Goal: Task Accomplishment & Management: Manage account settings

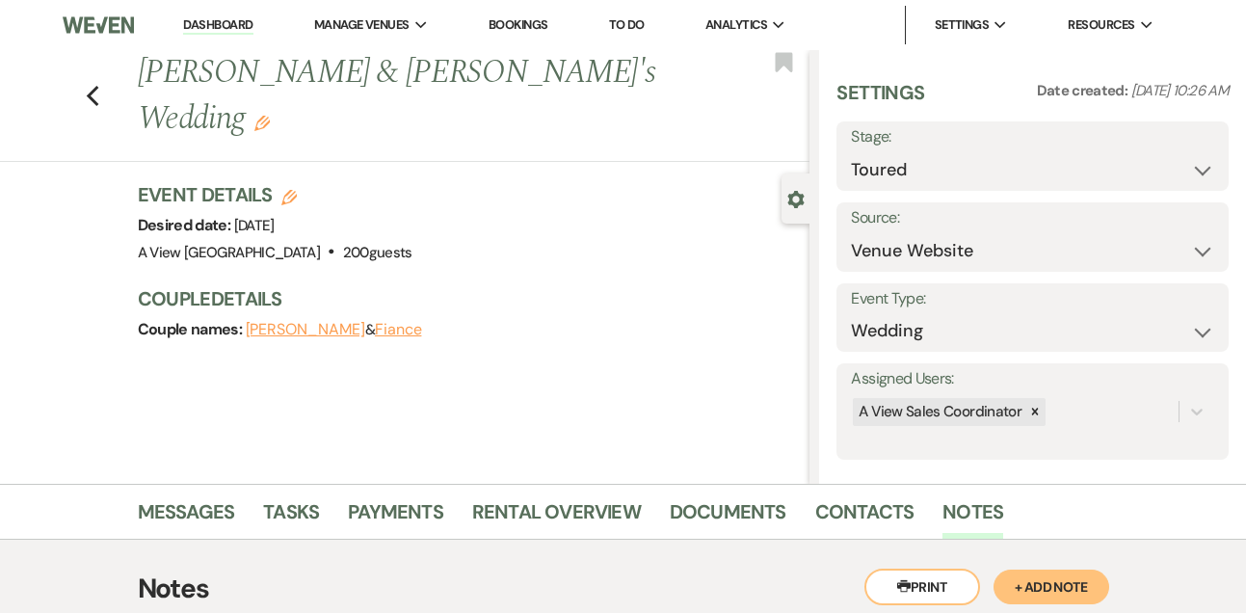
select select "5"
click at [225, 21] on link "Dashboard" at bounding box center [217, 25] width 69 height 18
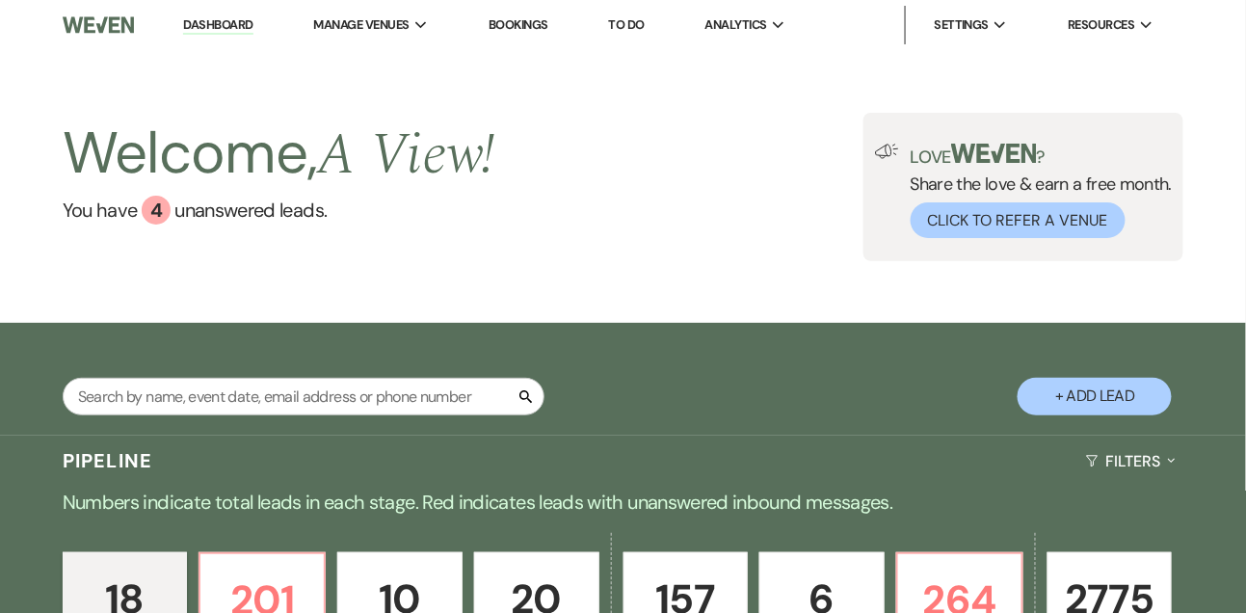
scroll to position [476, 0]
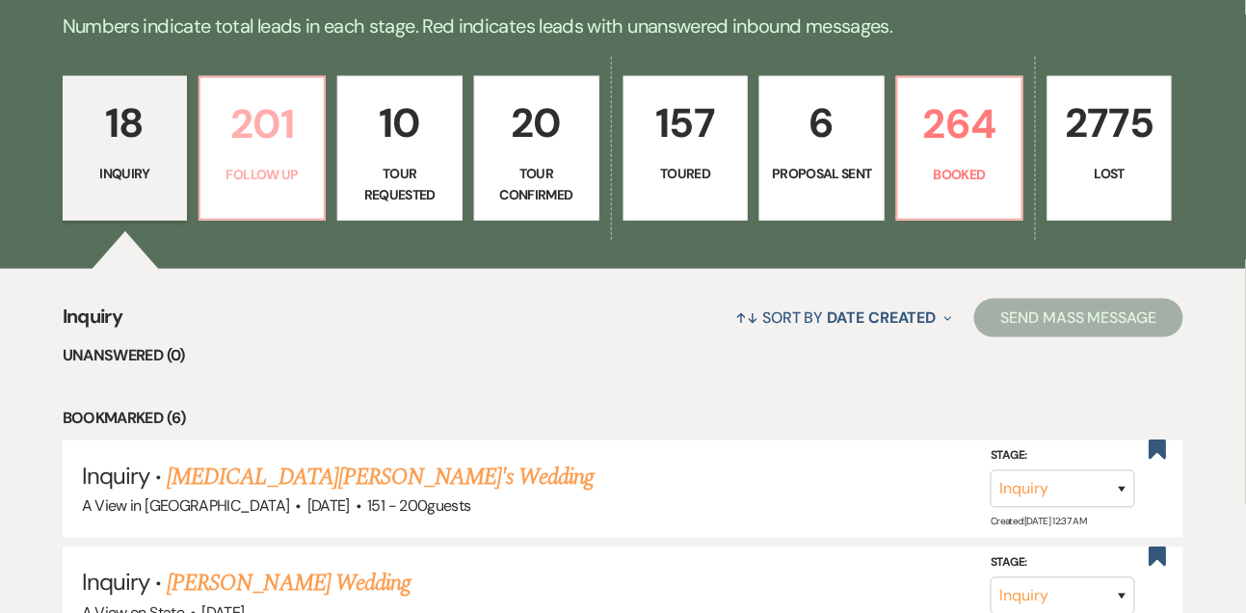
click at [259, 156] on p "201" at bounding box center [262, 124] width 100 height 65
select select "9"
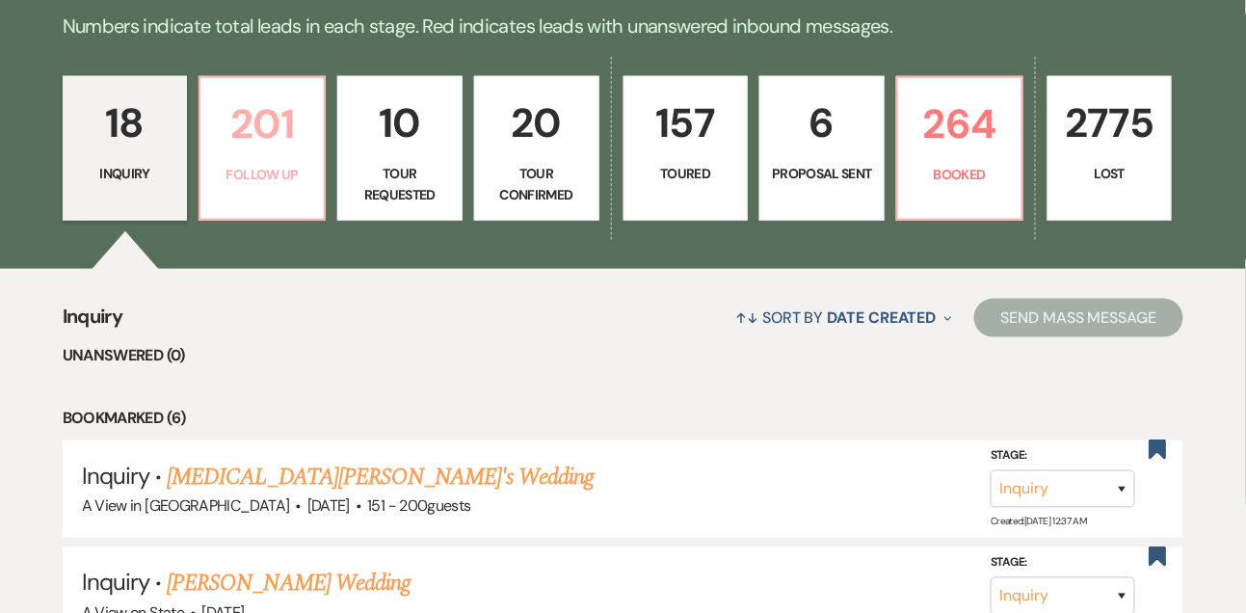
select select "9"
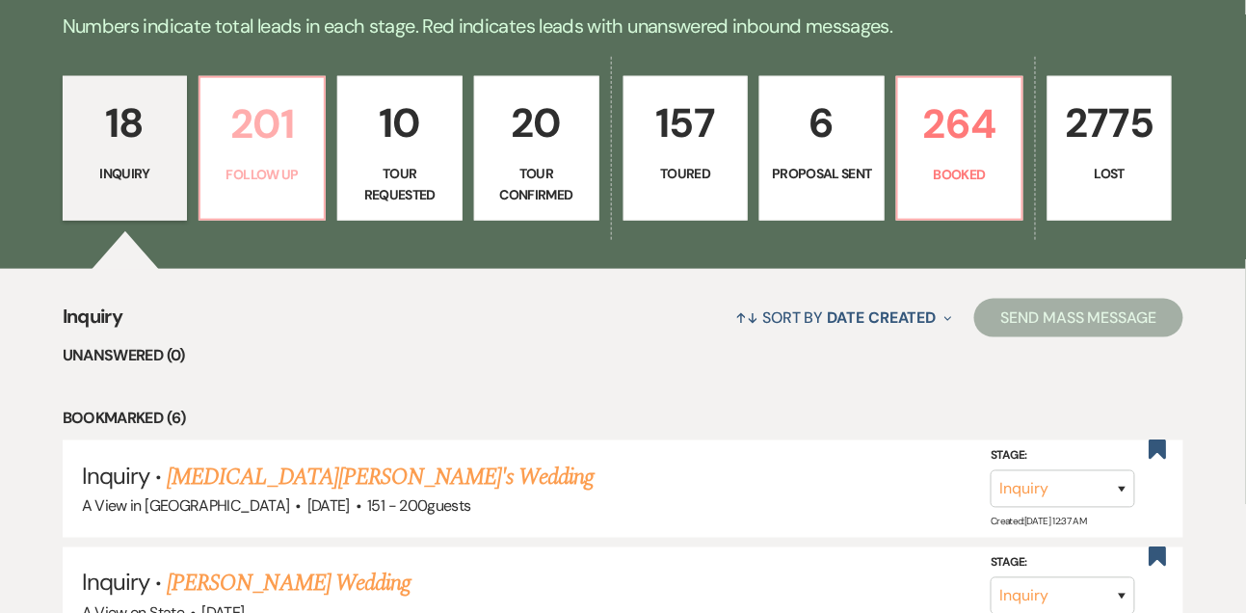
select select "9"
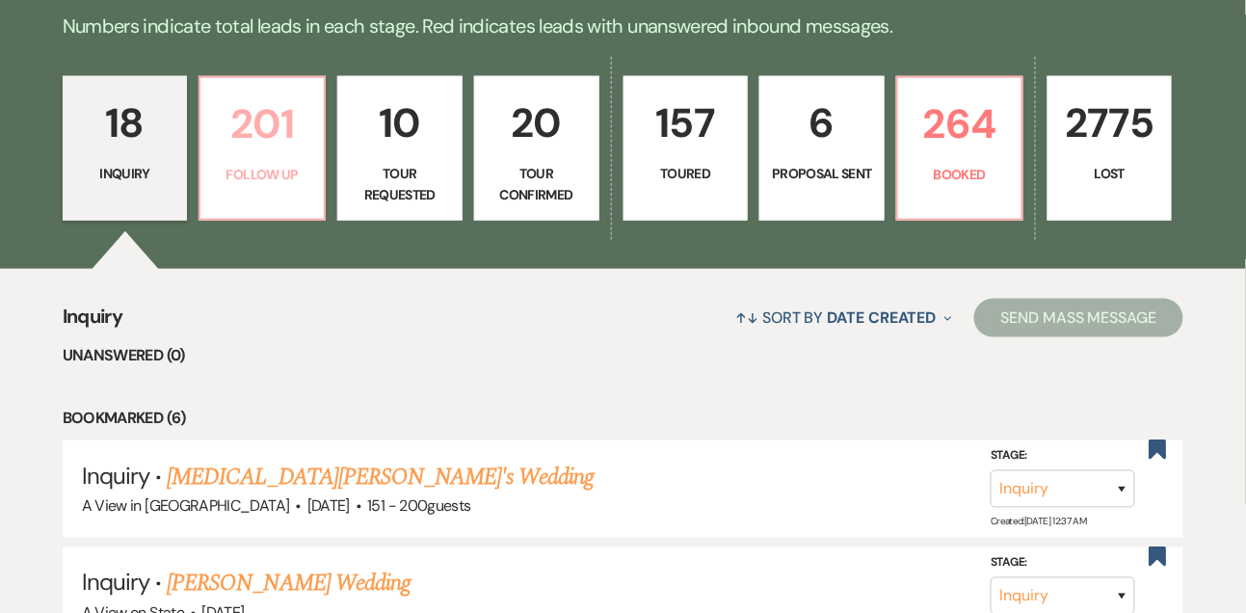
select select "9"
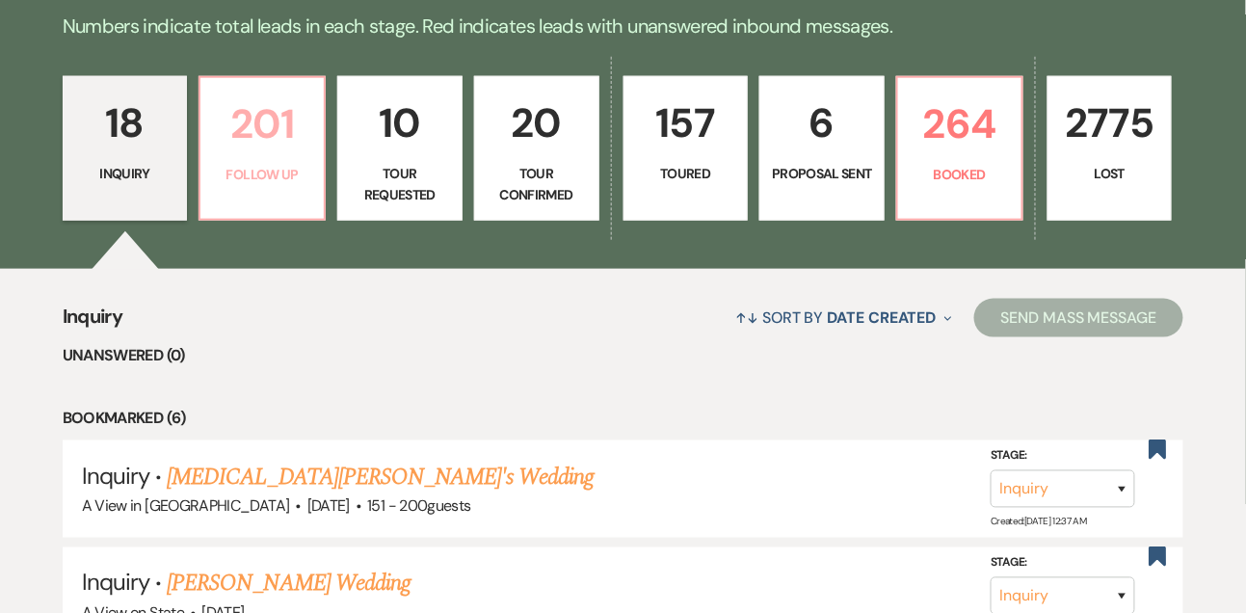
select select "9"
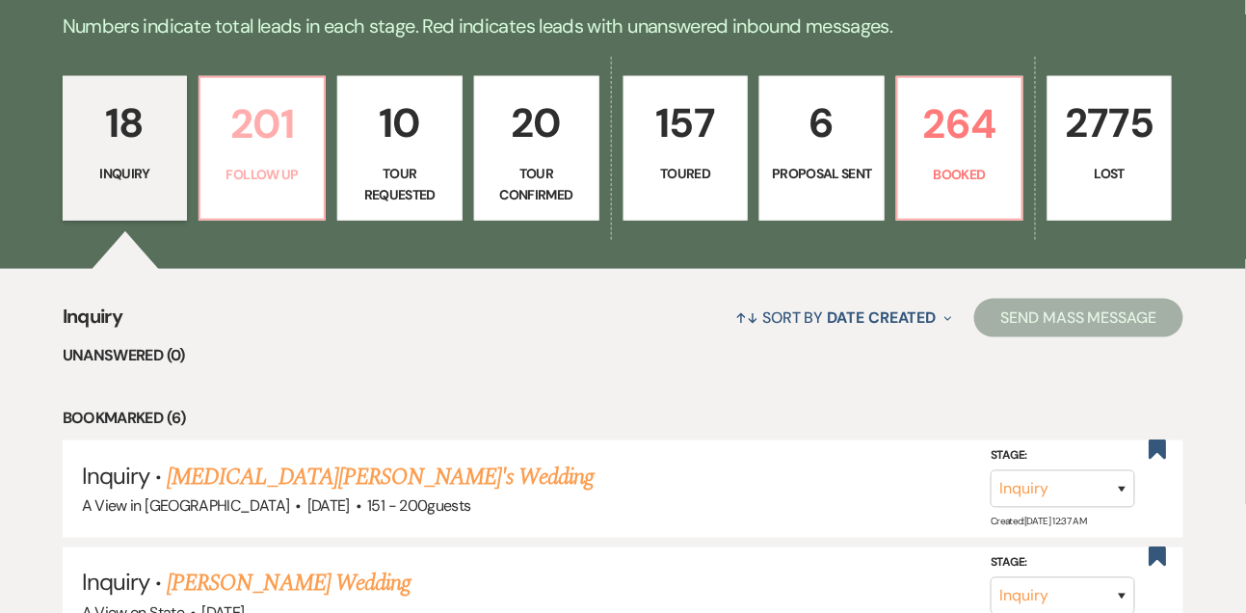
select select "9"
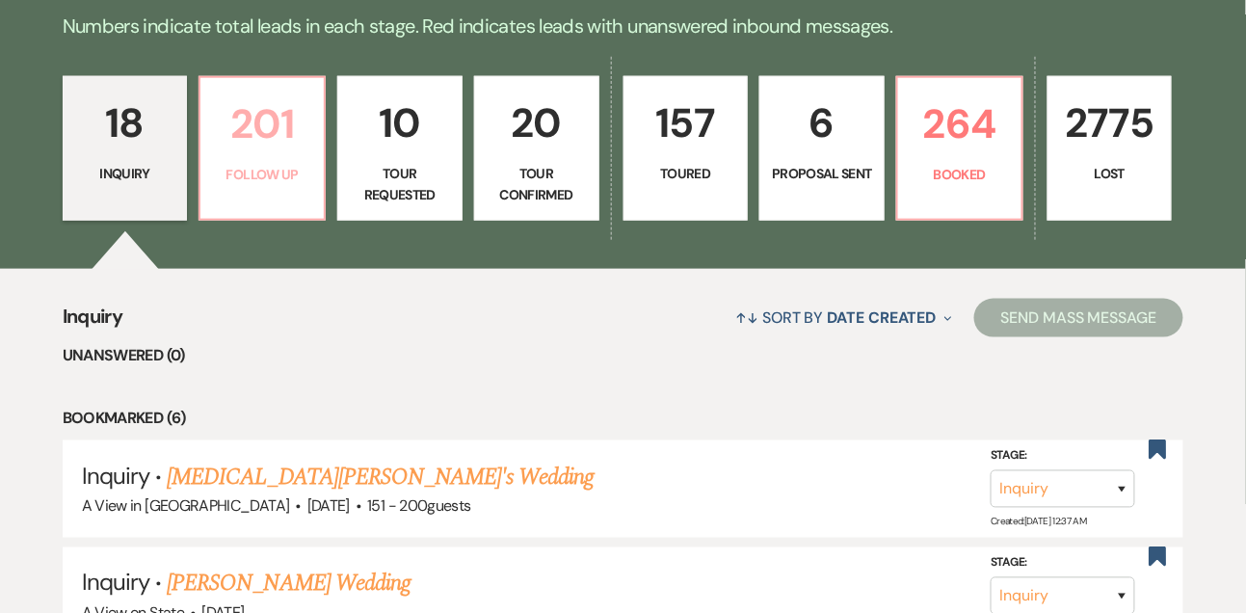
select select "9"
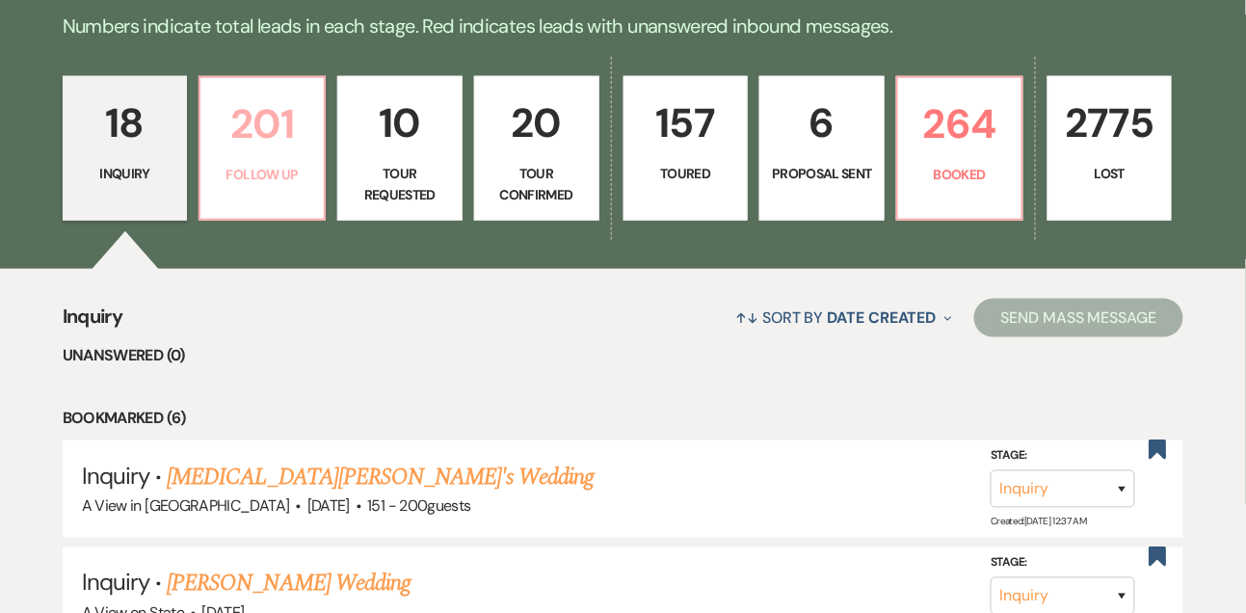
select select "9"
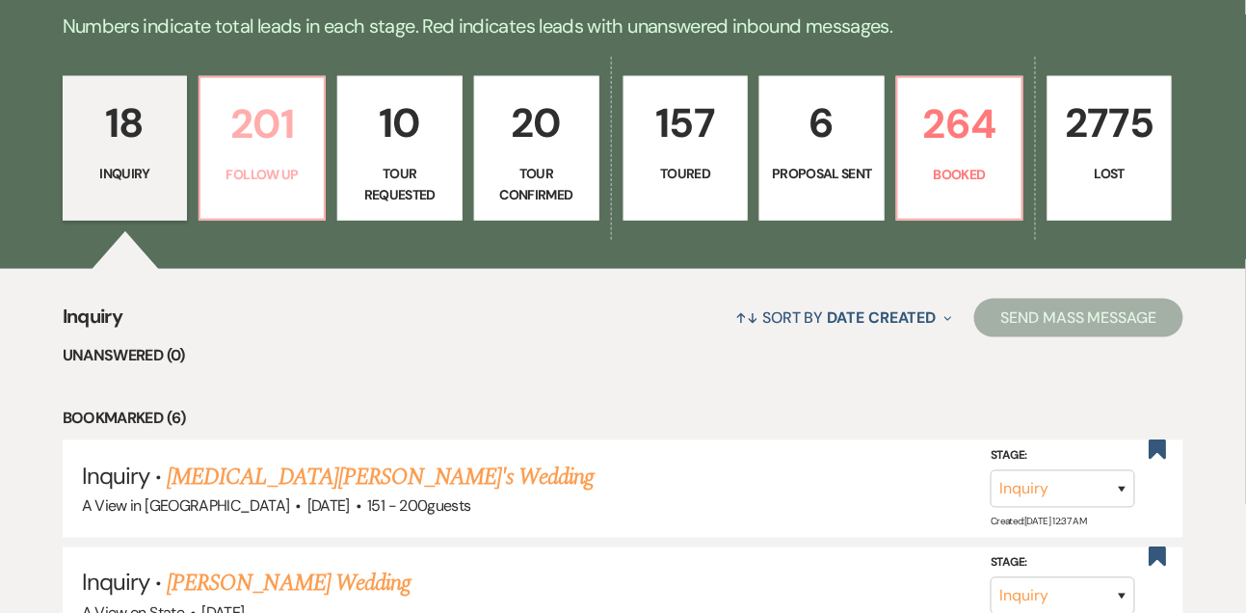
select select "9"
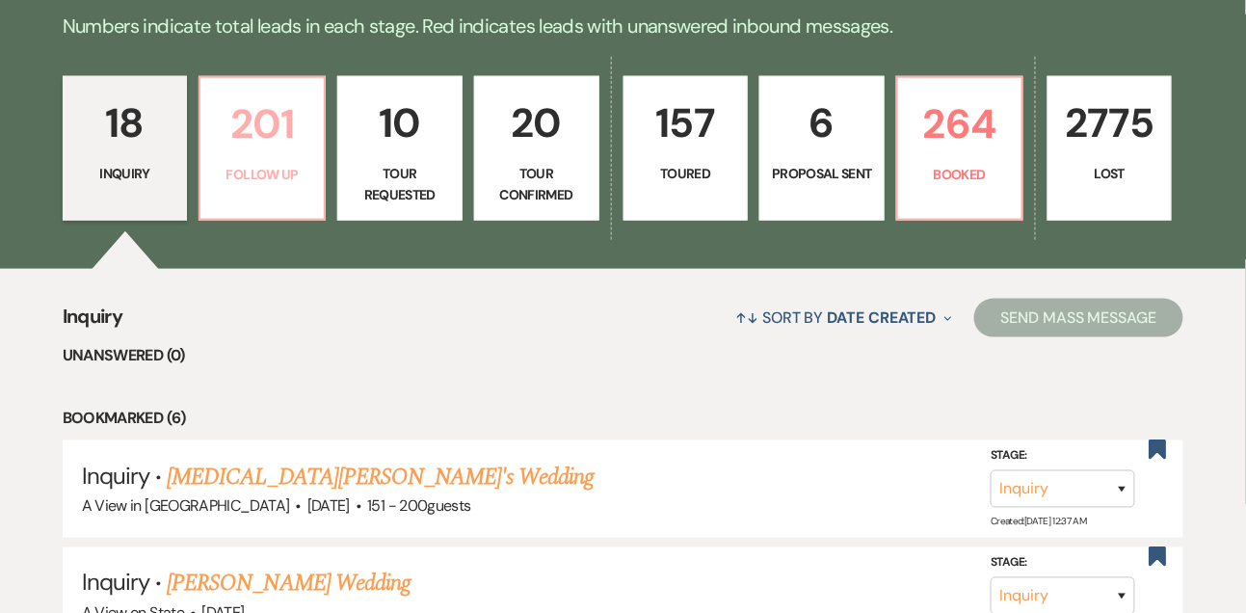
select select "9"
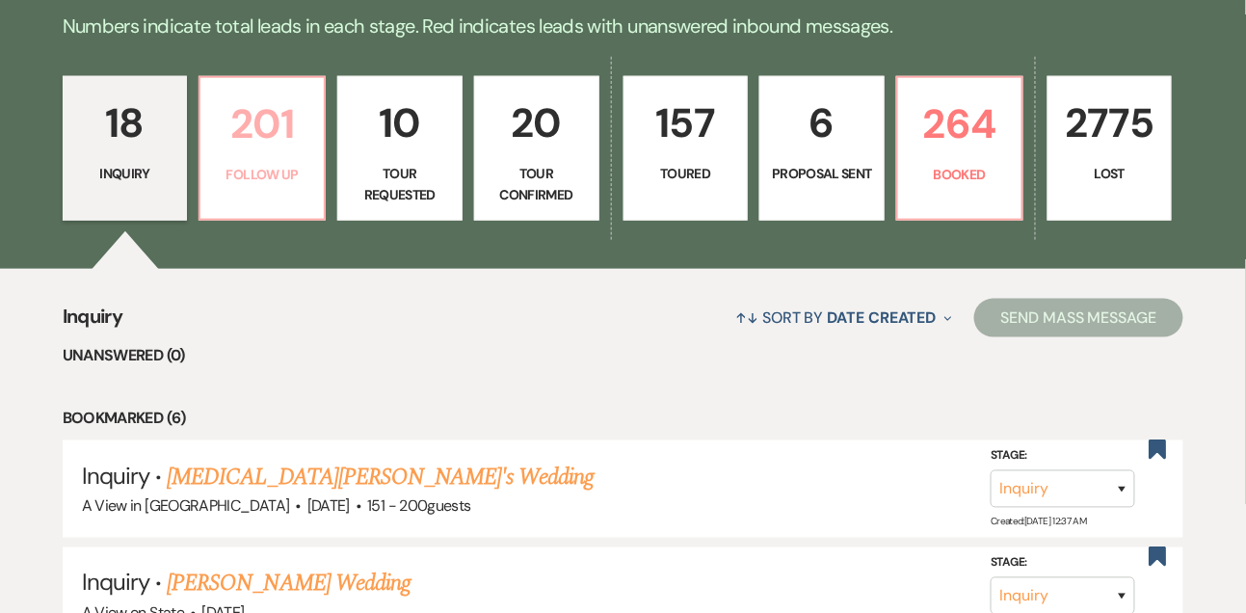
select select "9"
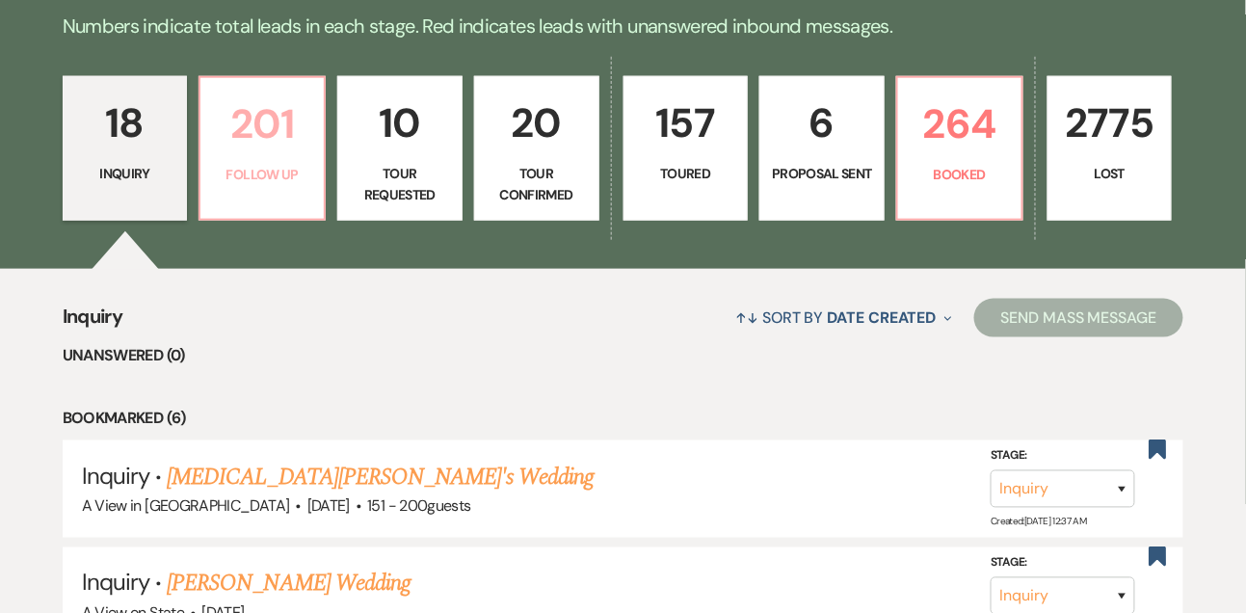
select select "9"
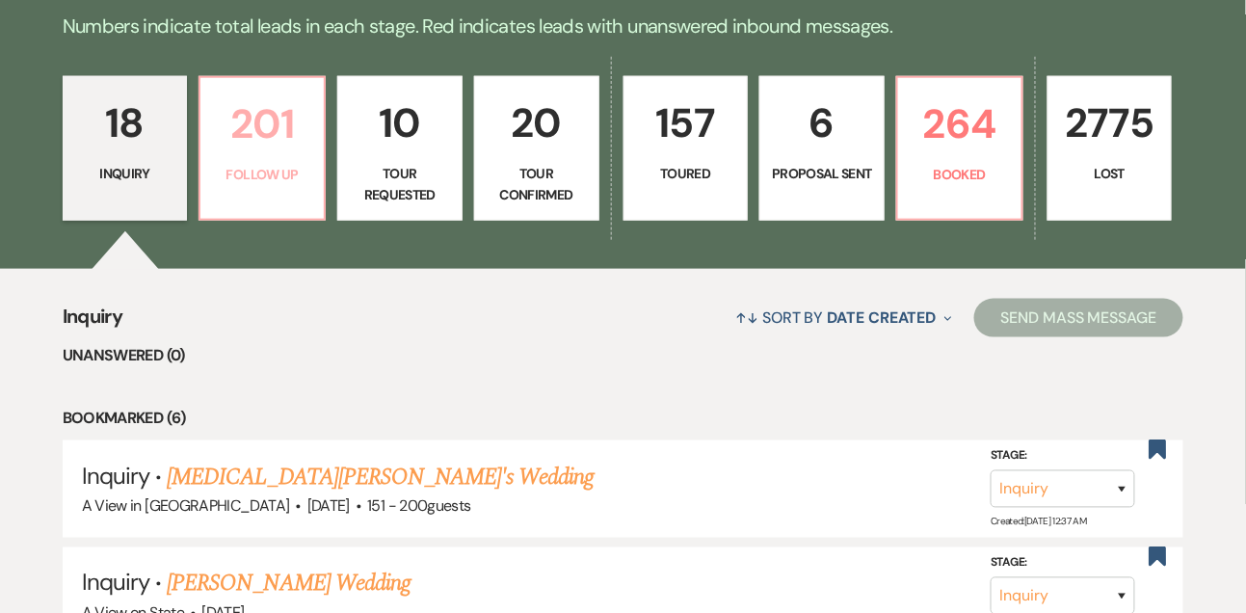
select select "9"
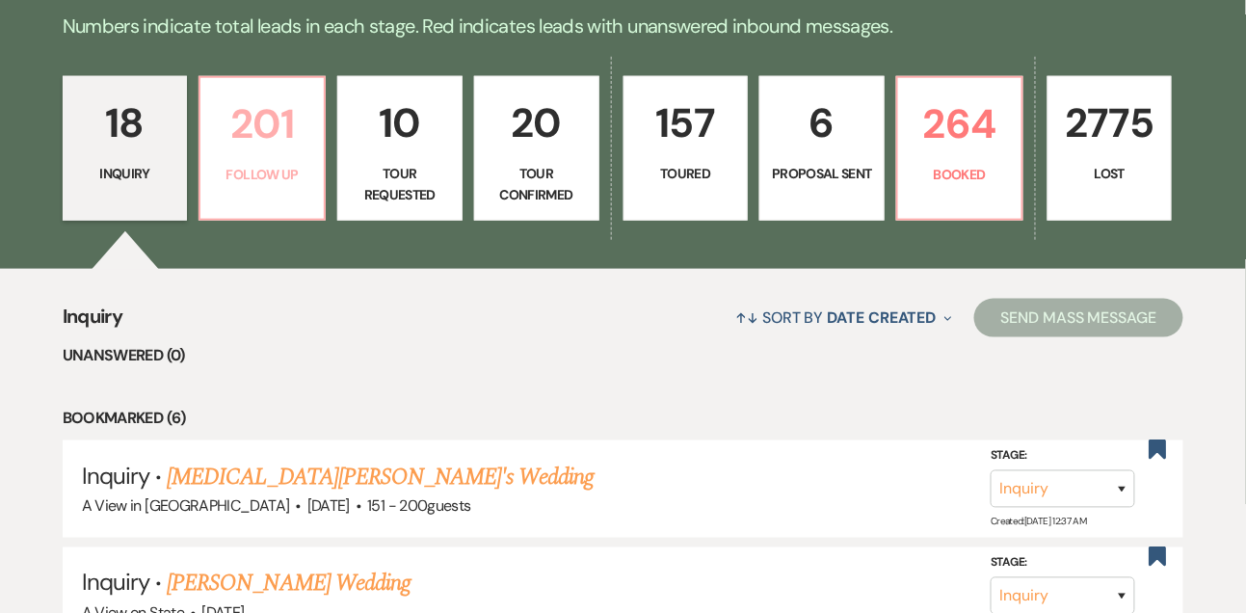
select select "9"
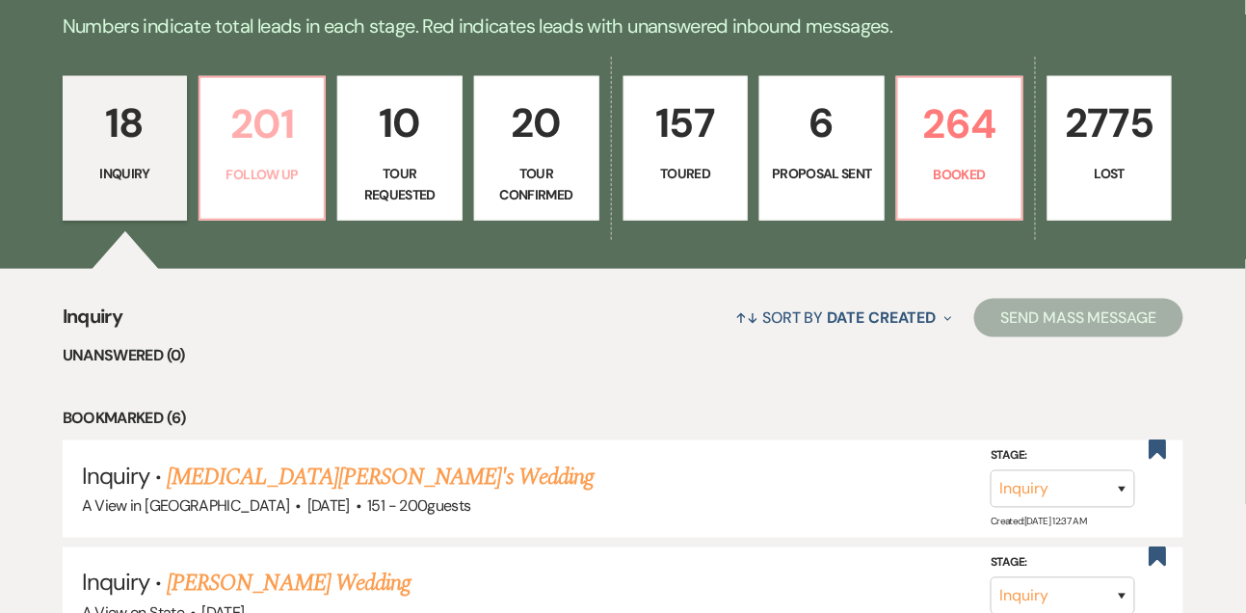
select select "9"
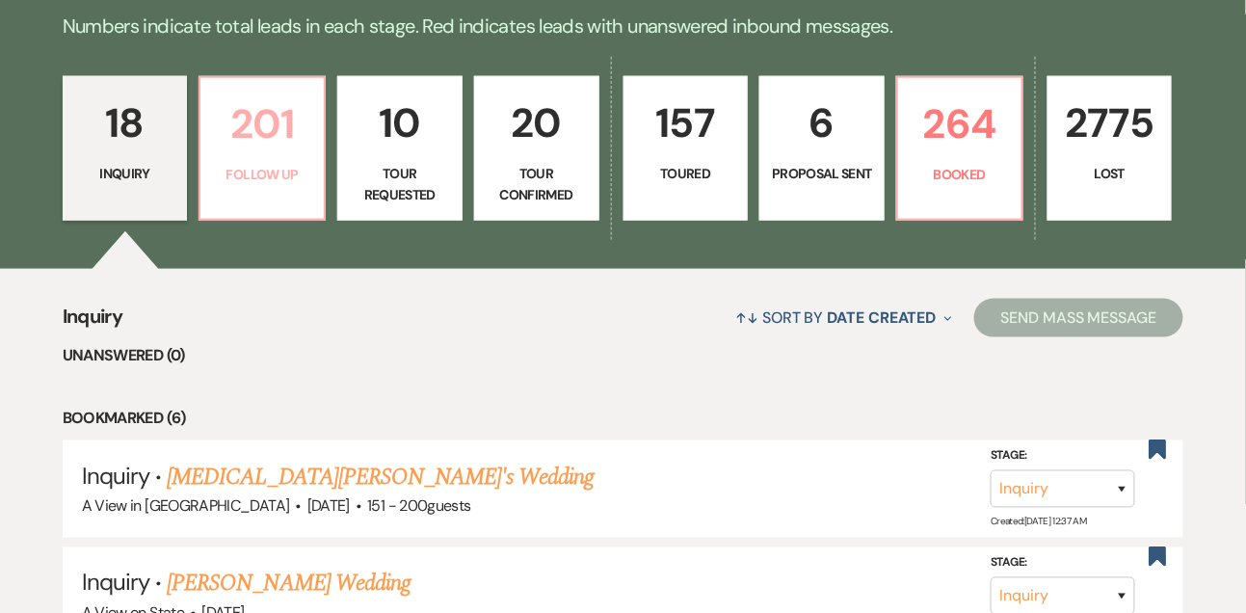
select select "9"
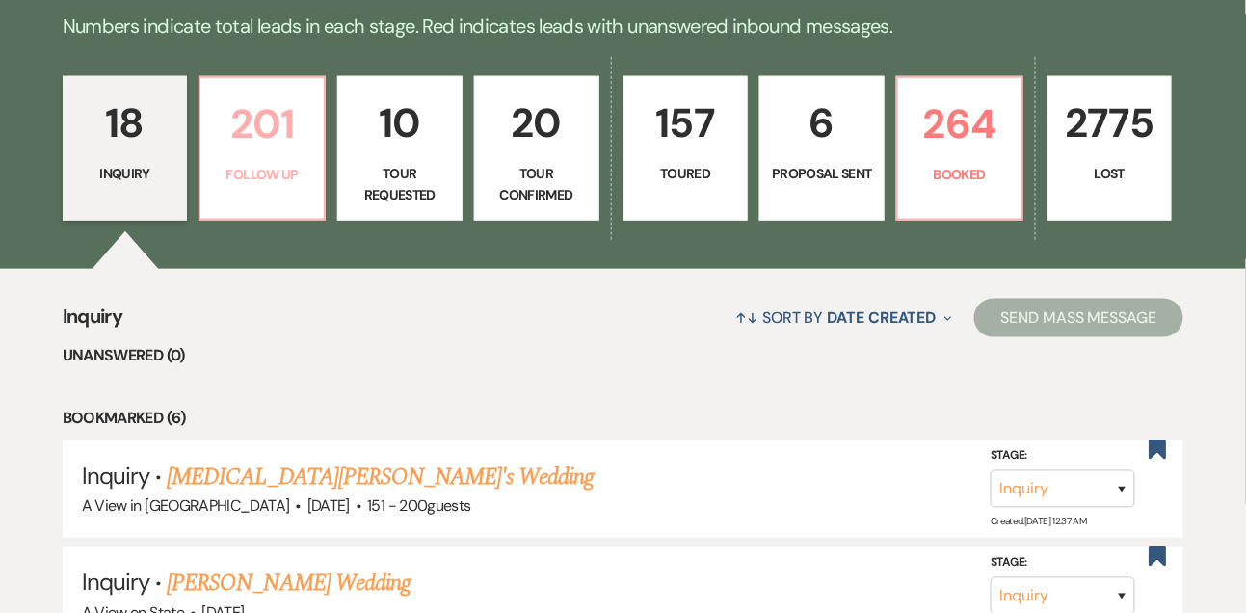
select select "9"
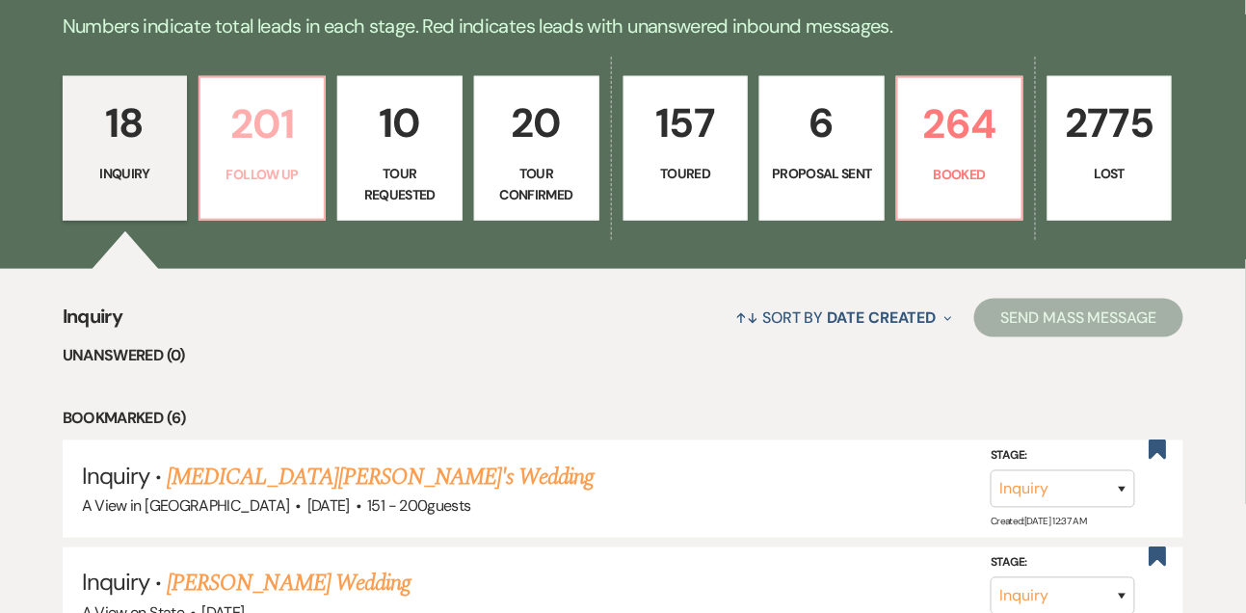
select select "9"
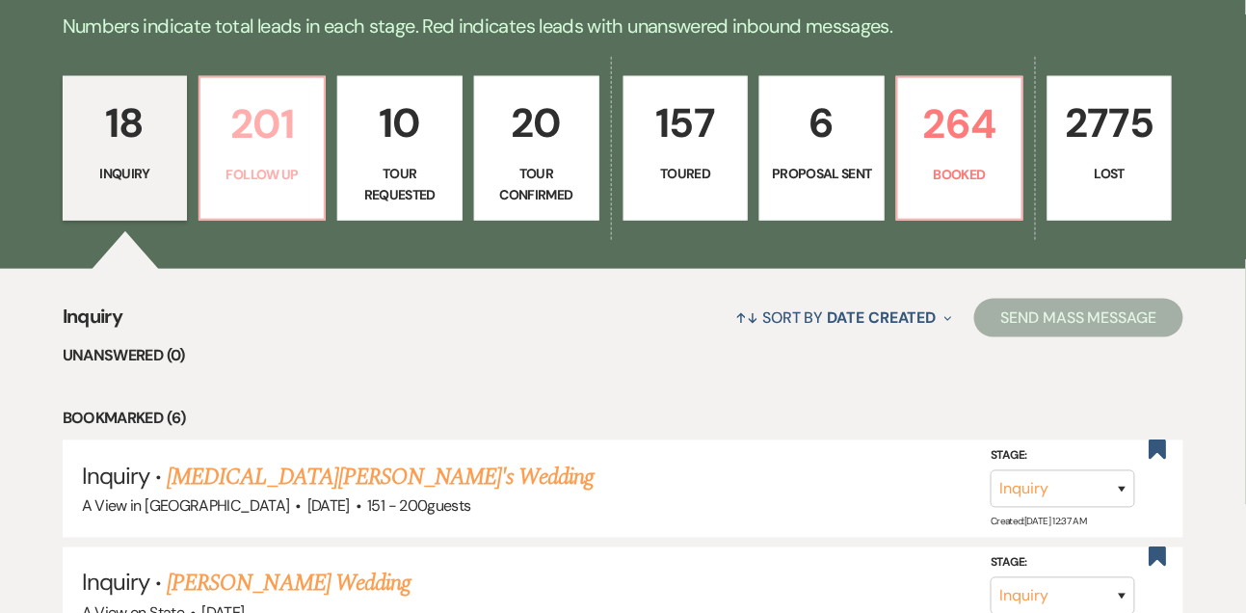
select select "9"
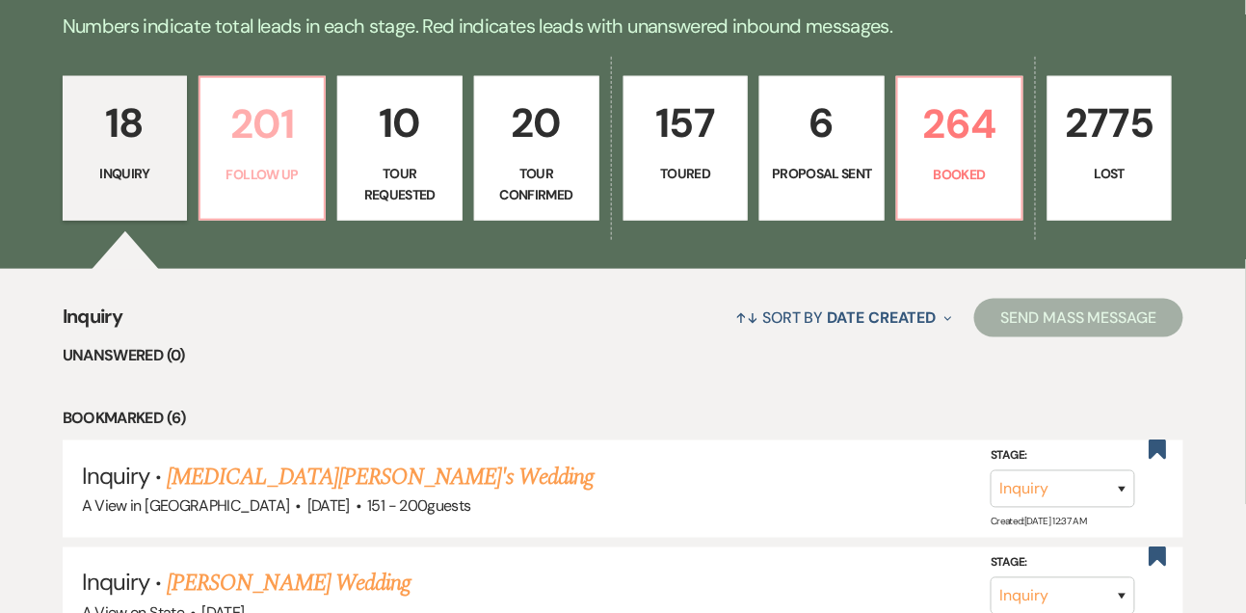
select select "9"
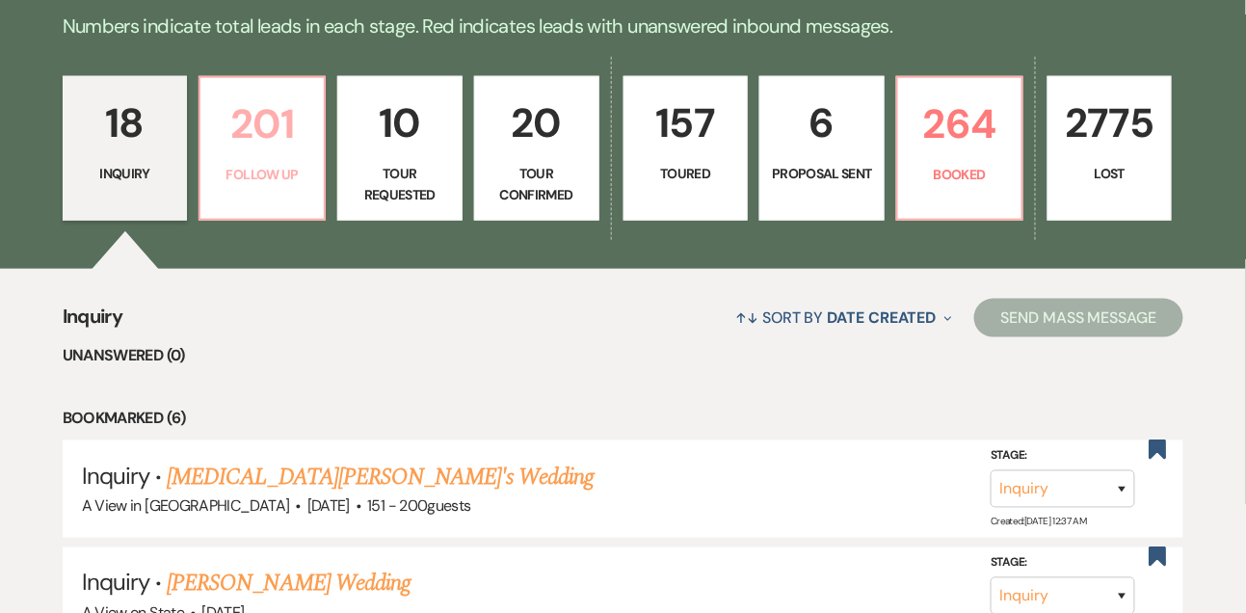
select select "9"
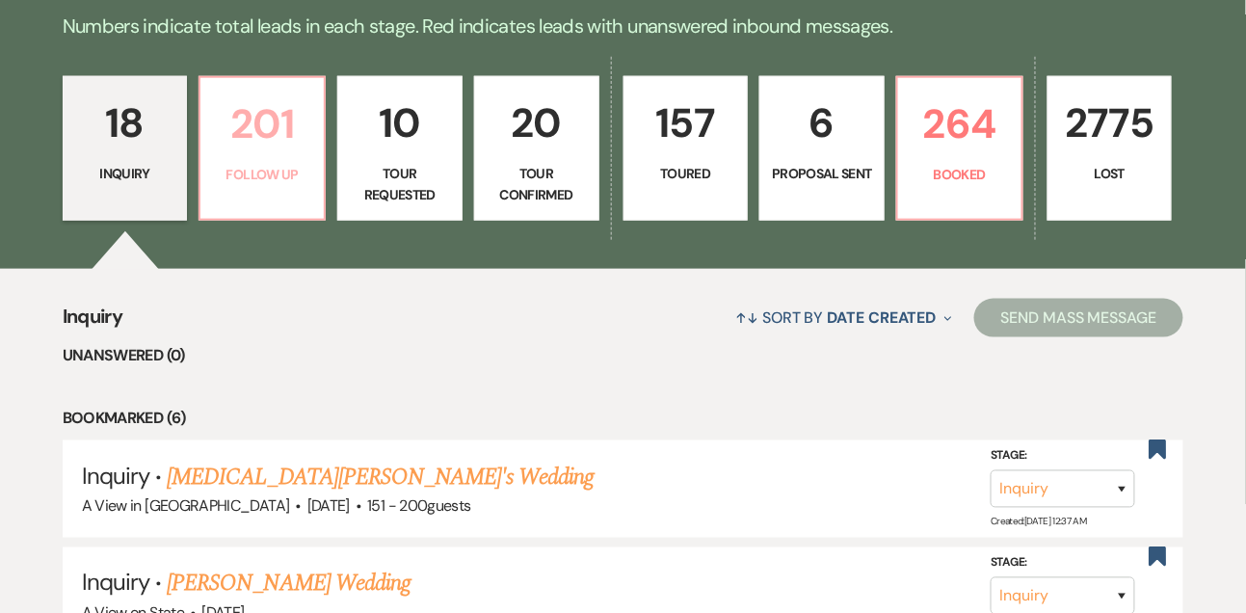
select select "9"
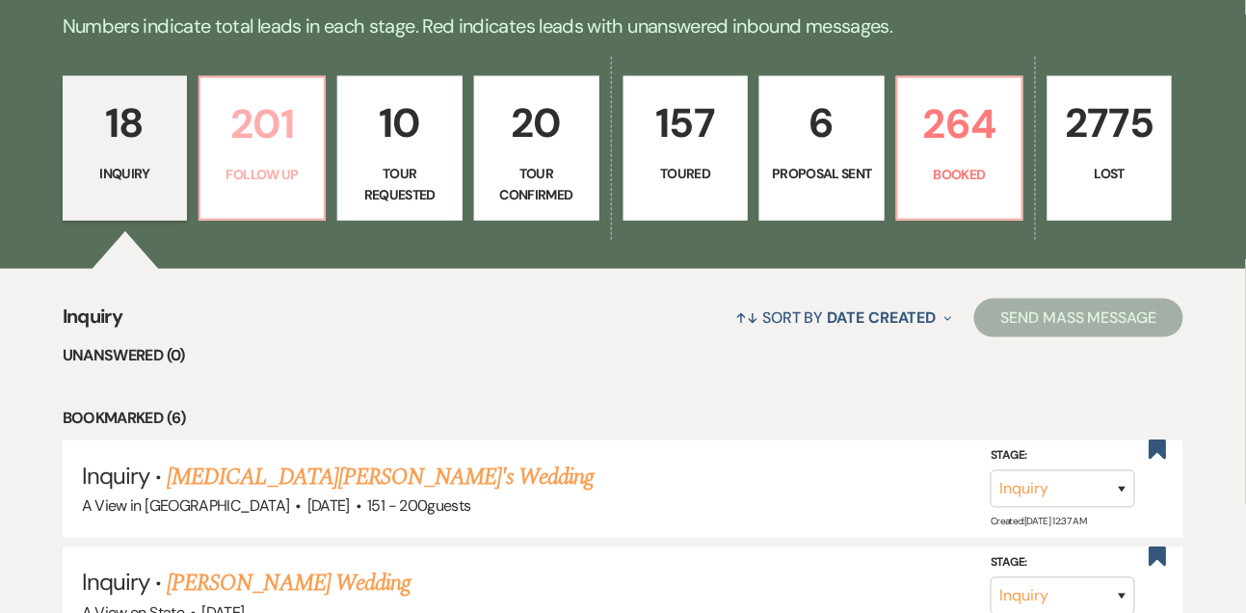
select select "9"
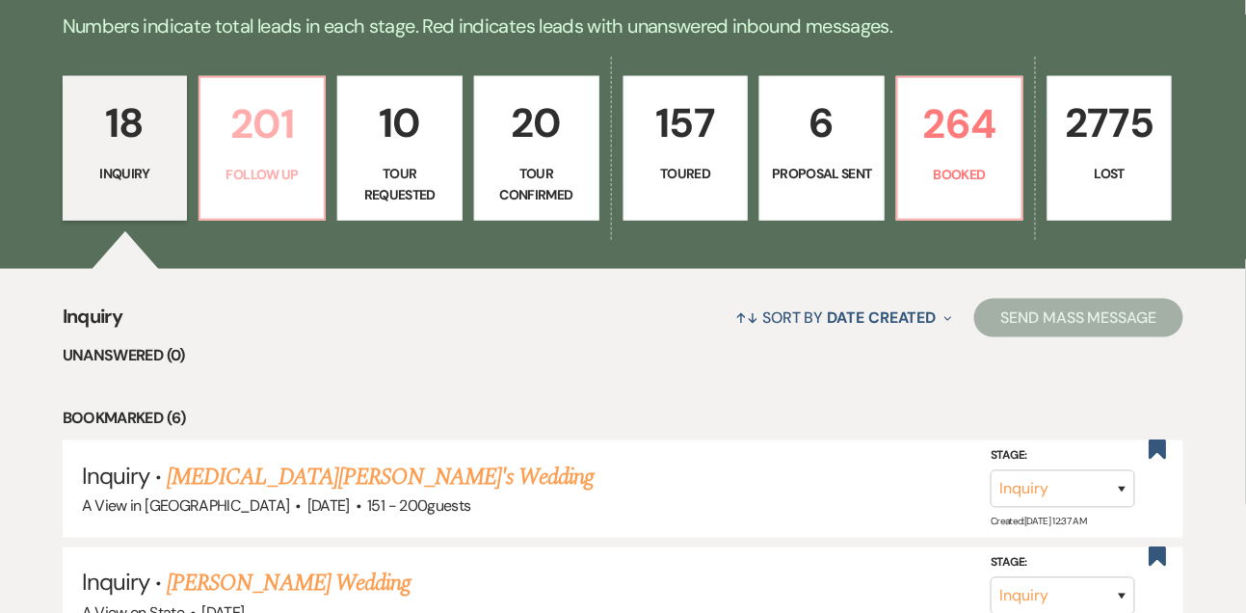
select select "9"
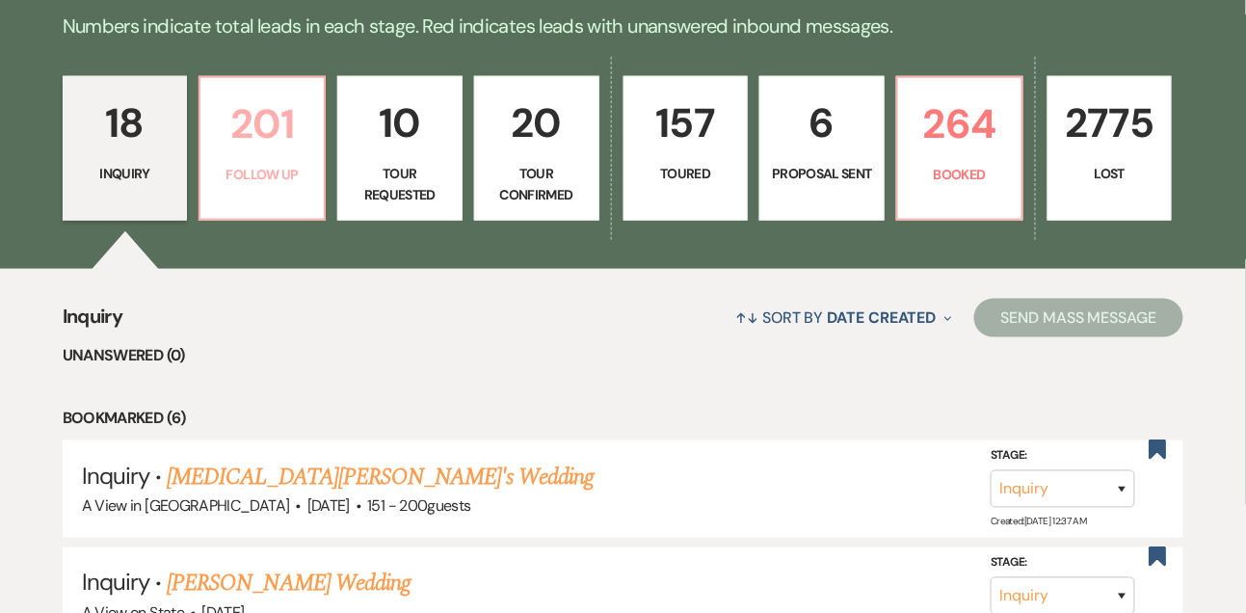
select select "9"
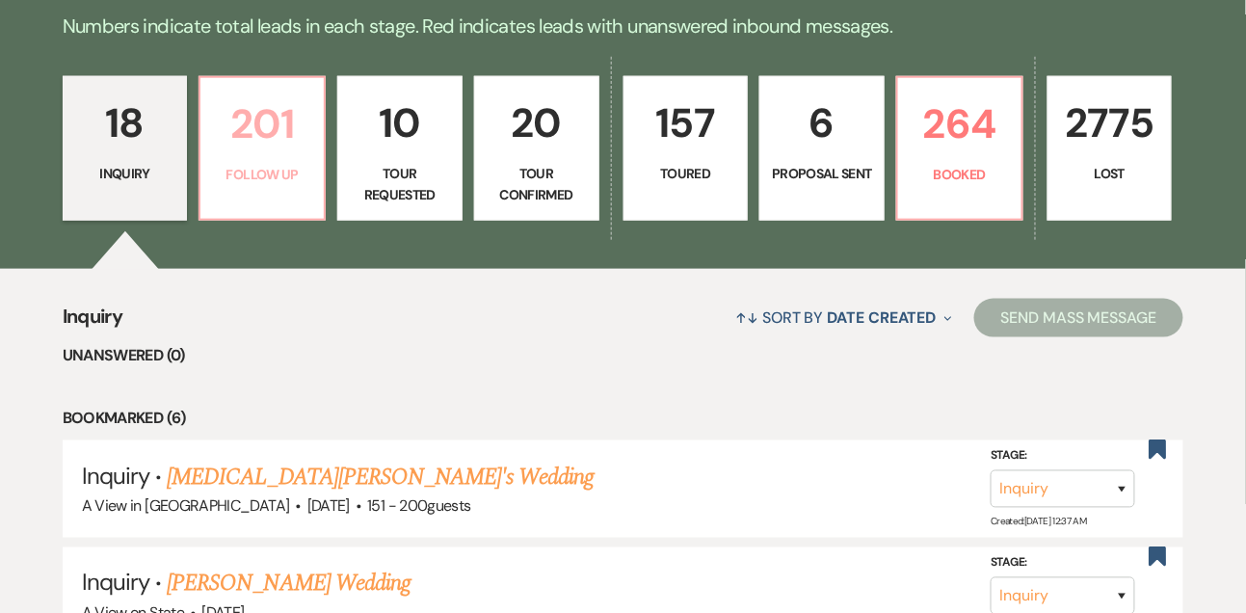
select select "9"
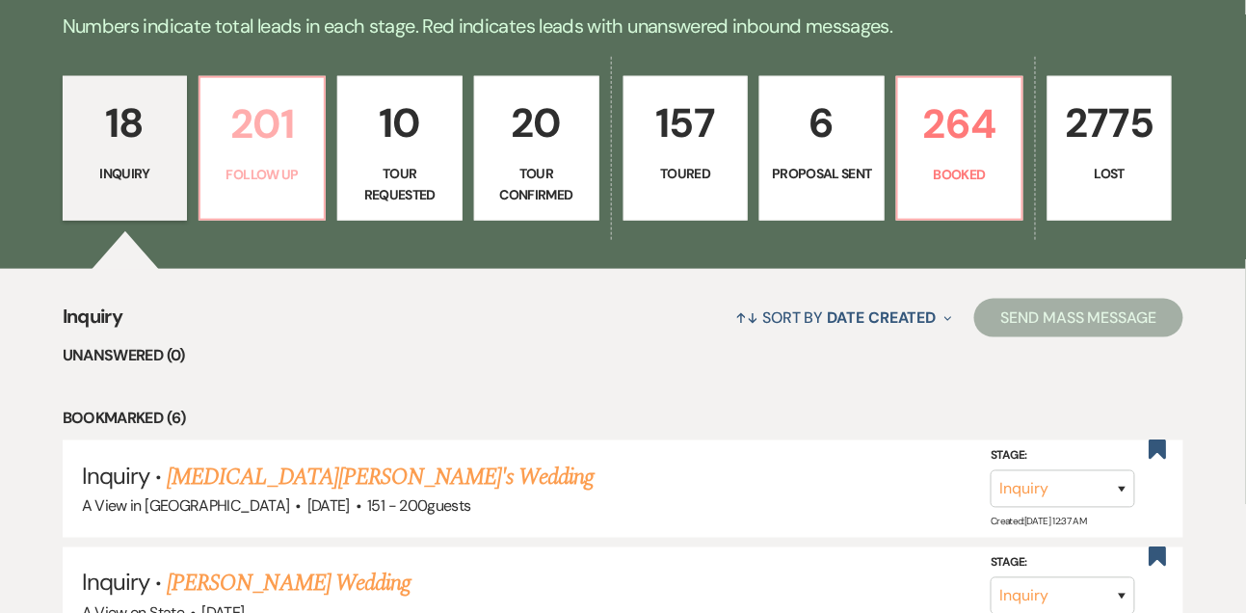
select select "9"
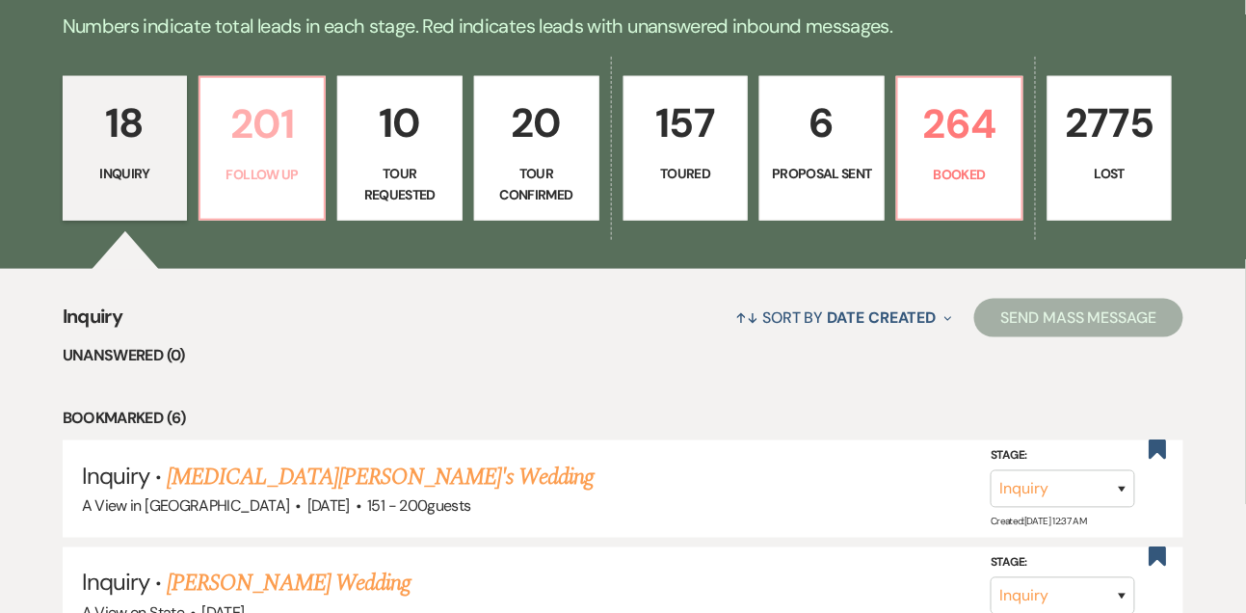
select select "9"
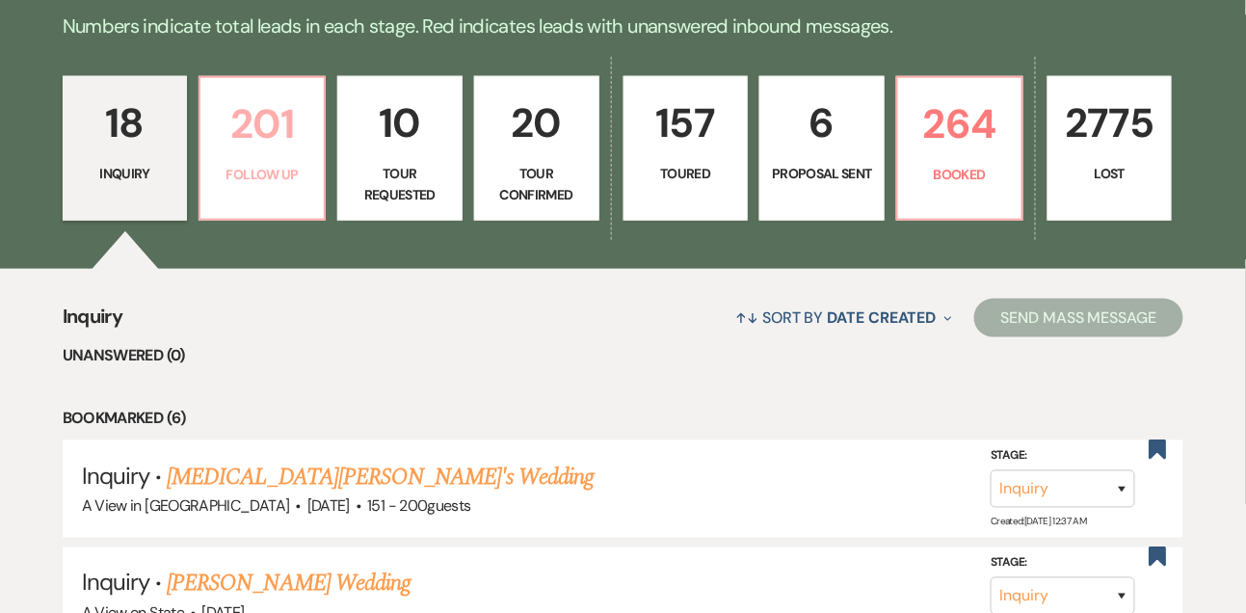
select select "9"
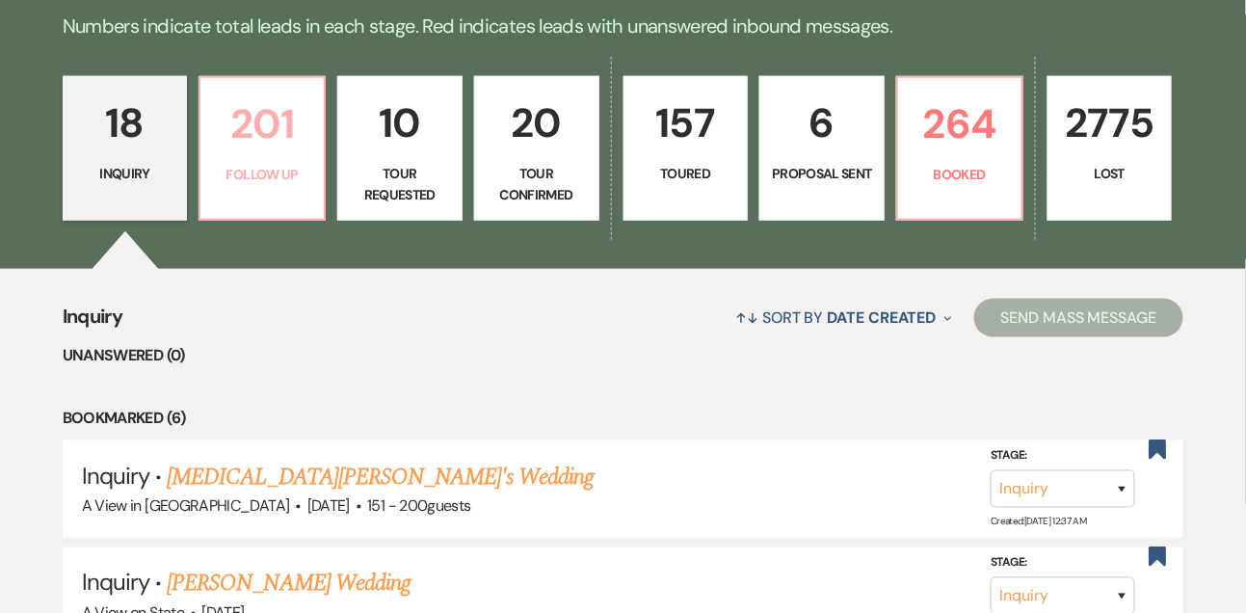
select select "9"
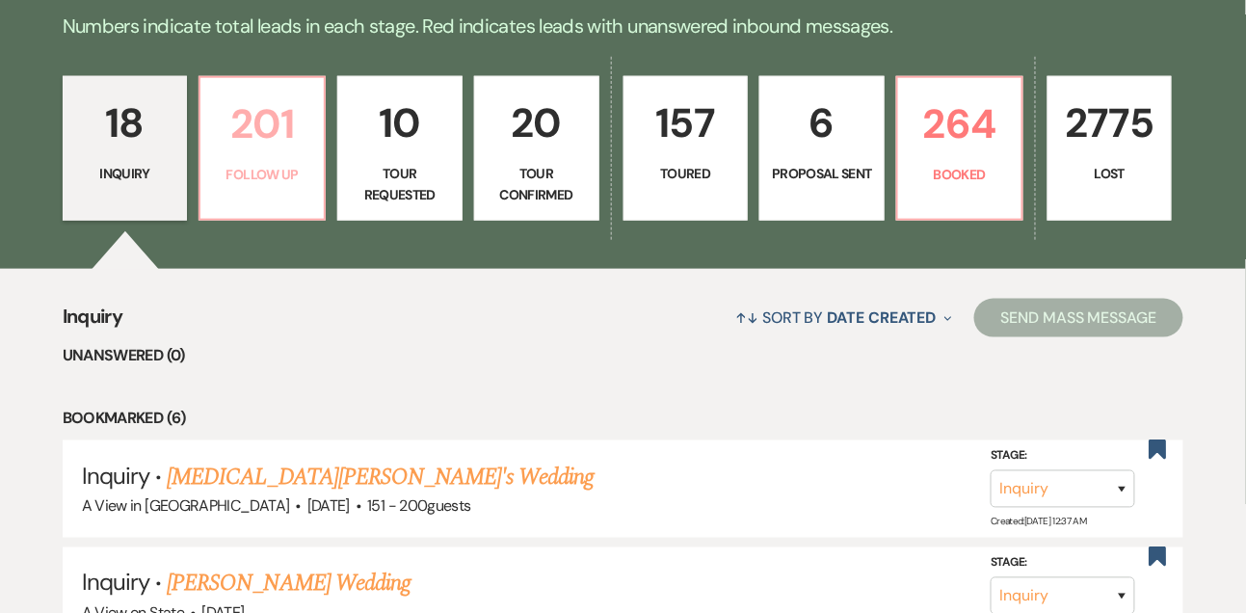
select select "9"
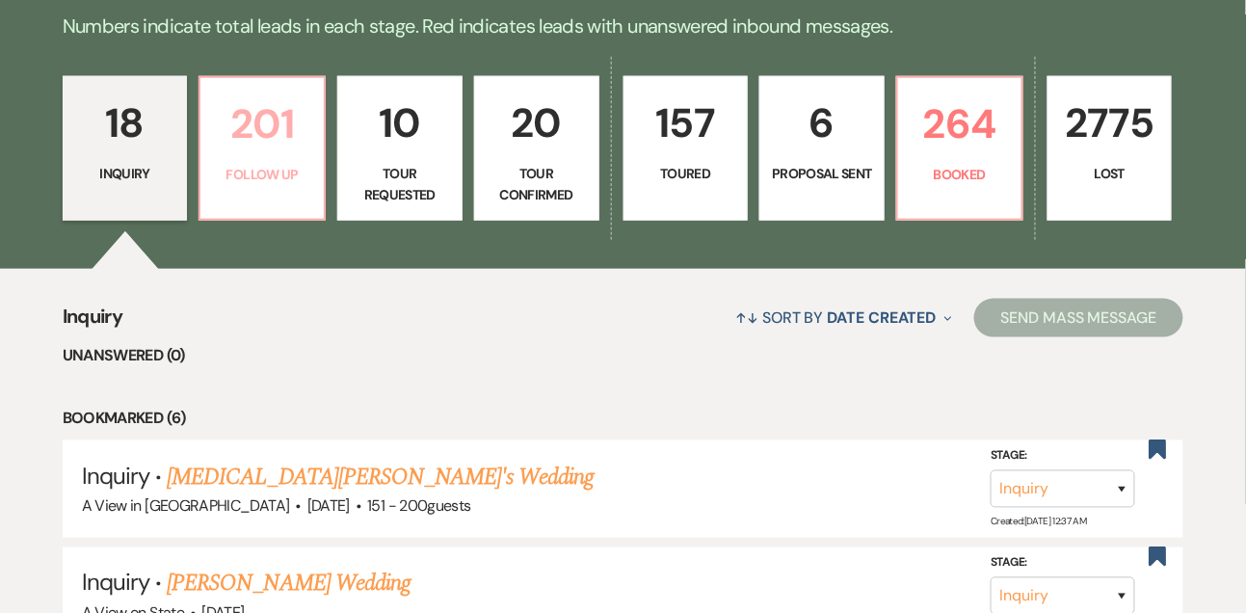
select select "9"
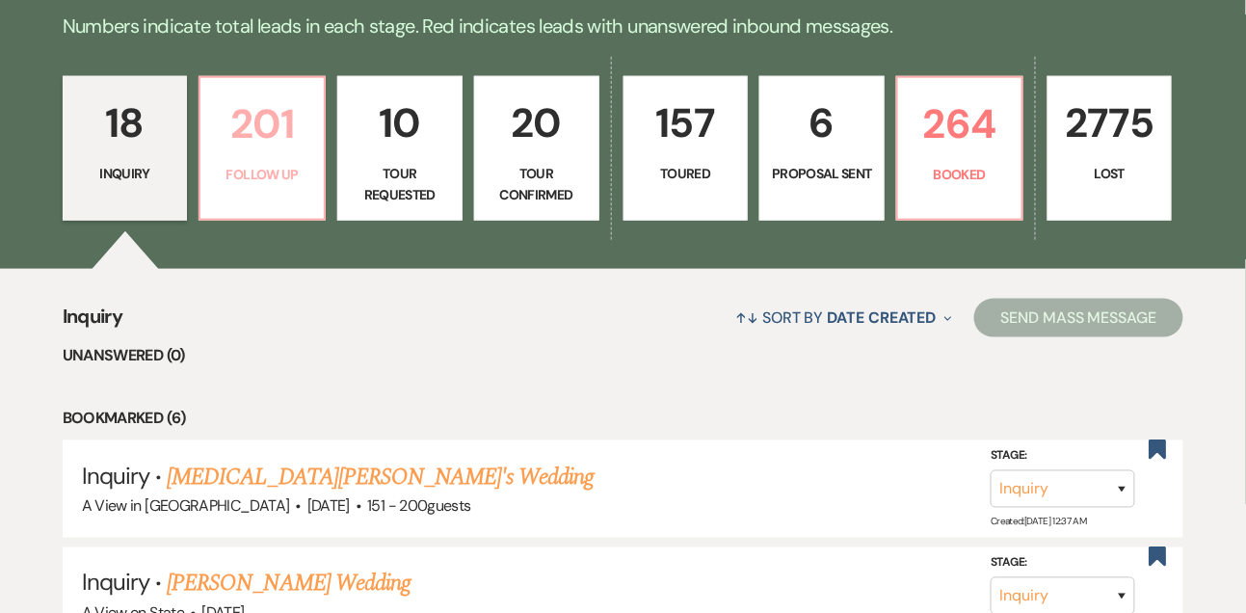
select select "9"
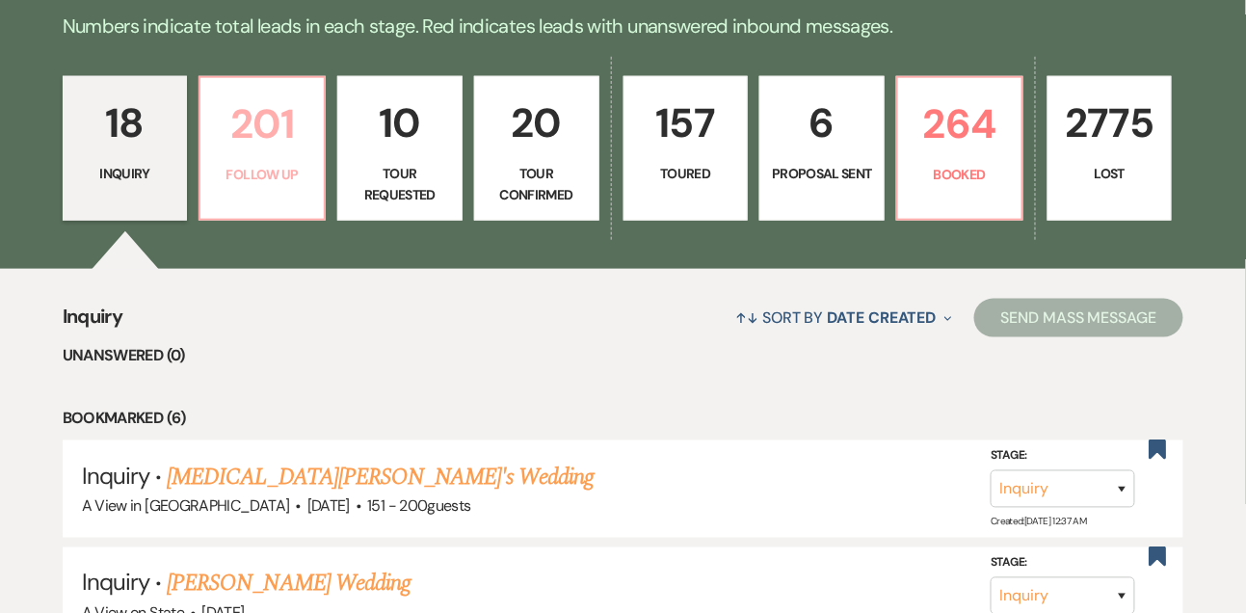
select select "9"
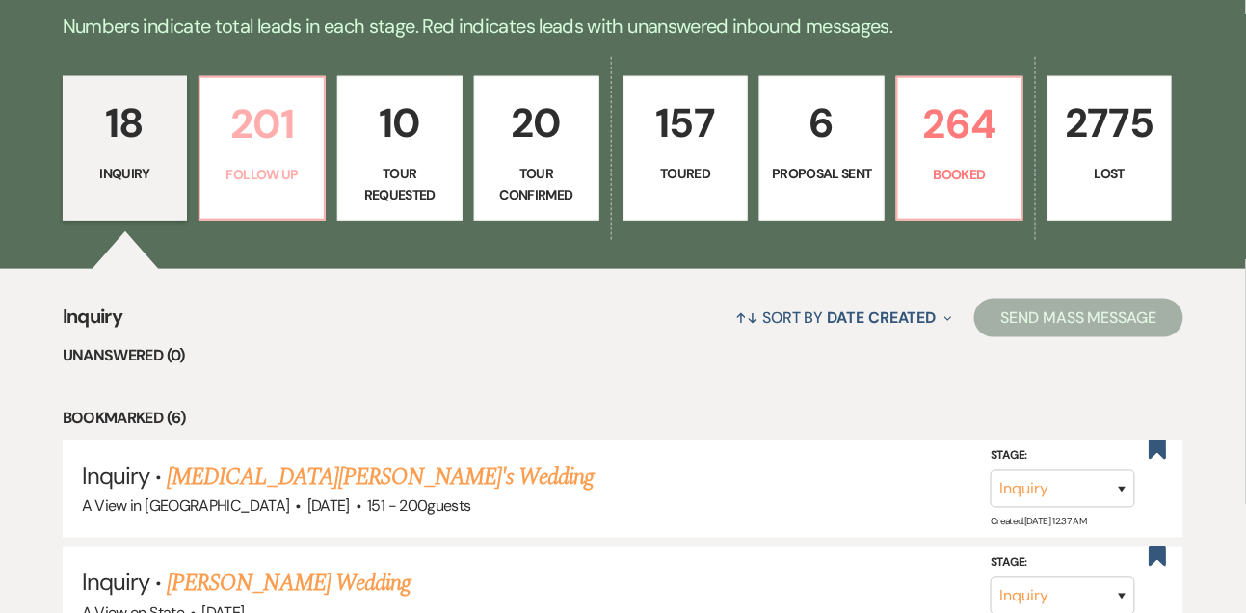
select select "9"
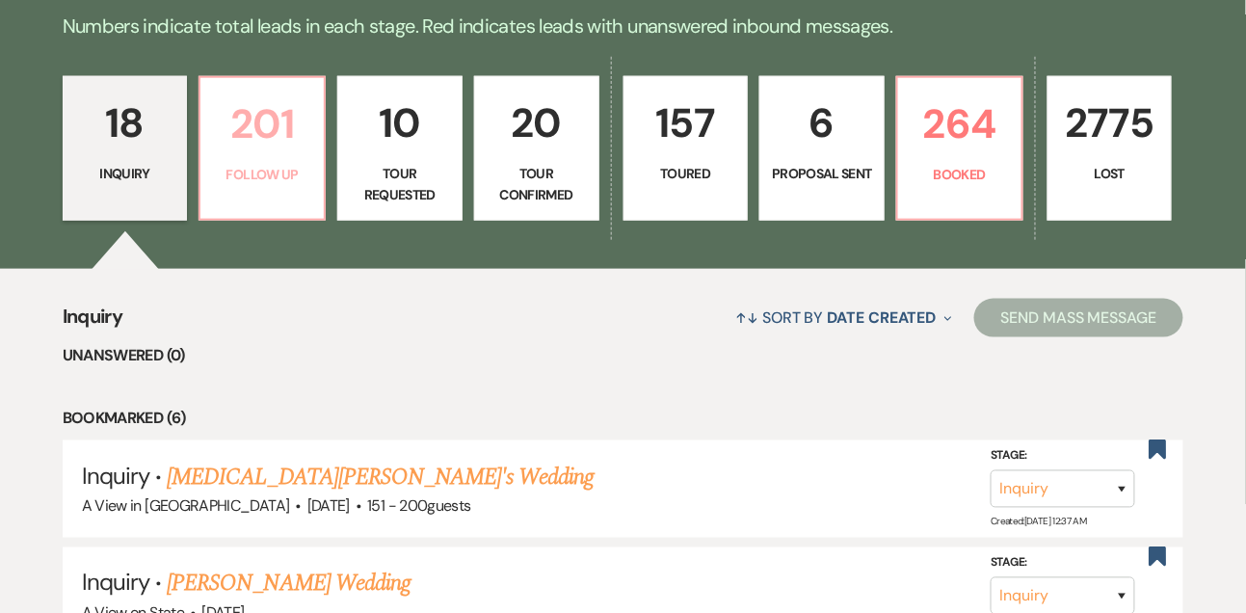
select select "9"
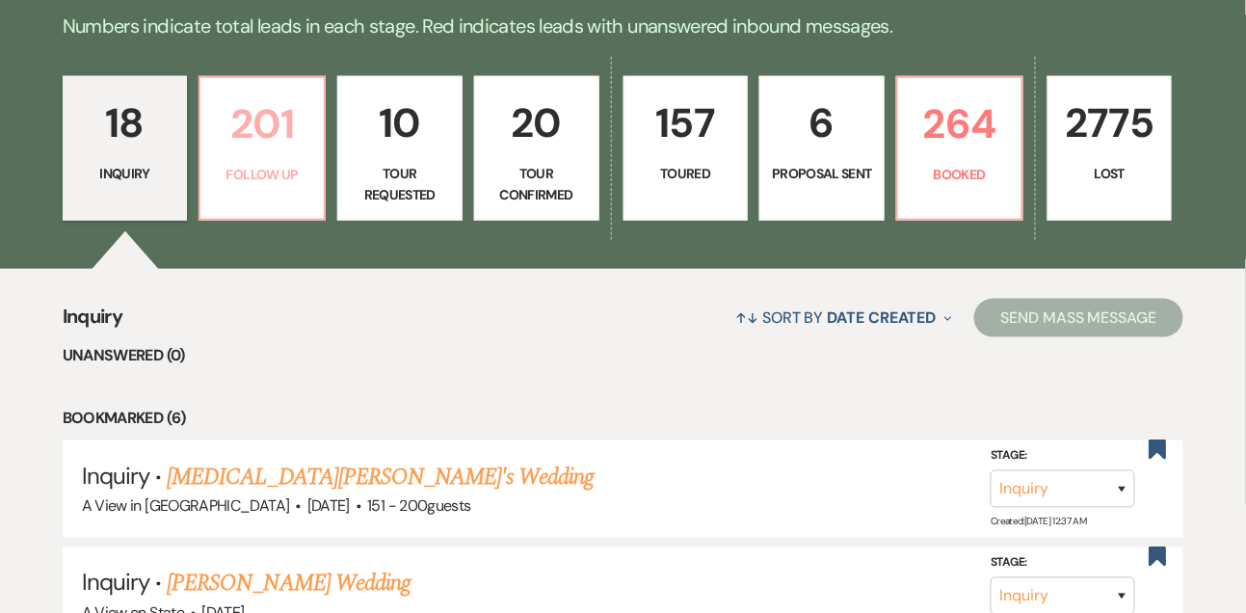
select select "9"
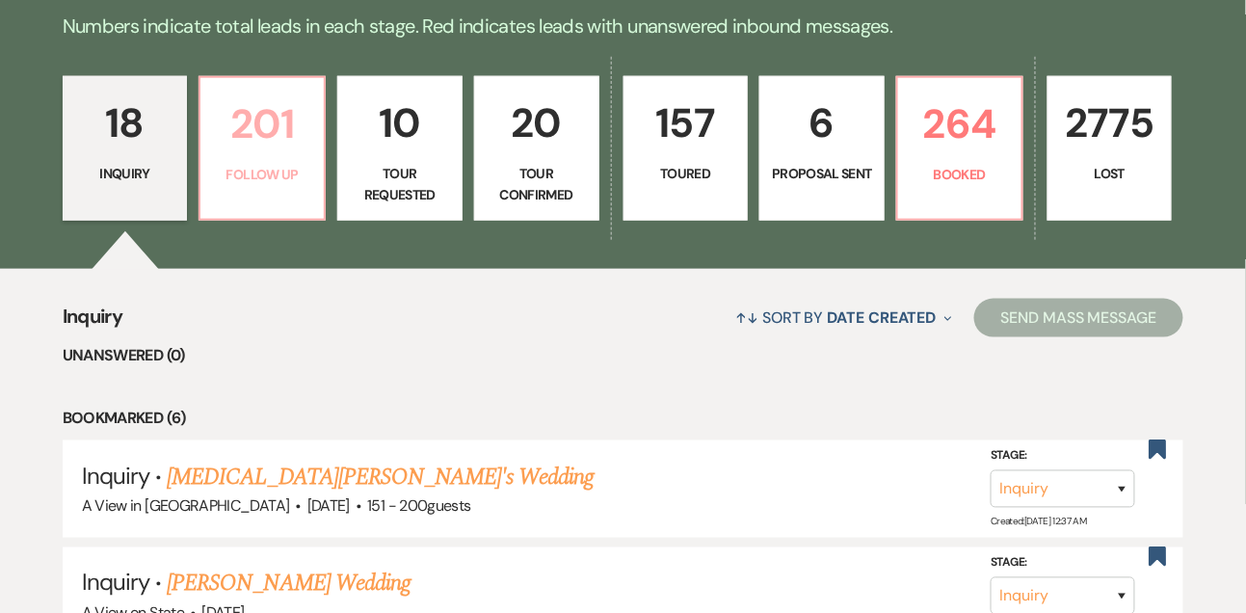
select select "9"
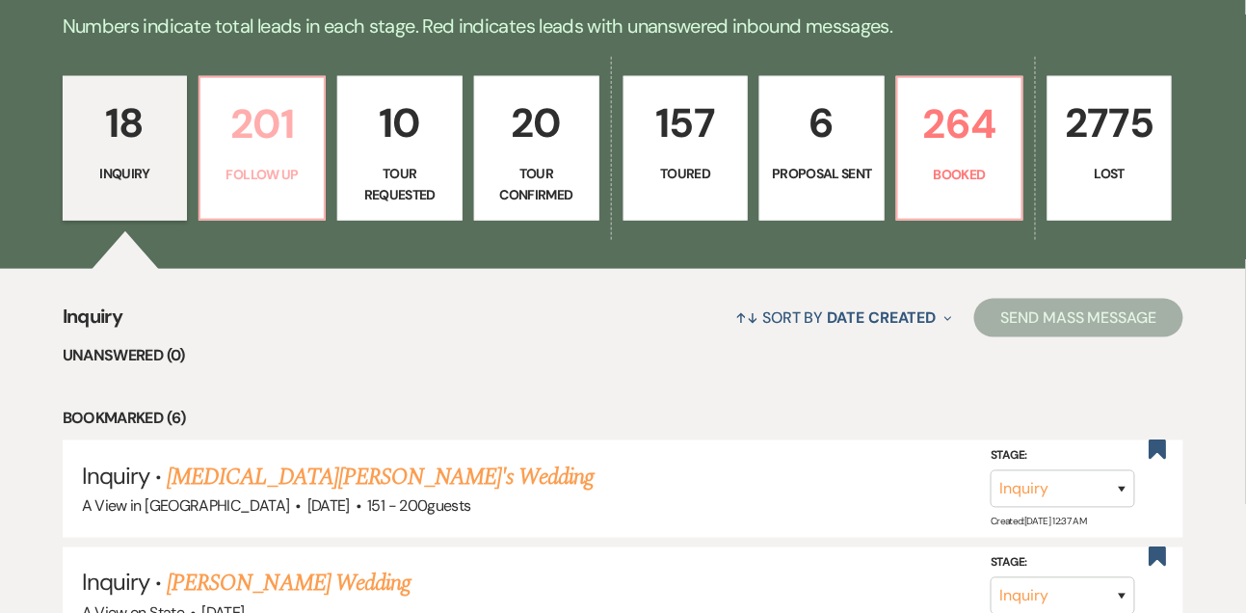
select select "9"
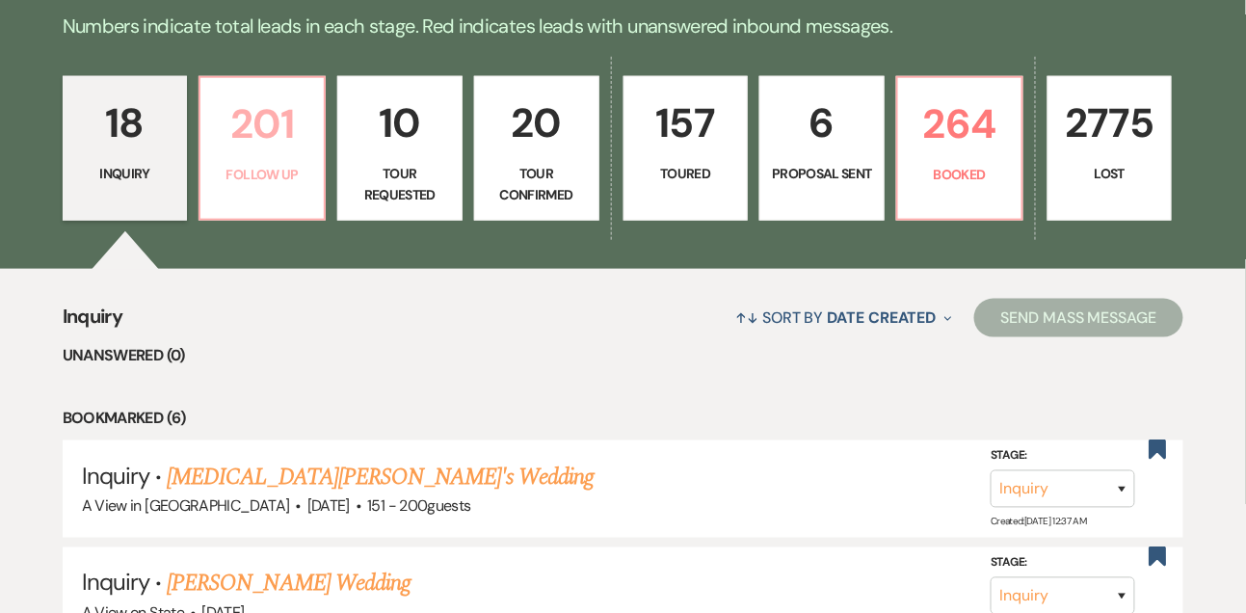
select select "9"
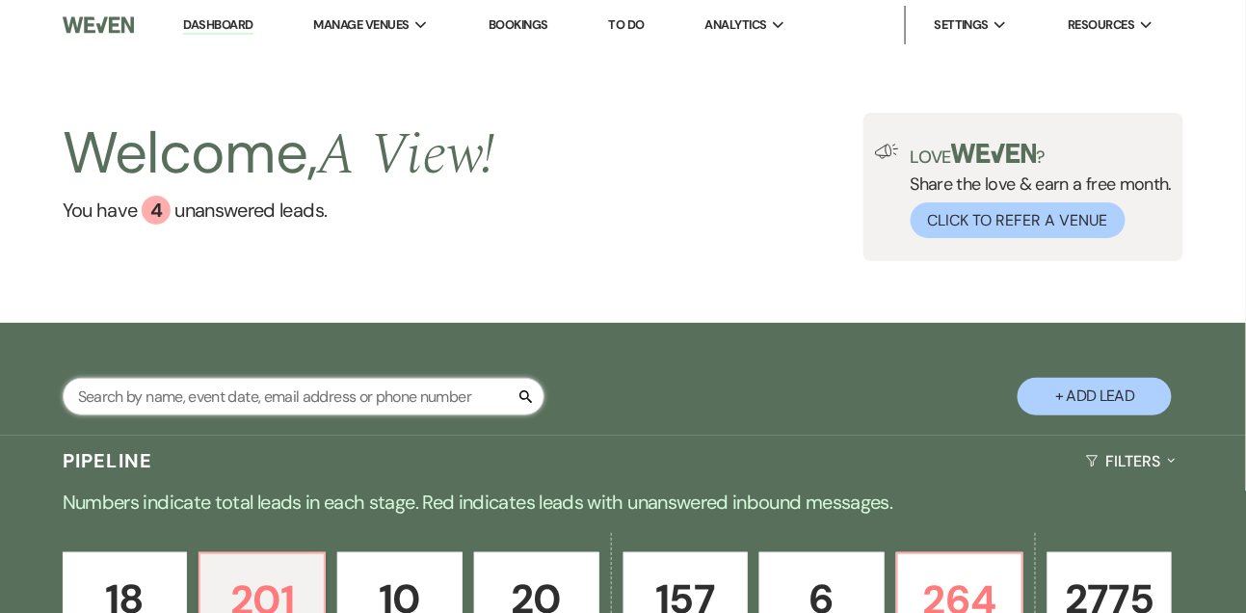
click at [247, 415] on input "text" at bounding box center [304, 397] width 482 height 38
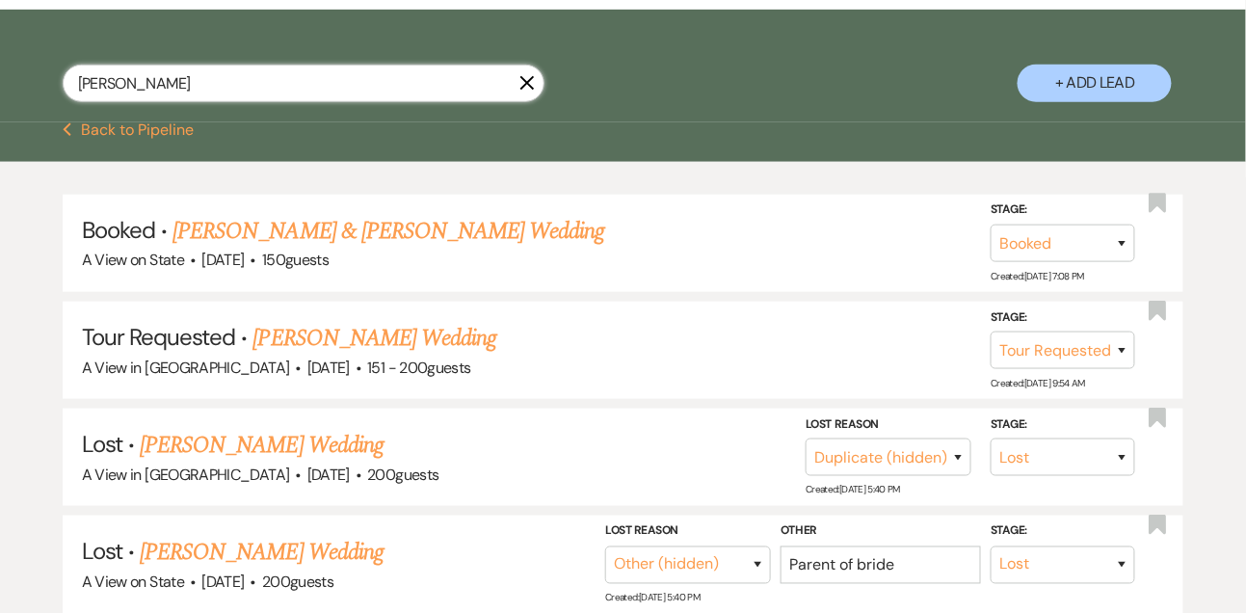
scroll to position [413, 0]
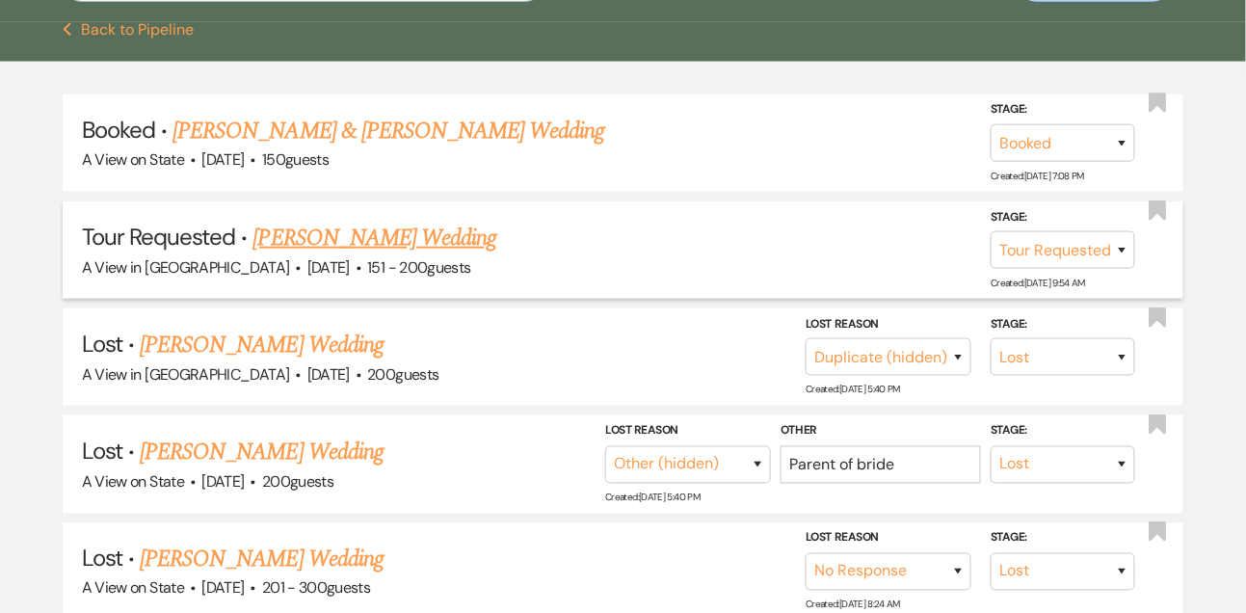
click at [348, 255] on link "[PERSON_NAME] Wedding" at bounding box center [375, 238] width 244 height 35
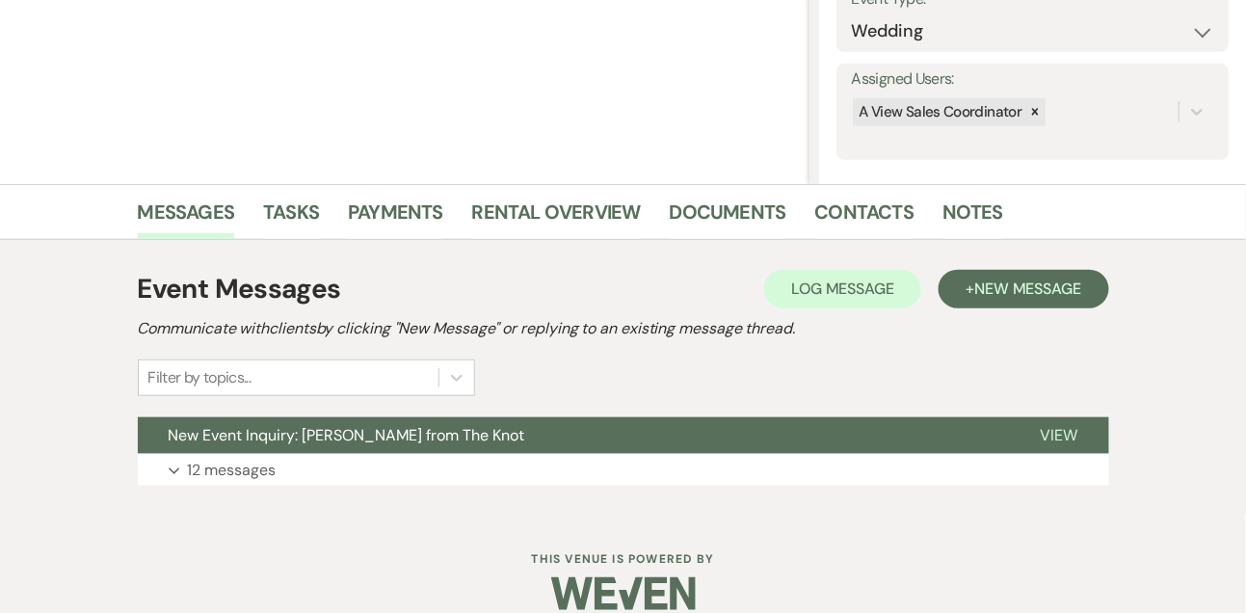
scroll to position [325, 0]
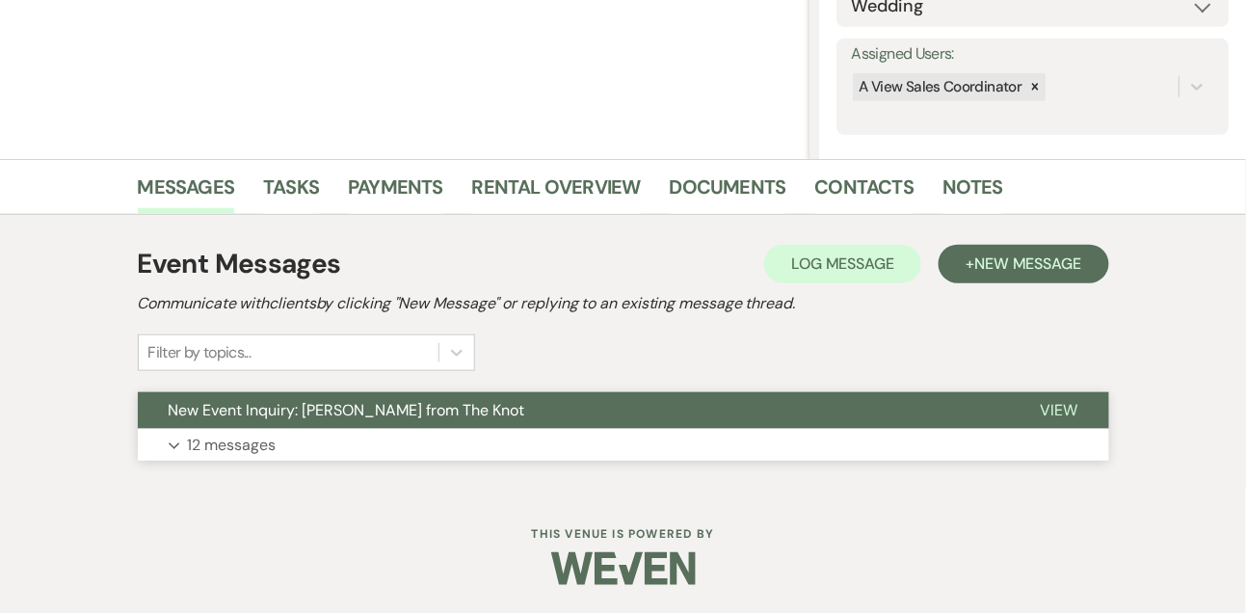
click at [271, 438] on p "12 messages" at bounding box center [232, 445] width 89 height 25
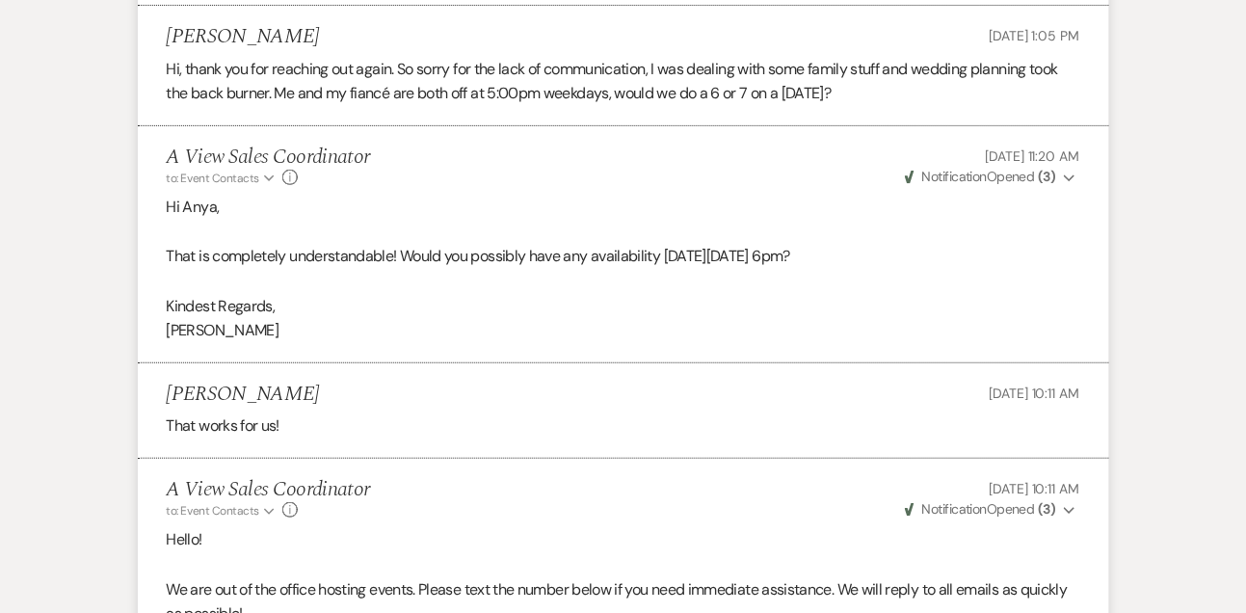
scroll to position [4011, 0]
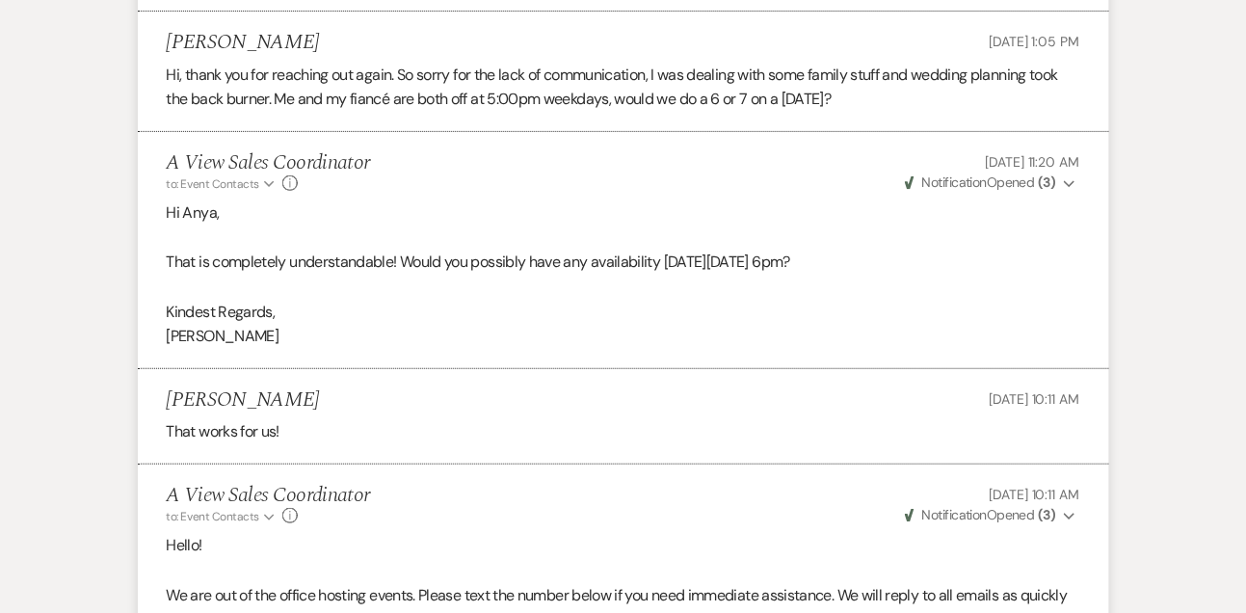
click at [241, 35] on h5 "[PERSON_NAME]" at bounding box center [243, 43] width 153 height 24
copy h5 "[PERSON_NAME]"
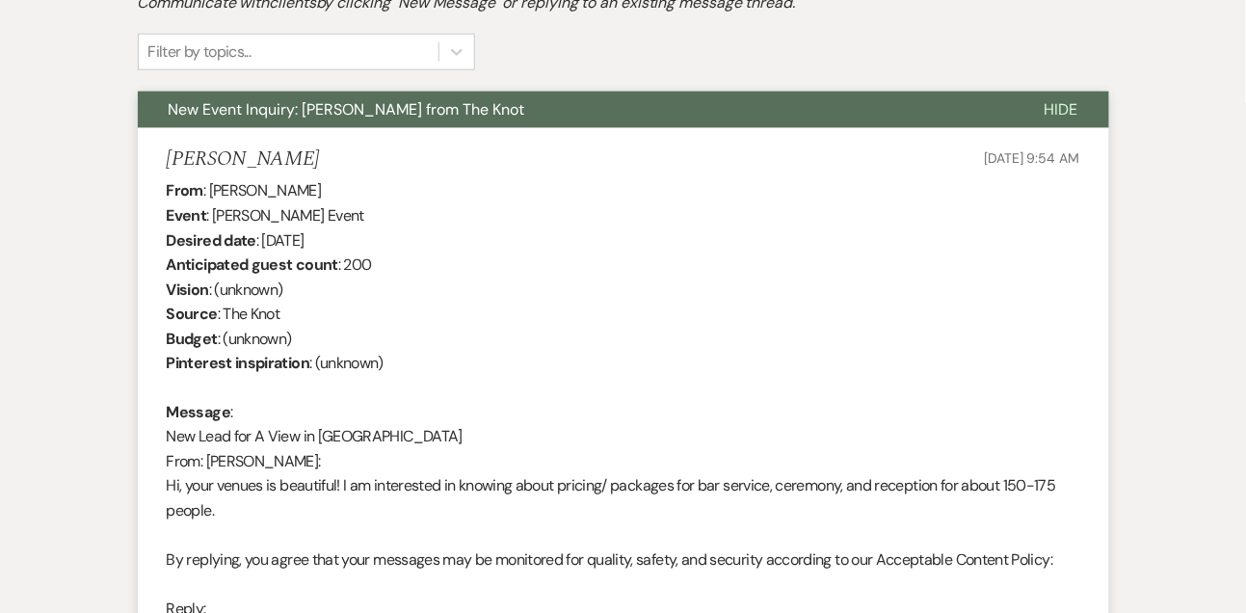
scroll to position [0, 0]
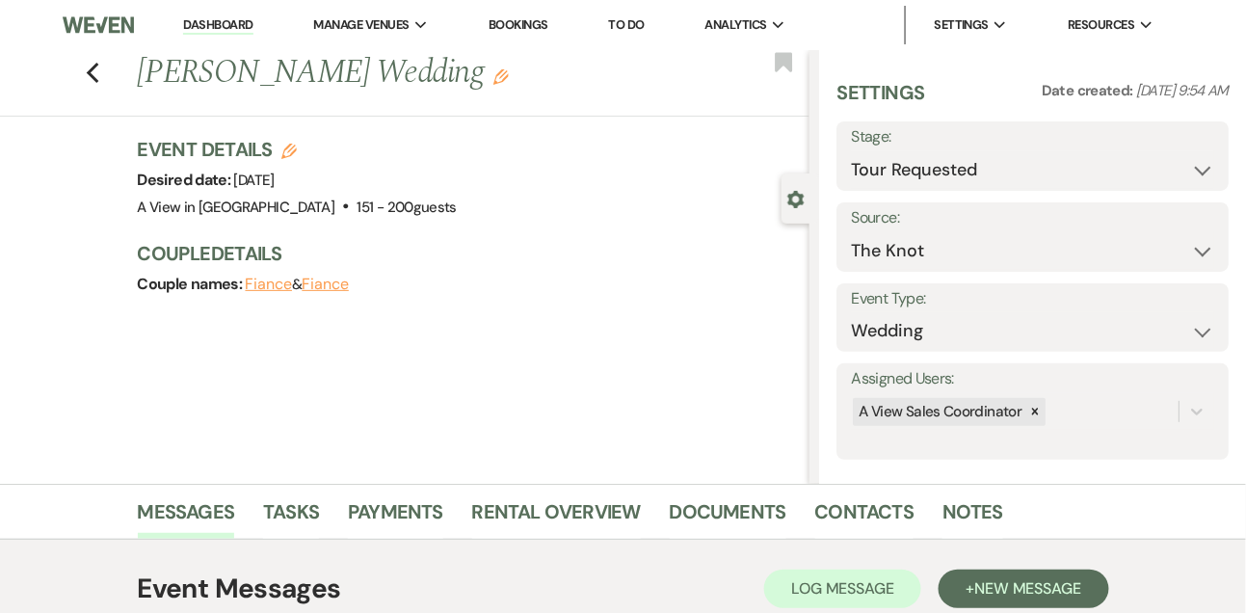
drag, startPoint x: 234, startPoint y: 175, endPoint x: 411, endPoint y: 175, distance: 176.4
click at [411, 175] on div "Desired date: [DATE]" at bounding box center [298, 180] width 320 height 27
copy span "[DATE]"
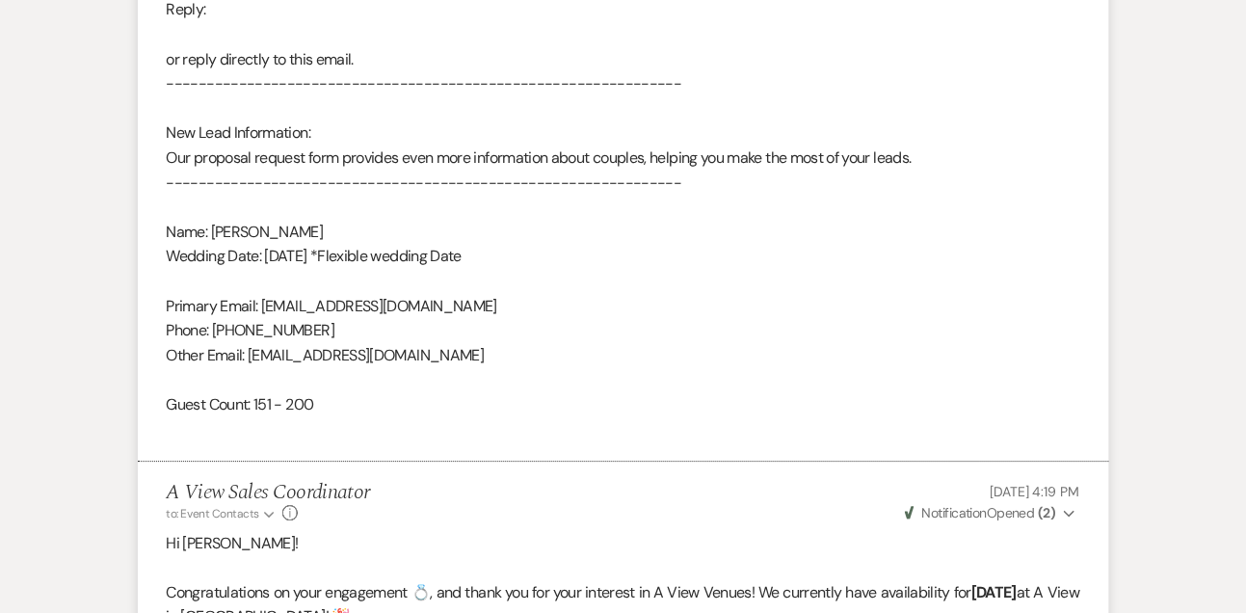
scroll to position [1230, 0]
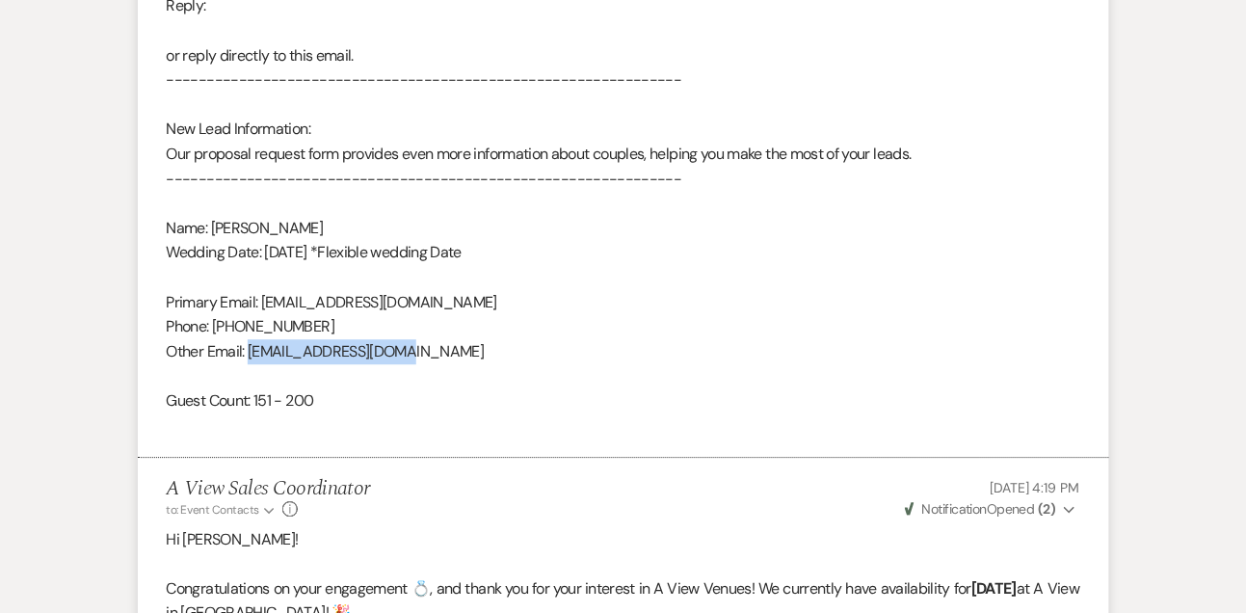
drag, startPoint x: 251, startPoint y: 348, endPoint x: 431, endPoint y: 348, distance: 180.2
click at [431, 348] on div "From : [PERSON_NAME] Event : [PERSON_NAME] Event Desired date : [DATE] Anticipa…" at bounding box center [624, 5] width 914 height 863
copy div "[EMAIL_ADDRESS][DOMAIN_NAME]"
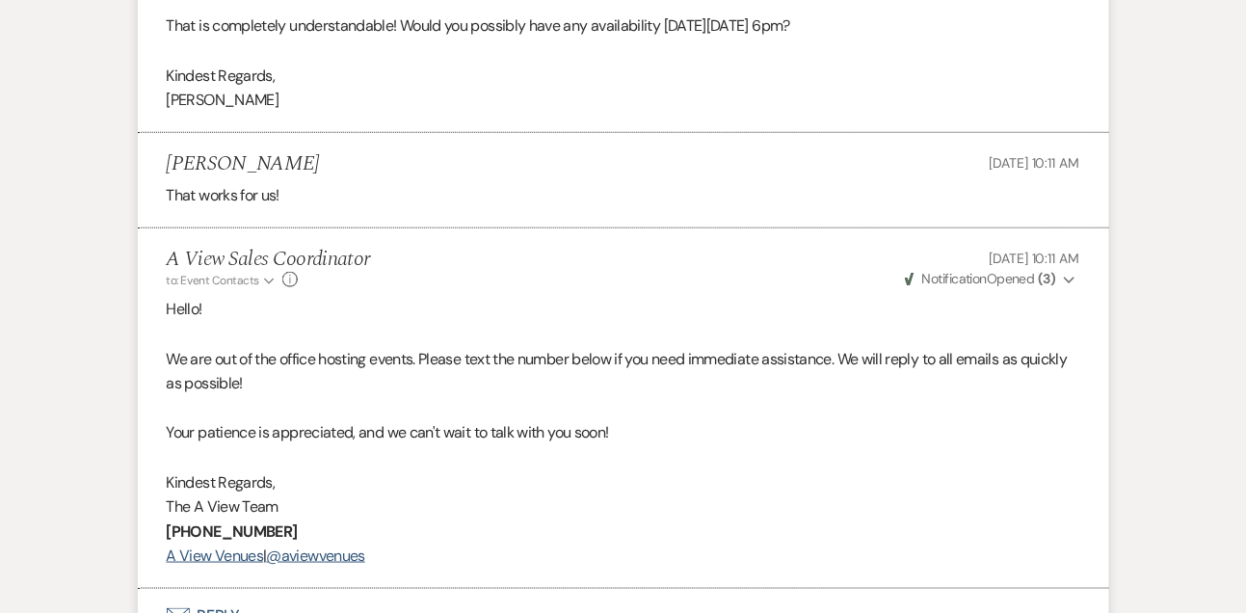
scroll to position [4428, 0]
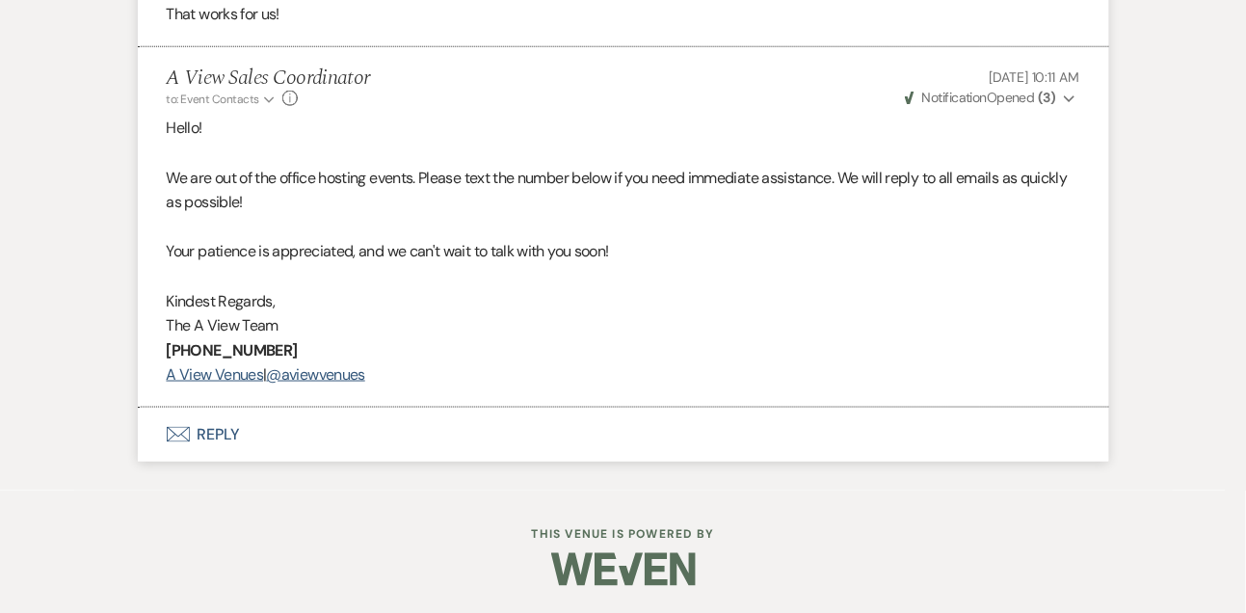
click at [218, 436] on button "Envelope Reply" at bounding box center [623, 435] width 971 height 54
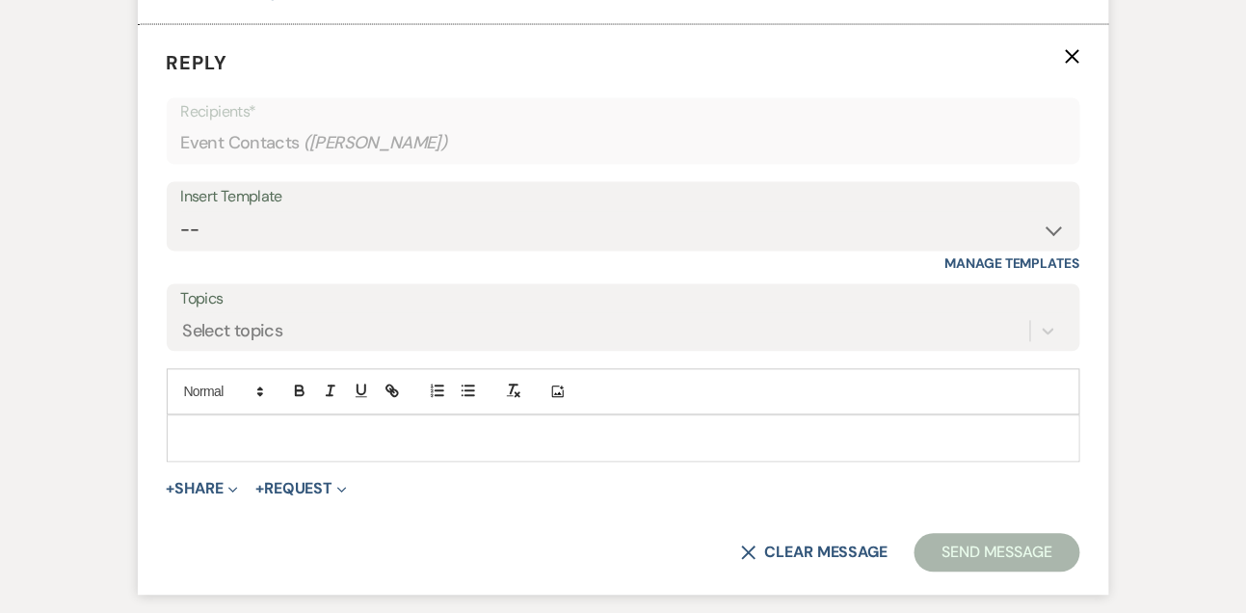
scroll to position [4814, 0]
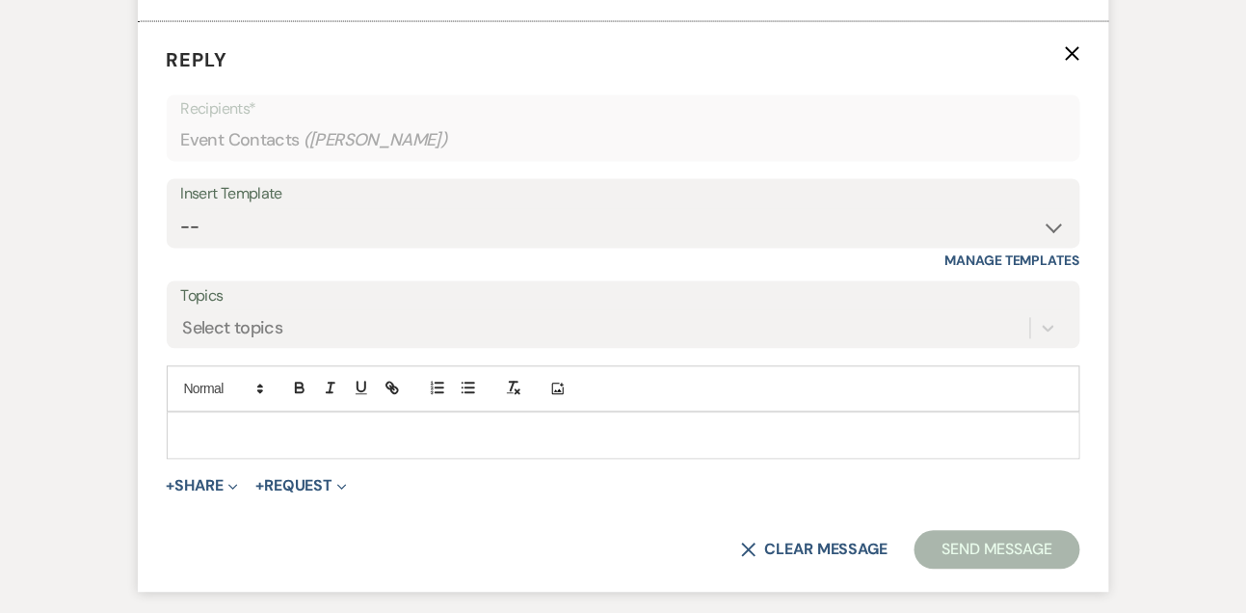
click at [279, 439] on p at bounding box center [623, 435] width 883 height 21
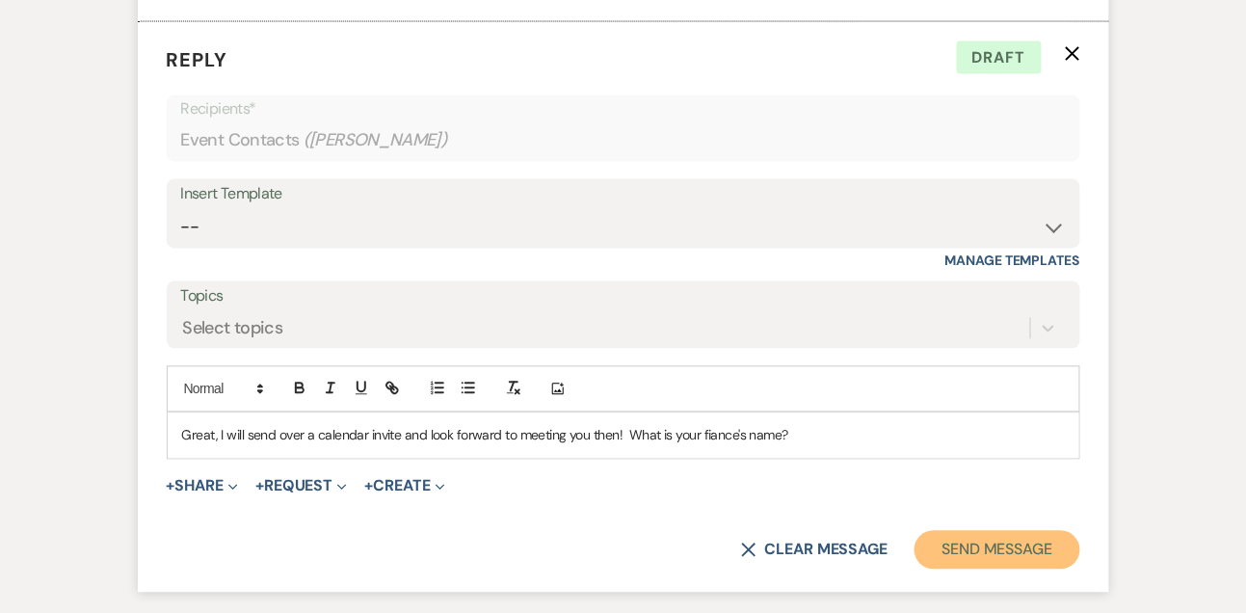
click at [931, 533] on button "Send Message" at bounding box center [997, 550] width 165 height 39
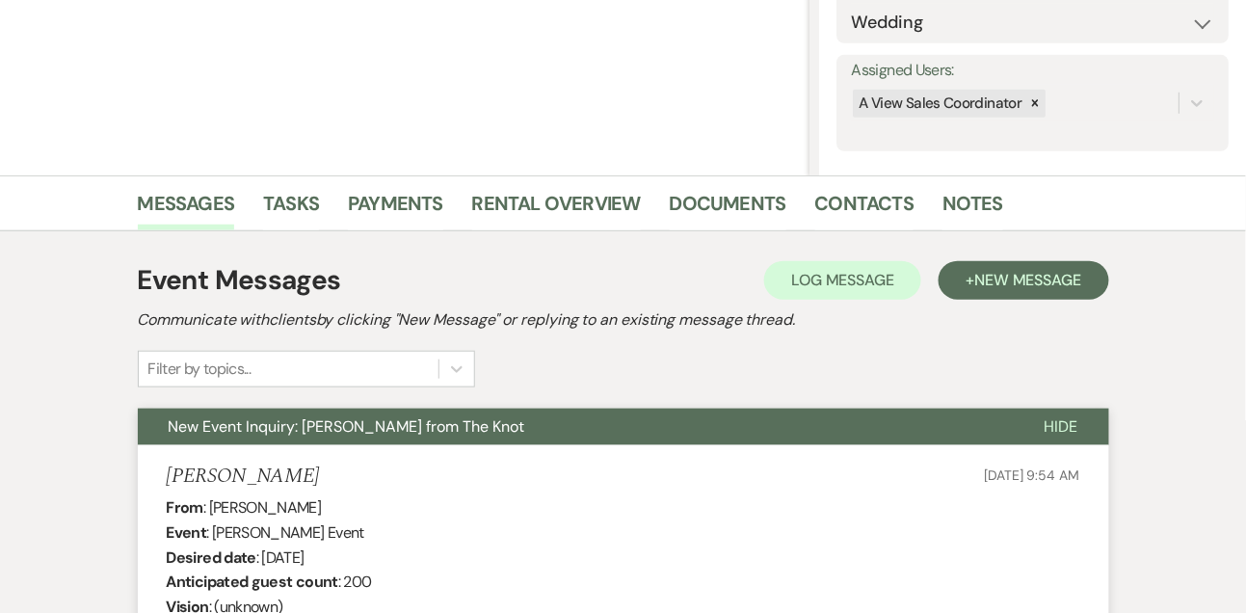
scroll to position [0, 0]
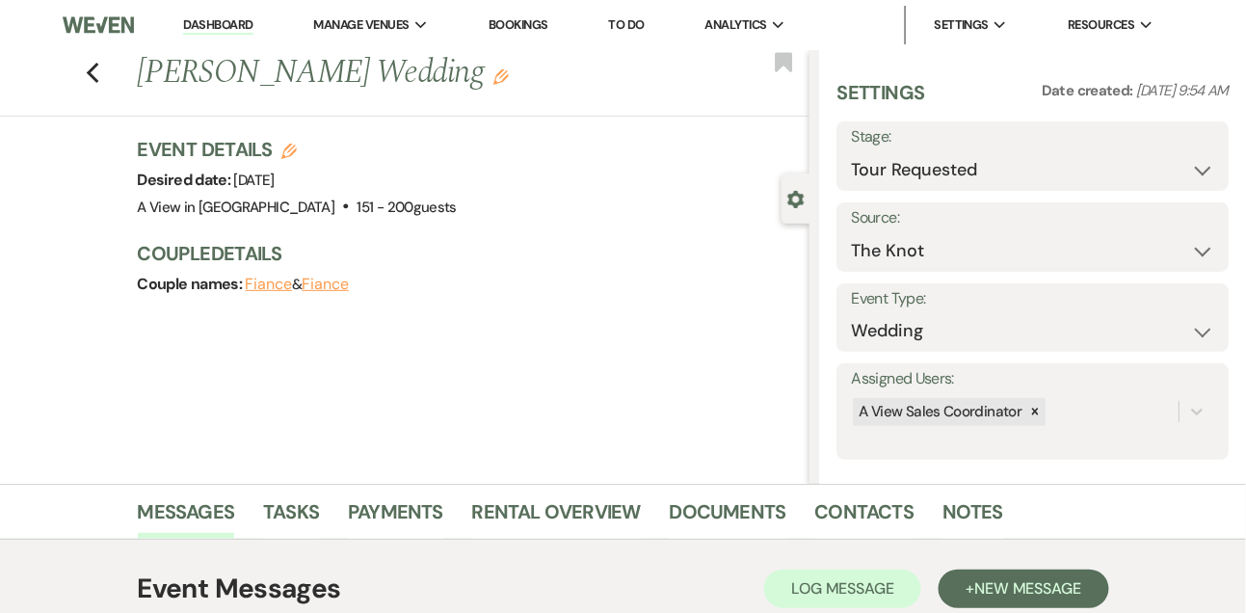
click at [228, 32] on link "Dashboard" at bounding box center [217, 25] width 69 height 18
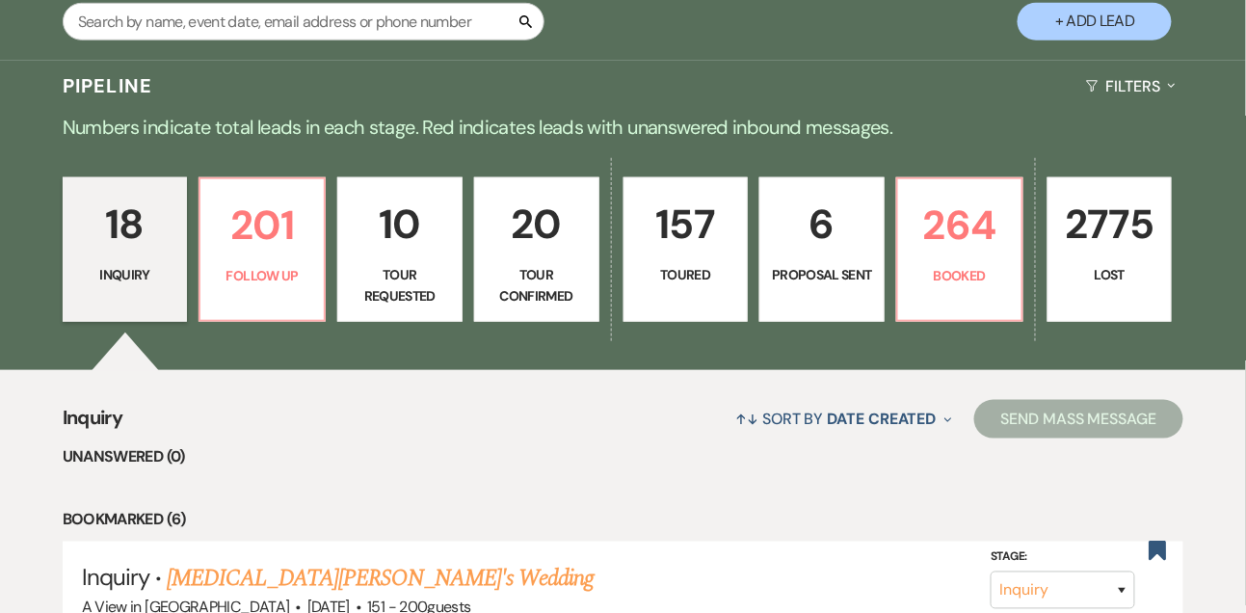
scroll to position [368, 0]
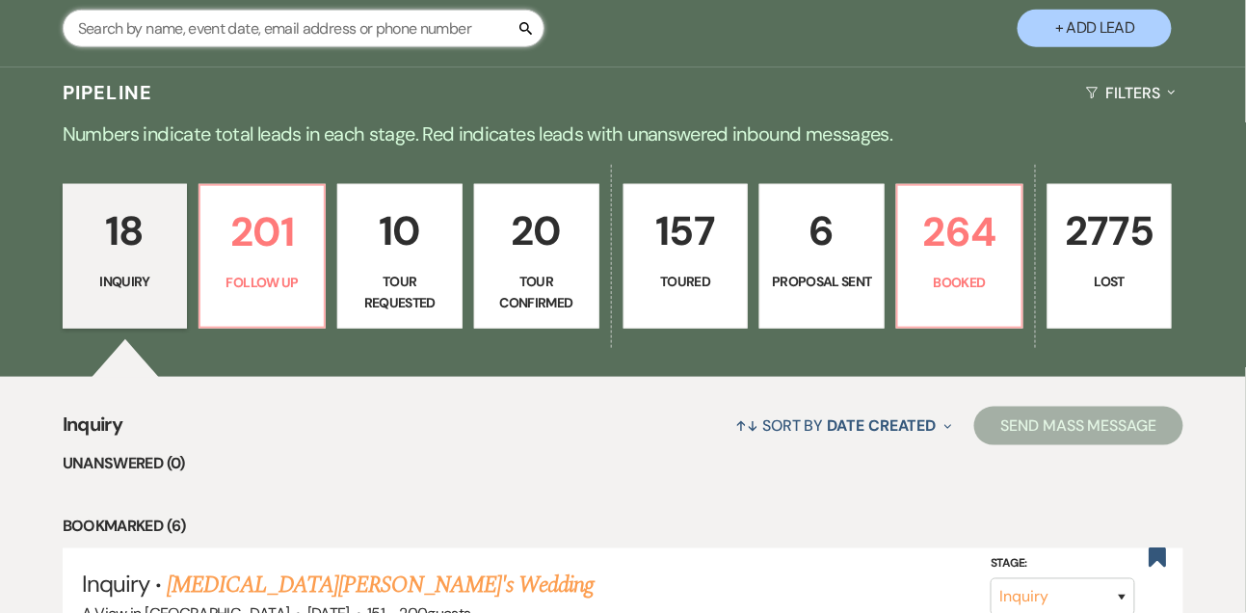
click at [315, 40] on input "text" at bounding box center [304, 29] width 482 height 38
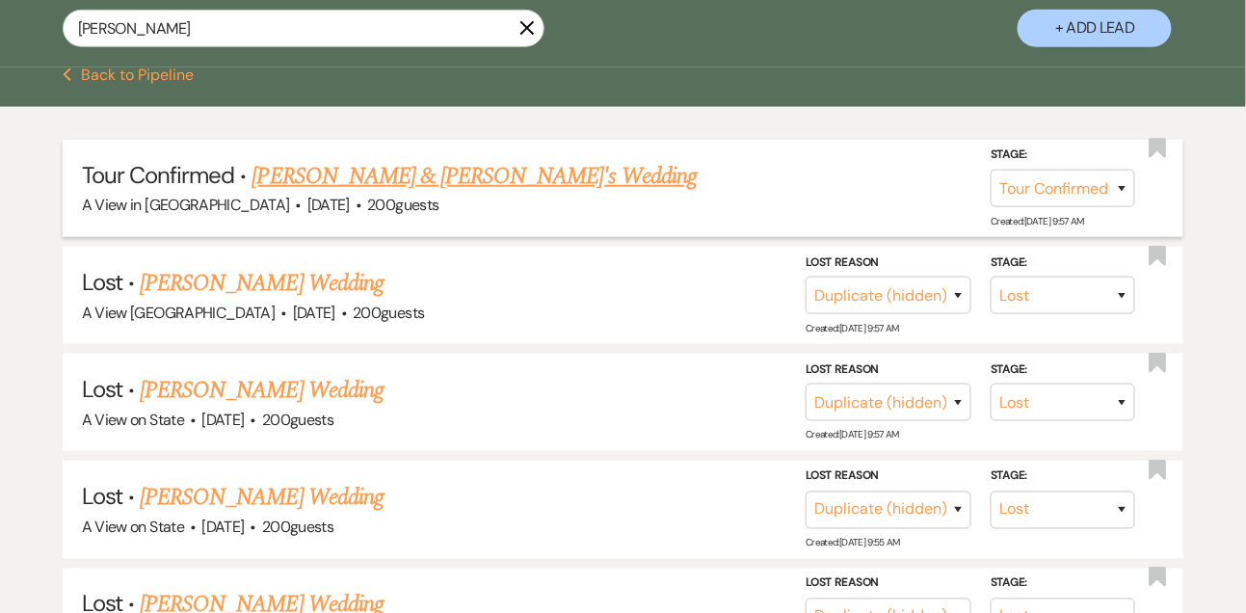
click at [352, 179] on link "[PERSON_NAME] & [PERSON_NAME]'s Wedding" at bounding box center [474, 176] width 445 height 35
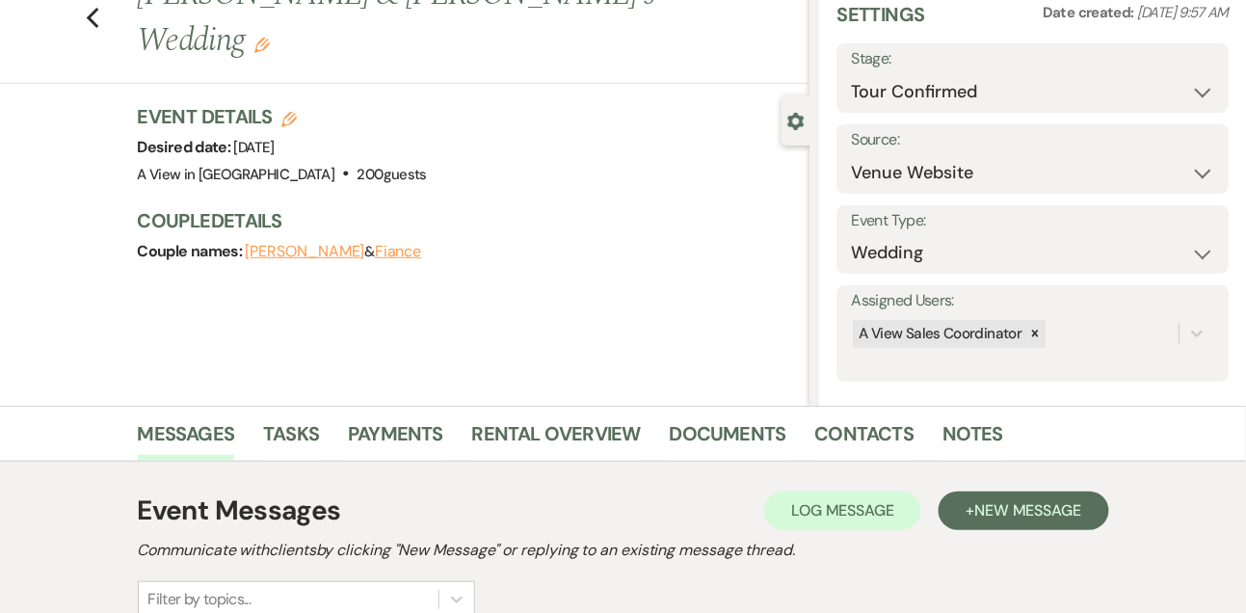
scroll to position [325, 0]
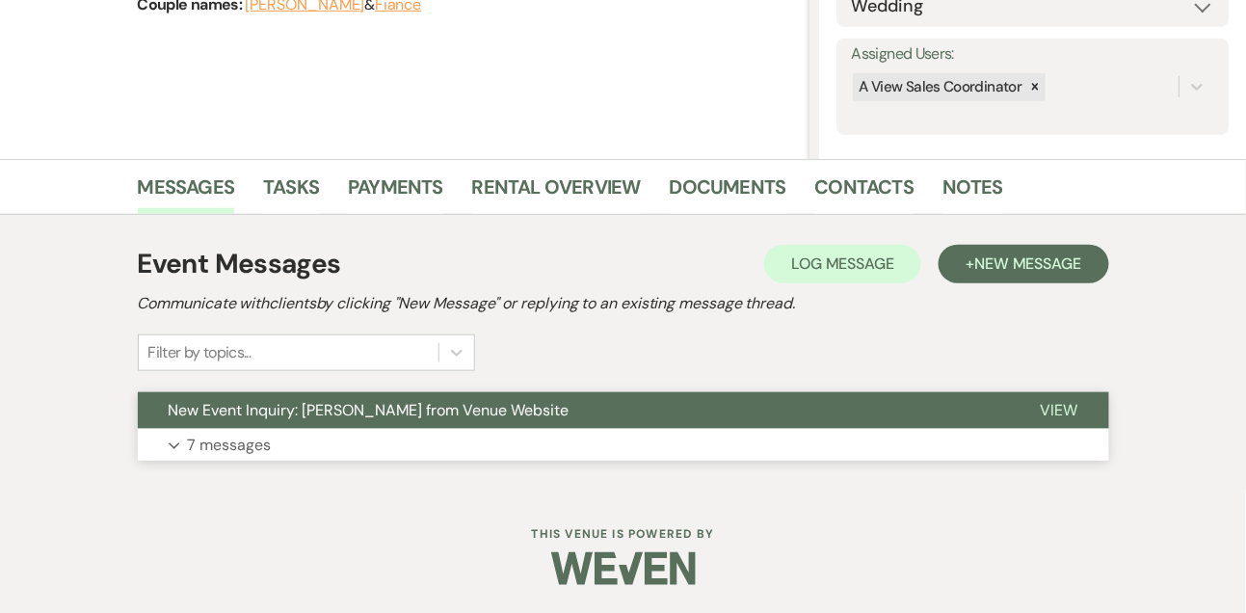
click at [240, 444] on p "7 messages" at bounding box center [230, 445] width 84 height 25
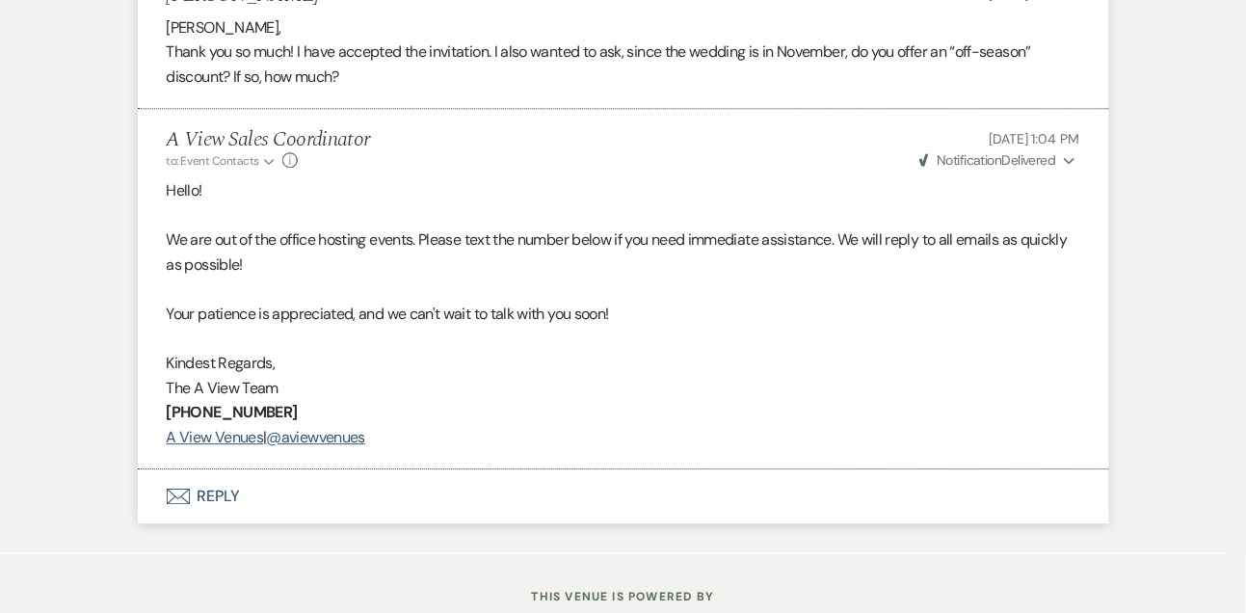
scroll to position [3281, 0]
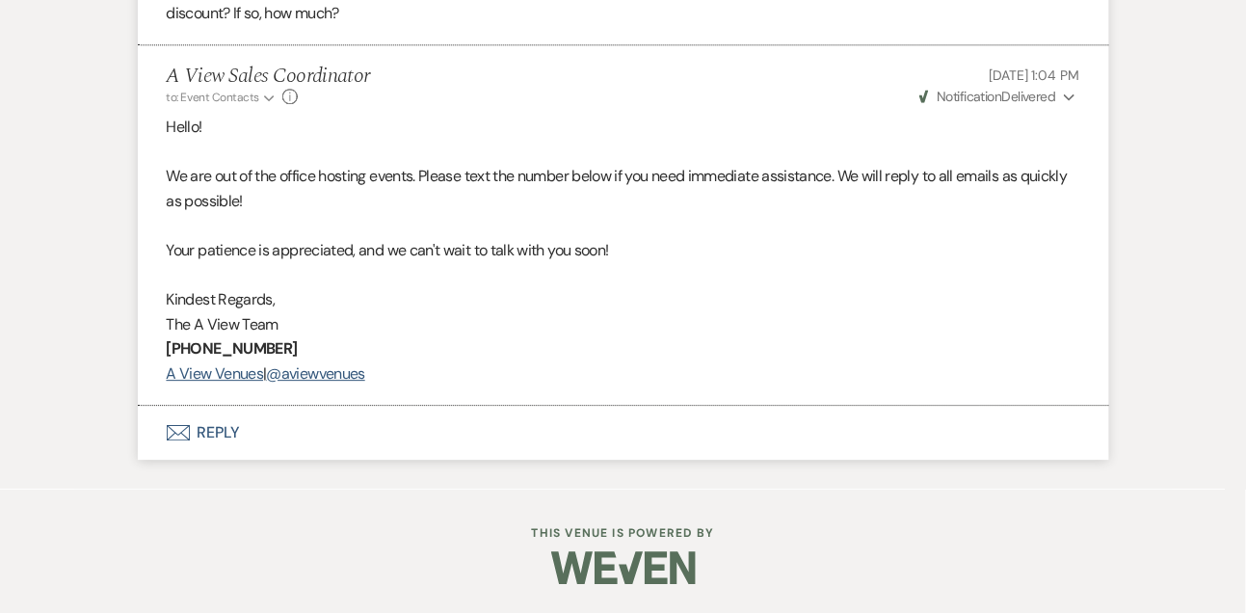
click at [222, 438] on button "Envelope Reply" at bounding box center [623, 433] width 971 height 54
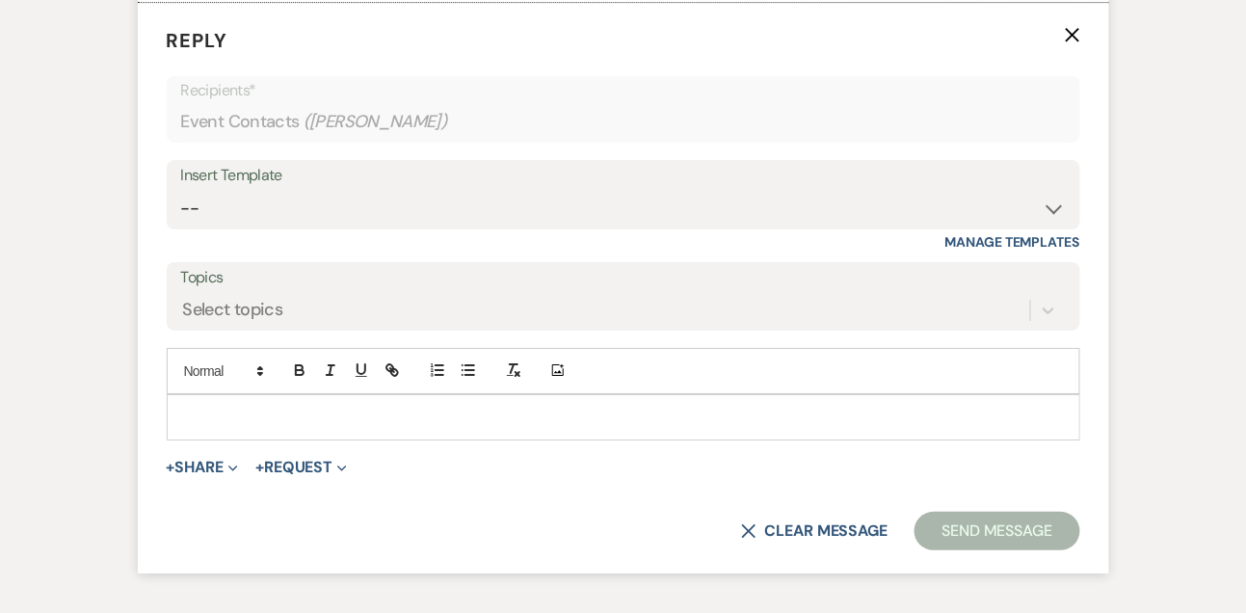
scroll to position [3667, 0]
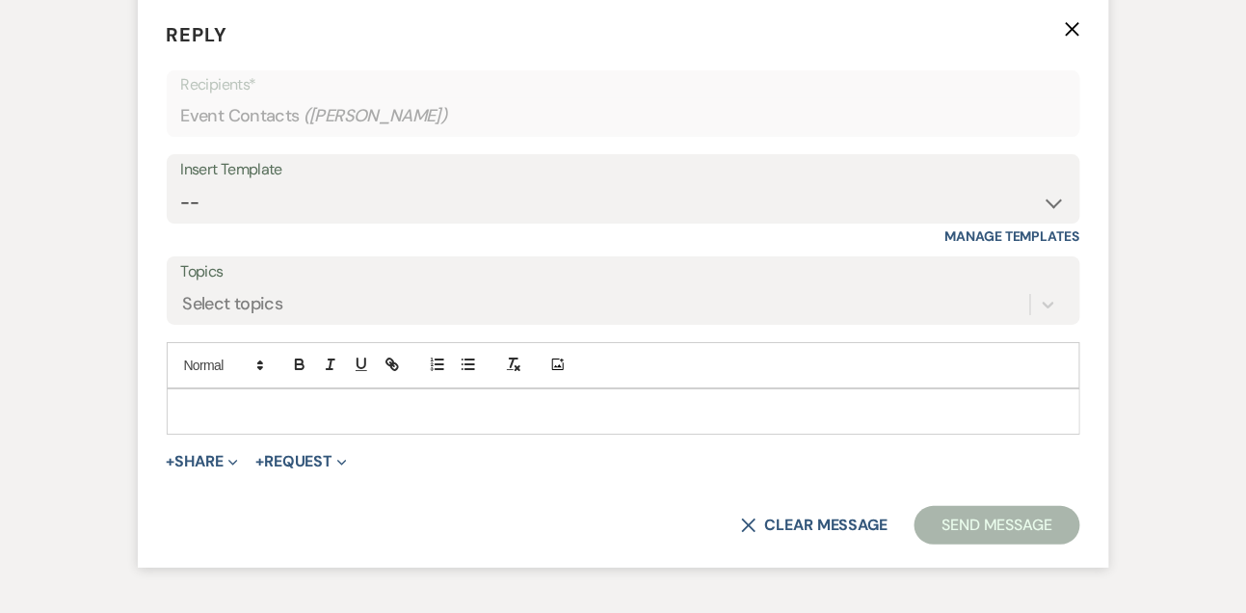
click at [222, 422] on p at bounding box center [623, 411] width 883 height 21
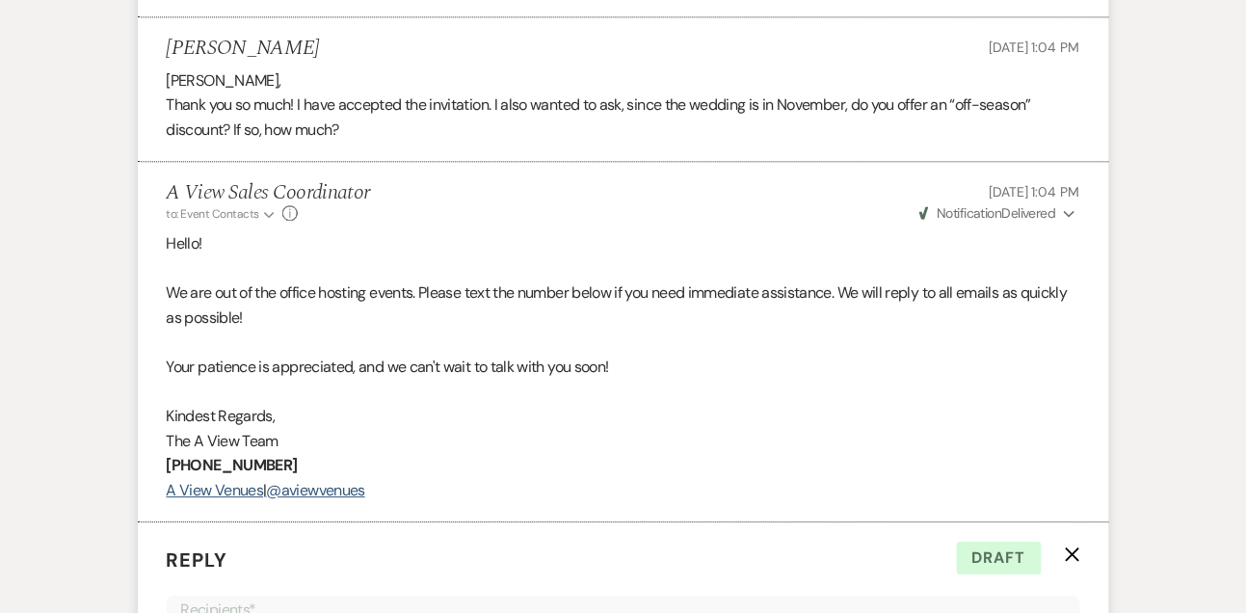
scroll to position [3140, 0]
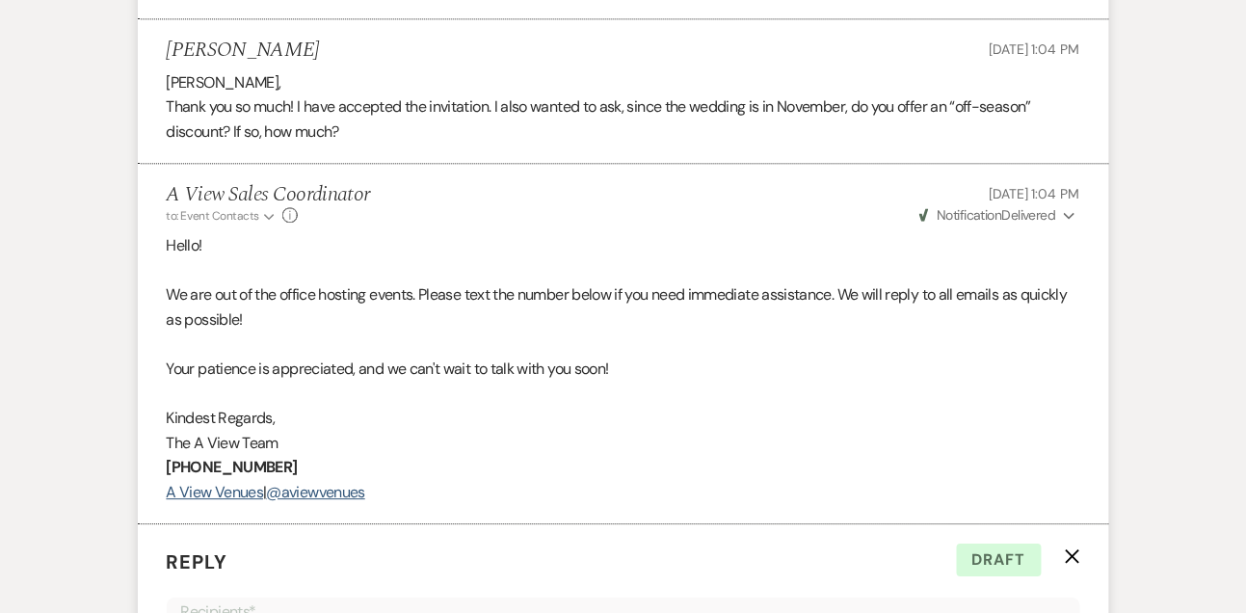
click at [289, 137] on p "Thank you so much! I have accepted the invitation. I also wanted to ask, since …" at bounding box center [624, 118] width 914 height 49
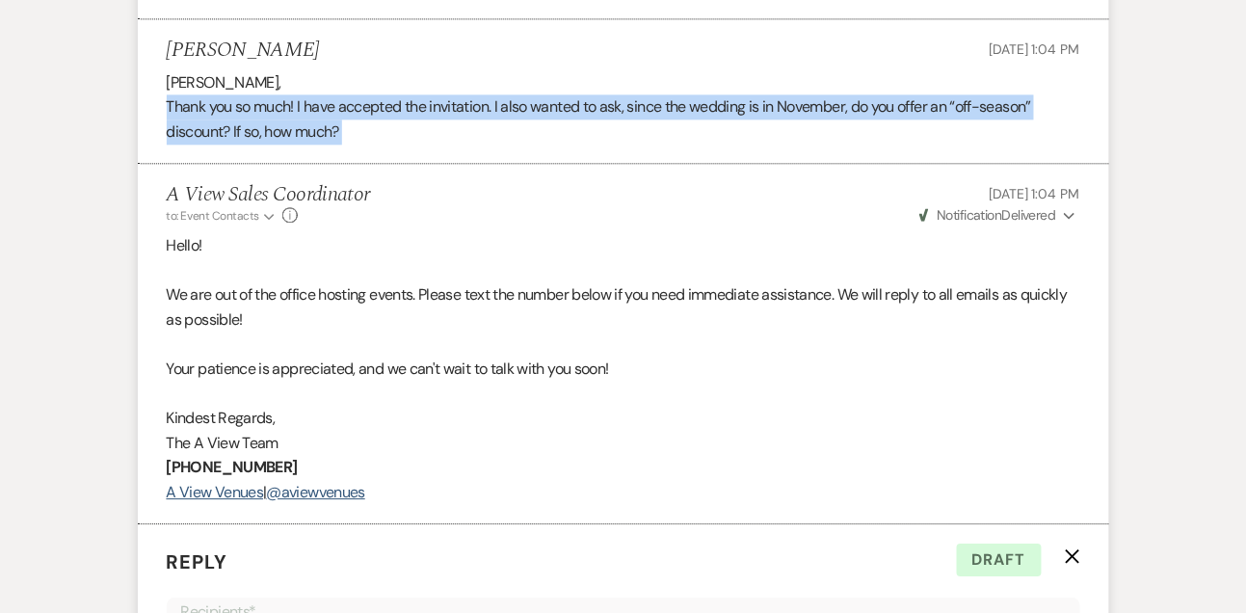
click at [289, 137] on p "Thank you so much! I have accepted the invitation. I also wanted to ask, since …" at bounding box center [624, 118] width 914 height 49
copy li "Thank you so much! I have accepted the invitation. I also wanted to ask, since …"
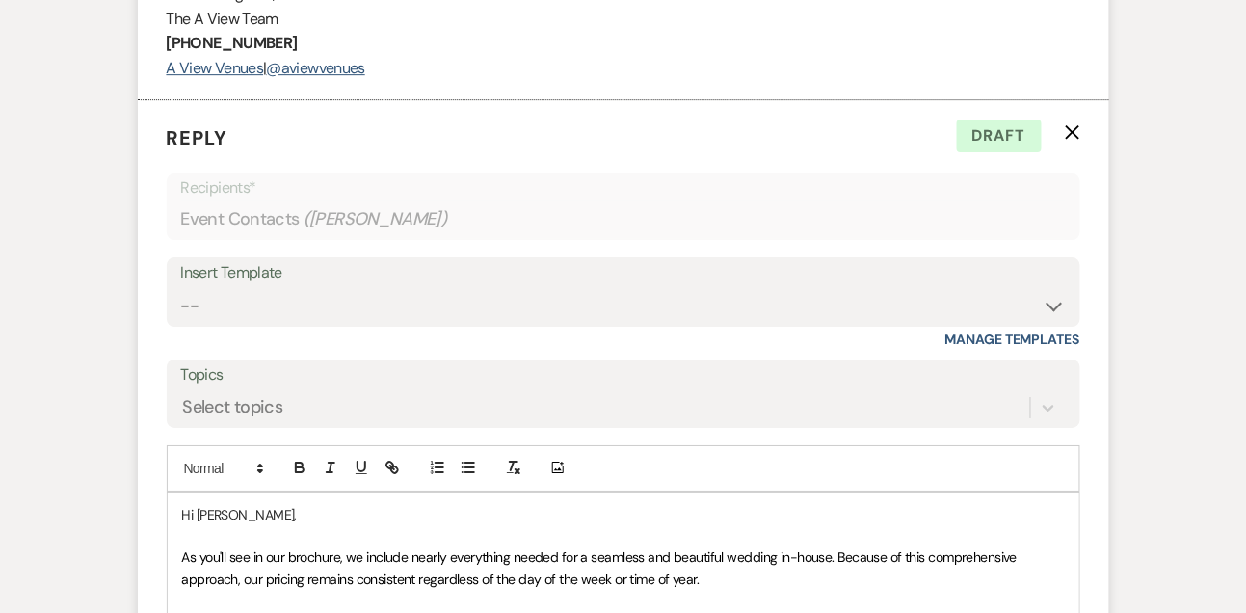
scroll to position [3740, 0]
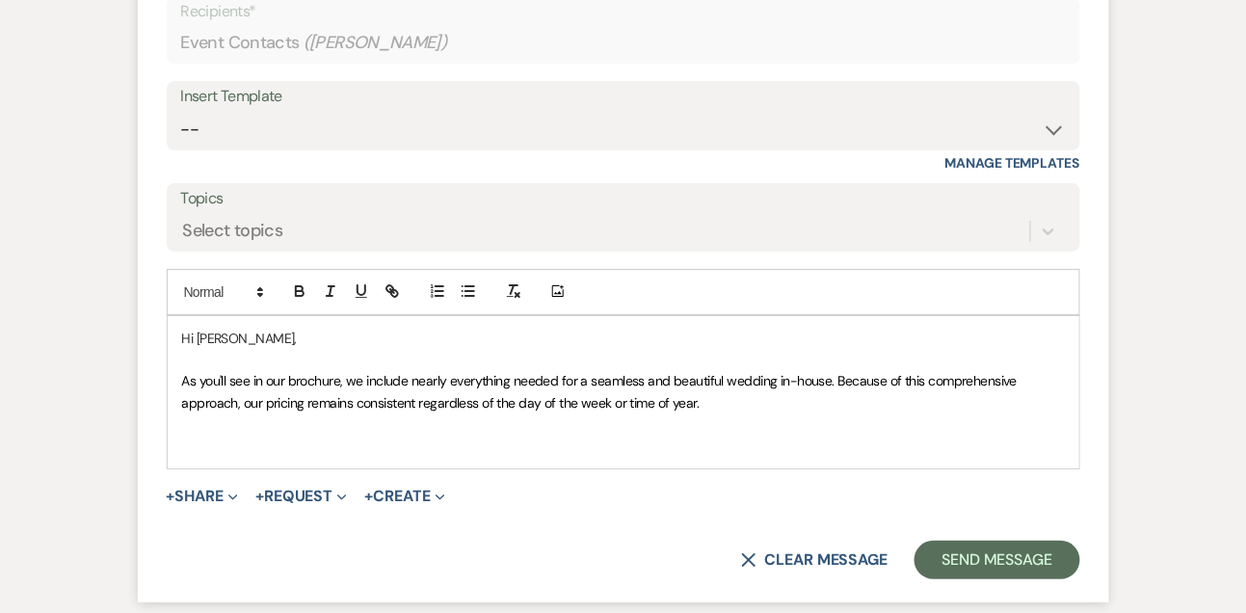
click at [259, 457] on p at bounding box center [623, 446] width 883 height 21
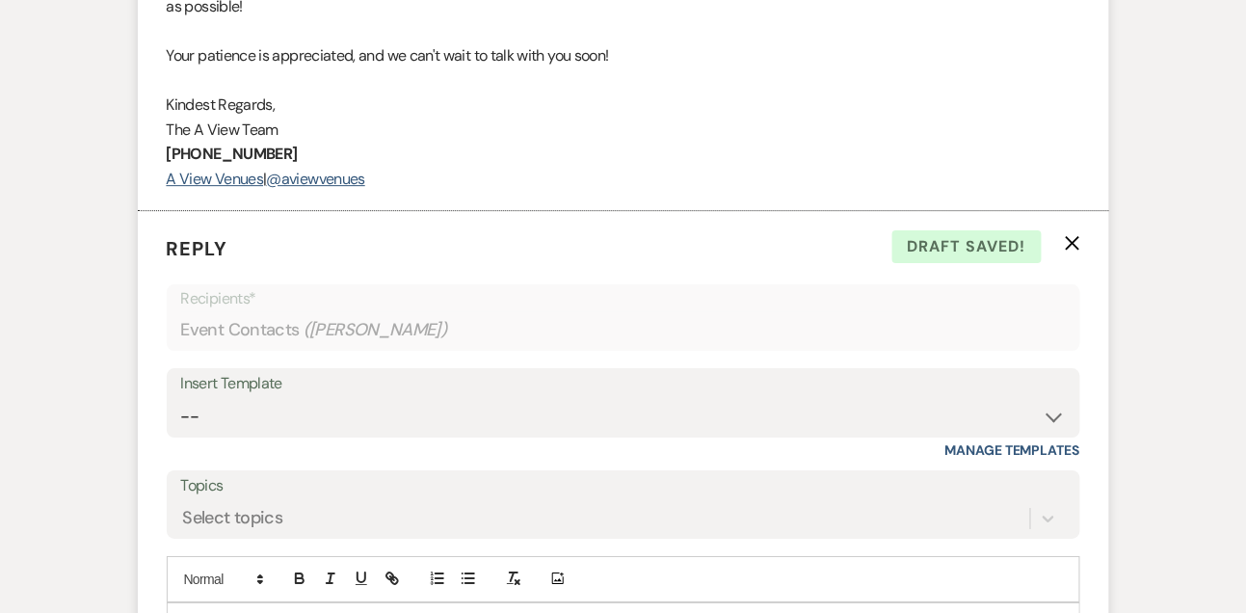
scroll to position [3741, 0]
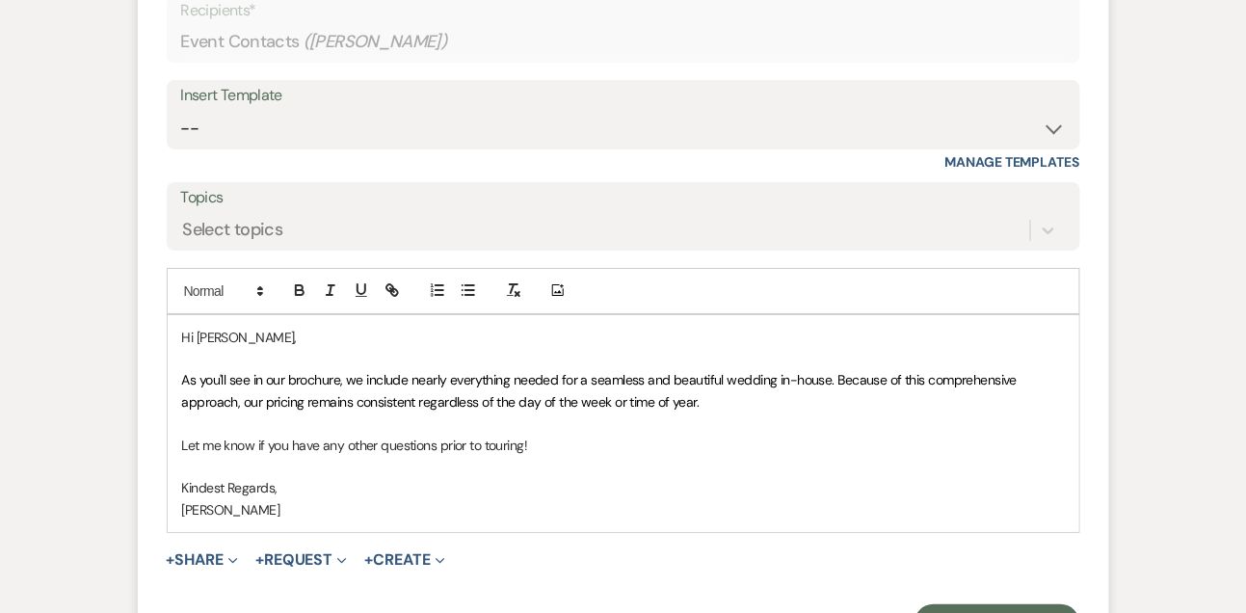
click at [565, 456] on p "Let me know if you have any other questions prior to touring!" at bounding box center [623, 445] width 883 height 21
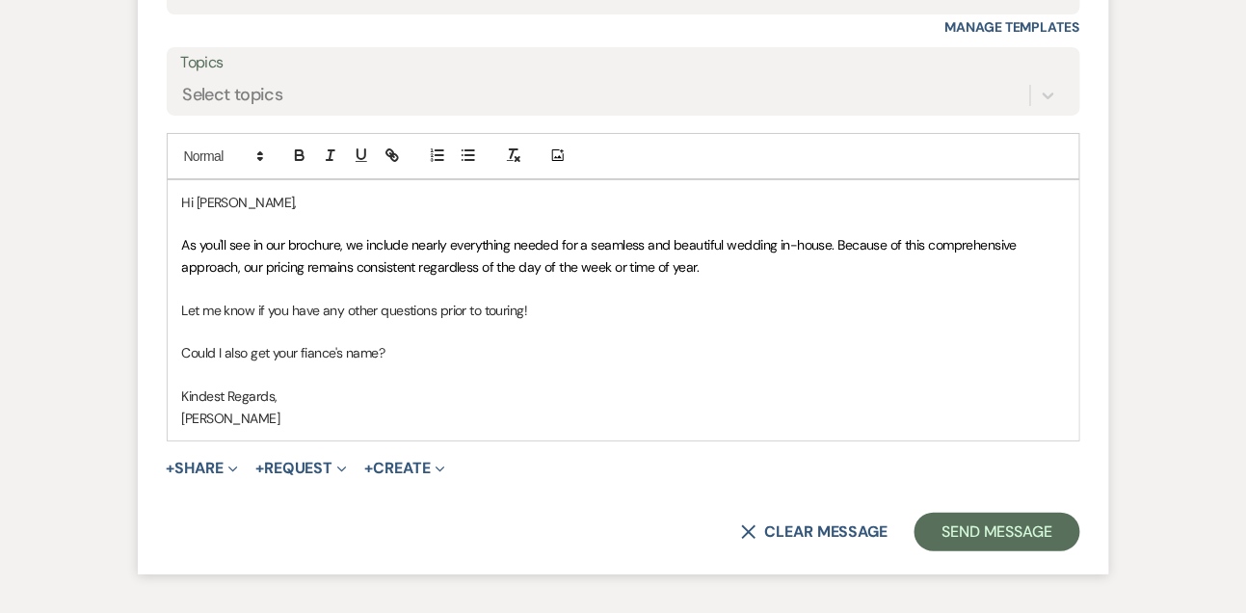
scroll to position [3939, 0]
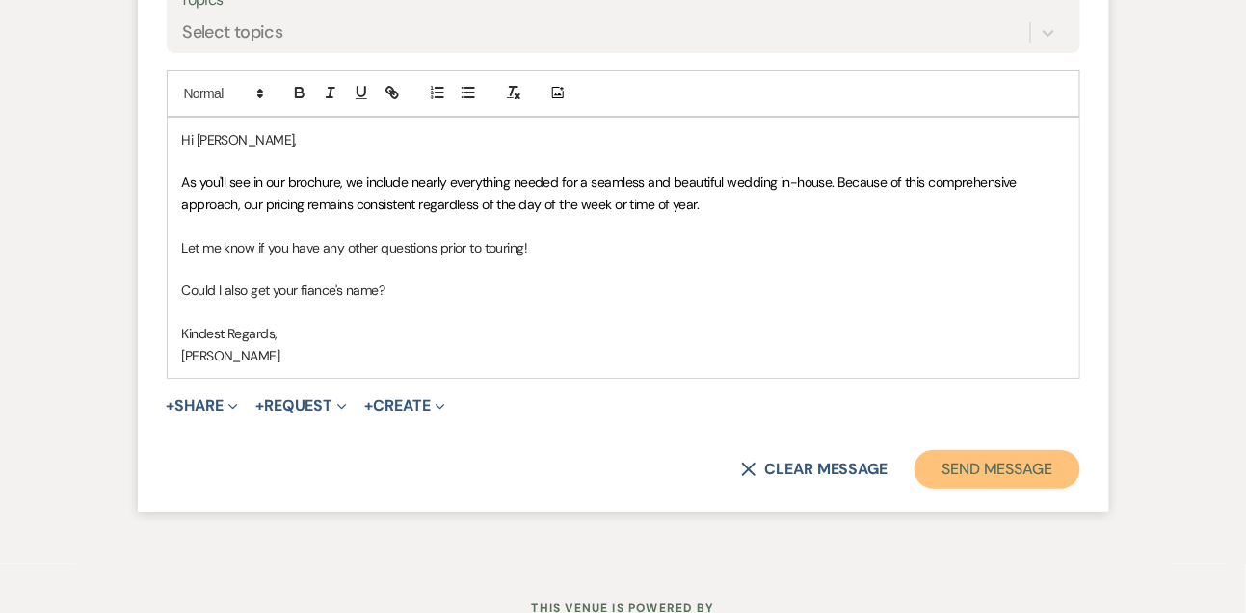
click at [986, 489] on button "Send Message" at bounding box center [997, 469] width 165 height 39
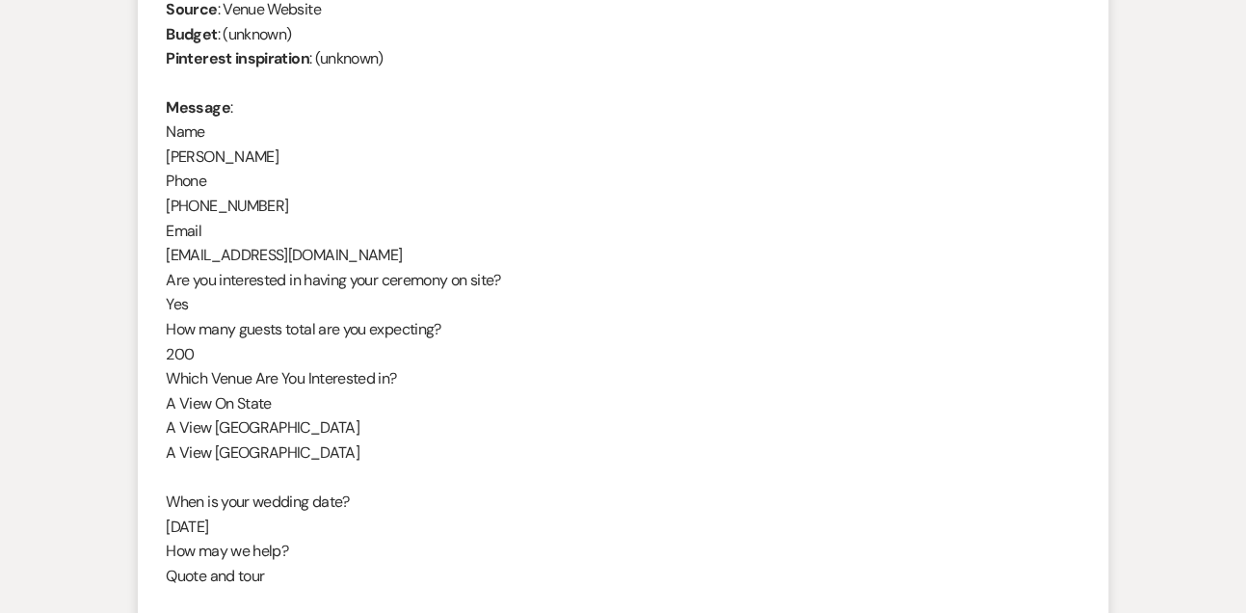
scroll to position [0, 0]
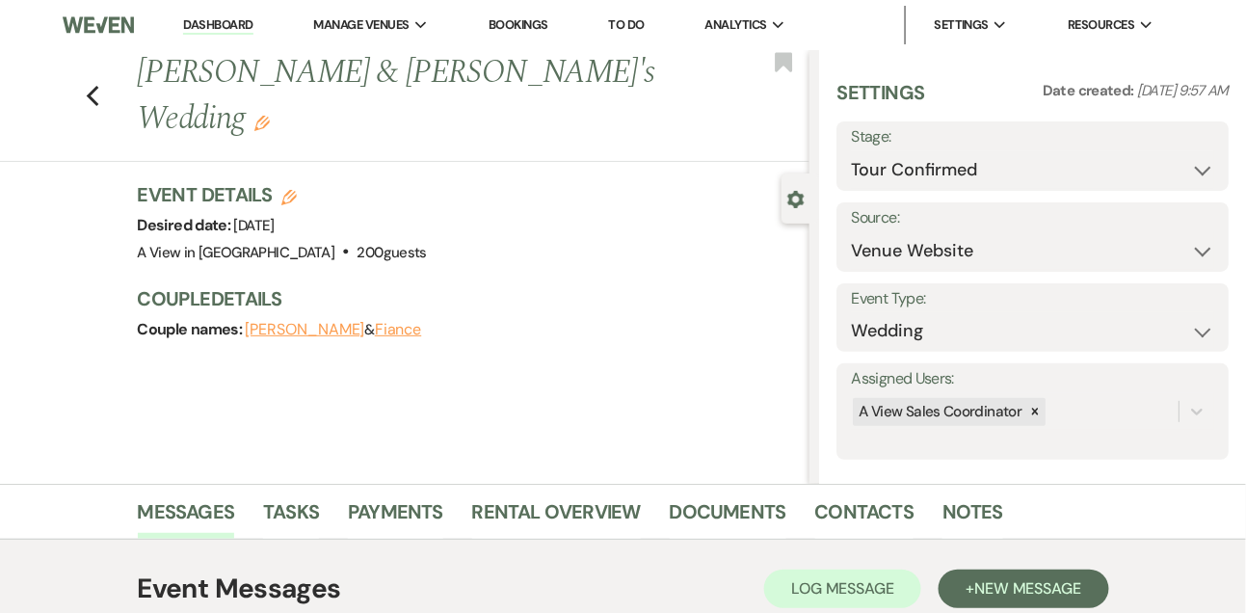
click at [208, 16] on link "Dashboard" at bounding box center [217, 25] width 69 height 18
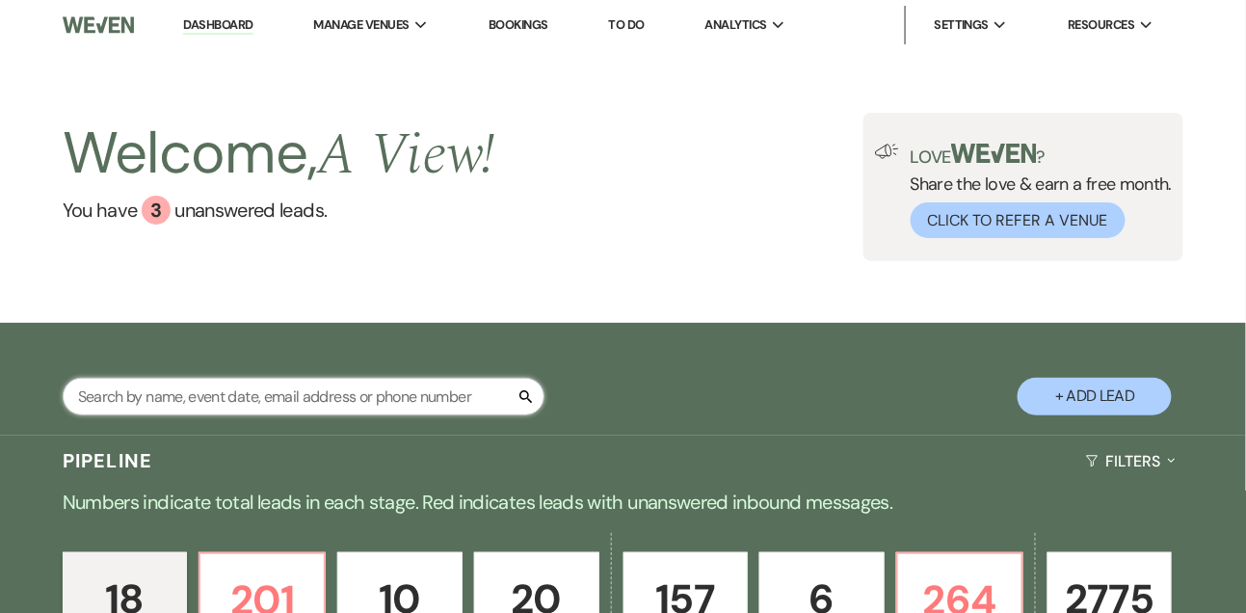
click at [265, 415] on input "text" at bounding box center [304, 397] width 482 height 38
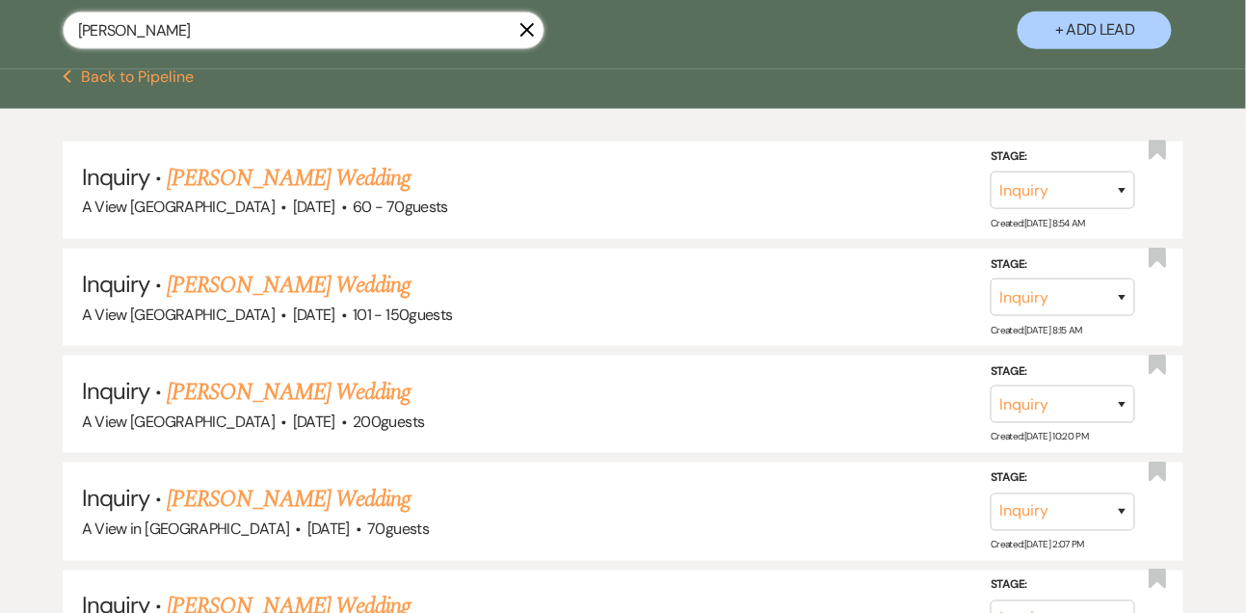
scroll to position [364, 0]
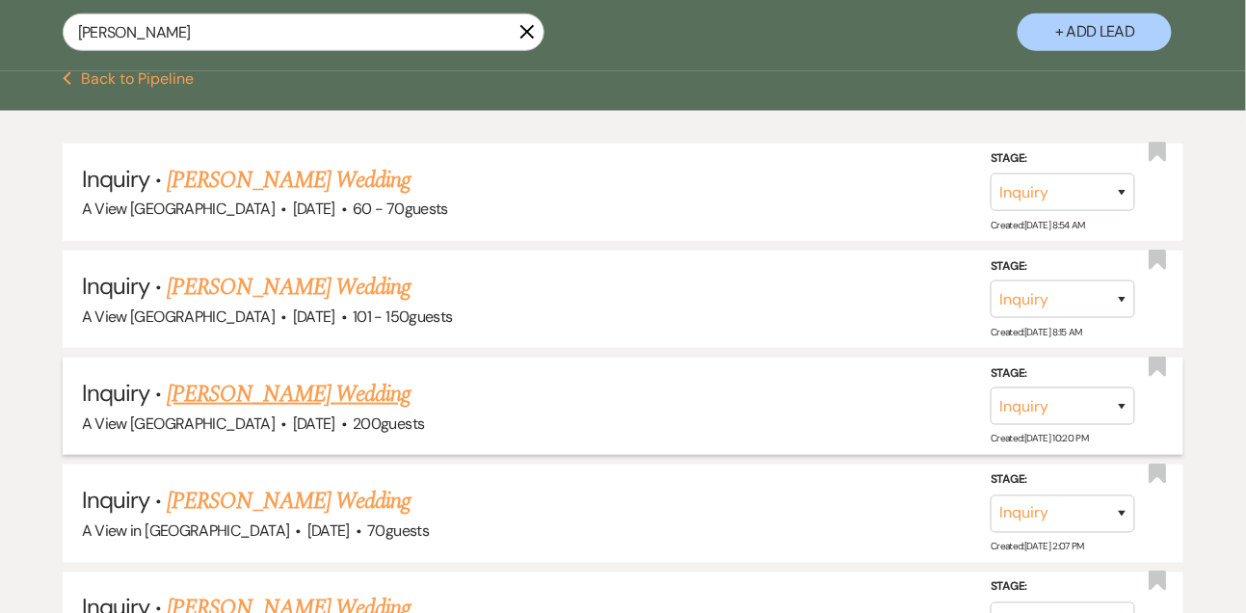
click at [265, 404] on link "[PERSON_NAME] Wedding" at bounding box center [289, 394] width 244 height 35
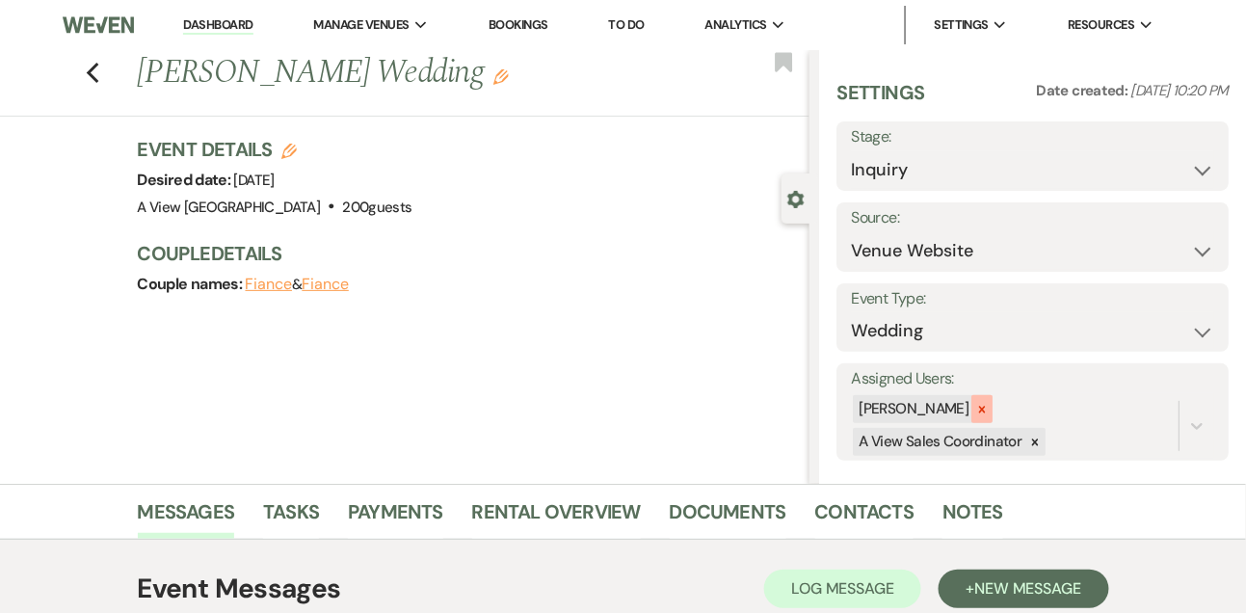
click at [986, 411] on icon at bounding box center [982, 409] width 7 height 7
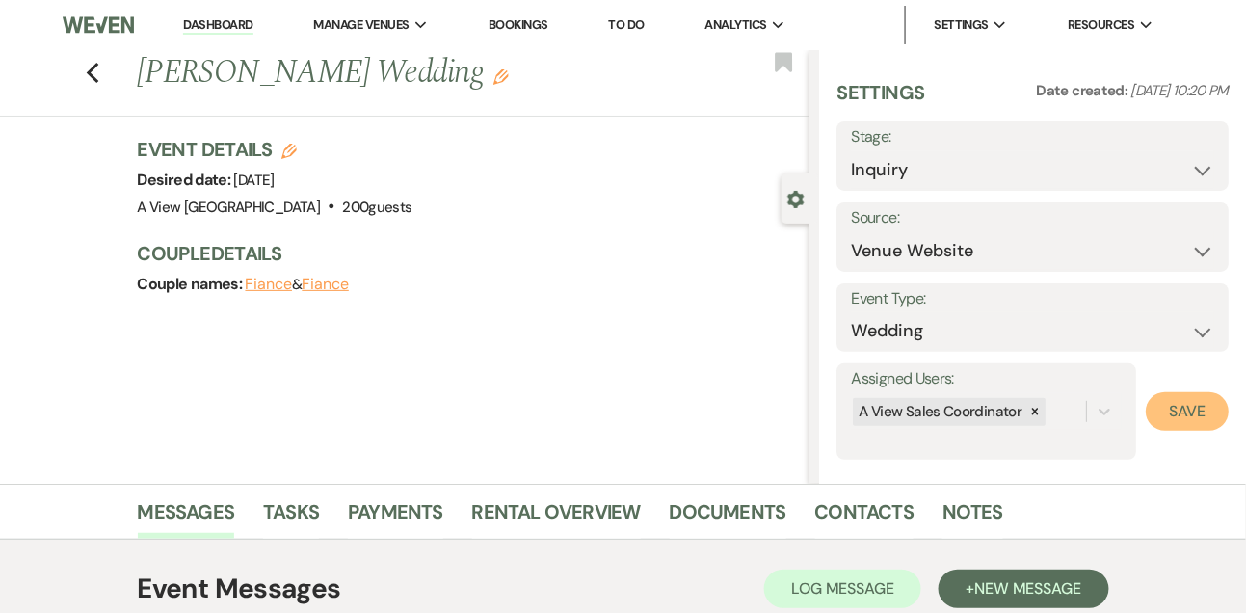
click at [1147, 411] on button "Save" at bounding box center [1187, 411] width 83 height 39
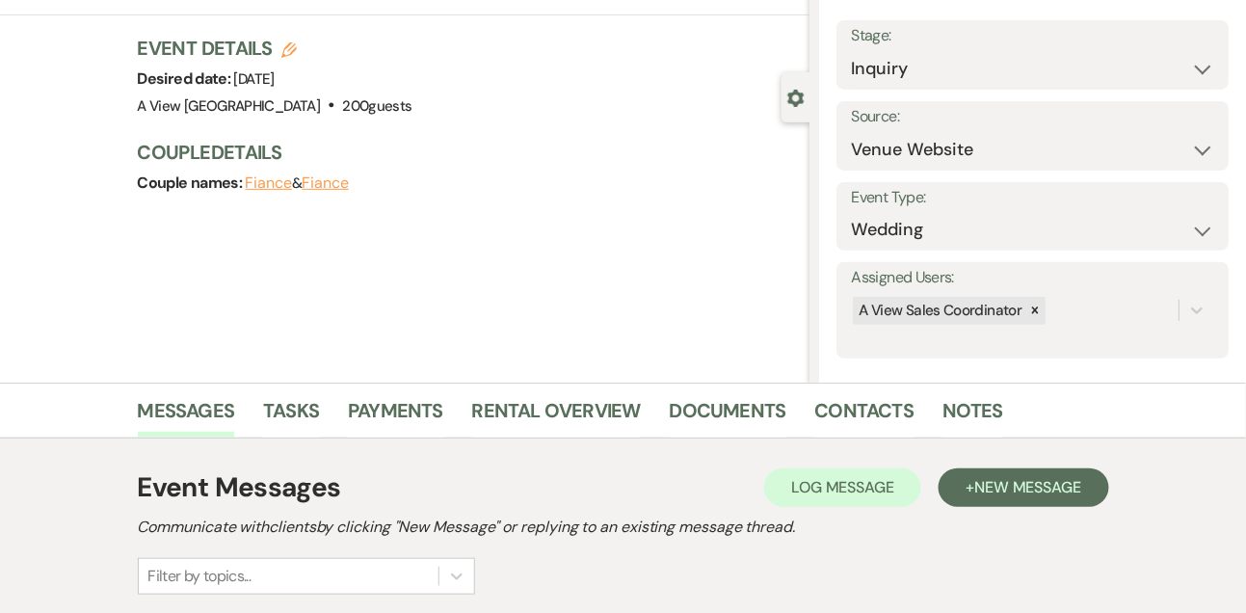
scroll to position [325, 0]
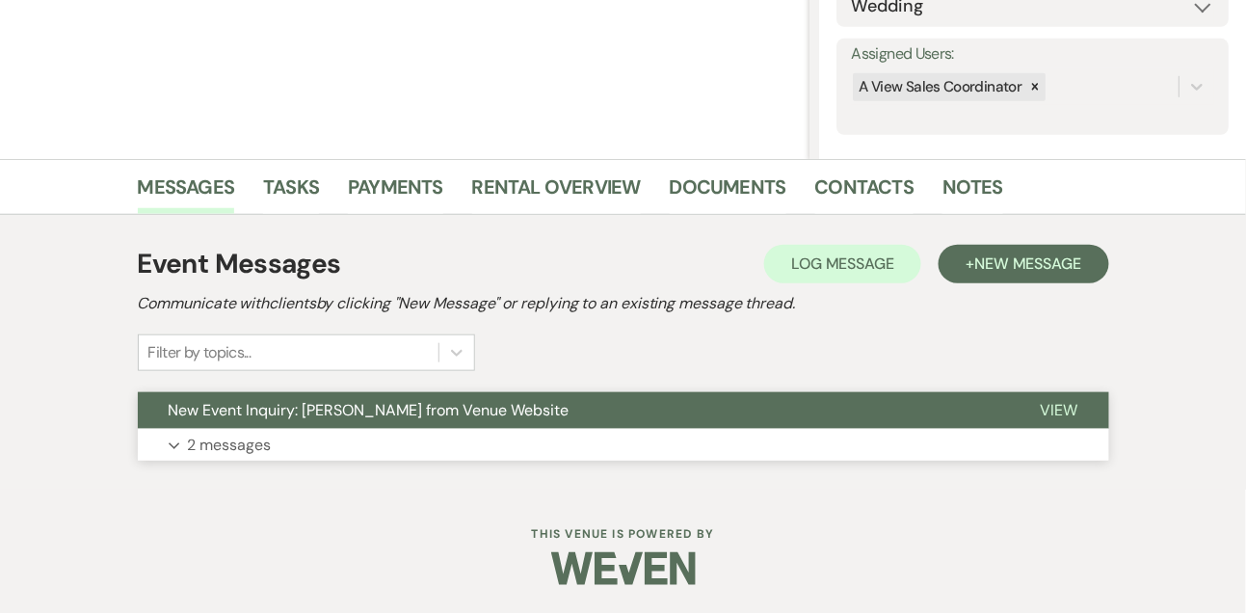
click at [289, 450] on button "Expand 2 messages" at bounding box center [623, 445] width 971 height 33
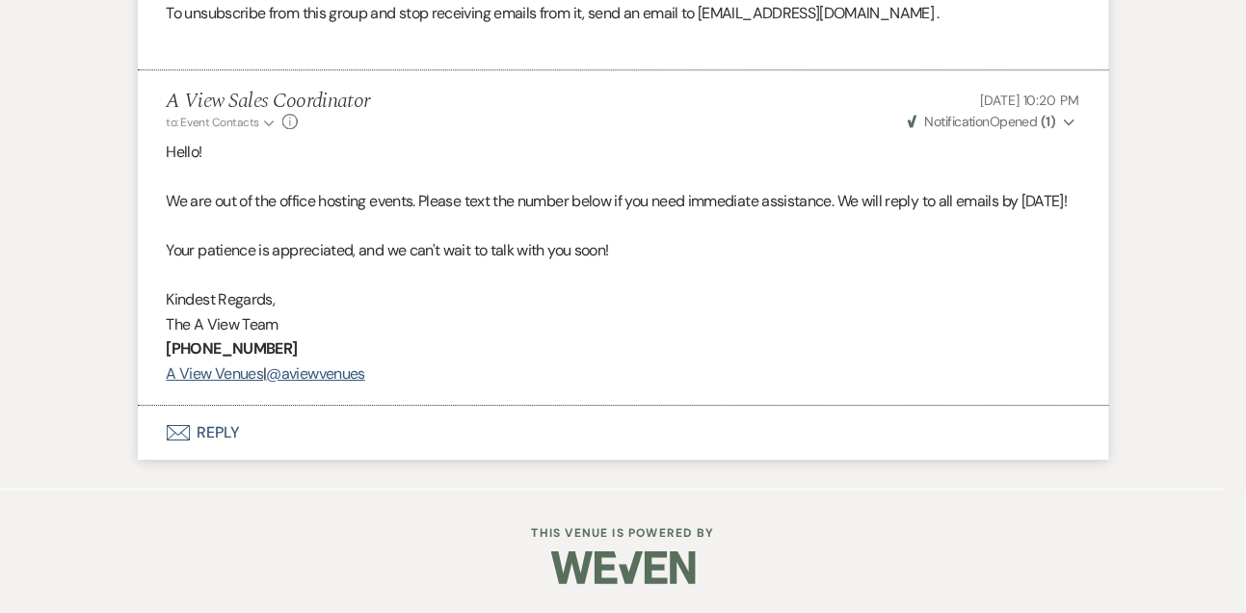
scroll to position [1514, 0]
click at [222, 460] on button "Envelope Reply" at bounding box center [623, 433] width 971 height 54
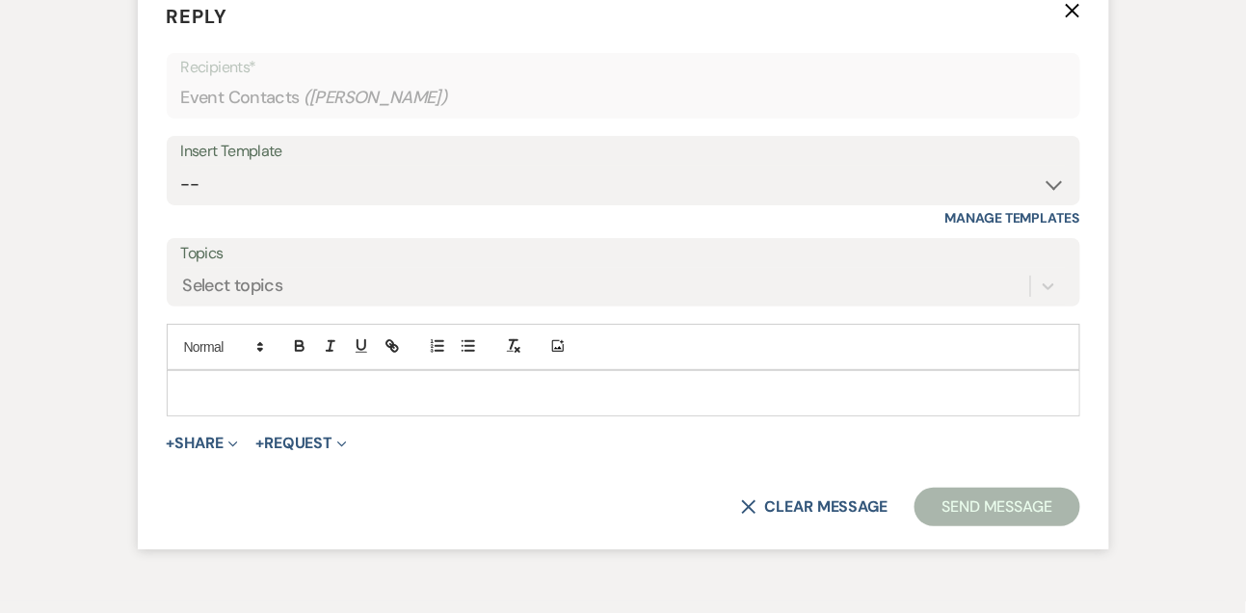
scroll to position [1927, 0]
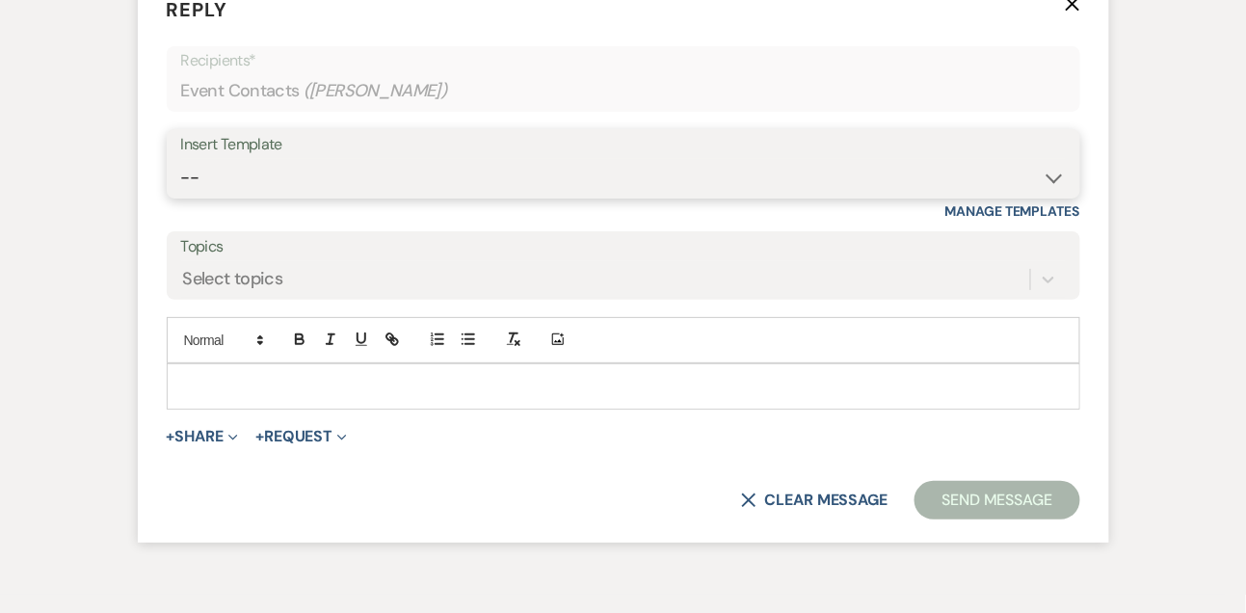
click at [247, 197] on select "-- Tour Confirmation Contract (Pre-Booked Leads) Out of office Inquiry Email Al…" at bounding box center [623, 178] width 885 height 38
click at [181, 197] on select "-- Tour Confirmation Contract (Pre-Booked Leads) Out of office Inquiry Email Al…" at bounding box center [623, 178] width 885 height 38
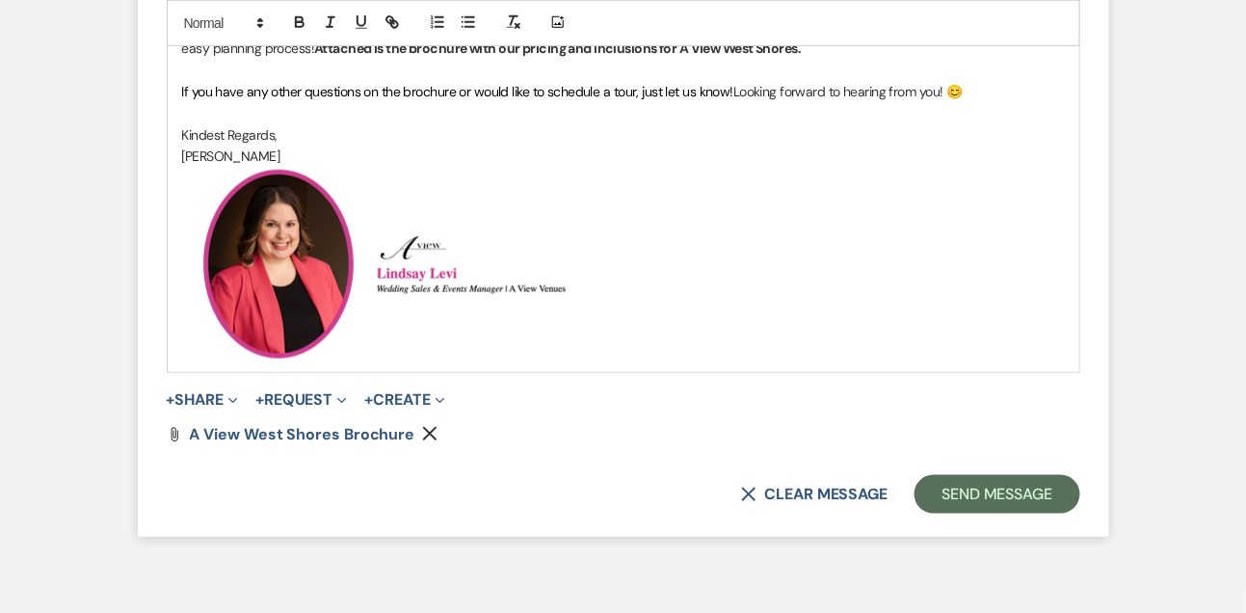
scroll to position [2406, 0]
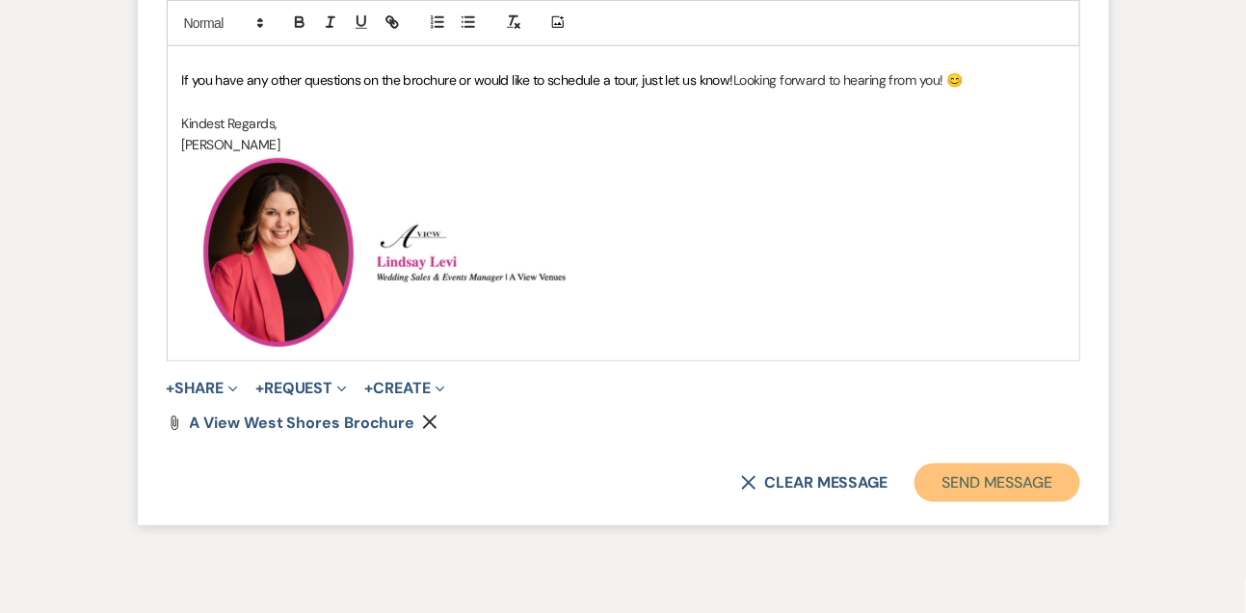
click at [973, 502] on button "Send Message" at bounding box center [997, 483] width 165 height 39
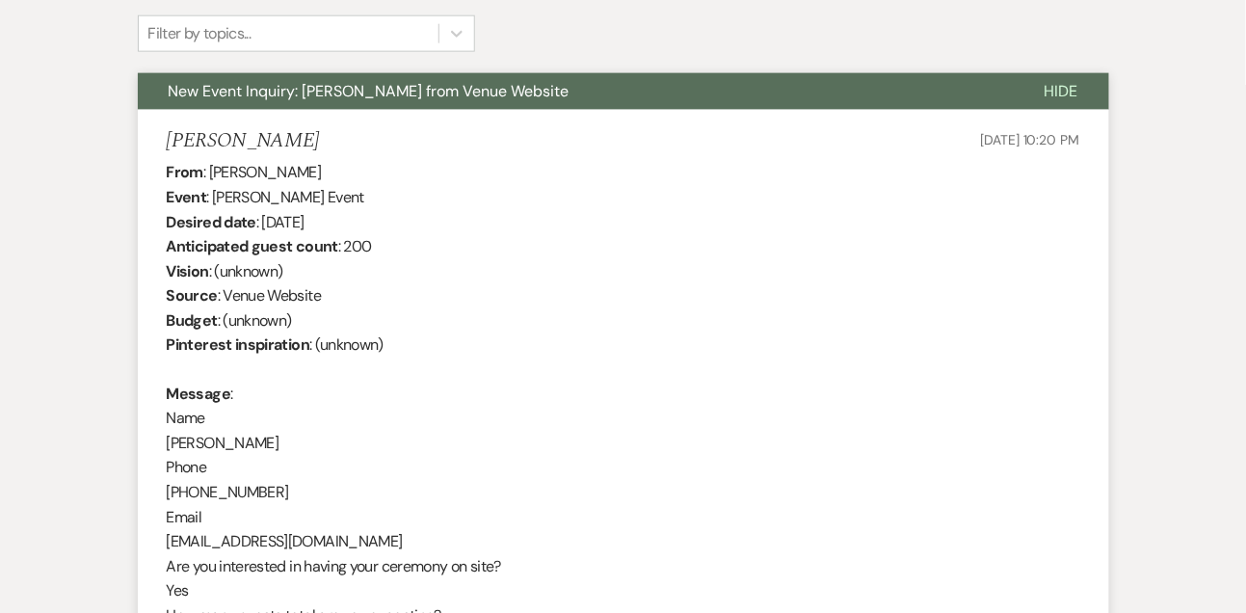
scroll to position [576, 0]
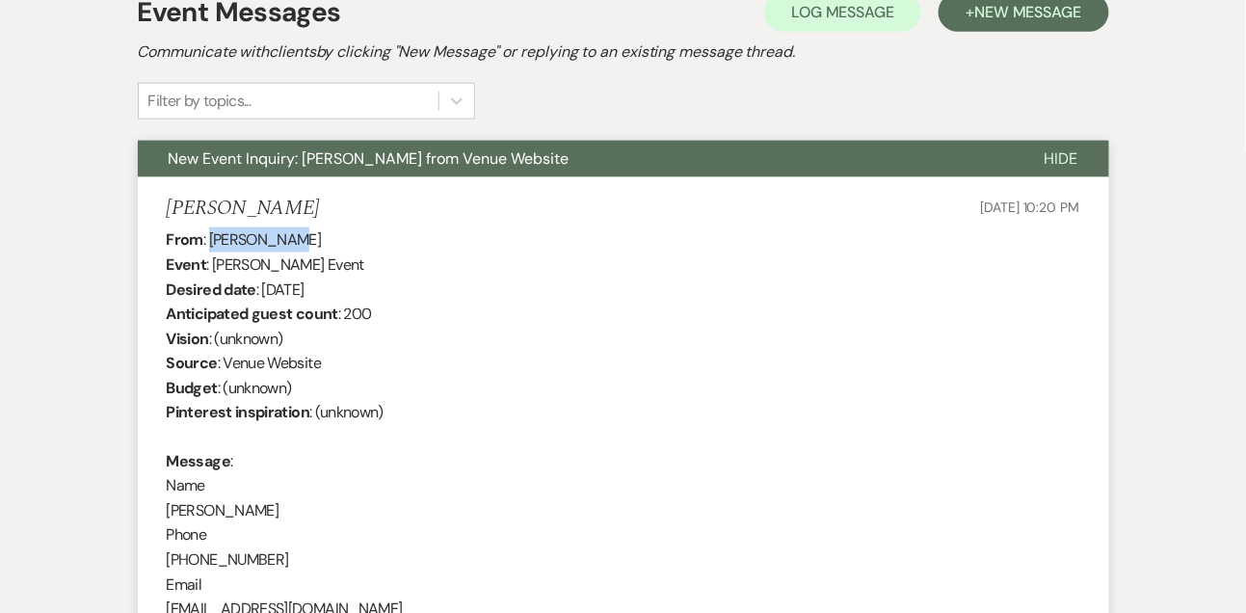
drag, startPoint x: 211, startPoint y: 238, endPoint x: 312, endPoint y: 237, distance: 101.2
click at [312, 237] on div "From : [PERSON_NAME] Event : [PERSON_NAME] Event Desired date : [DATE] Anticipa…" at bounding box center [624, 597] width 914 height 740
copy div "[PERSON_NAME]"
drag, startPoint x: 259, startPoint y: 287, endPoint x: 424, endPoint y: 289, distance: 164.8
click at [424, 289] on div "From : [PERSON_NAME] Event : [PERSON_NAME] Event Desired date : [DATE] Anticipa…" at bounding box center [624, 597] width 914 height 740
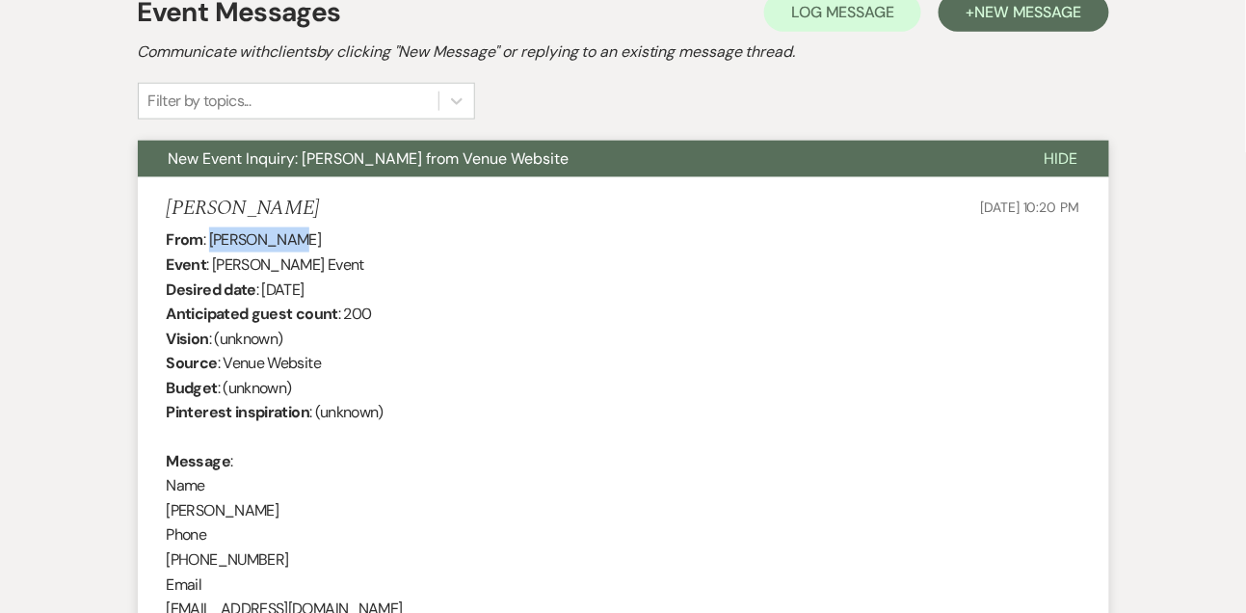
copy div "[DATE]"
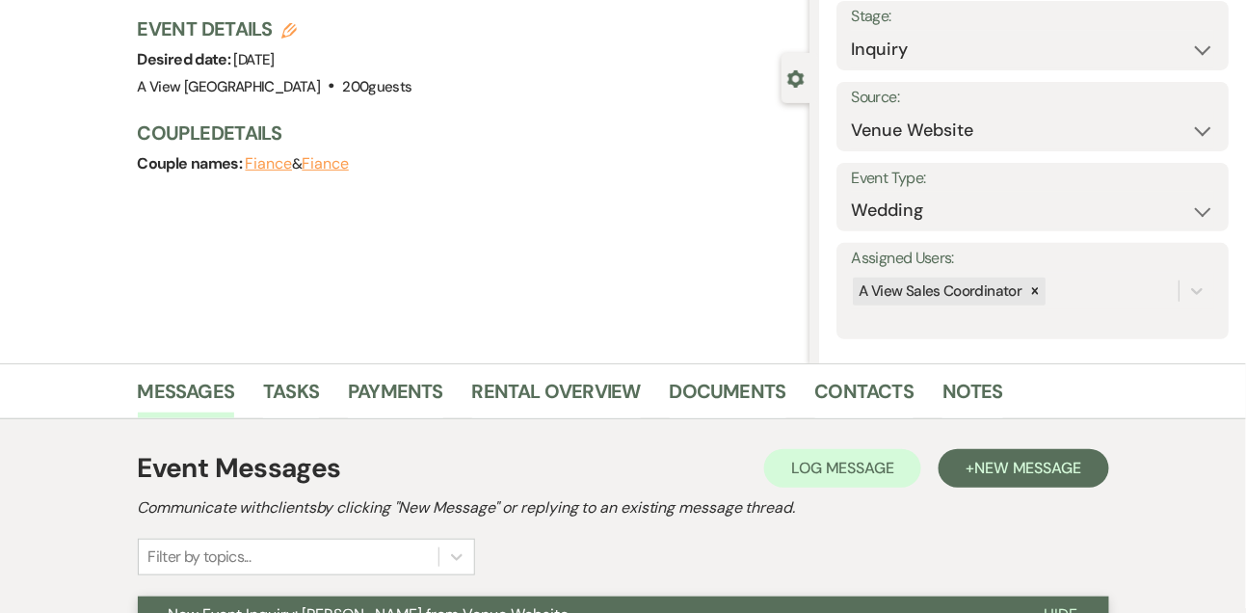
scroll to position [0, 0]
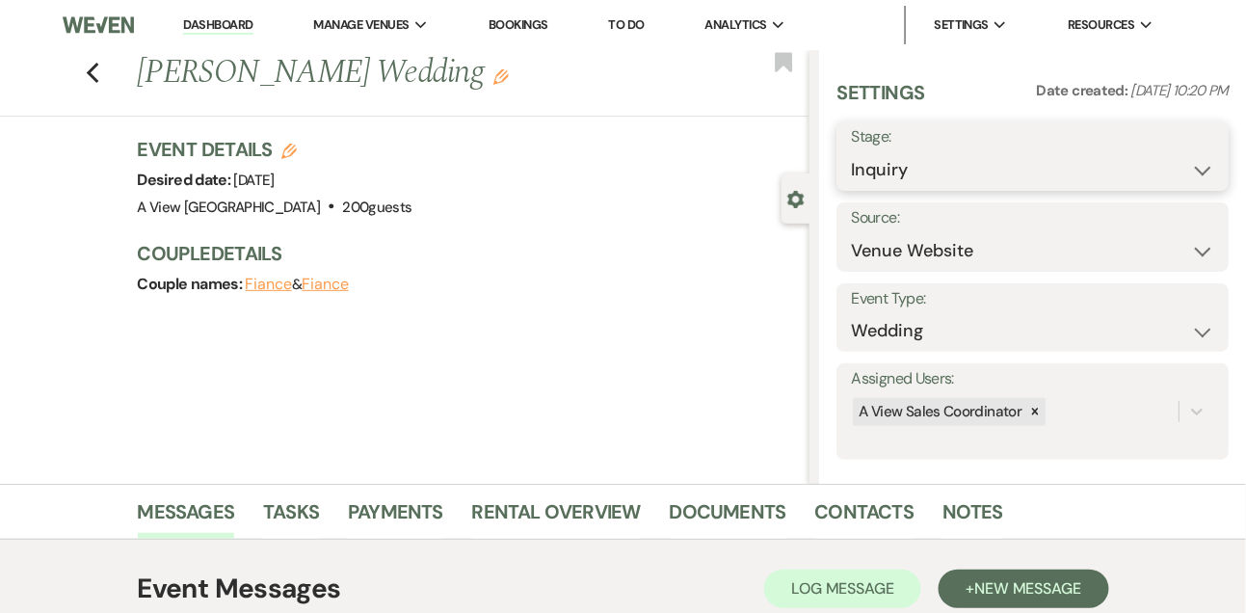
click at [891, 168] on select "Inquiry Follow Up Tour Requested Tour Confirmed Toured Proposal Sent Booked Lost" at bounding box center [1032, 170] width 363 height 38
click at [851, 151] on select "Inquiry Follow Up Tour Requested Tour Confirmed Toured Proposal Sent Booked Lost" at bounding box center [1032, 170] width 363 height 38
click at [1192, 172] on button "Save" at bounding box center [1188, 156] width 81 height 39
click at [856, 497] on link "Contacts" at bounding box center [864, 517] width 99 height 42
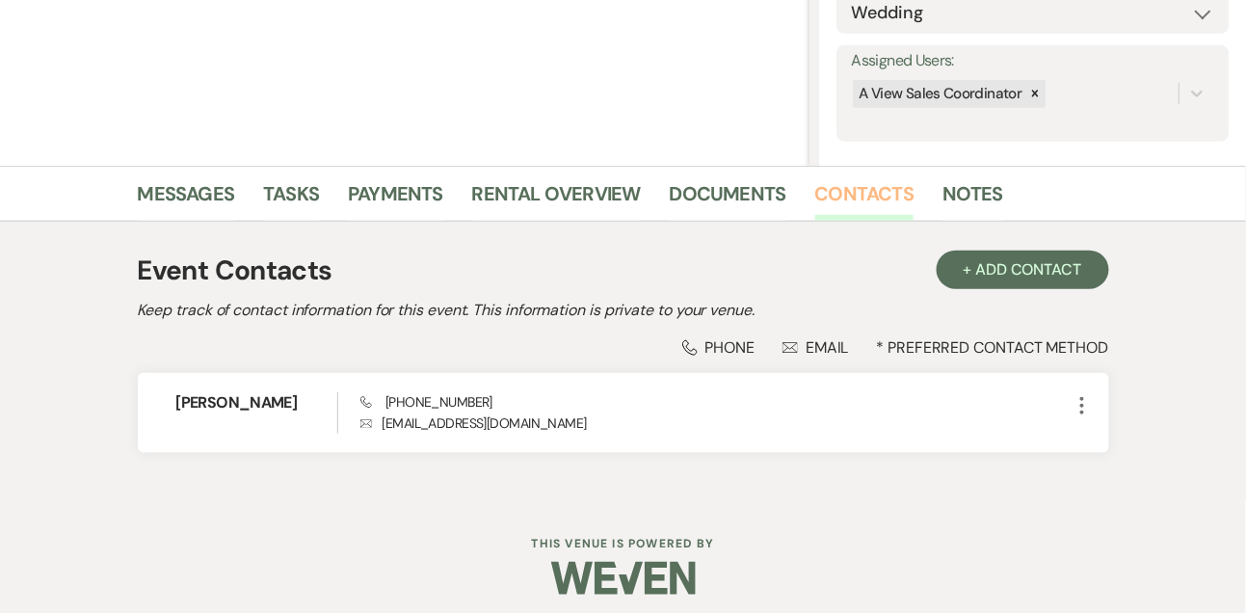
scroll to position [321, 0]
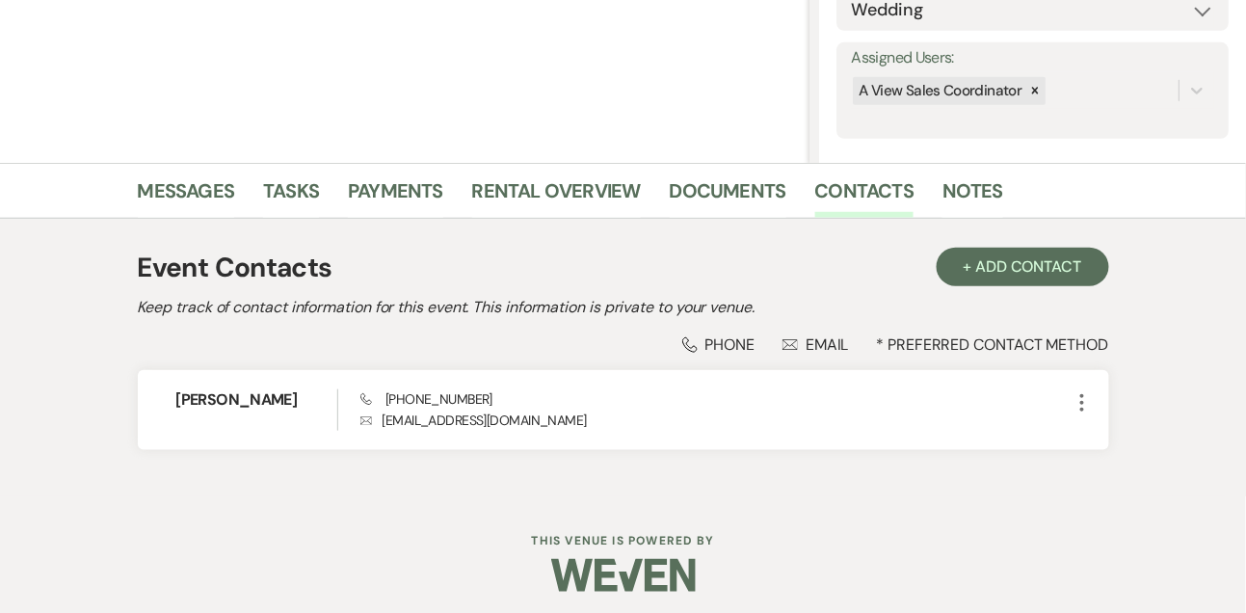
click at [284, 174] on li "Tasks" at bounding box center [305, 195] width 85 height 46
click at [278, 192] on link "Tasks" at bounding box center [291, 196] width 56 height 42
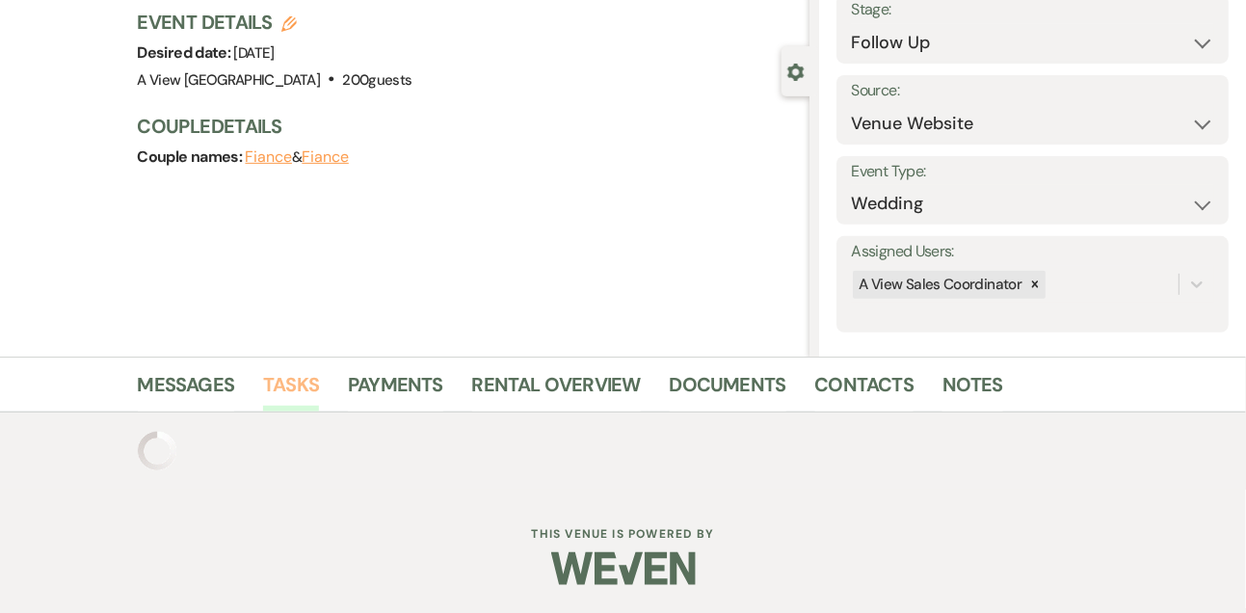
scroll to position [321, 0]
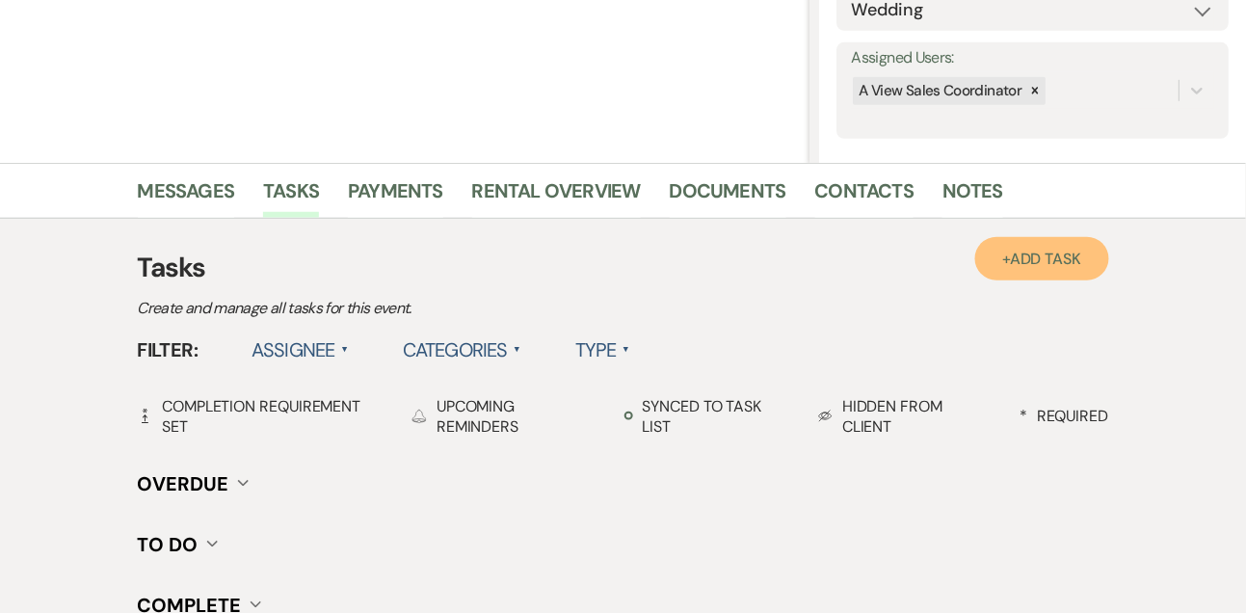
click at [1037, 265] on span "Add Task" at bounding box center [1045, 259] width 71 height 20
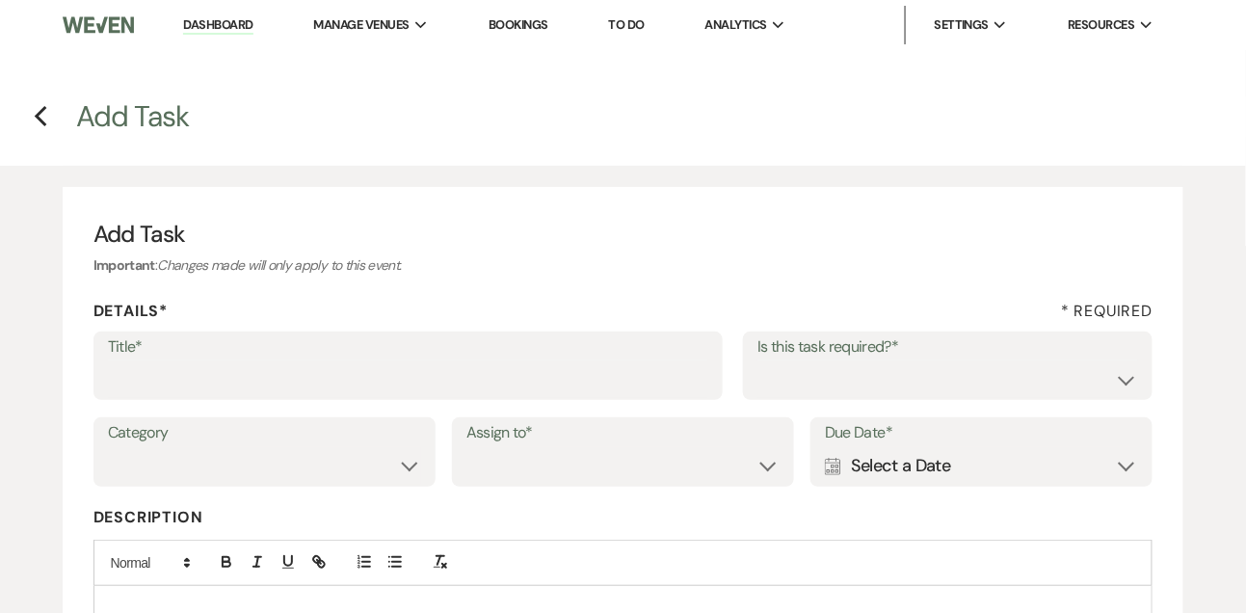
click at [316, 358] on label "Title*" at bounding box center [408, 347] width 601 height 28
click at [316, 360] on input "Title*" at bounding box center [408, 379] width 601 height 38
click at [814, 388] on select "Yes No" at bounding box center [947, 379] width 381 height 38
click at [757, 360] on select "Yes No" at bounding box center [947, 379] width 381 height 38
click at [289, 474] on select "Venue Vendors Guests Details Finalize & Share" at bounding box center [264, 466] width 313 height 38
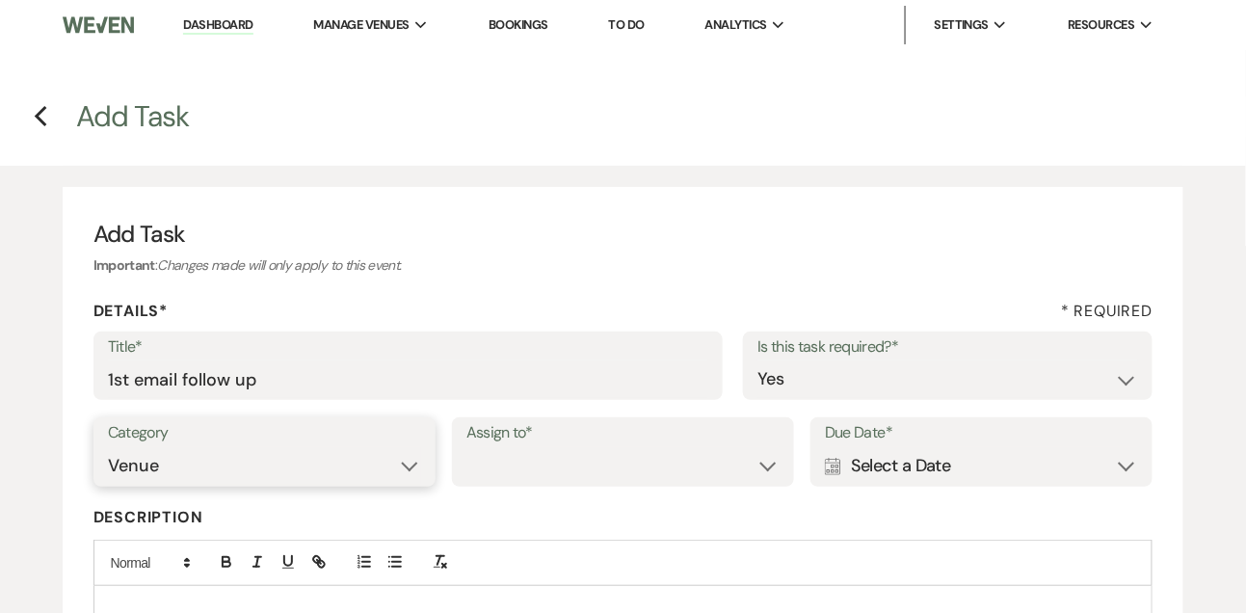
click at [108, 447] on select "Venue Vendors Guests Details Finalize & Share" at bounding box center [264, 466] width 313 height 38
click at [510, 455] on select "Venue Client" at bounding box center [622, 466] width 313 height 38
click at [466, 447] on select "Venue Client" at bounding box center [622, 466] width 313 height 38
click at [894, 464] on div "Calendar Select a Date Expand" at bounding box center [981, 466] width 313 height 38
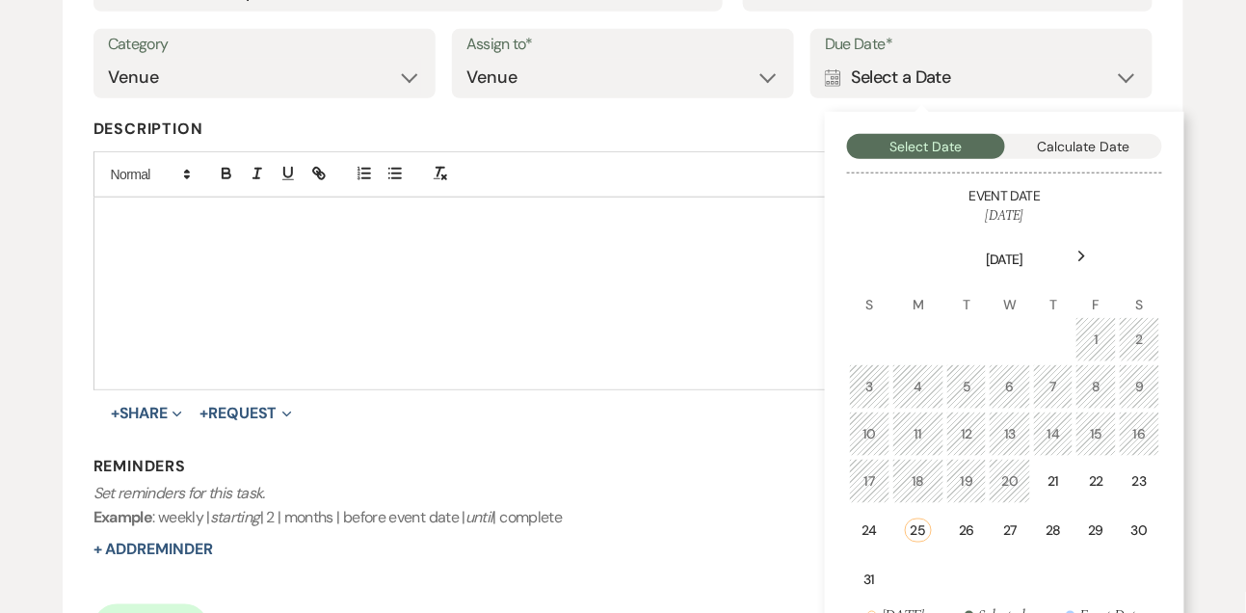
scroll to position [395, 0]
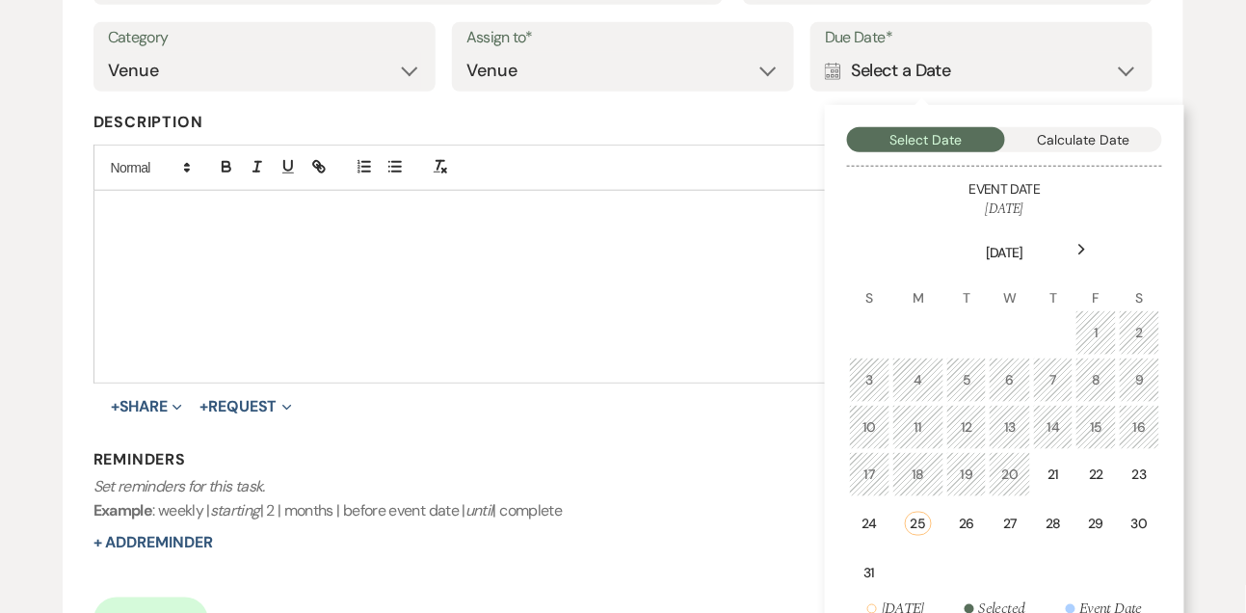
click at [1090, 261] on div "Next" at bounding box center [1082, 249] width 31 height 31
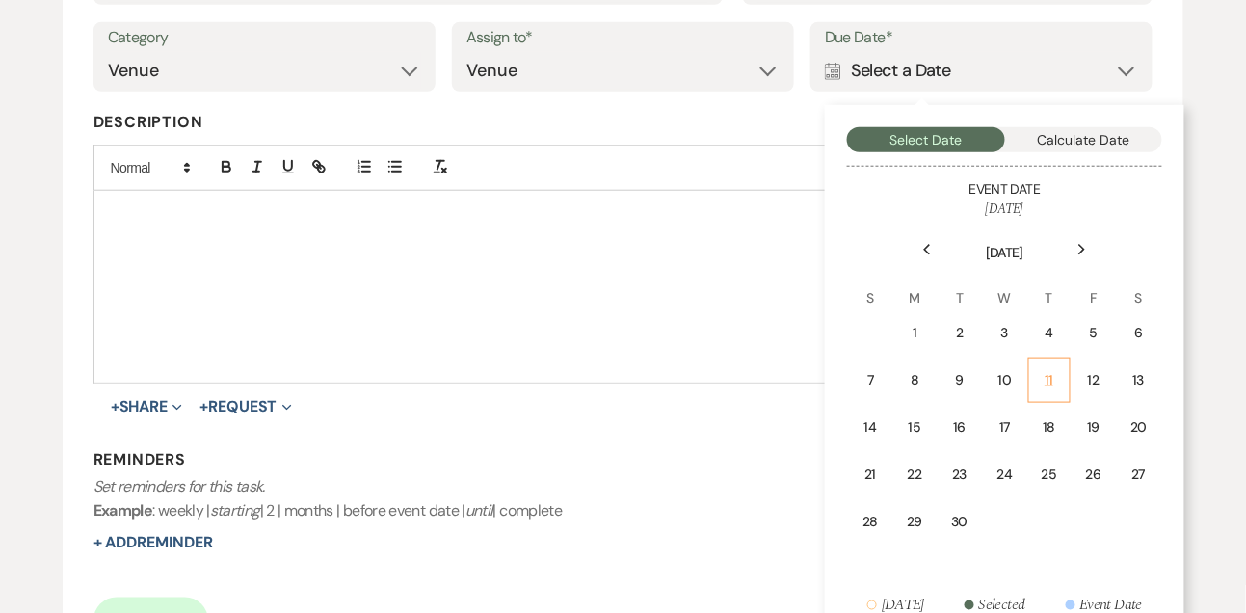
click at [1049, 370] on div "11" at bounding box center [1049, 380] width 17 height 20
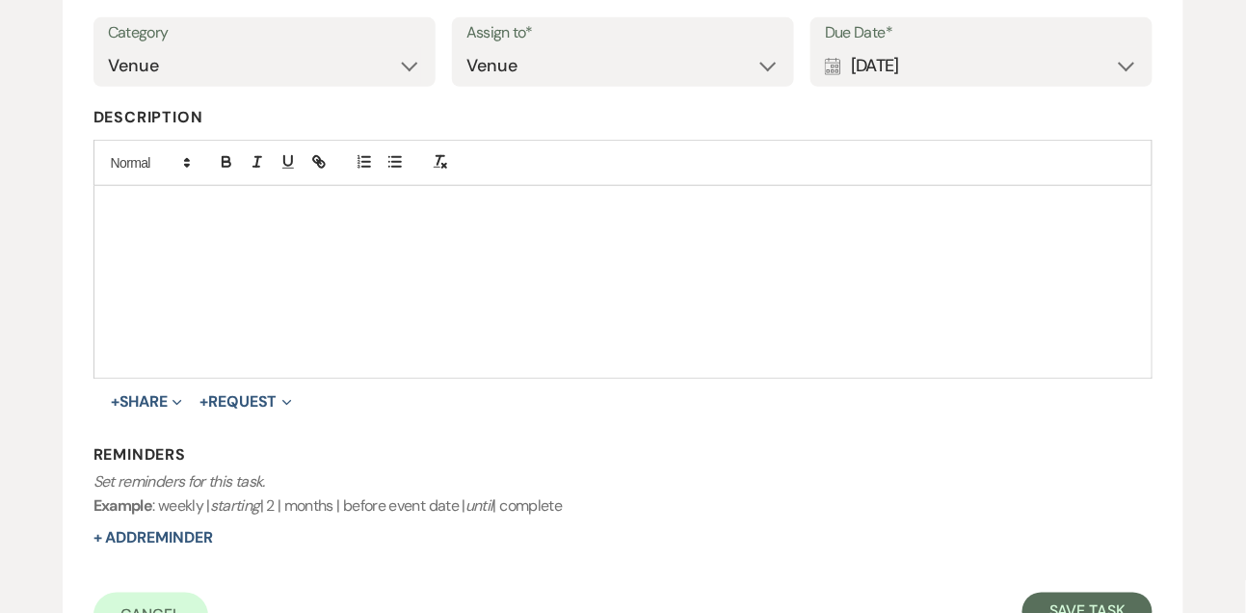
scroll to position [405, 0]
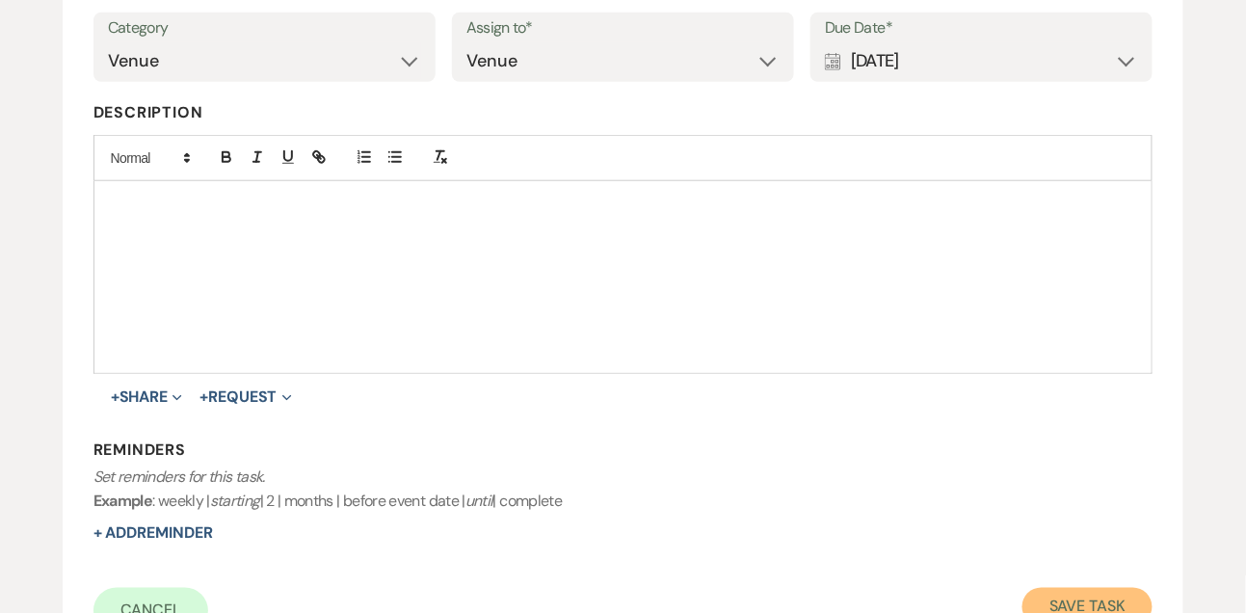
click at [1052, 589] on button "Save Task" at bounding box center [1087, 607] width 130 height 39
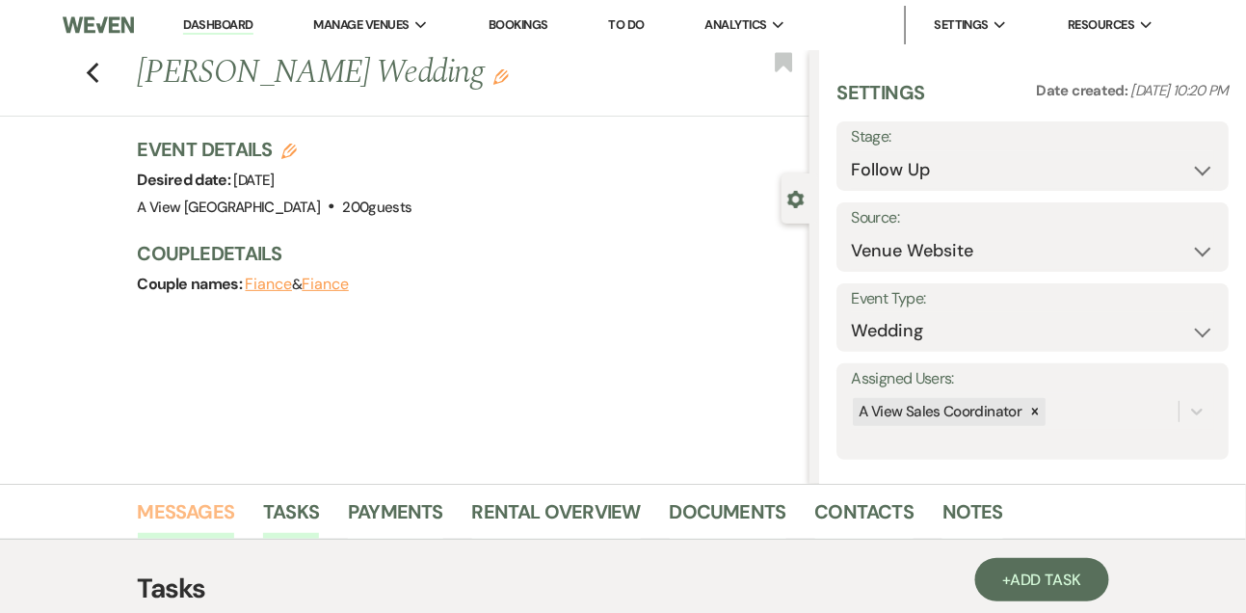
click at [211, 517] on link "Messages" at bounding box center [186, 517] width 97 height 42
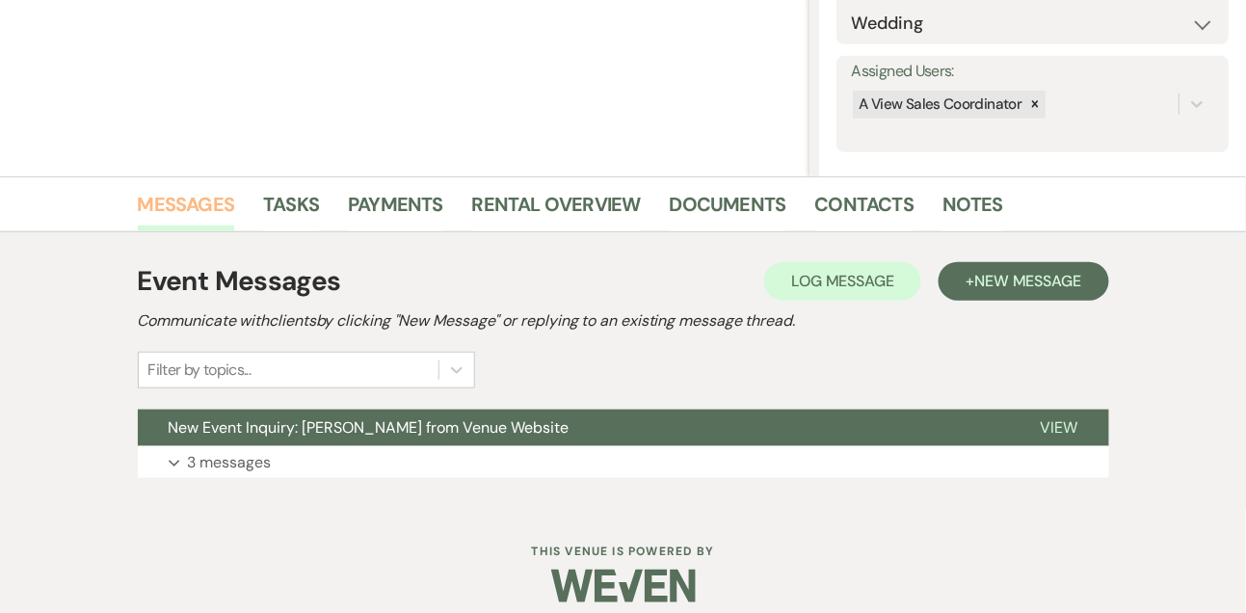
scroll to position [325, 0]
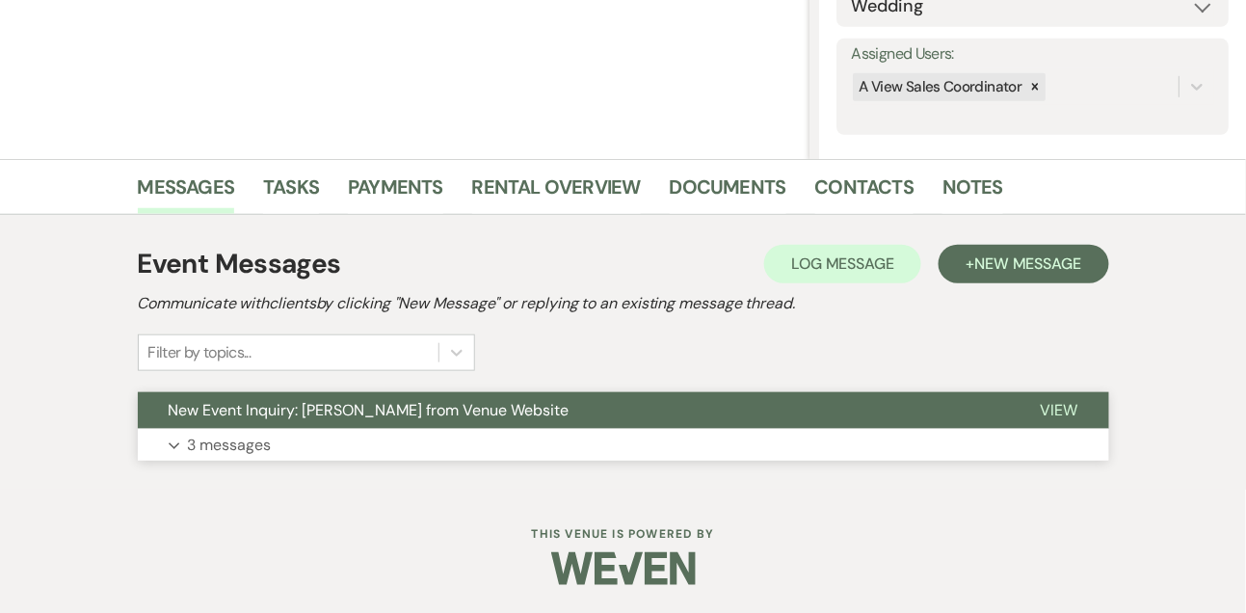
click at [231, 442] on p "3 messages" at bounding box center [230, 445] width 84 height 25
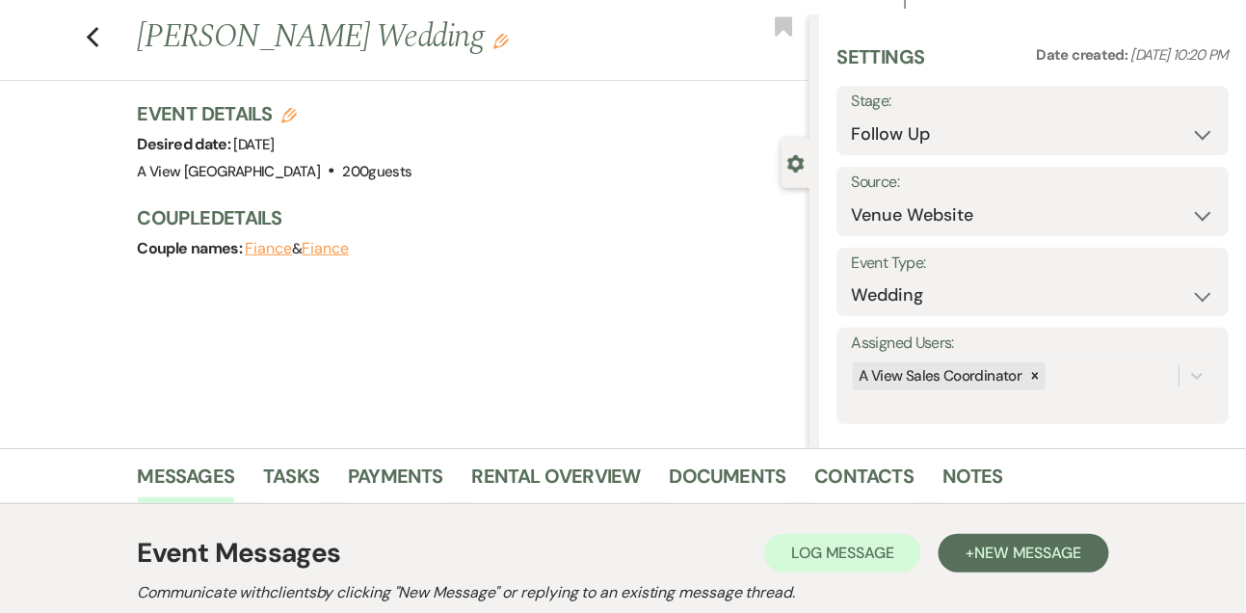
scroll to position [0, 0]
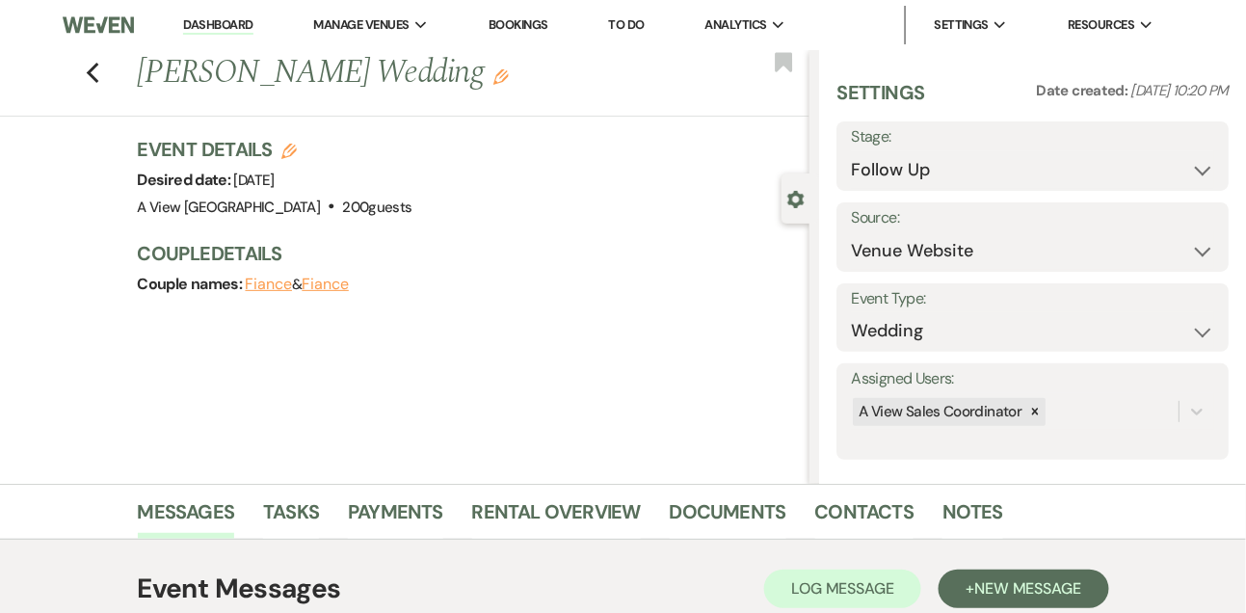
click at [229, 23] on link "Dashboard" at bounding box center [217, 25] width 69 height 18
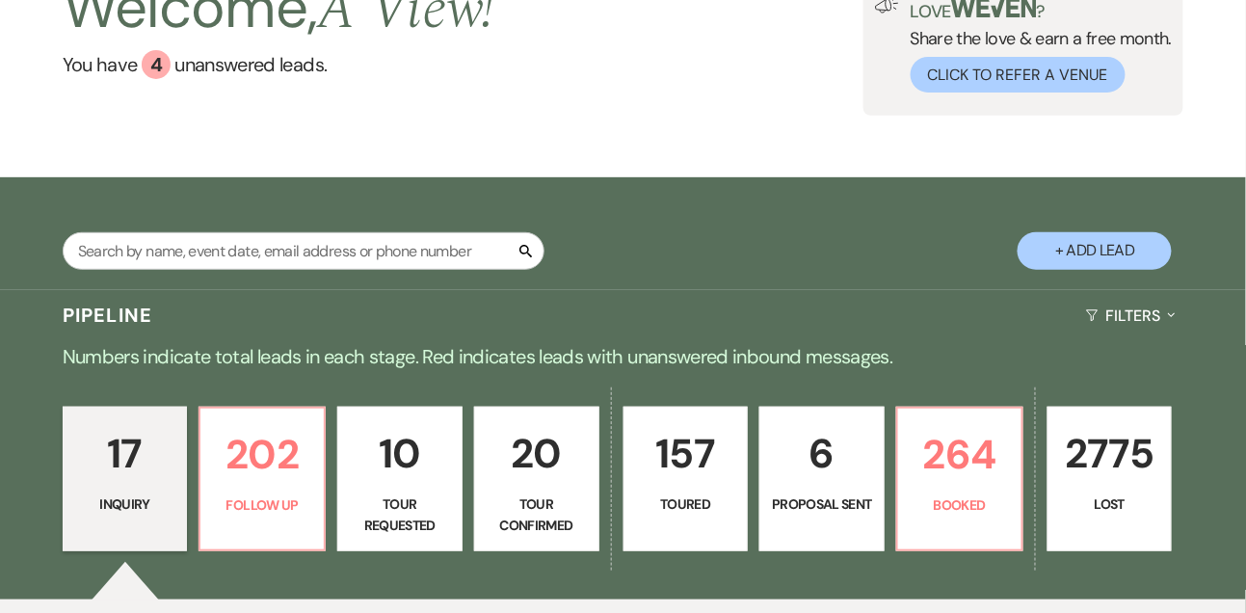
scroll to position [385, 0]
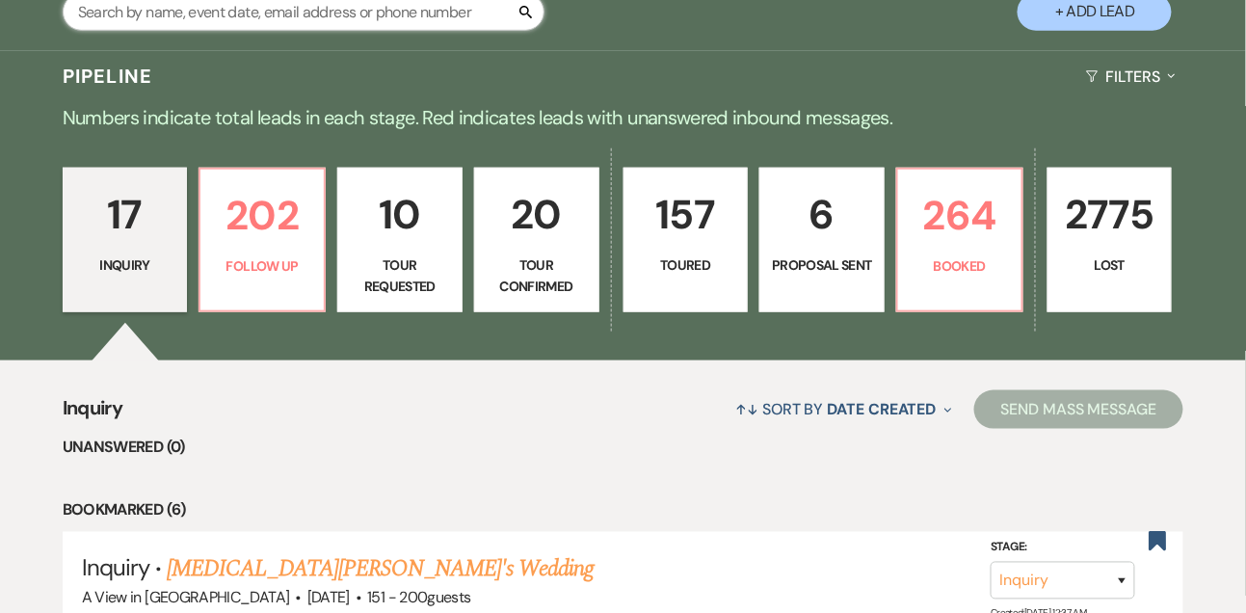
click at [253, 23] on input "text" at bounding box center [304, 12] width 482 height 38
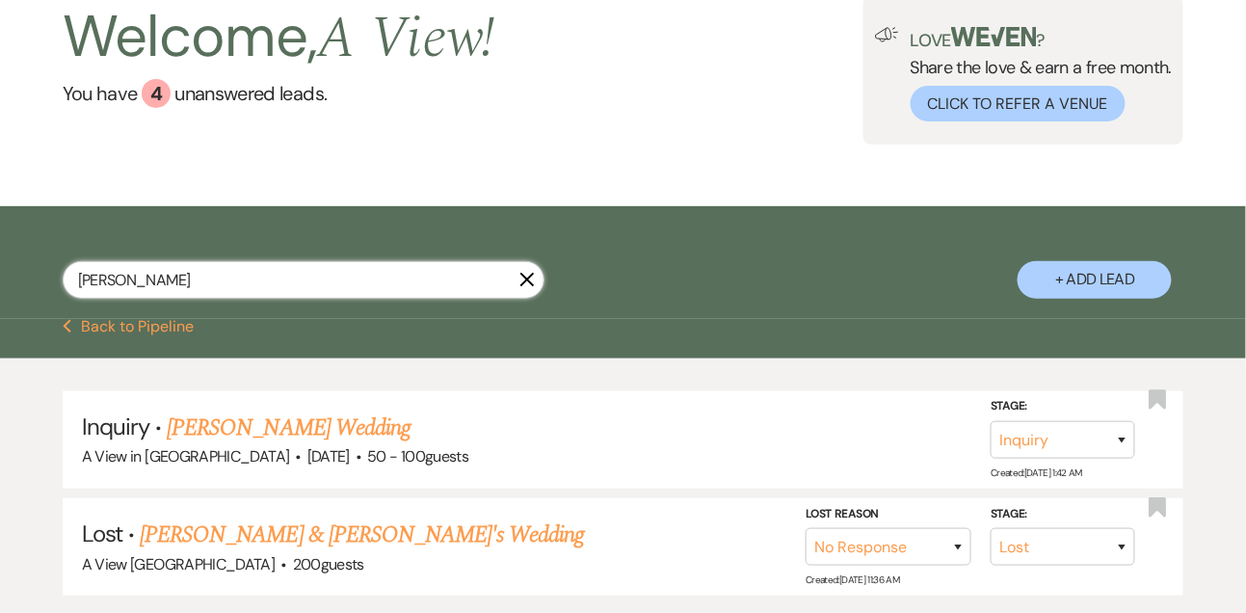
scroll to position [271, 0]
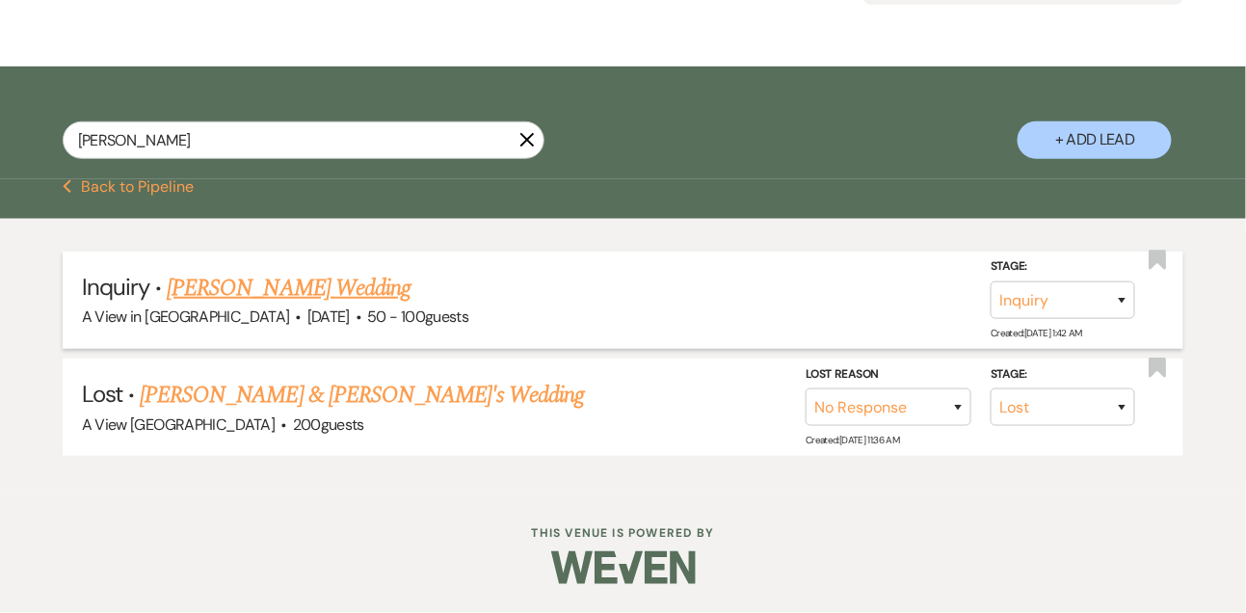
click at [242, 296] on link "[PERSON_NAME] Wedding" at bounding box center [289, 288] width 244 height 35
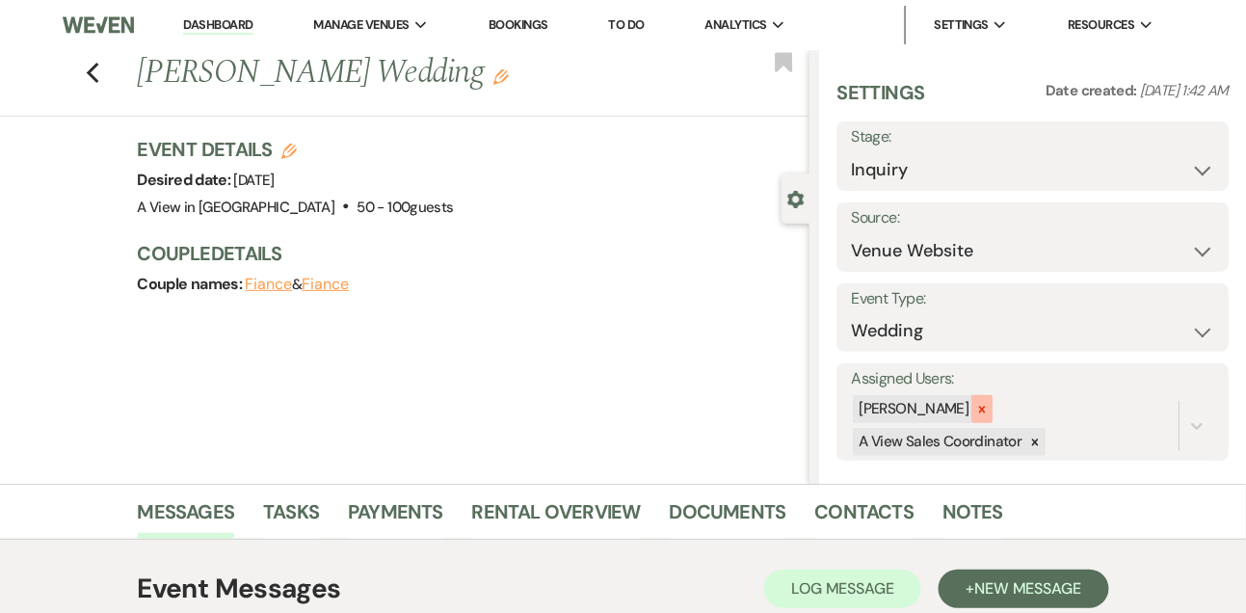
click at [989, 404] on icon at bounding box center [981, 409] width 13 height 13
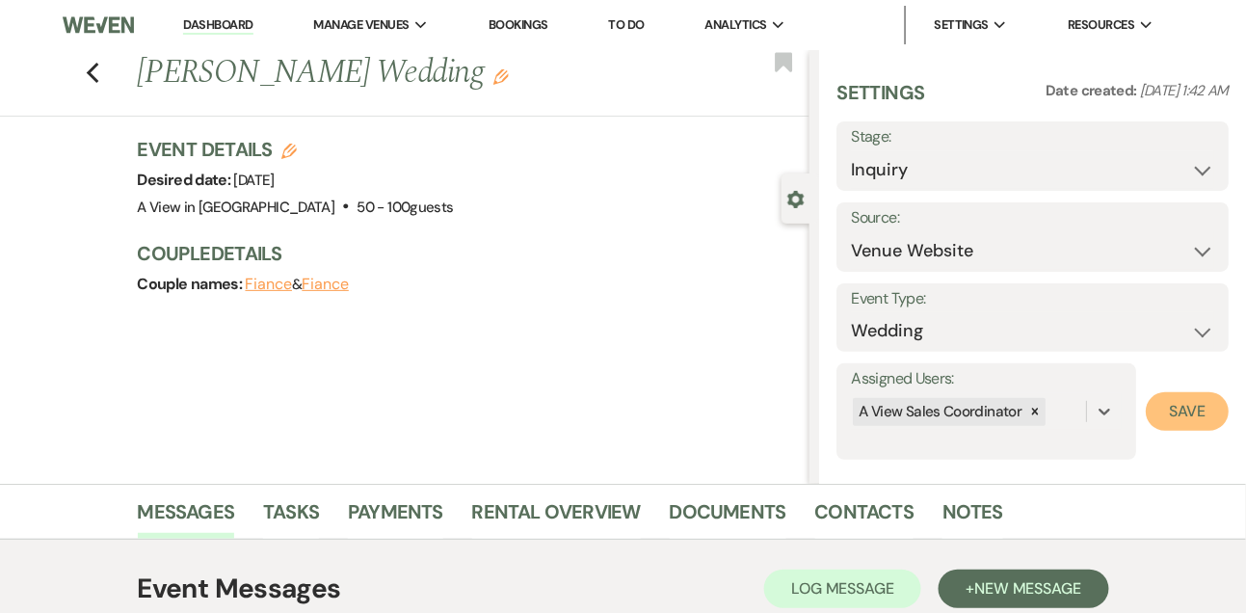
click at [1178, 429] on button "Save" at bounding box center [1187, 411] width 83 height 39
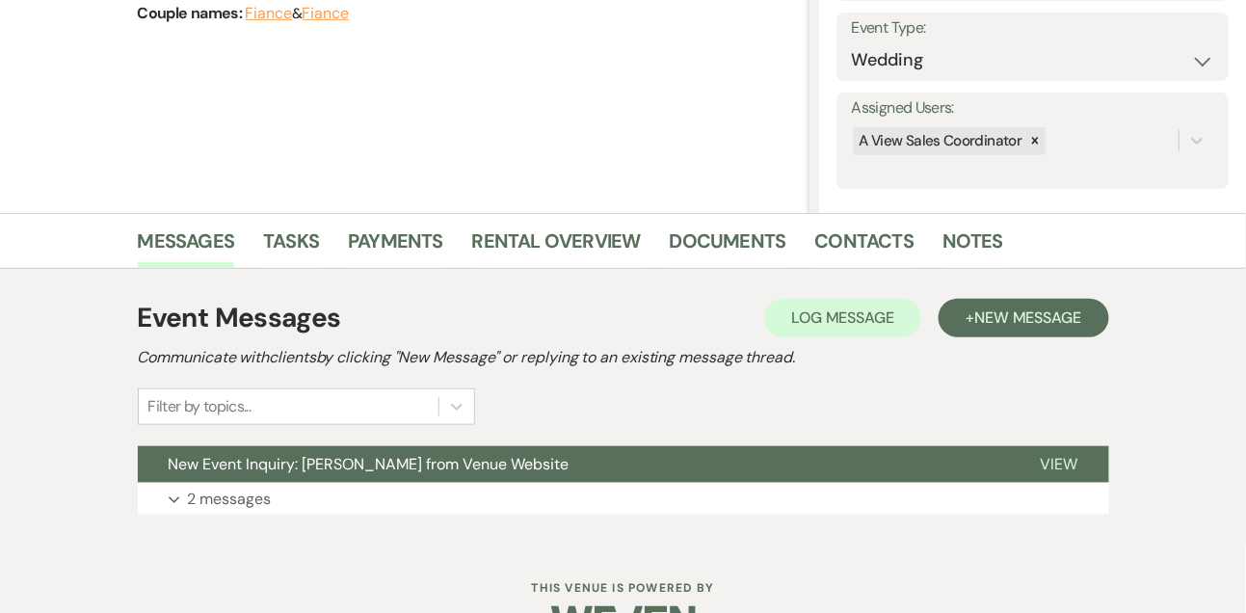
scroll to position [325, 0]
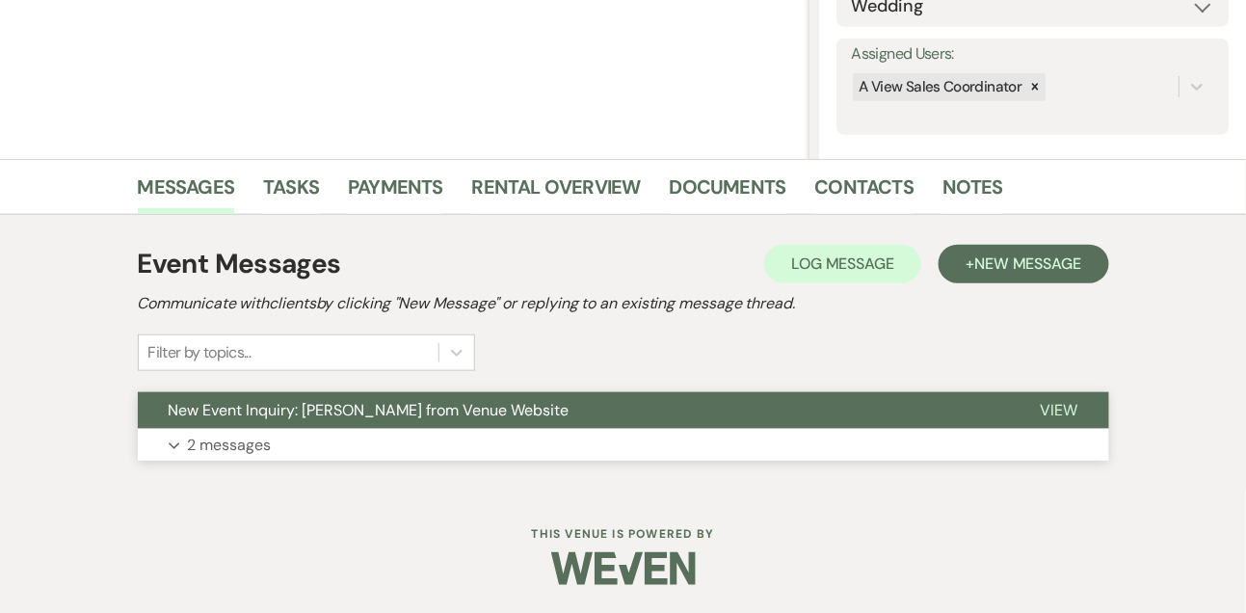
click at [280, 441] on button "Expand 2 messages" at bounding box center [623, 445] width 971 height 33
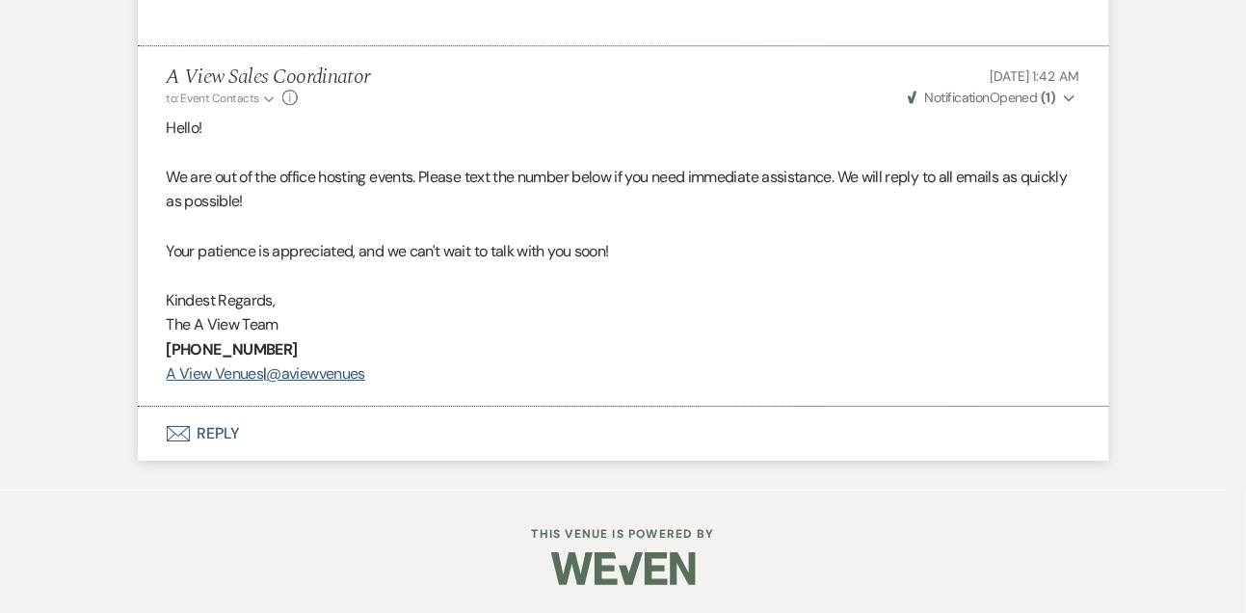
scroll to position [1542, 0]
click at [225, 427] on button "Envelope Reply" at bounding box center [623, 433] width 971 height 54
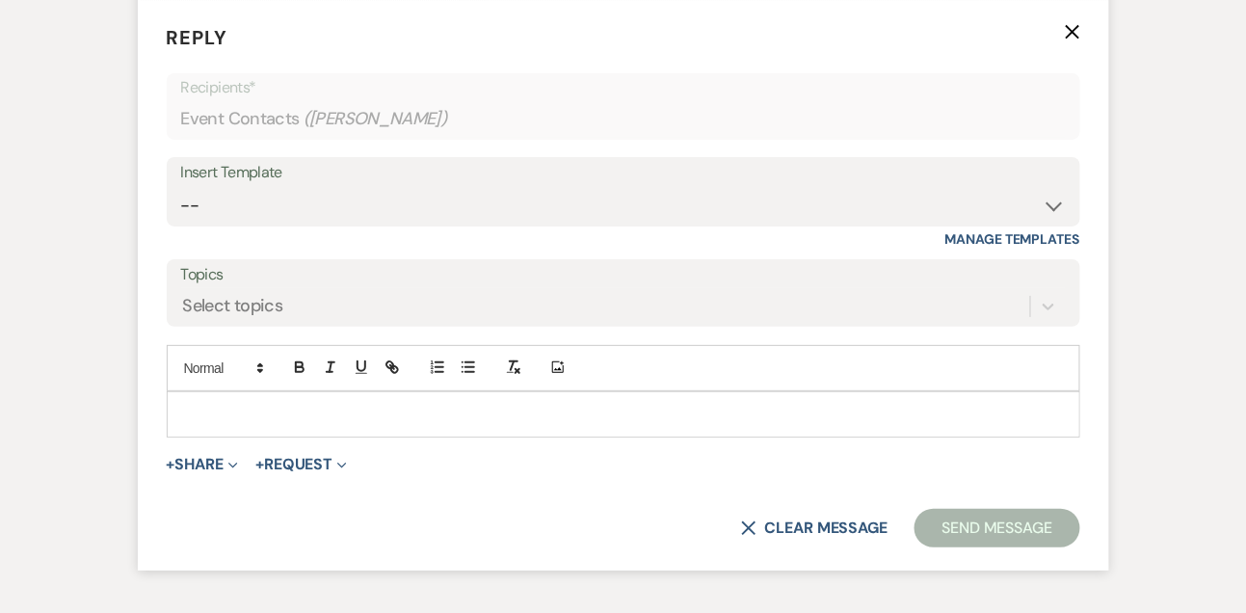
scroll to position [2027, 0]
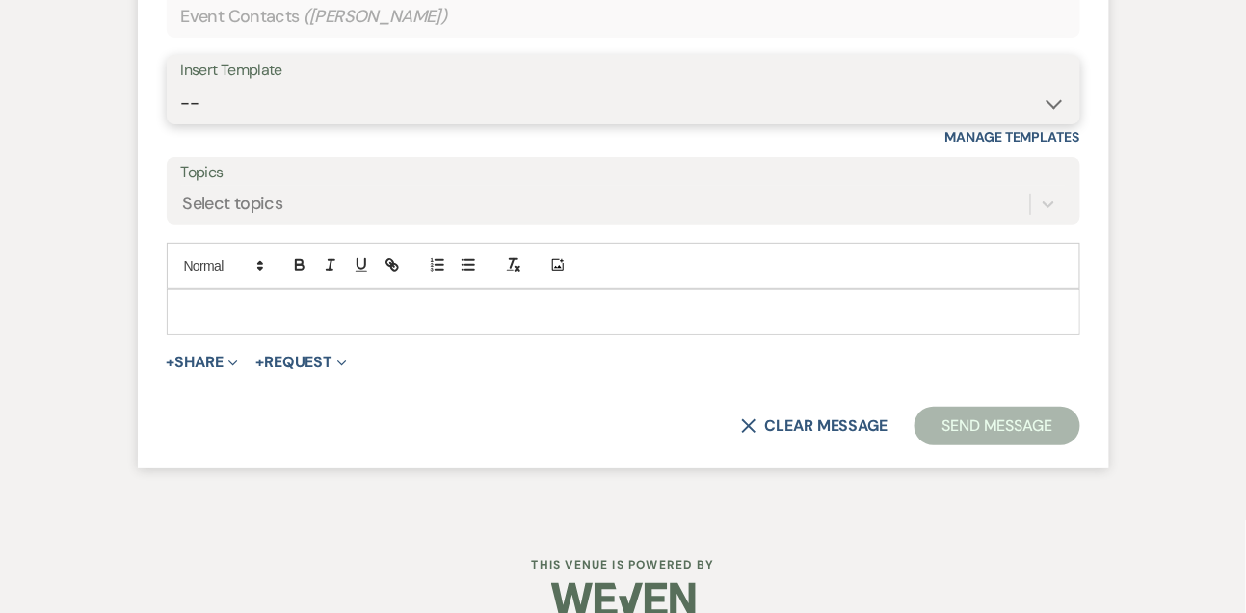
click at [283, 122] on select "-- Tour Confirmation Contract (Pre-Booked Leads) Out of office Inquiry Email Al…" at bounding box center [623, 104] width 885 height 38
click at [181, 108] on select "-- Tour Confirmation Contract (Pre-Booked Leads) Out of office Inquiry Email Al…" at bounding box center [623, 104] width 885 height 38
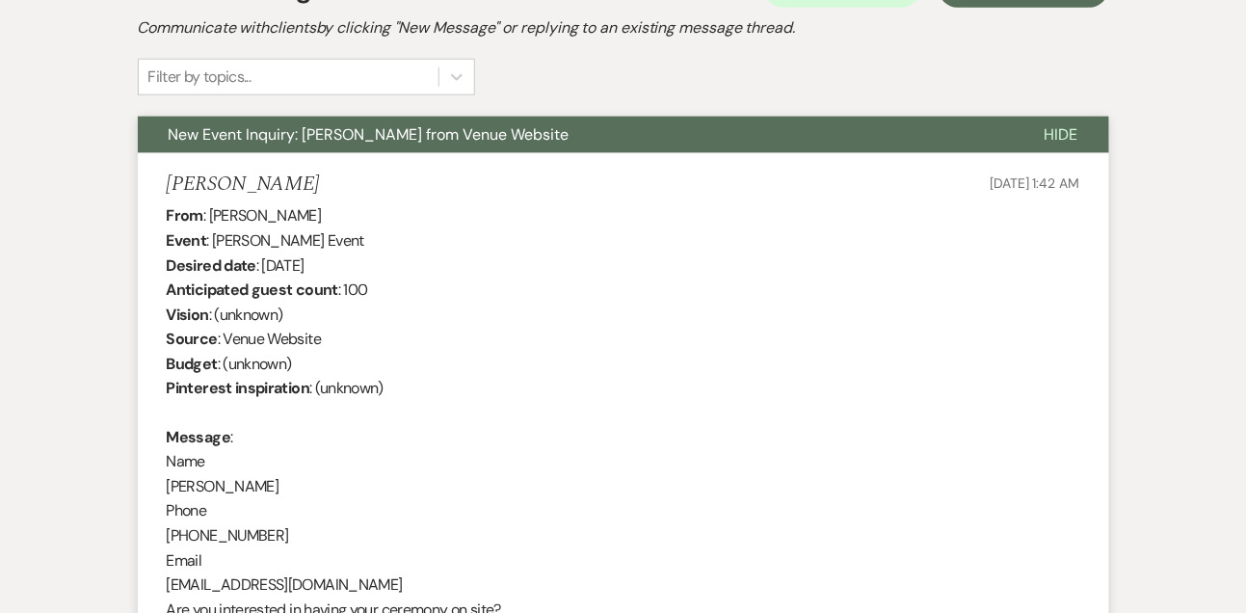
scroll to position [643, 0]
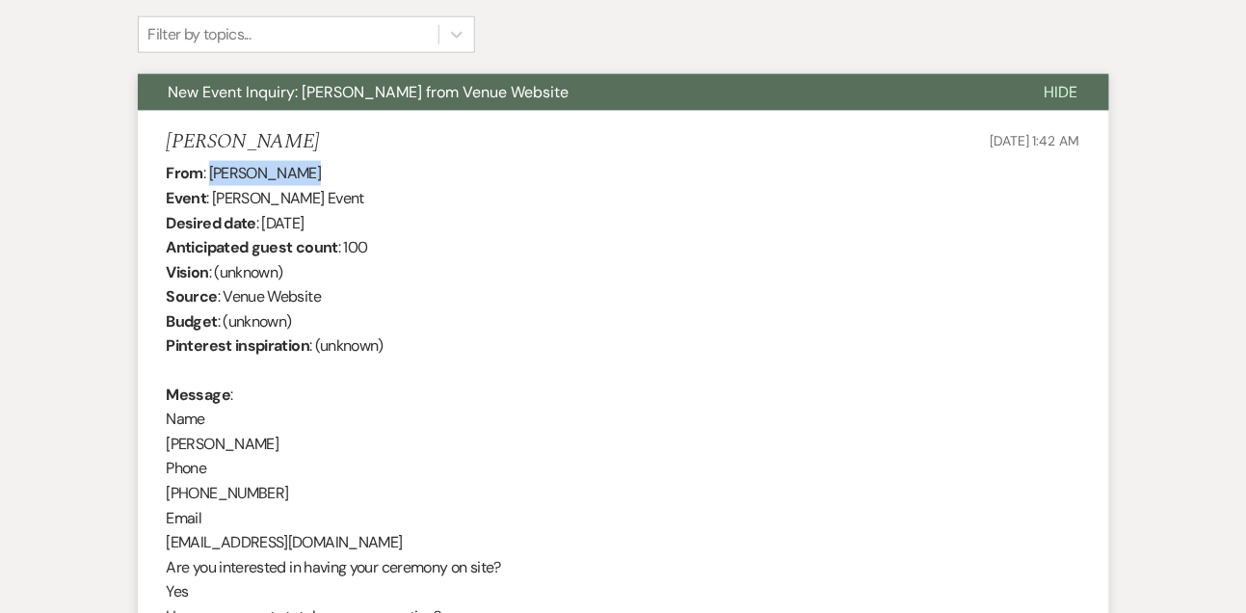
drag, startPoint x: 209, startPoint y: 169, endPoint x: 327, endPoint y: 170, distance: 117.6
click at [327, 170] on div "From : [PERSON_NAME] Event : [PERSON_NAME] Event Desired date : [DATE] Anticipa…" at bounding box center [624, 531] width 914 height 740
copy div "[PERSON_NAME]"
drag, startPoint x: 263, startPoint y: 220, endPoint x: 390, endPoint y: 223, distance: 127.2
click at [390, 223] on div "From : [PERSON_NAME] Event : [PERSON_NAME] Event Desired date : [DATE] Anticipa…" at bounding box center [624, 531] width 914 height 740
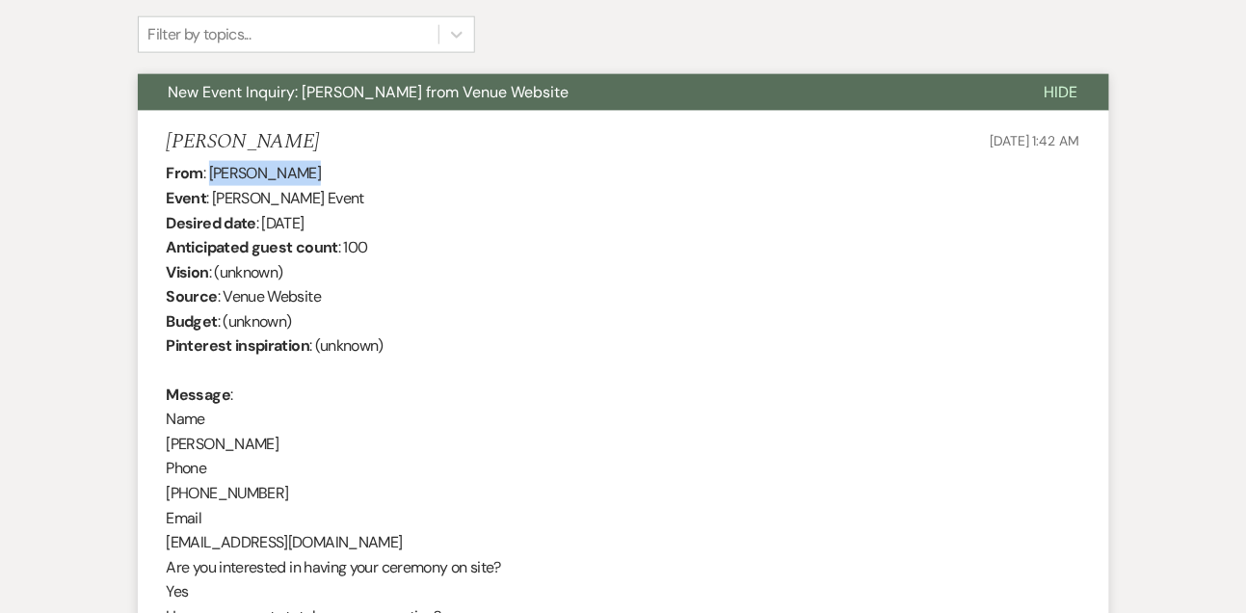
copy div "[DATE]"
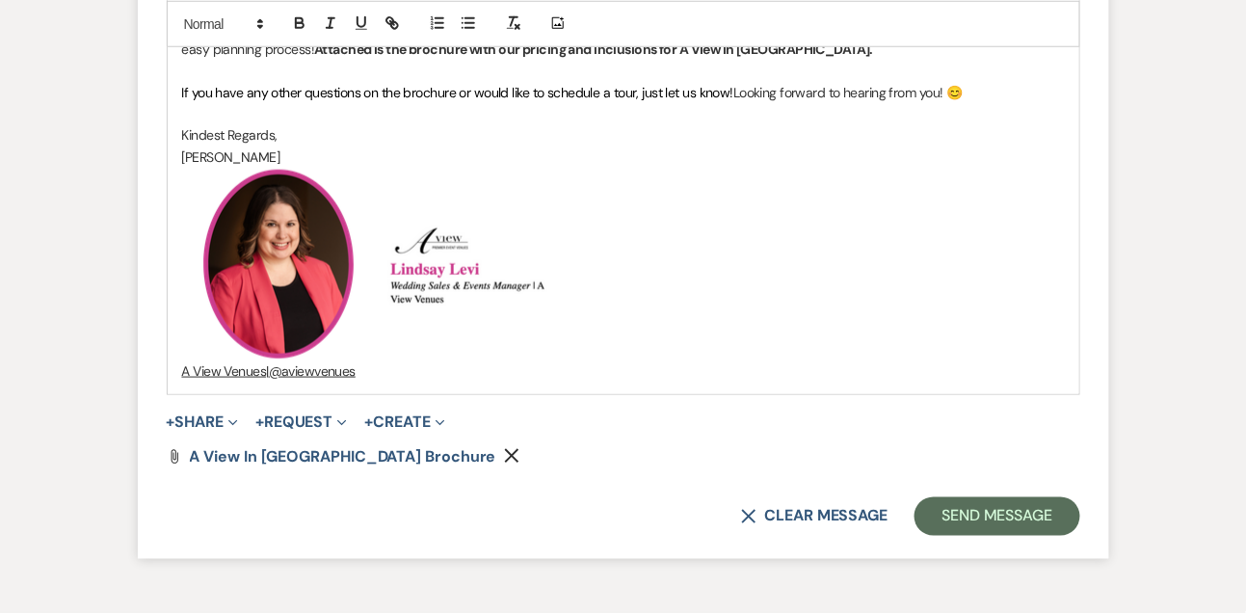
scroll to position [2472, 0]
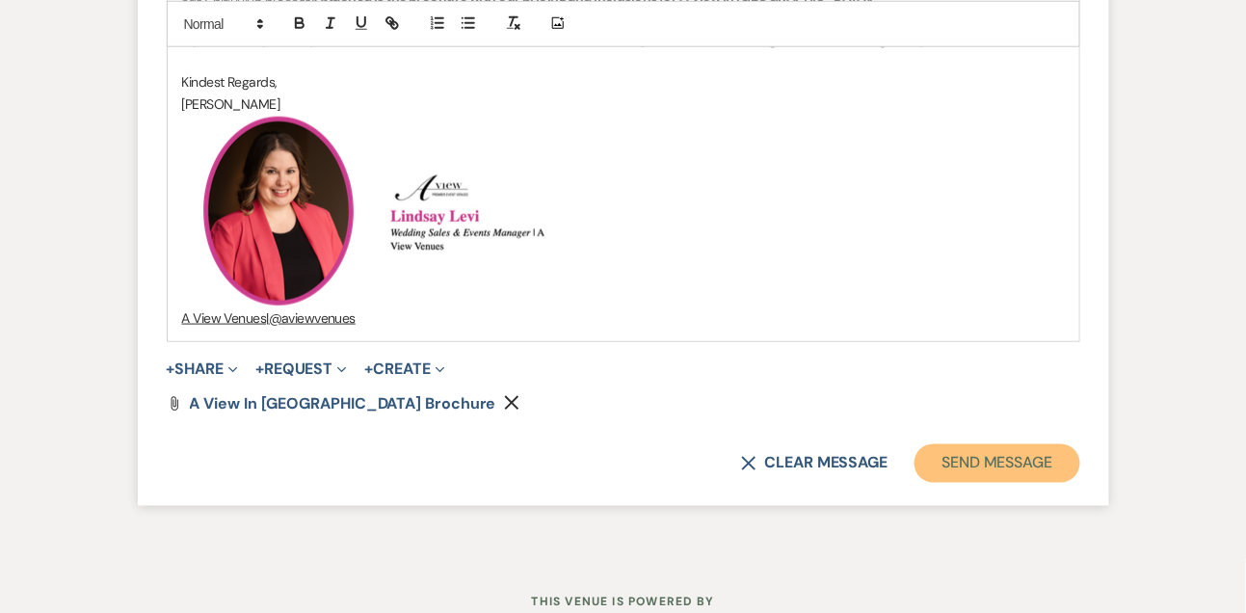
click at [1006, 467] on button "Send Message" at bounding box center [997, 463] width 165 height 39
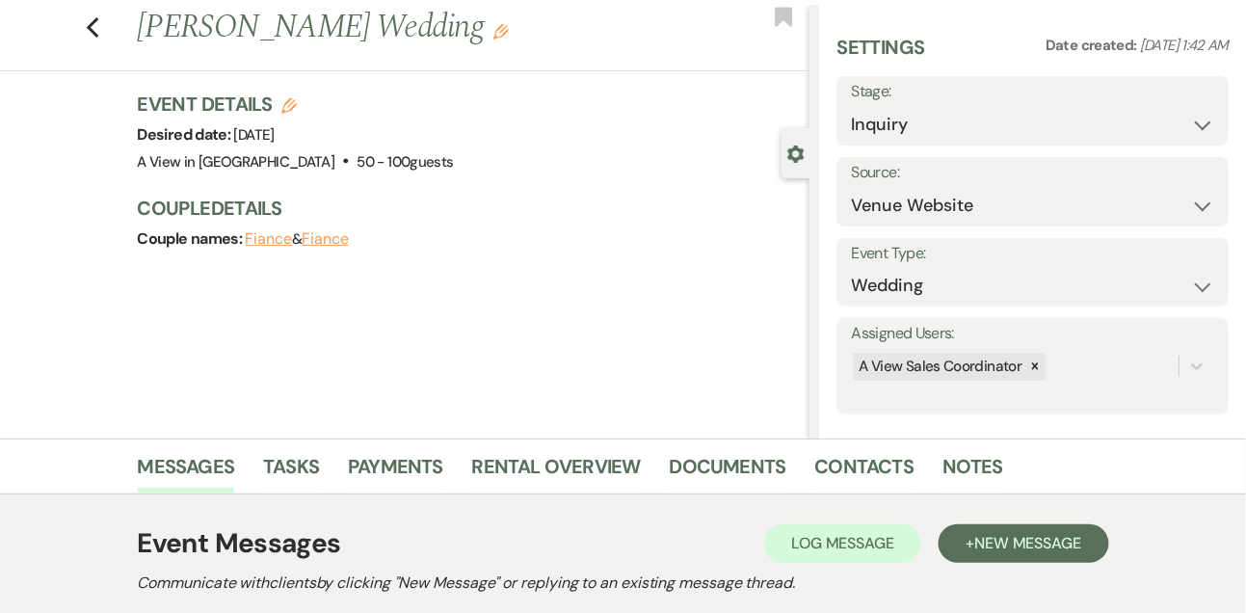
scroll to position [0, 0]
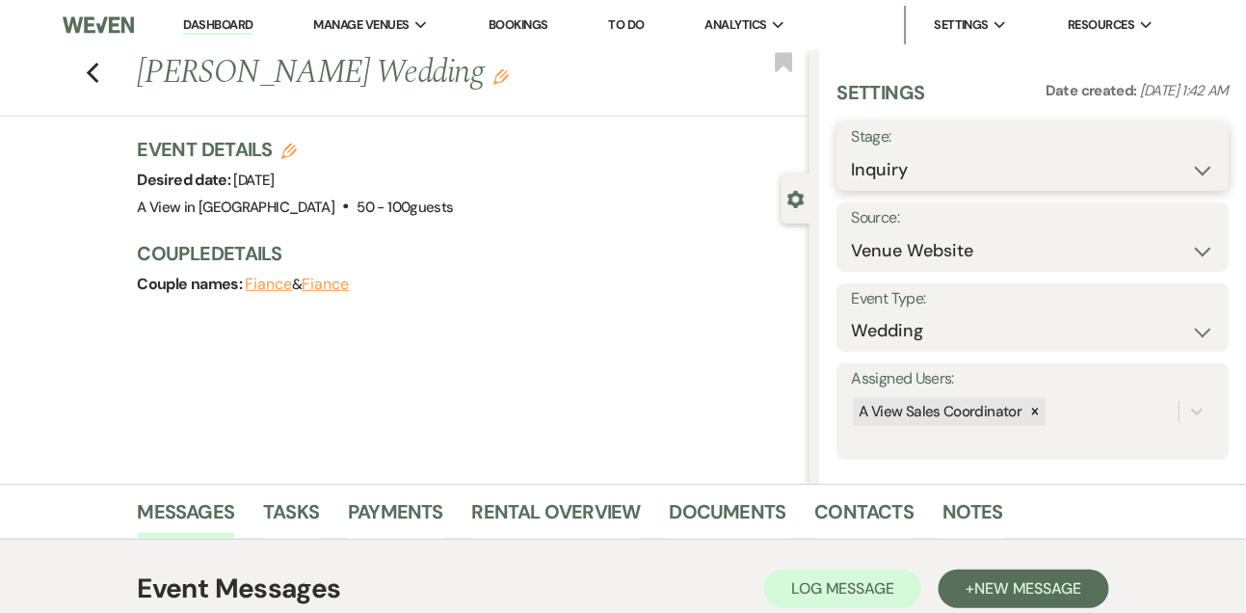
click at [867, 164] on select "Inquiry Follow Up Tour Requested Tour Confirmed Toured Proposal Sent Booked Lost" at bounding box center [1032, 170] width 363 height 38
click at [851, 151] on select "Inquiry Follow Up Tour Requested Tour Confirmed Toured Proposal Sent Booked Lost" at bounding box center [1032, 170] width 363 height 38
click at [1191, 166] on button "Save" at bounding box center [1188, 156] width 81 height 39
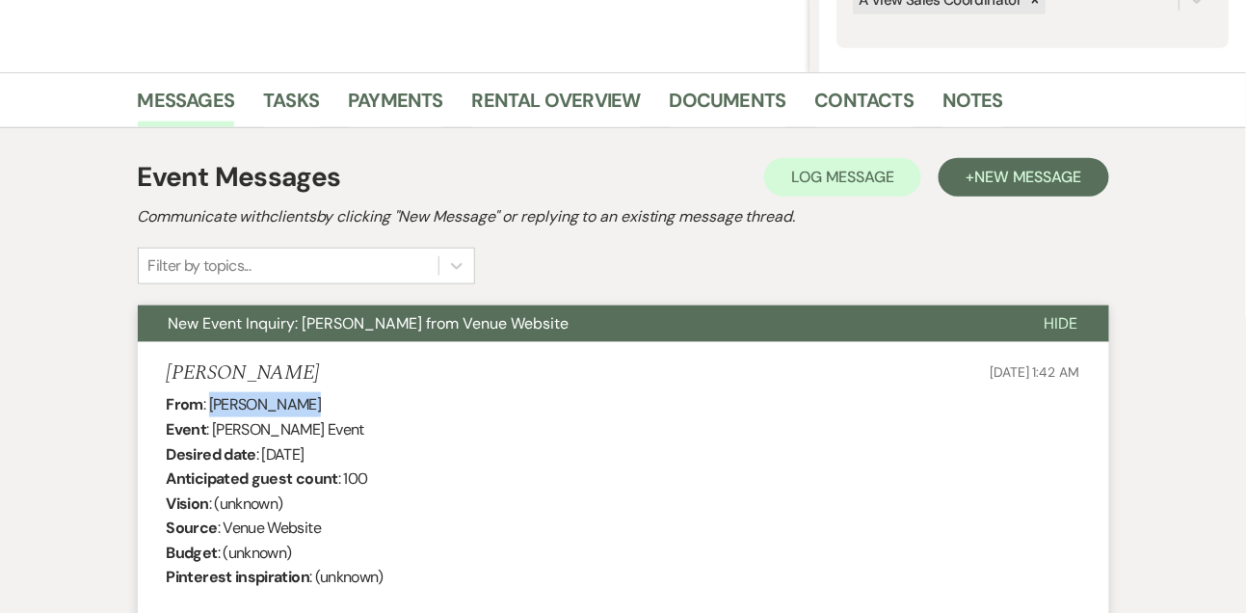
scroll to position [221, 0]
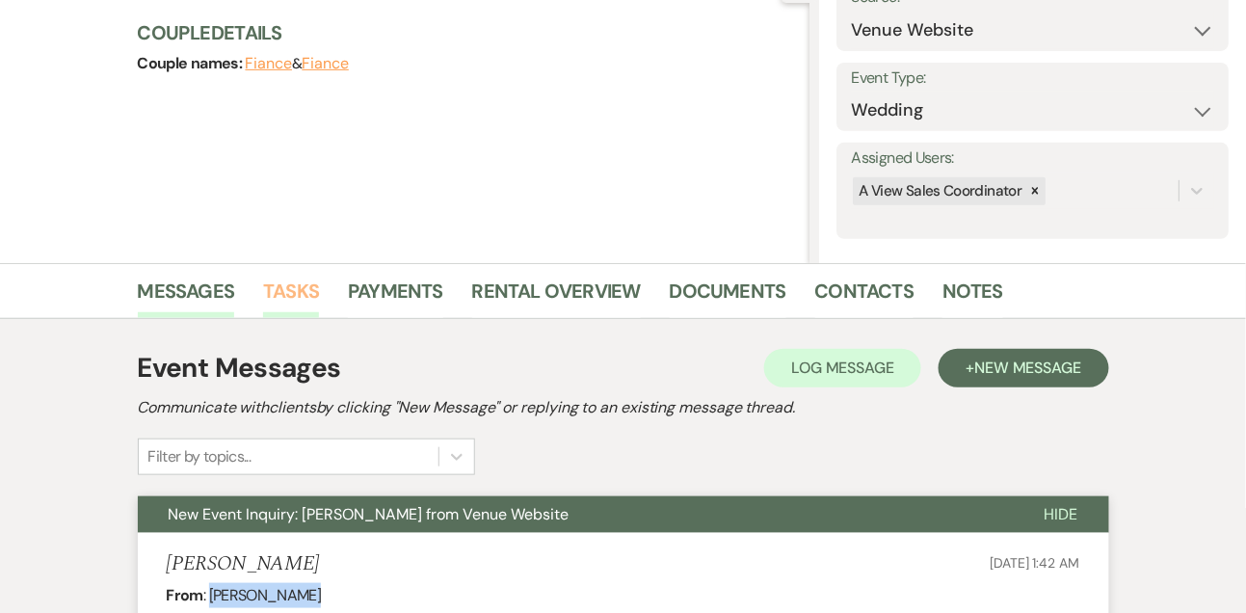
click at [284, 288] on link "Tasks" at bounding box center [291, 297] width 56 height 42
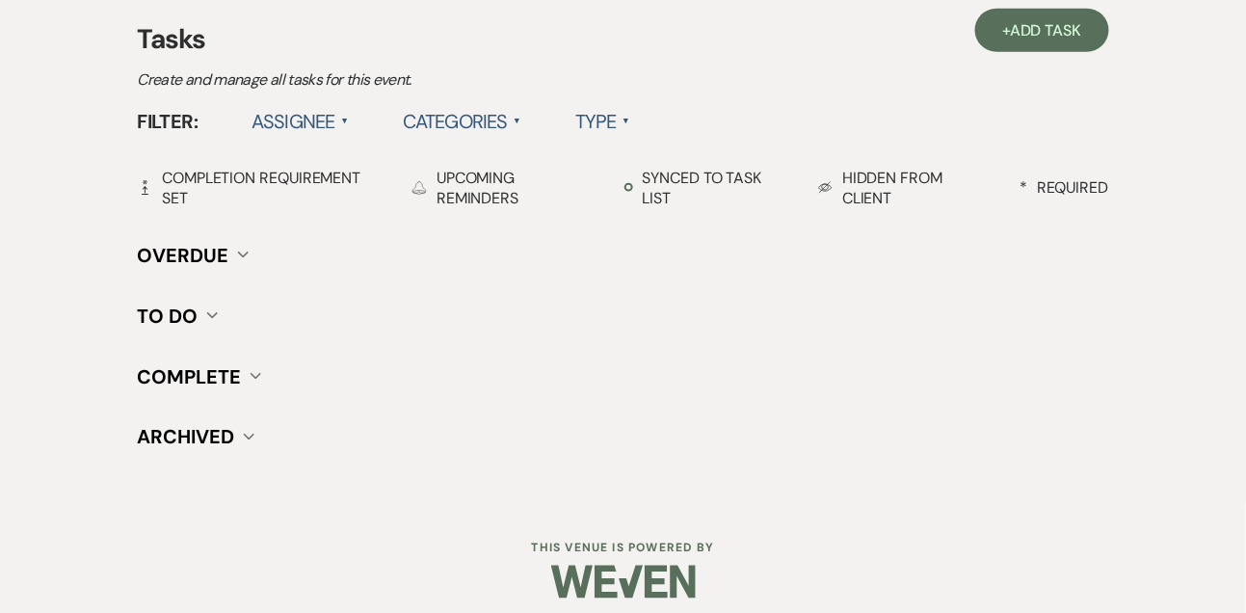
scroll to position [563, 0]
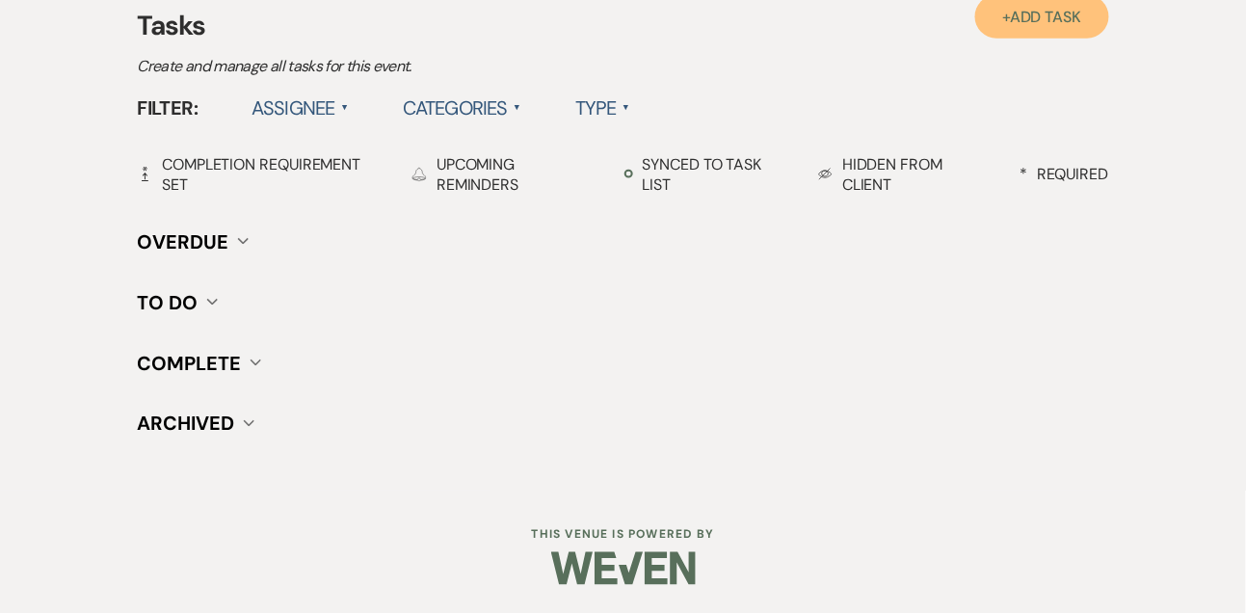
click at [1011, 30] on link "+ Add Task" at bounding box center [1041, 16] width 133 height 43
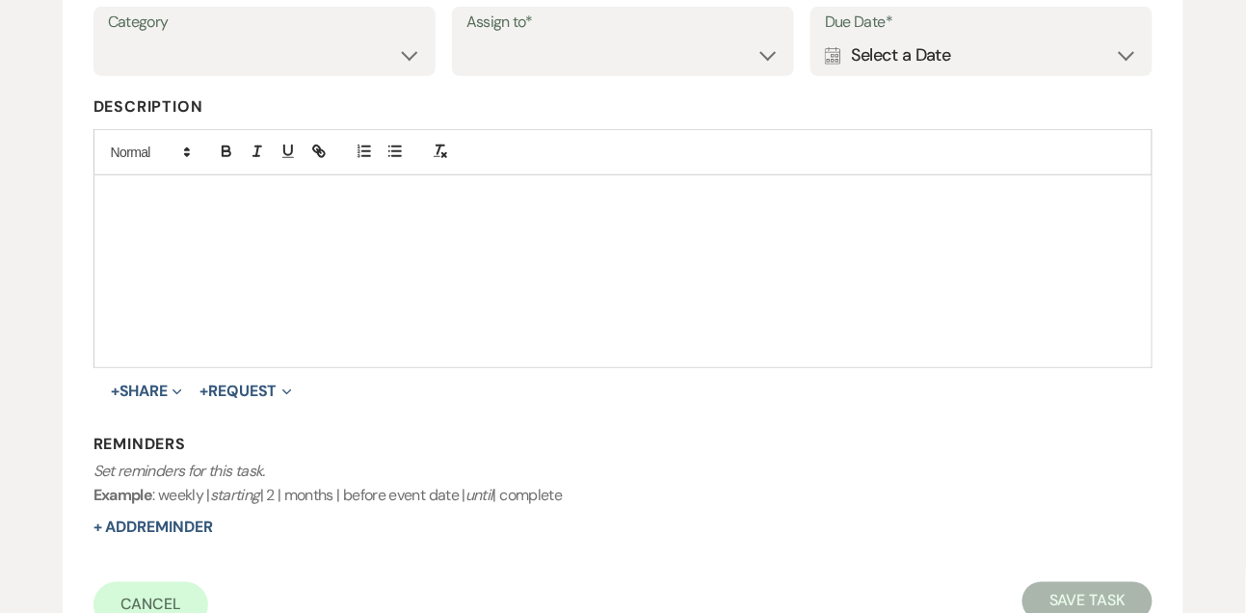
scroll to position [318, 0]
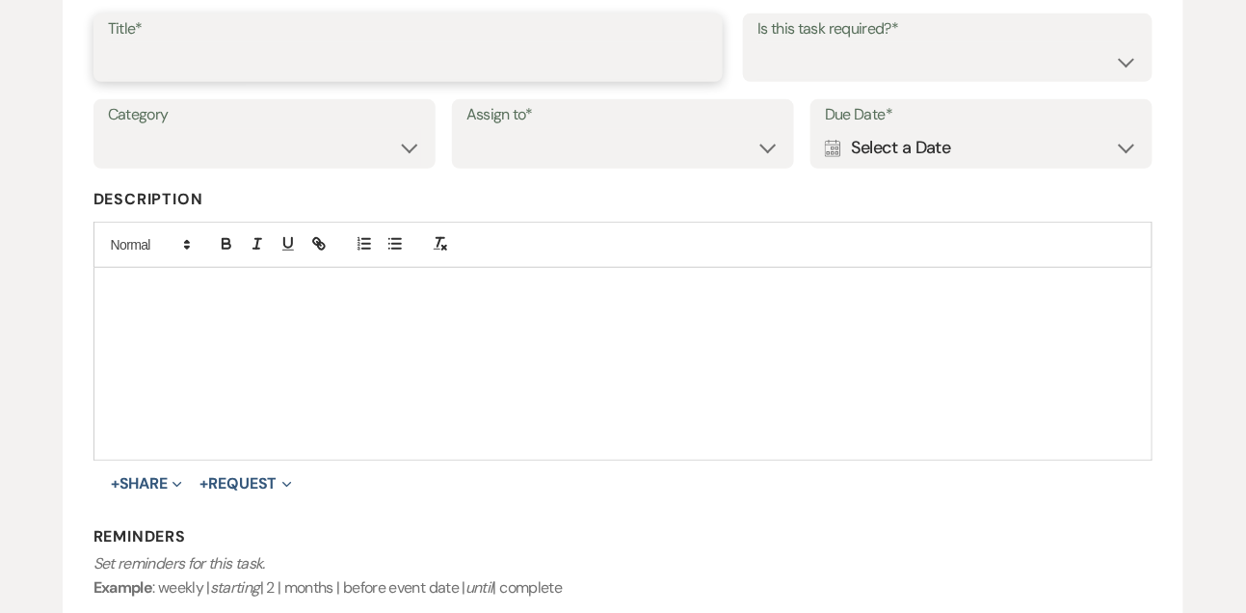
click at [433, 67] on input "Title*" at bounding box center [408, 61] width 601 height 38
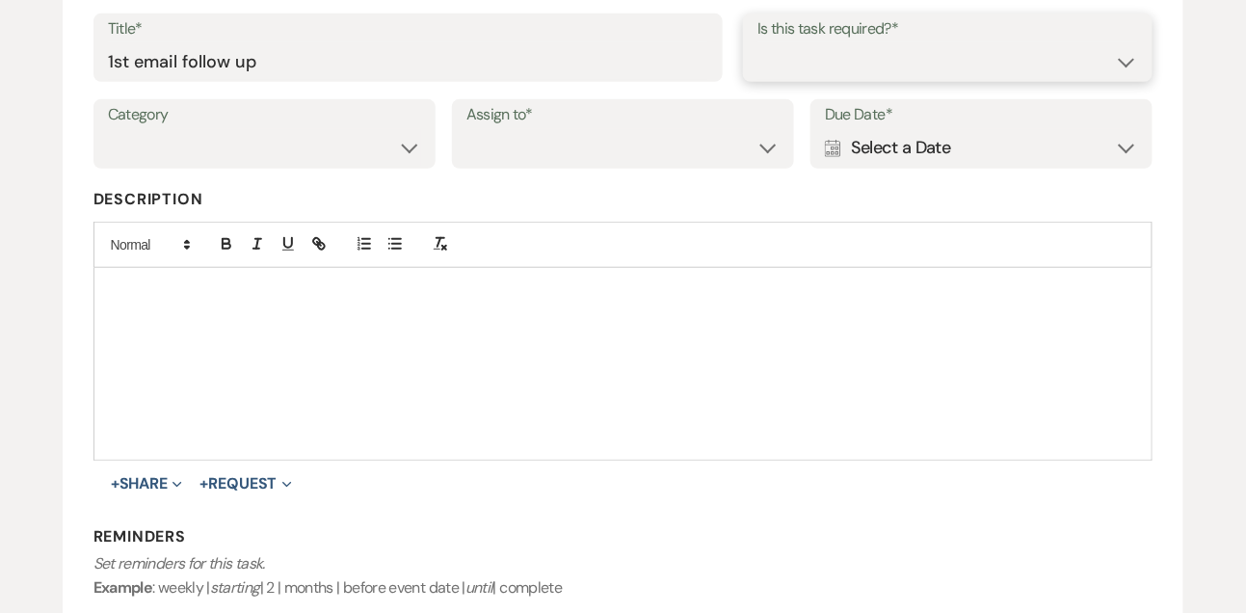
click at [918, 55] on select "Yes No" at bounding box center [947, 61] width 381 height 38
click at [757, 42] on select "Yes No" at bounding box center [947, 61] width 381 height 38
click at [358, 159] on select "Venue Vendors Guests Details Finalize & Share" at bounding box center [264, 148] width 313 height 38
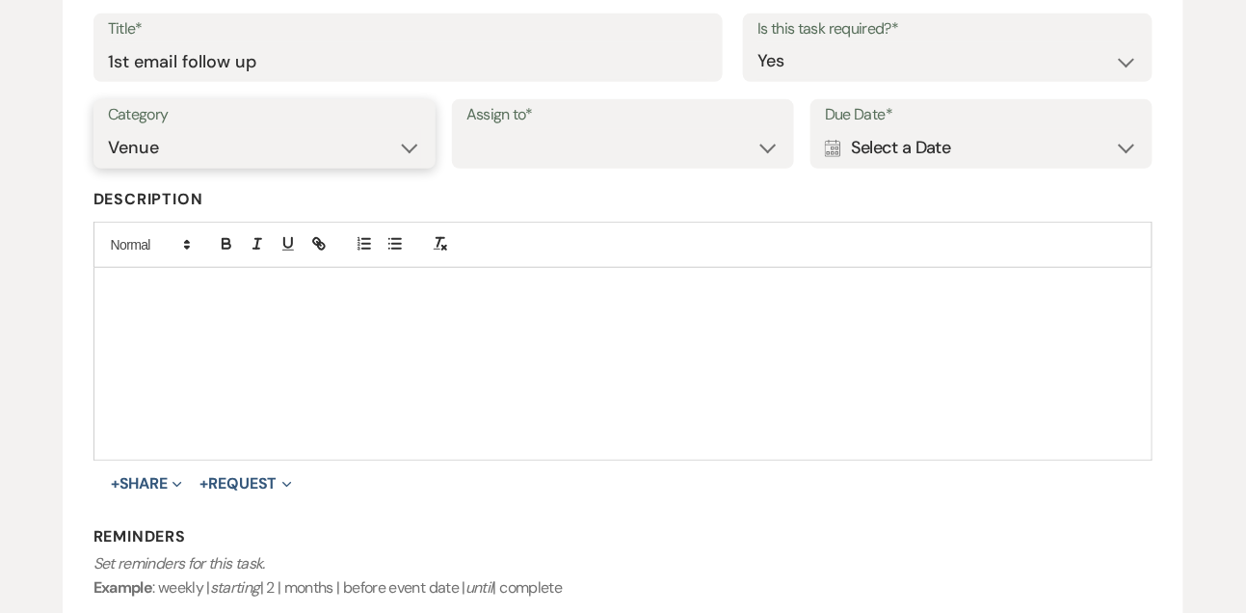
click at [108, 129] on select "Venue Vendors Guests Details Finalize & Share" at bounding box center [264, 148] width 313 height 38
click at [497, 155] on select "Venue Client" at bounding box center [622, 148] width 313 height 38
click at [466, 129] on select "Venue Client" at bounding box center [622, 148] width 313 height 38
click at [979, 159] on div "Calendar Select a Date Expand" at bounding box center [981, 148] width 313 height 38
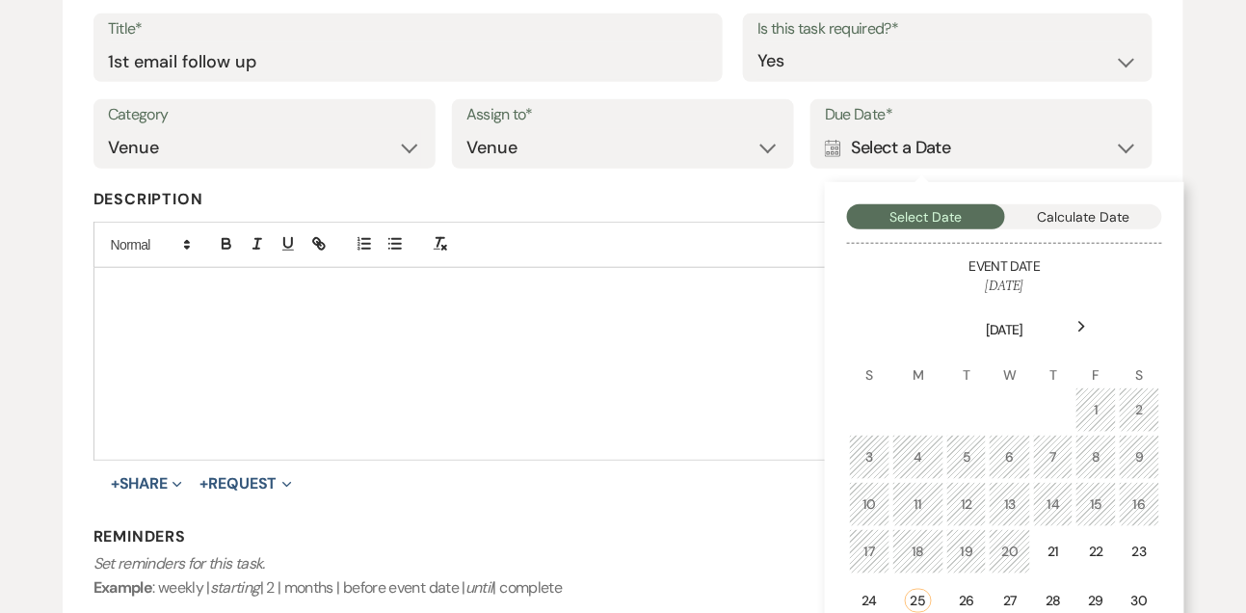
click at [1078, 312] on div "Next" at bounding box center [1082, 326] width 31 height 31
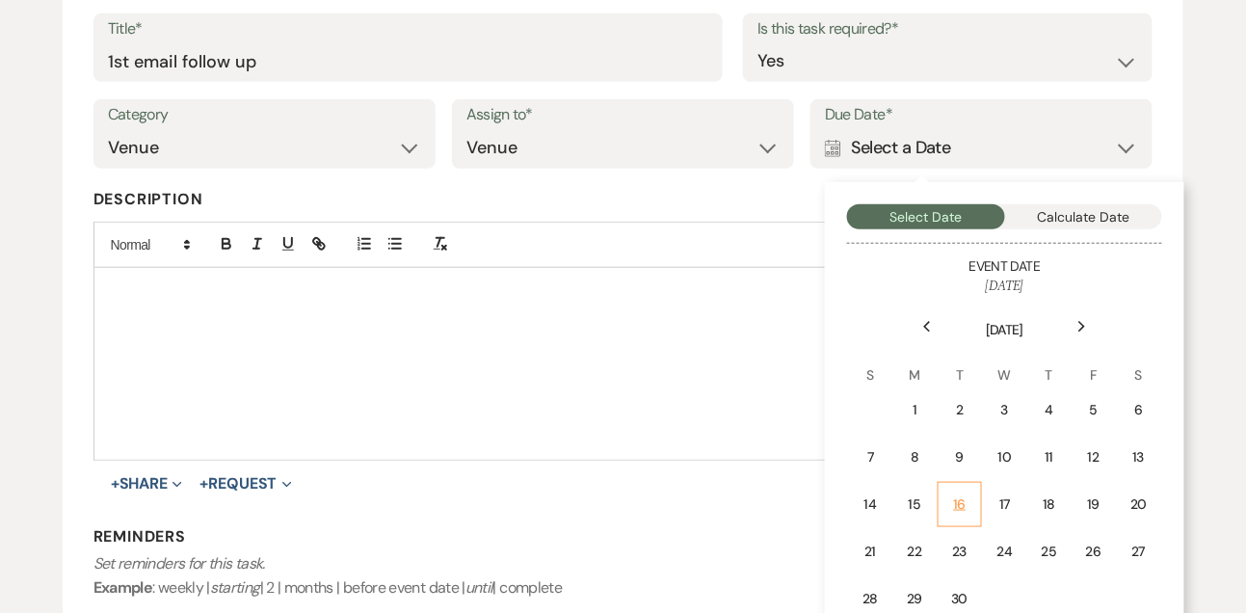
click at [966, 491] on td "16" at bounding box center [959, 504] width 43 height 45
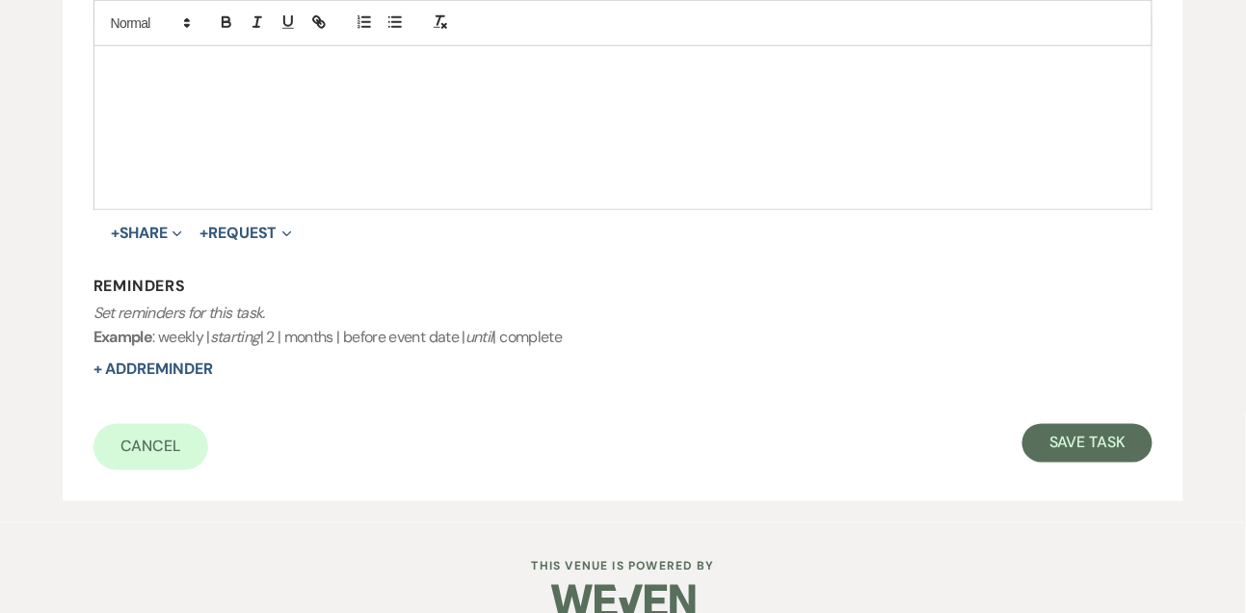
scroll to position [601, 0]
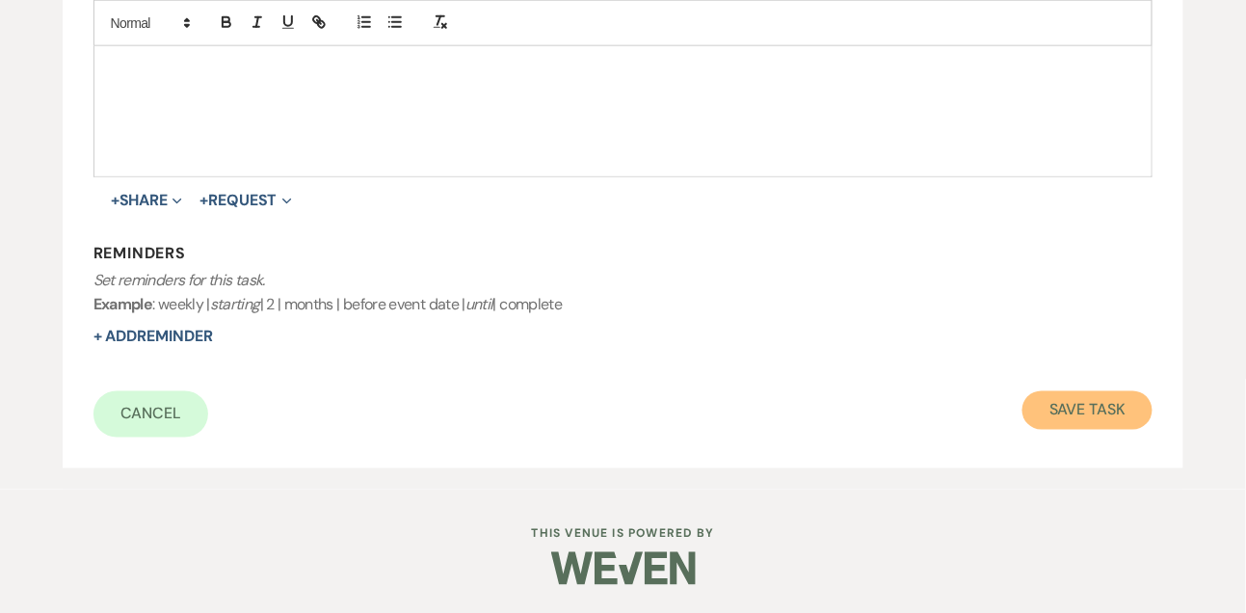
click at [1097, 411] on button "Save Task" at bounding box center [1087, 410] width 130 height 39
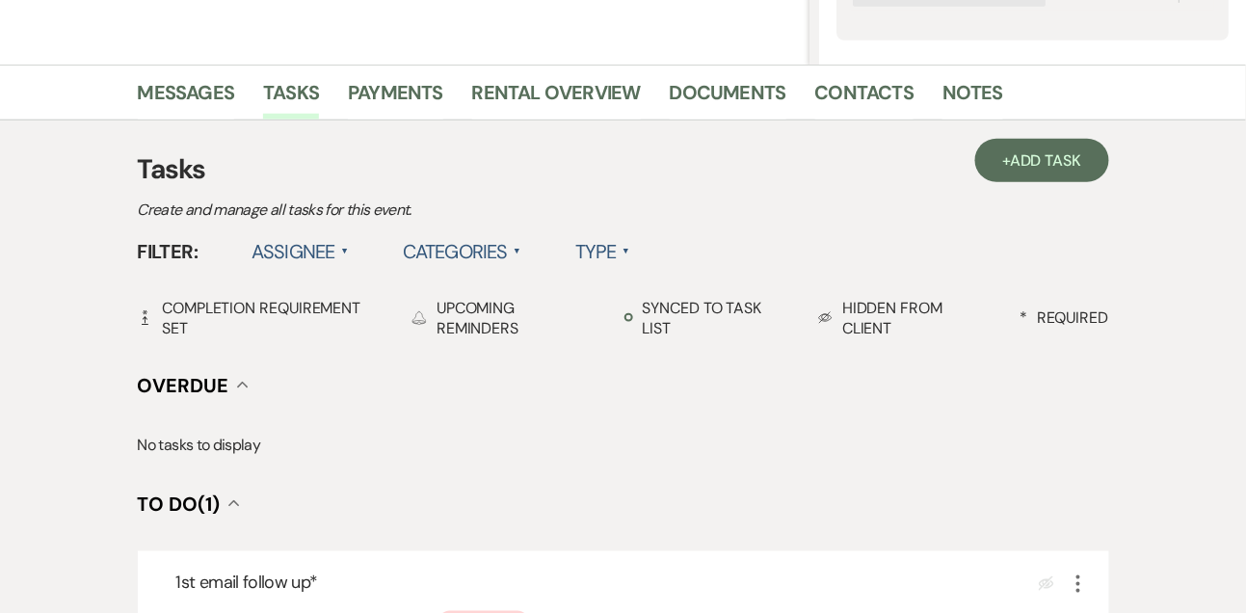
scroll to position [305, 0]
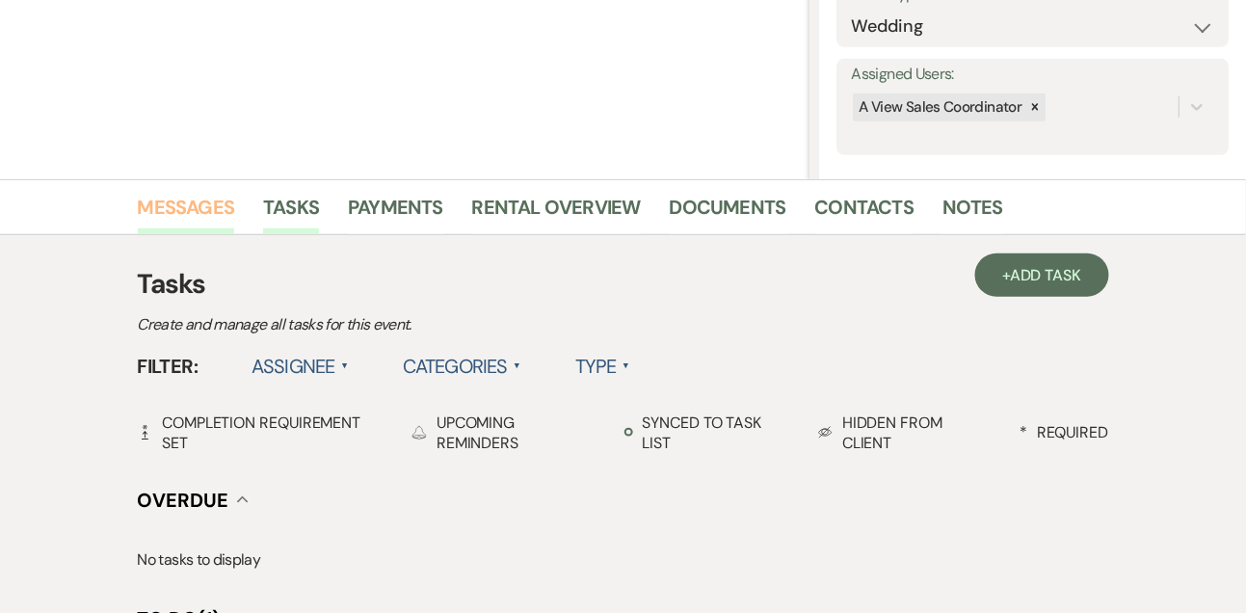
click at [201, 214] on link "Messages" at bounding box center [186, 213] width 97 height 42
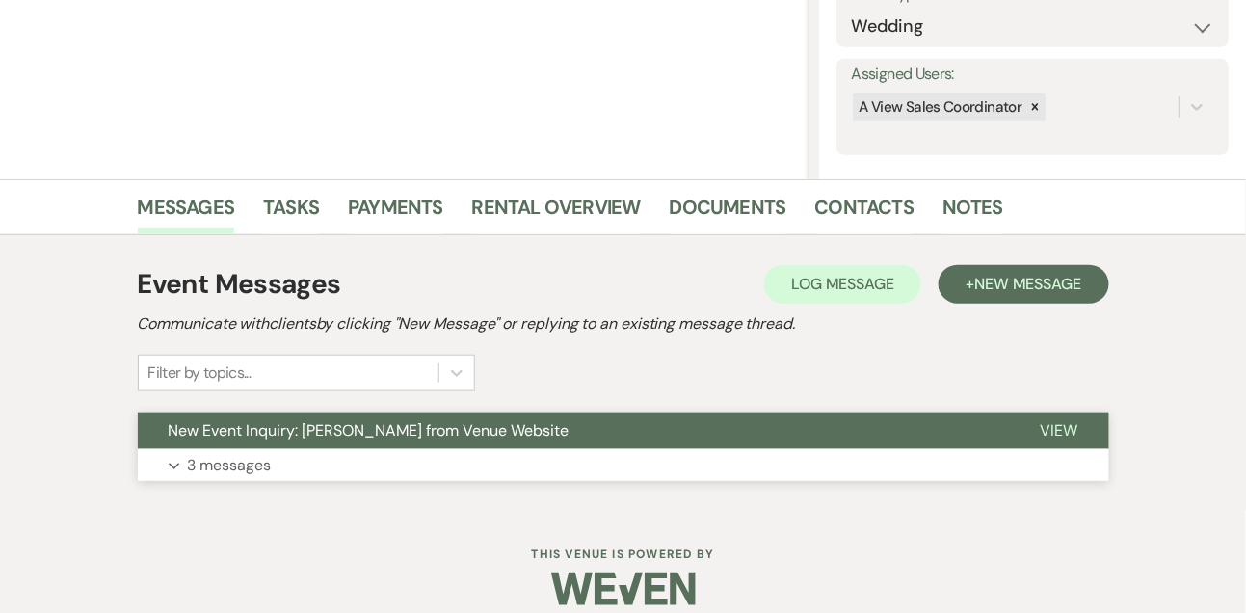
click at [227, 471] on p "3 messages" at bounding box center [230, 465] width 84 height 25
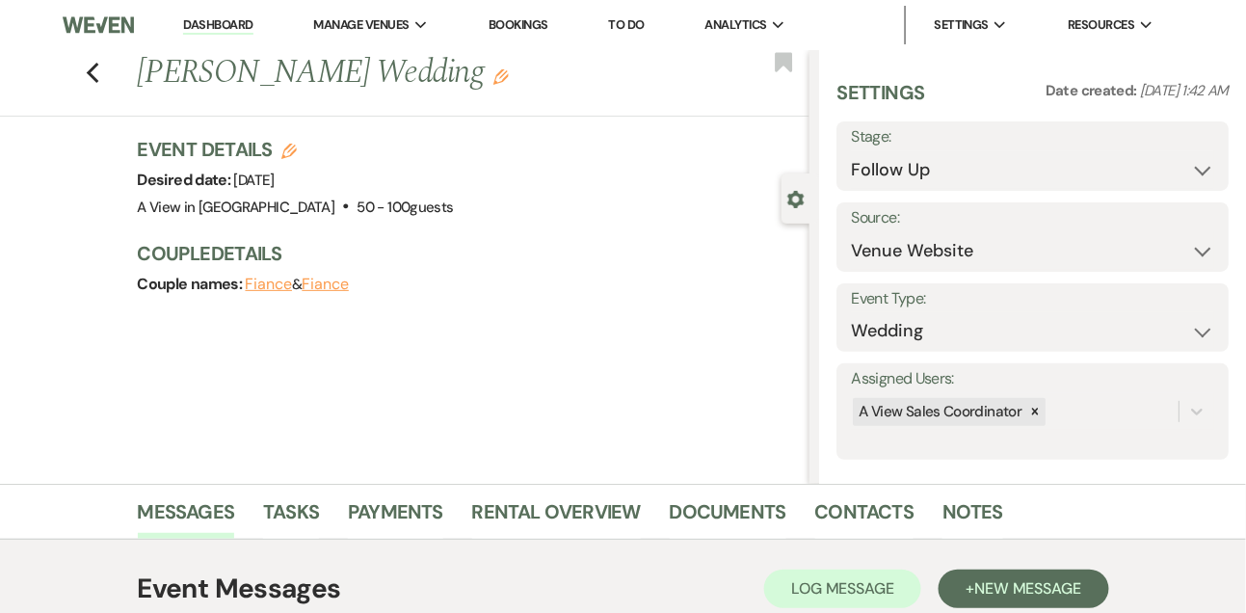
click at [237, 14] on li "Dashboard" at bounding box center [217, 25] width 89 height 39
click at [236, 21] on link "Dashboard" at bounding box center [217, 25] width 69 height 18
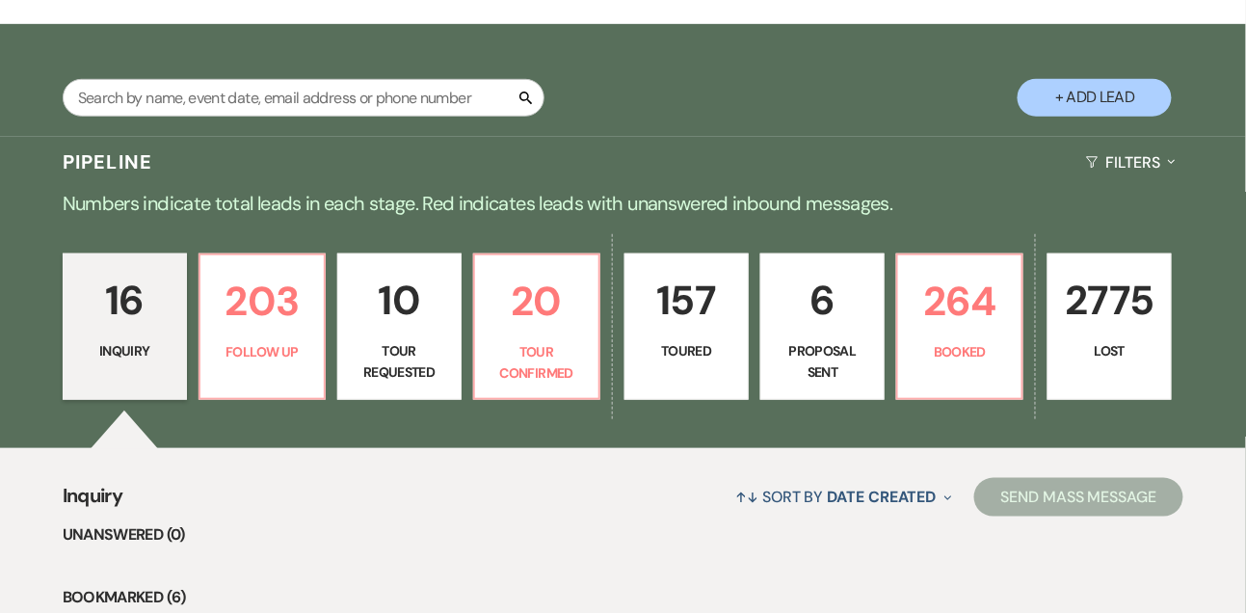
scroll to position [305, 0]
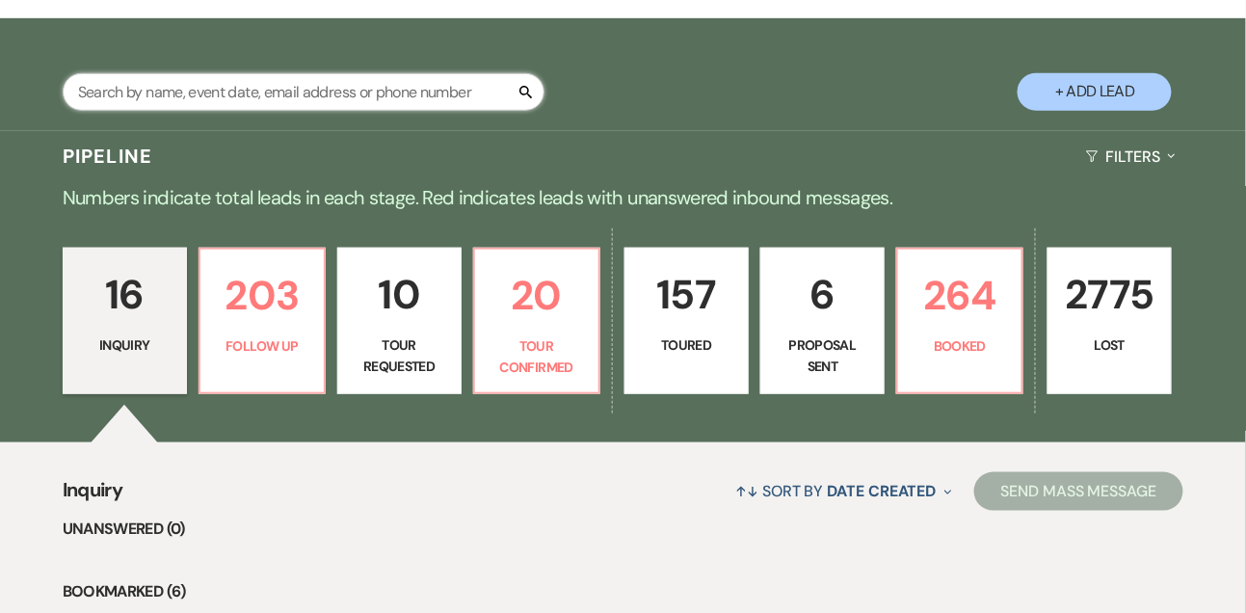
click at [270, 111] on input "text" at bounding box center [304, 92] width 482 height 38
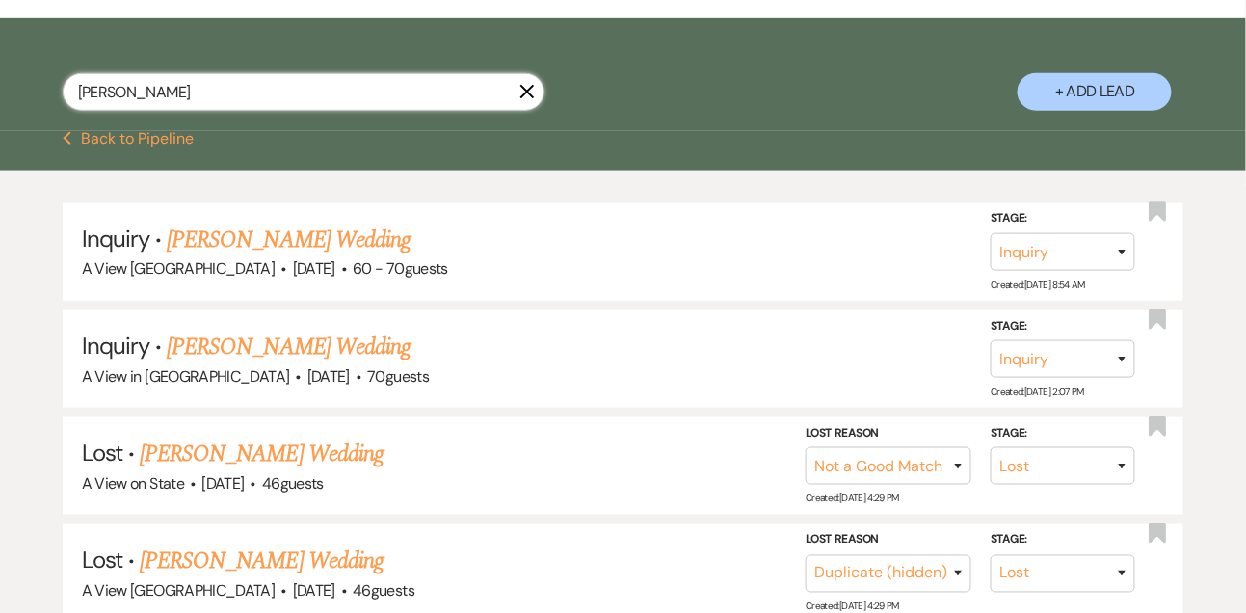
scroll to position [312, 0]
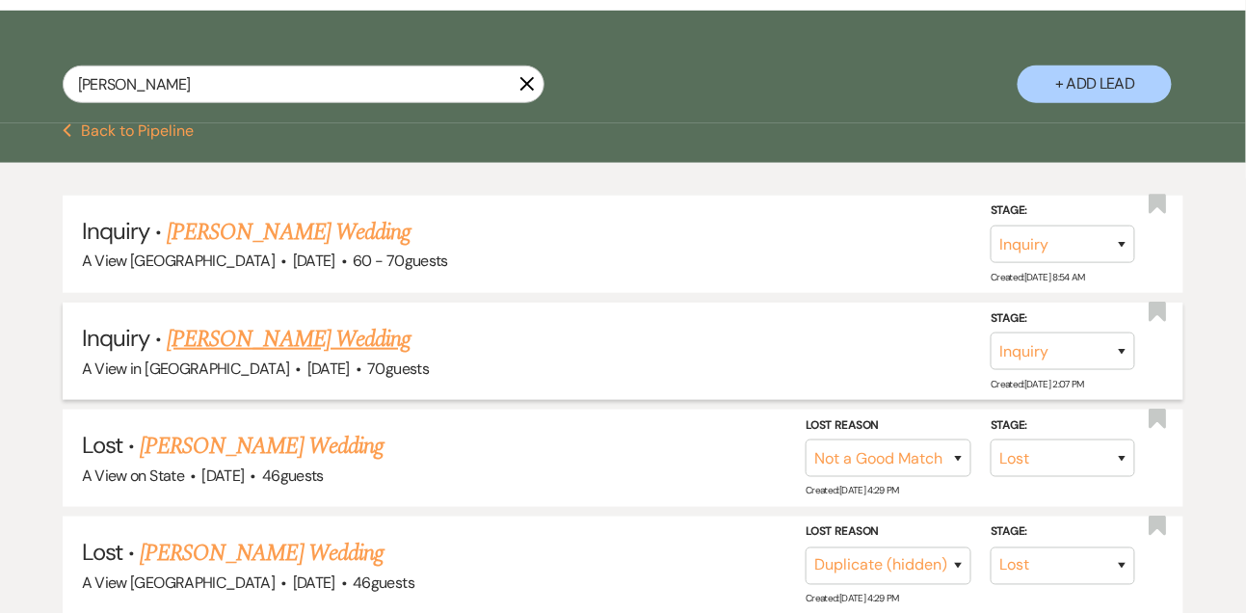
click at [351, 356] on link "[PERSON_NAME] Wedding" at bounding box center [289, 339] width 244 height 35
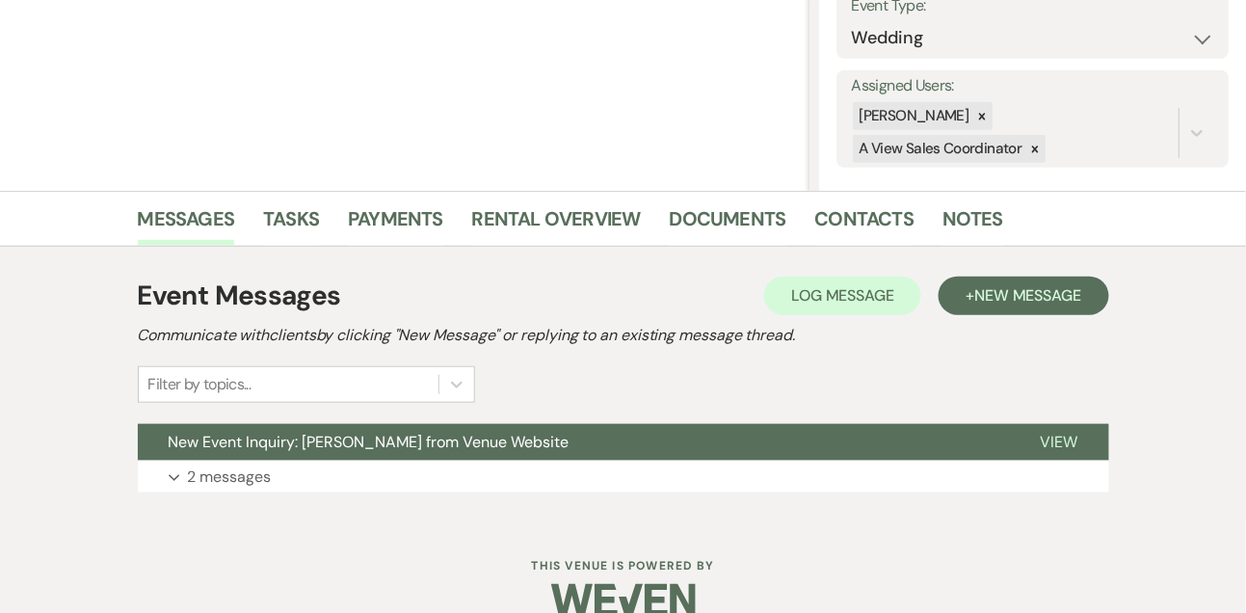
scroll to position [325, 0]
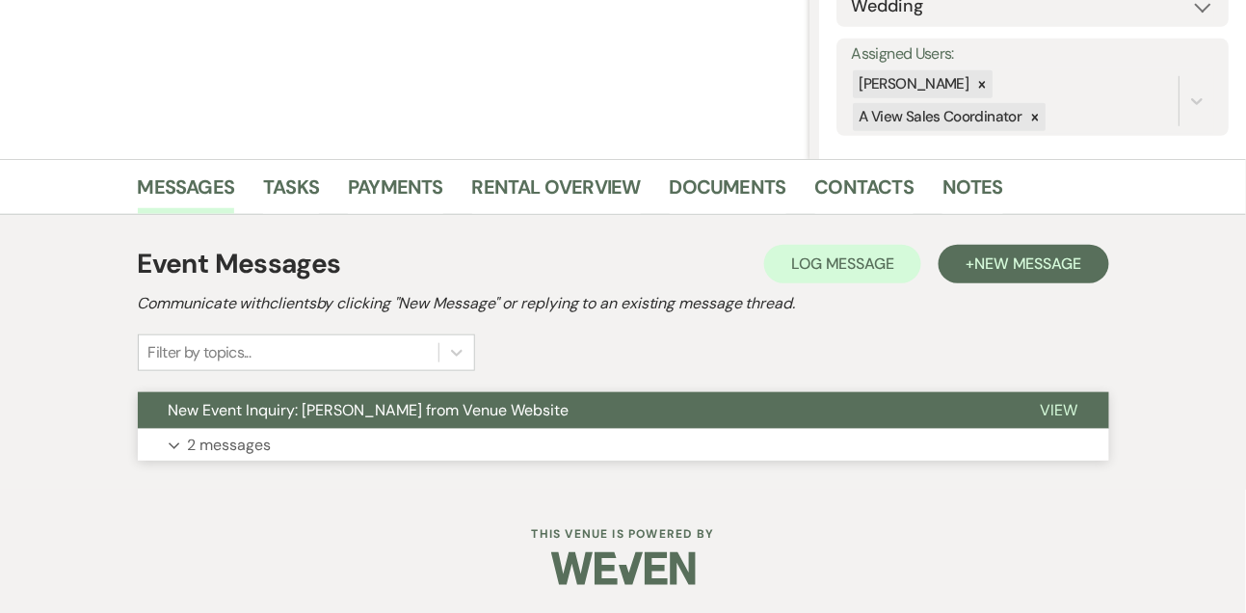
click at [265, 434] on p "2 messages" at bounding box center [230, 445] width 84 height 25
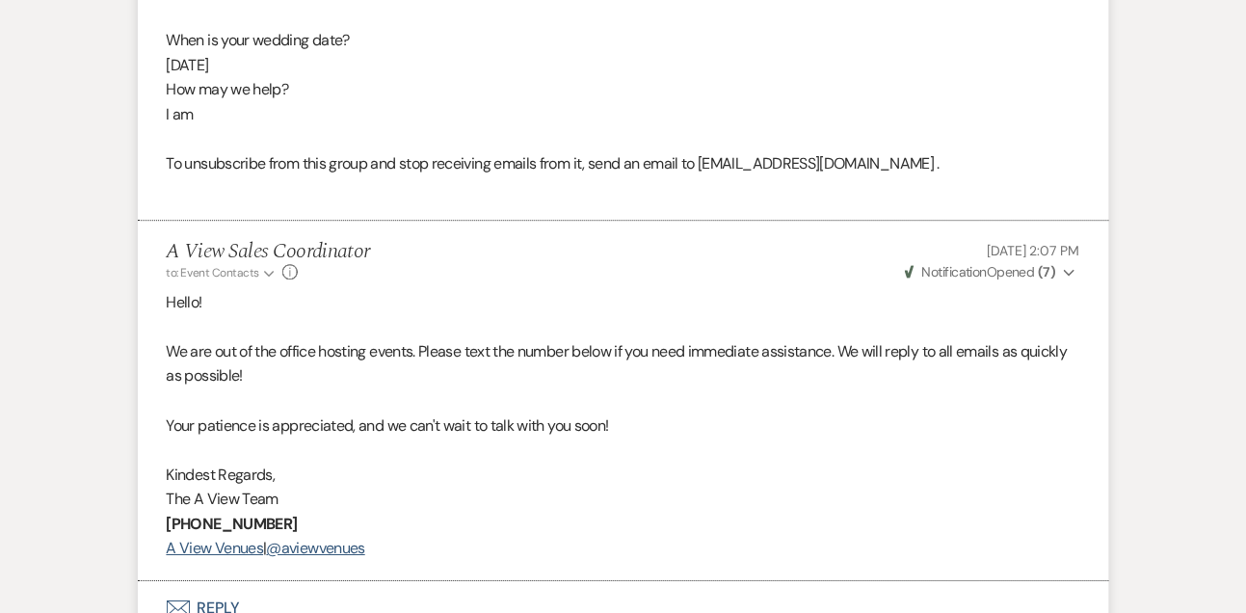
scroll to position [1297, 0]
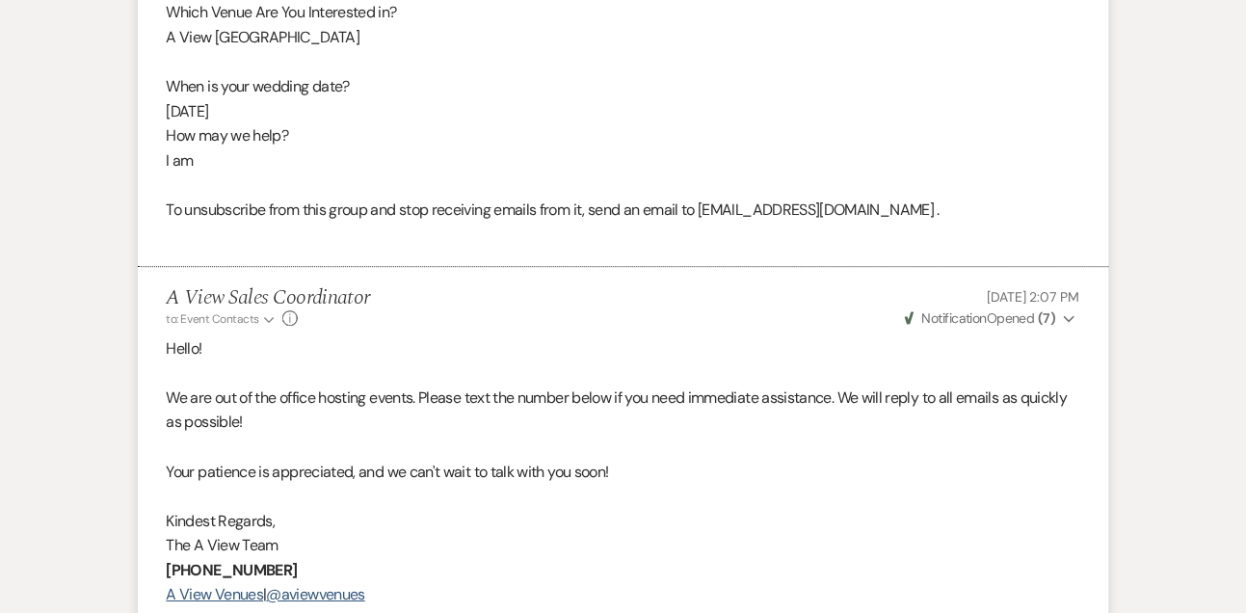
scroll to position [312, 0]
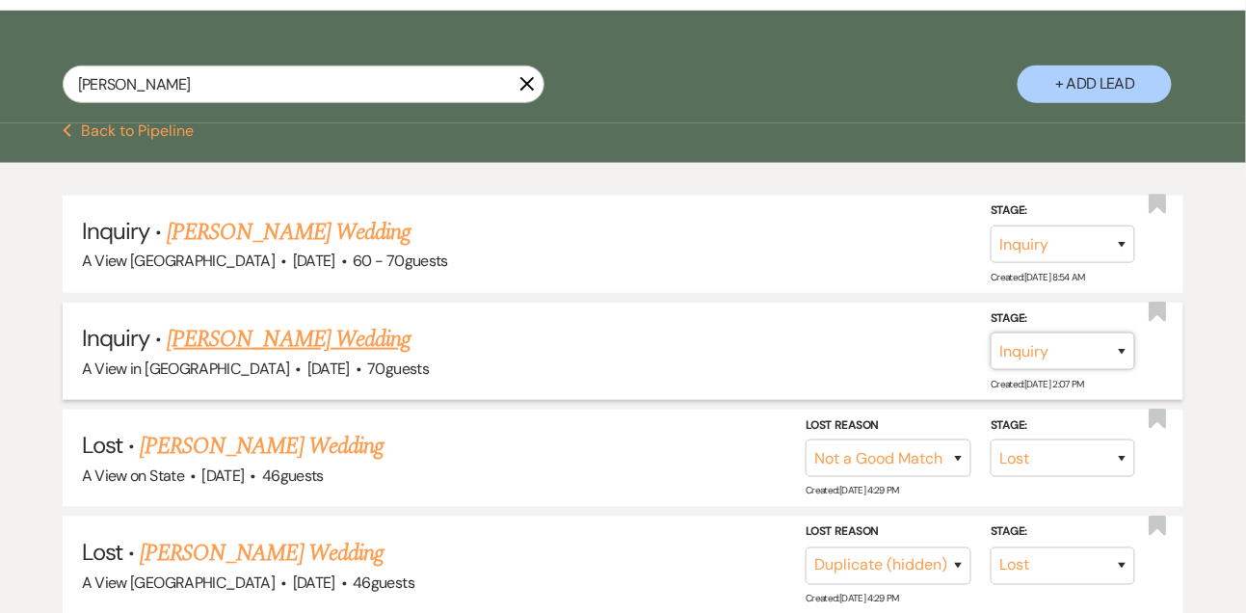
click at [1026, 359] on select "Inquiry Follow Up Tour Requested Tour Confirmed Toured Proposal Sent Booked Lost" at bounding box center [1063, 351] width 145 height 38
click at [991, 348] on select "Inquiry Follow Up Tour Requested Tour Confirmed Toured Proposal Sent Booked Lost" at bounding box center [1063, 351] width 145 height 38
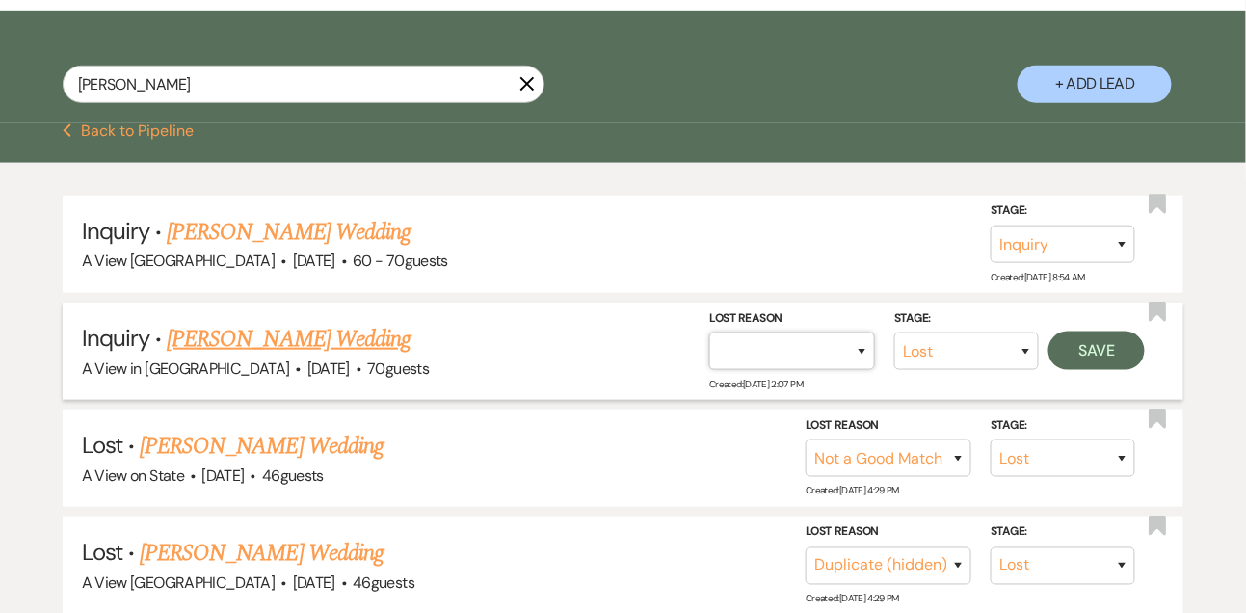
click at [793, 368] on select "Booked Elsewhere Budget Date Unavailable No Response Not a Good Match Capacity …" at bounding box center [792, 351] width 166 height 38
click at [709, 348] on select "Booked Elsewhere Budget Date Unavailable No Response Not a Good Match Capacity …" at bounding box center [792, 351] width 166 height 38
click at [1103, 370] on button "Save" at bounding box center [1096, 351] width 96 height 39
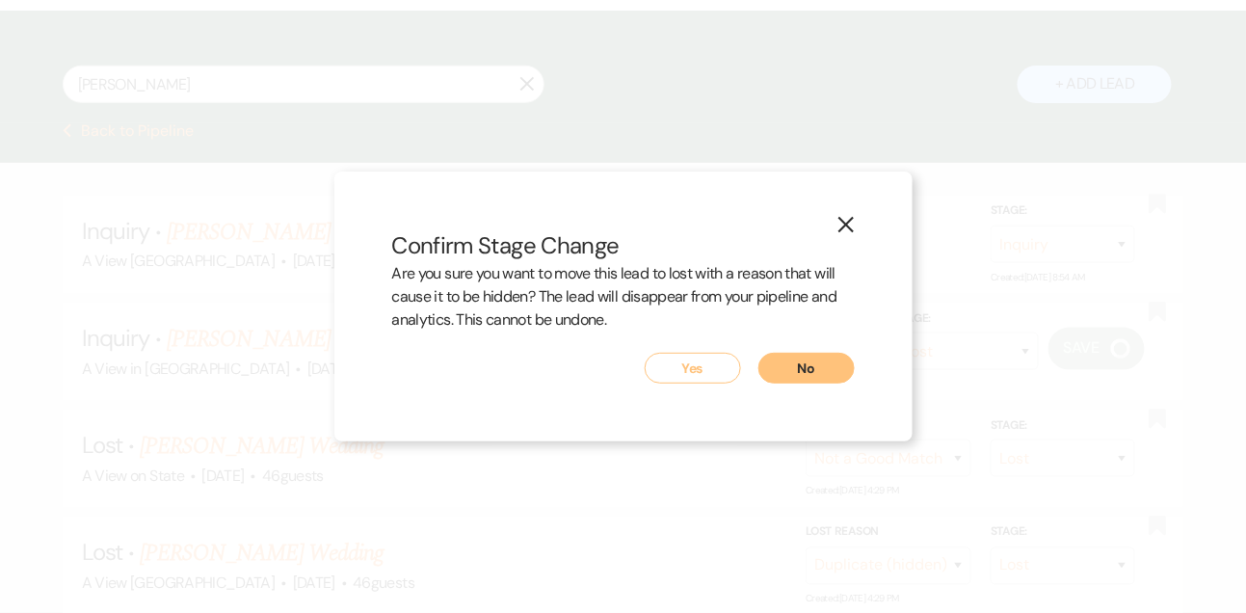
click at [692, 363] on button "Yes" at bounding box center [693, 368] width 96 height 31
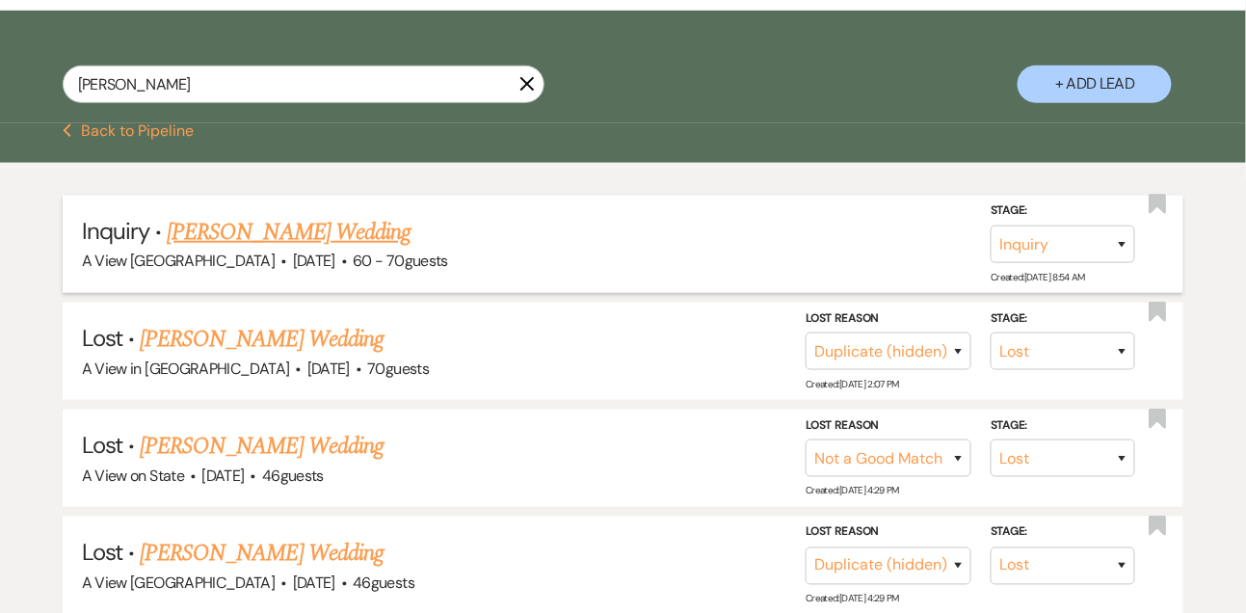
click at [214, 242] on link "[PERSON_NAME] Wedding" at bounding box center [289, 232] width 244 height 35
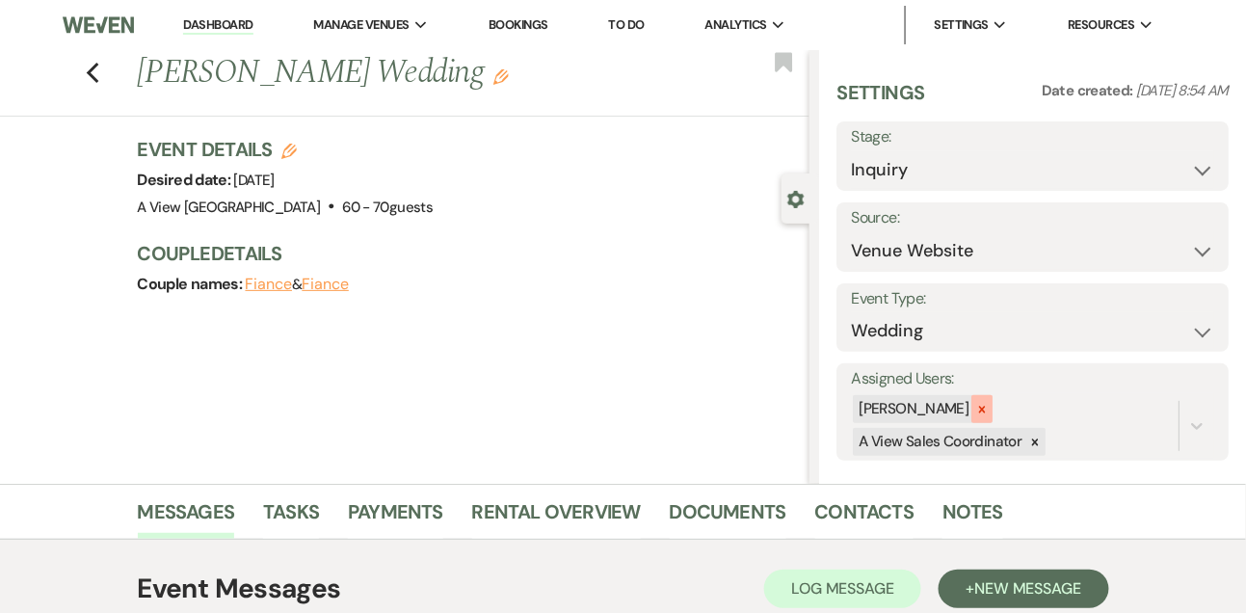
click at [989, 404] on icon at bounding box center [981, 409] width 13 height 13
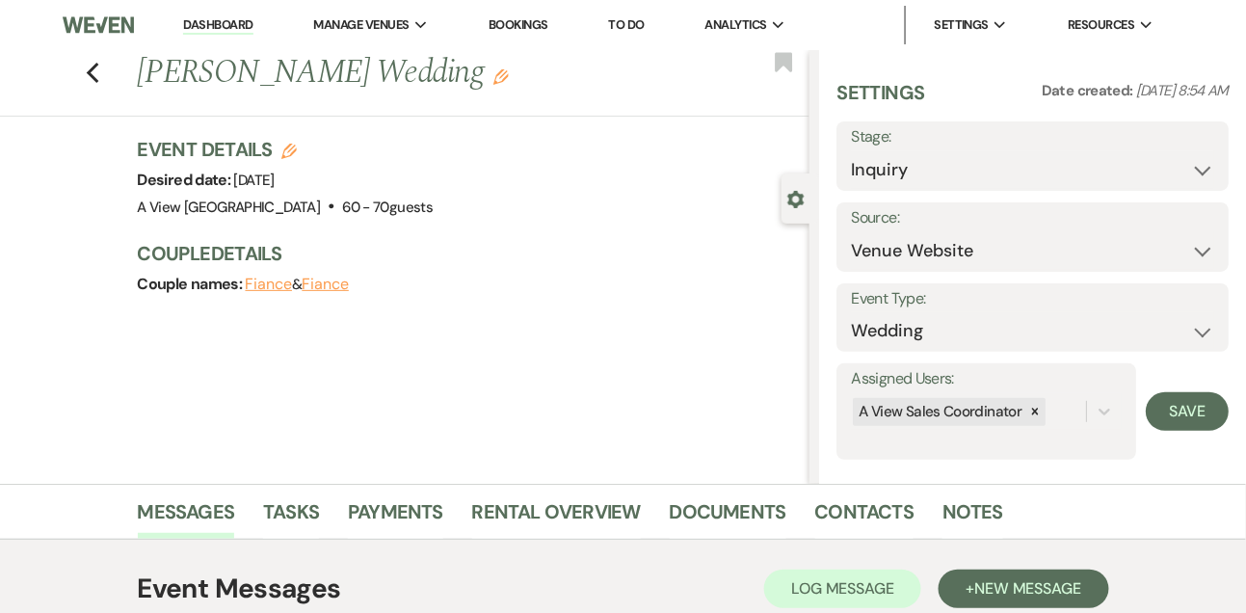
click at [1143, 402] on form "Assigned Users: A View Sales Coordinator Save" at bounding box center [1032, 411] width 392 height 96
click at [1174, 414] on button "Save" at bounding box center [1187, 411] width 83 height 39
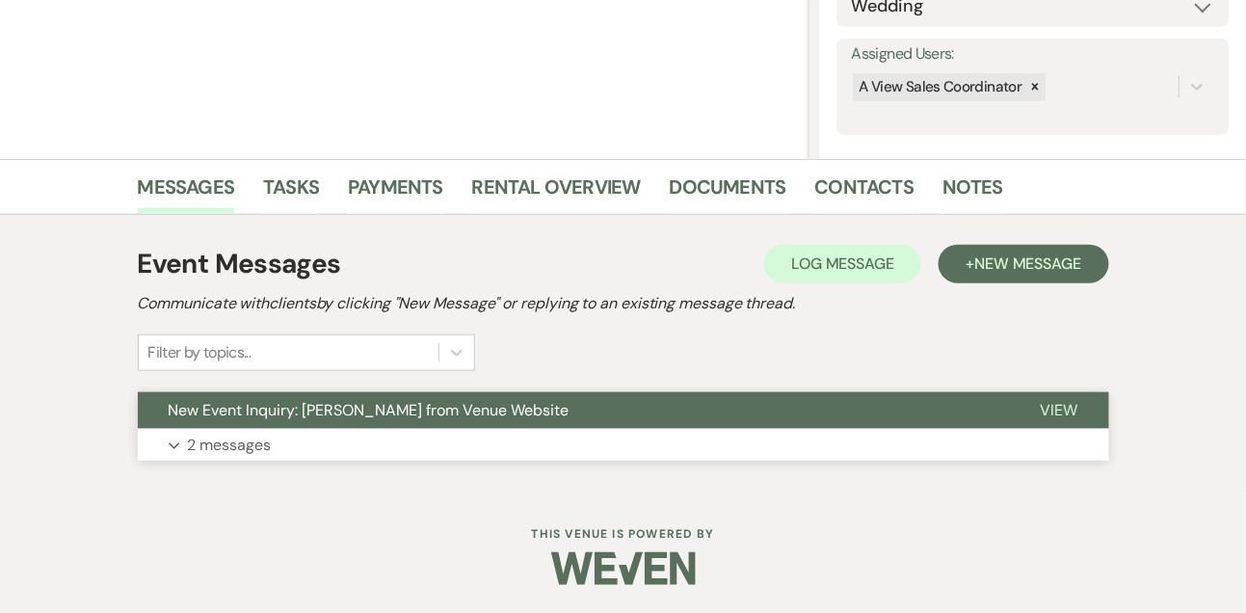
click at [451, 440] on button "Expand 2 messages" at bounding box center [623, 445] width 971 height 33
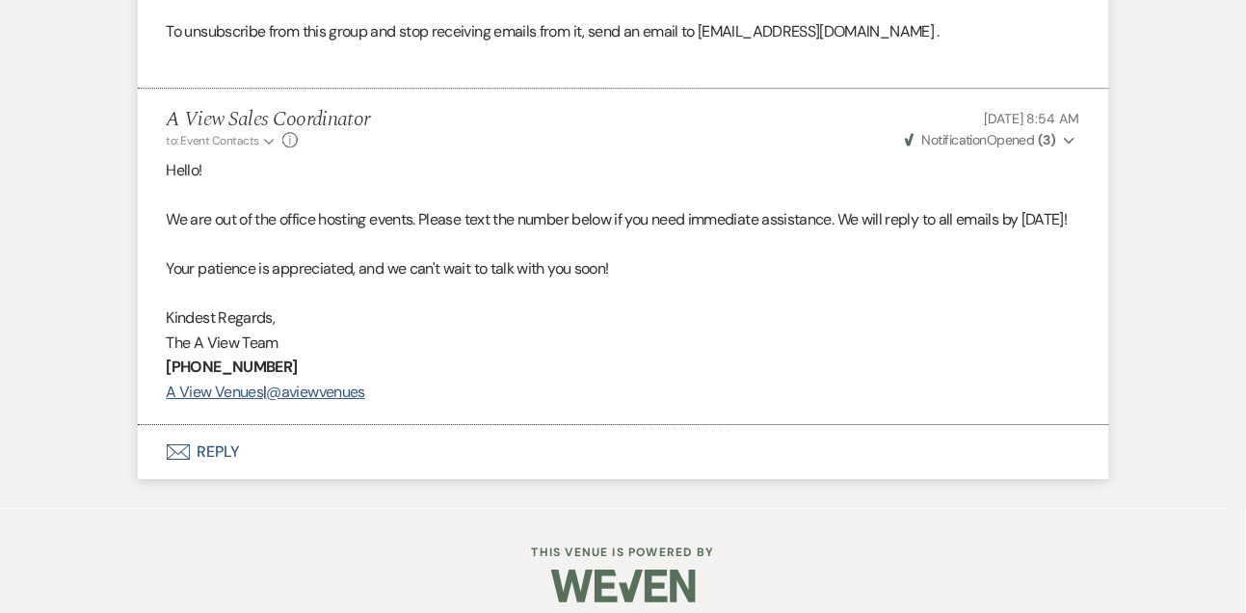
scroll to position [1591, 0]
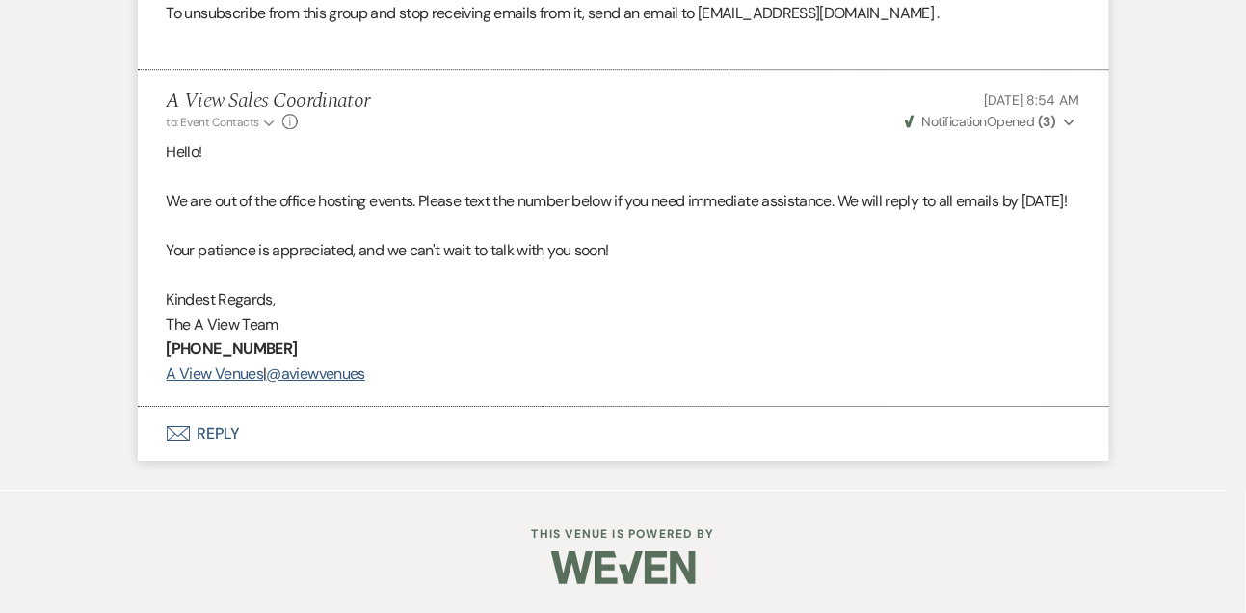
click at [228, 419] on button "Envelope Reply" at bounding box center [623, 434] width 971 height 54
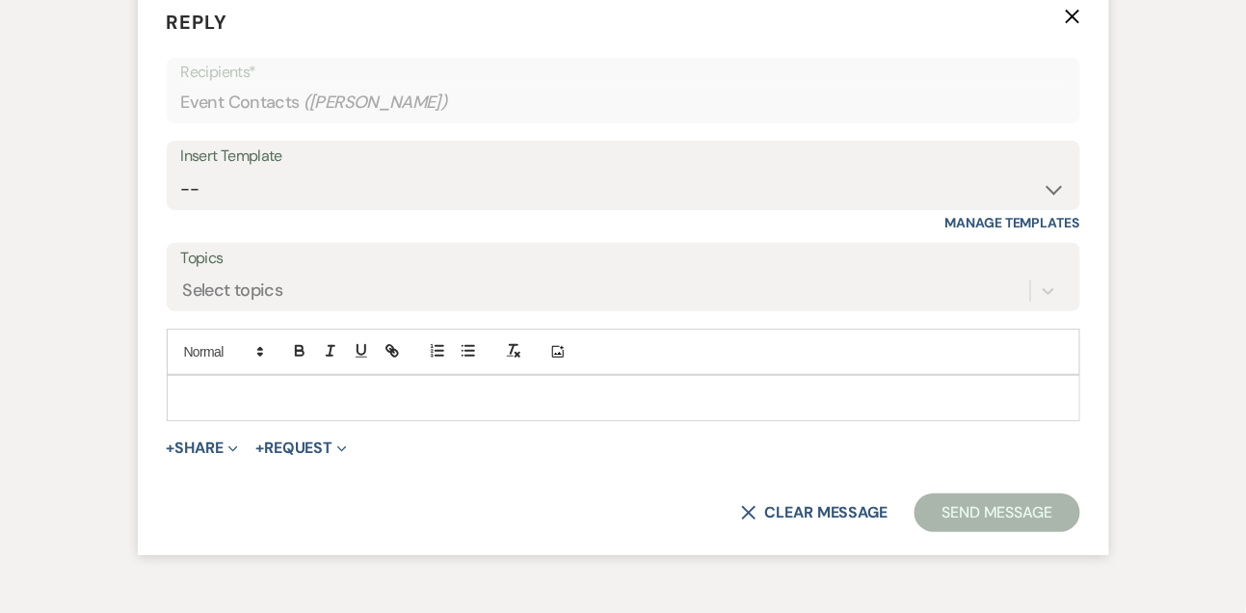
scroll to position [1977, 0]
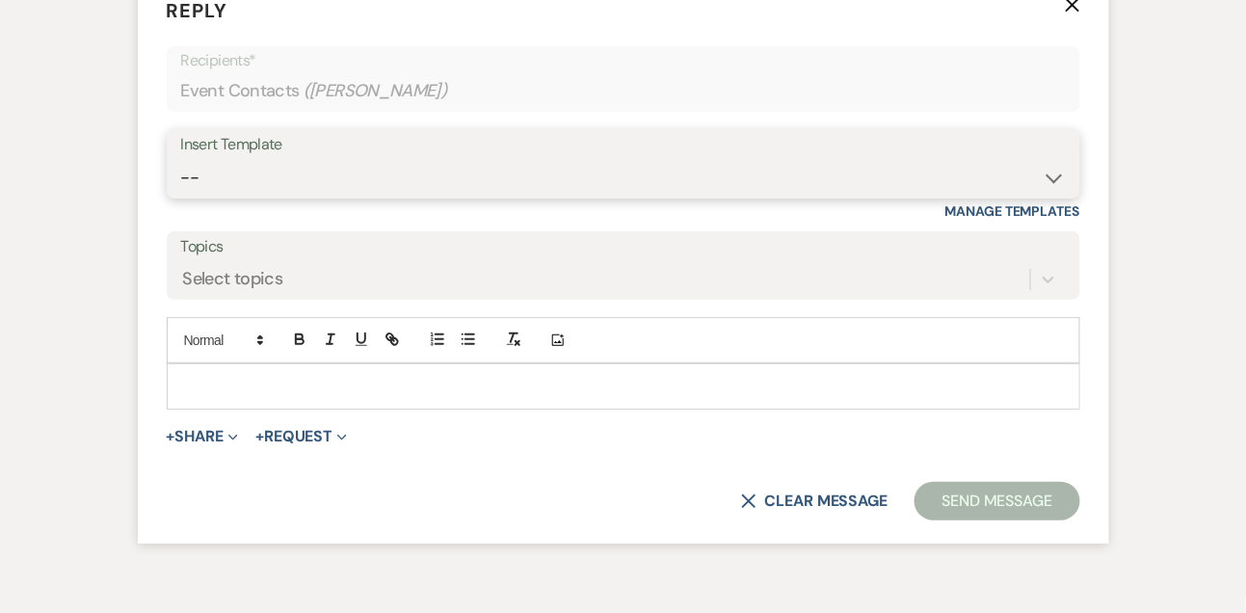
click at [206, 197] on select "-- Tour Confirmation Contract (Pre-Booked Leads) Out of office Inquiry Email Al…" at bounding box center [623, 178] width 885 height 38
click at [181, 197] on select "-- Tour Confirmation Contract (Pre-Booked Leads) Out of office Inquiry Email Al…" at bounding box center [623, 178] width 885 height 38
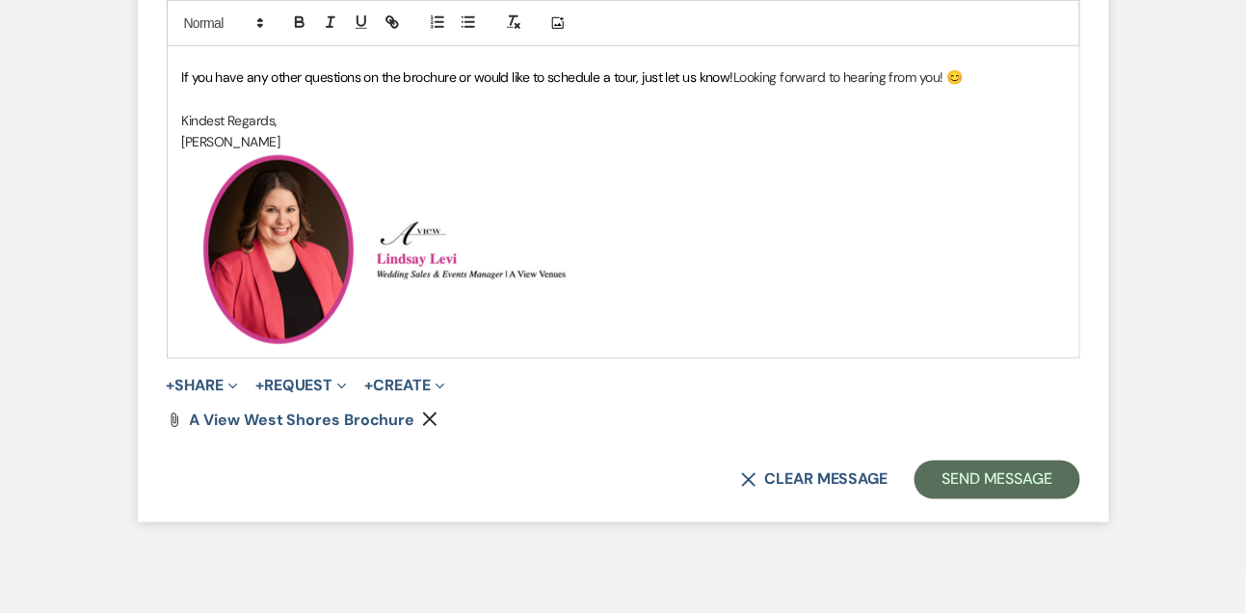
scroll to position [2506, 0]
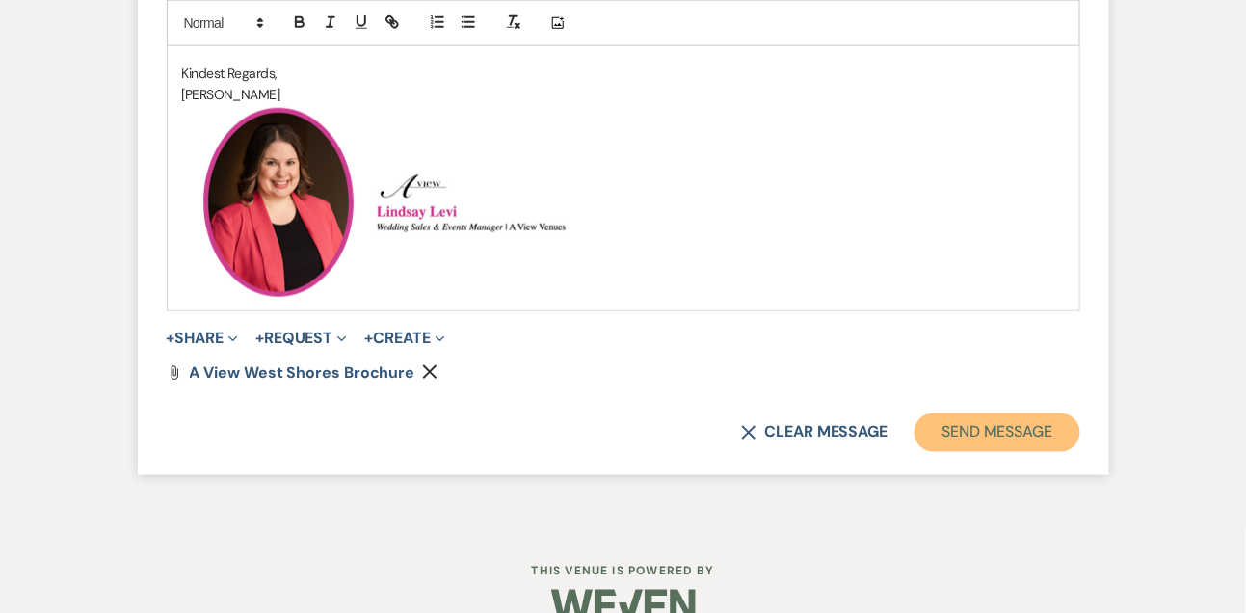
click at [1012, 452] on button "Send Message" at bounding box center [997, 432] width 165 height 39
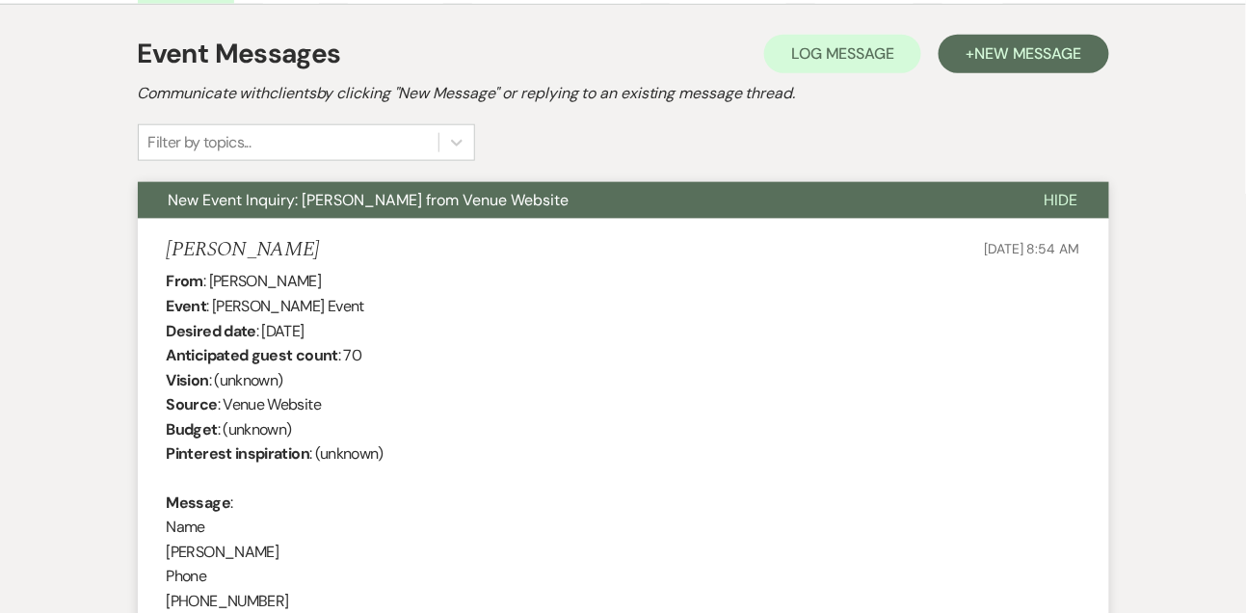
scroll to position [533, 0]
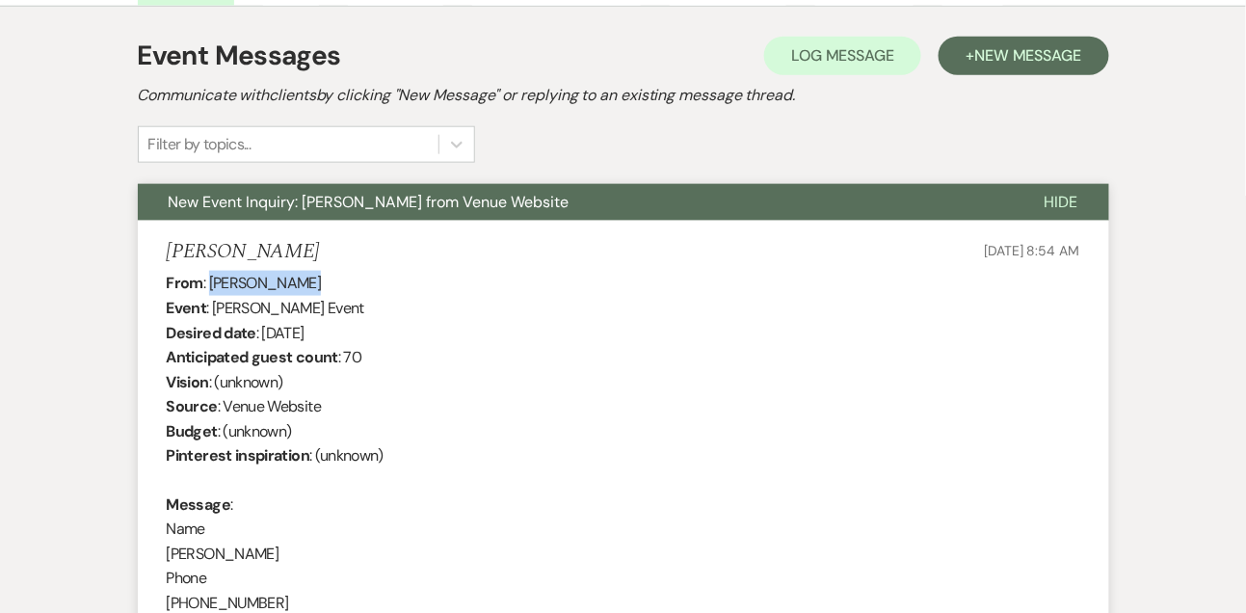
drag, startPoint x: 208, startPoint y: 282, endPoint x: 312, endPoint y: 279, distance: 104.1
copy div "[PERSON_NAME]"
drag, startPoint x: 263, startPoint y: 330, endPoint x: 390, endPoint y: 329, distance: 127.2
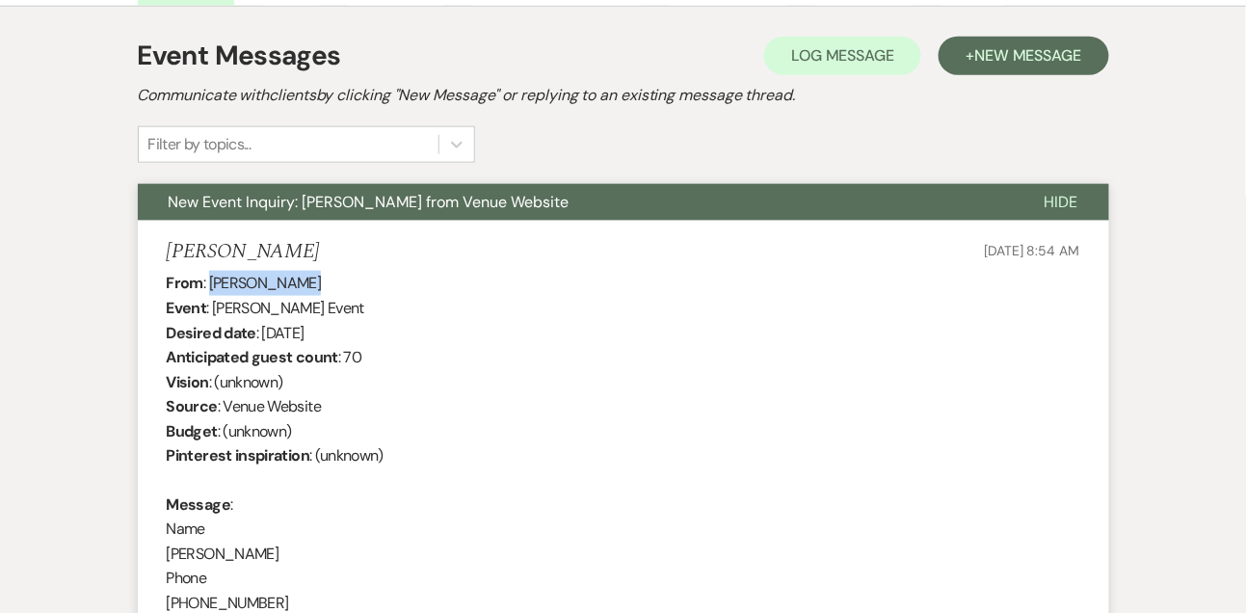
copy div "[DATE]"
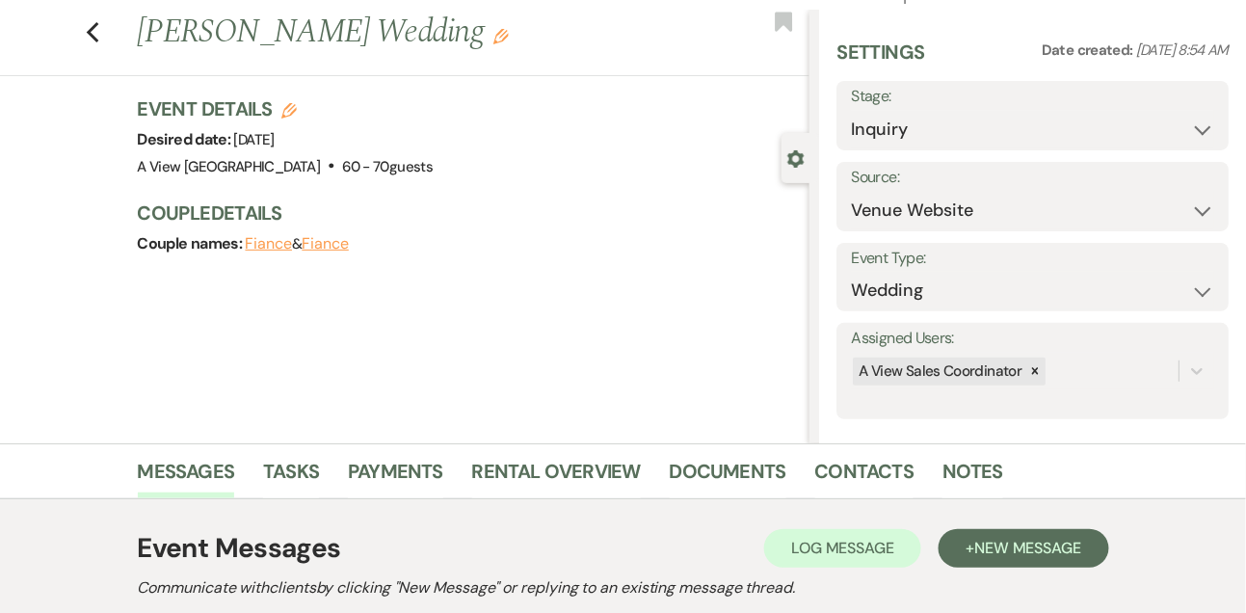
scroll to position [0, 0]
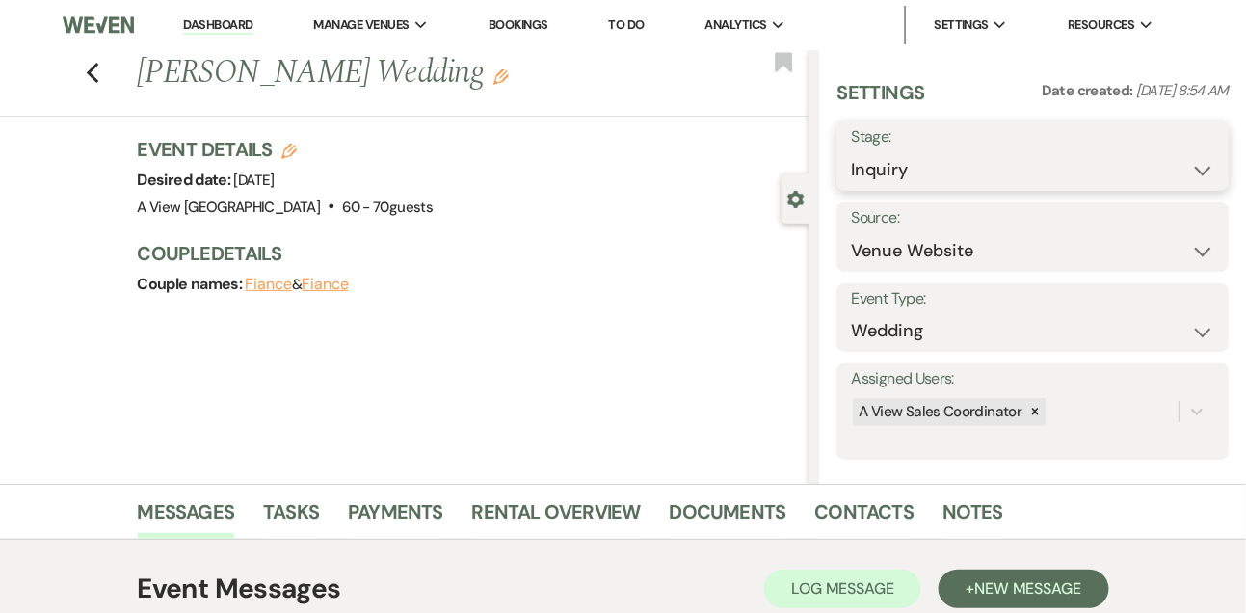
click at [956, 173] on select "Inquiry Follow Up Tour Requested Tour Confirmed Toured Proposal Sent Booked Lost" at bounding box center [1032, 170] width 363 height 38
click at [851, 151] on select "Inquiry Follow Up Tour Requested Tour Confirmed Toured Proposal Sent Booked Lost" at bounding box center [1032, 170] width 363 height 38
click at [1195, 157] on button "Save" at bounding box center [1188, 156] width 81 height 39
click at [303, 507] on link "Tasks" at bounding box center [291, 517] width 56 height 42
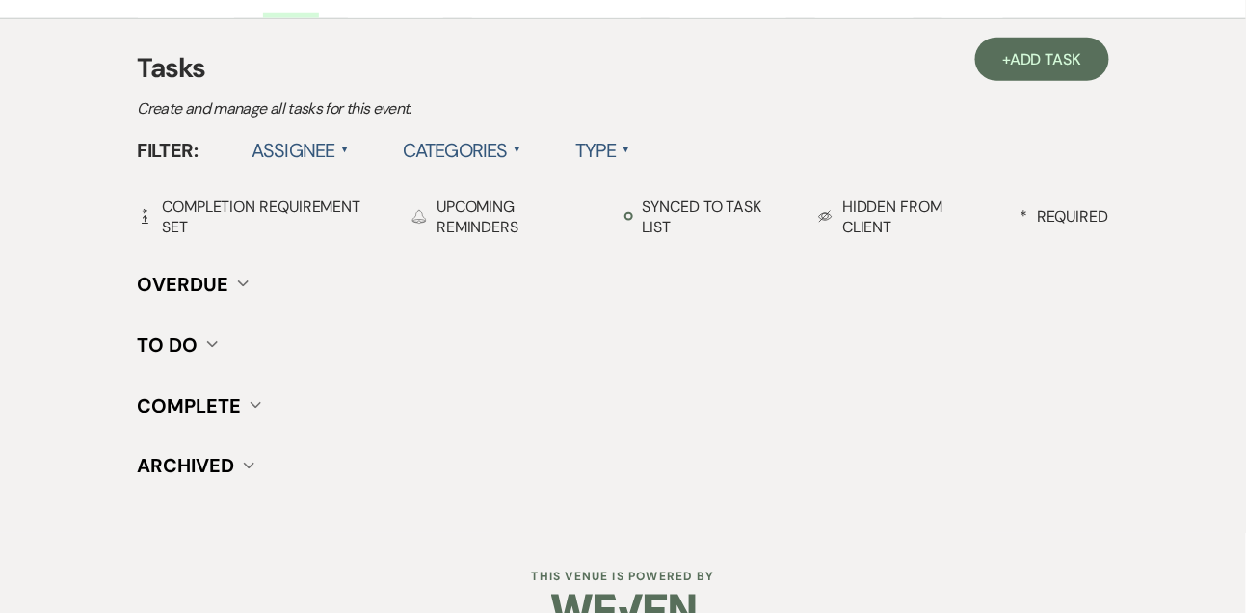
scroll to position [536, 0]
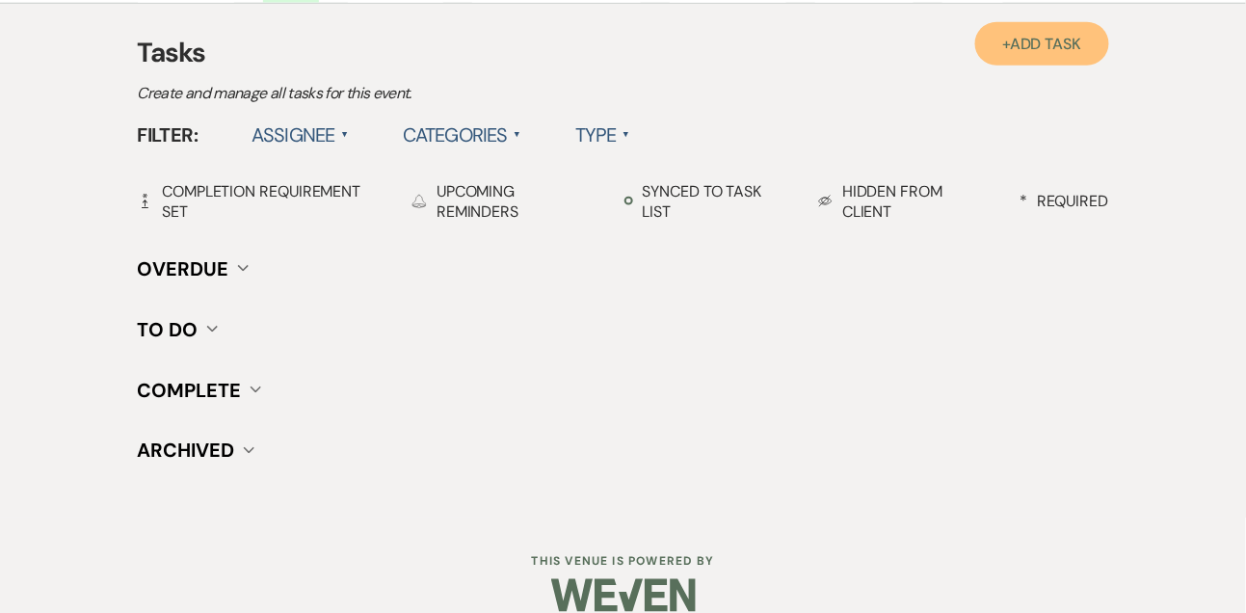
click at [1012, 42] on span "Add Task" at bounding box center [1045, 44] width 71 height 20
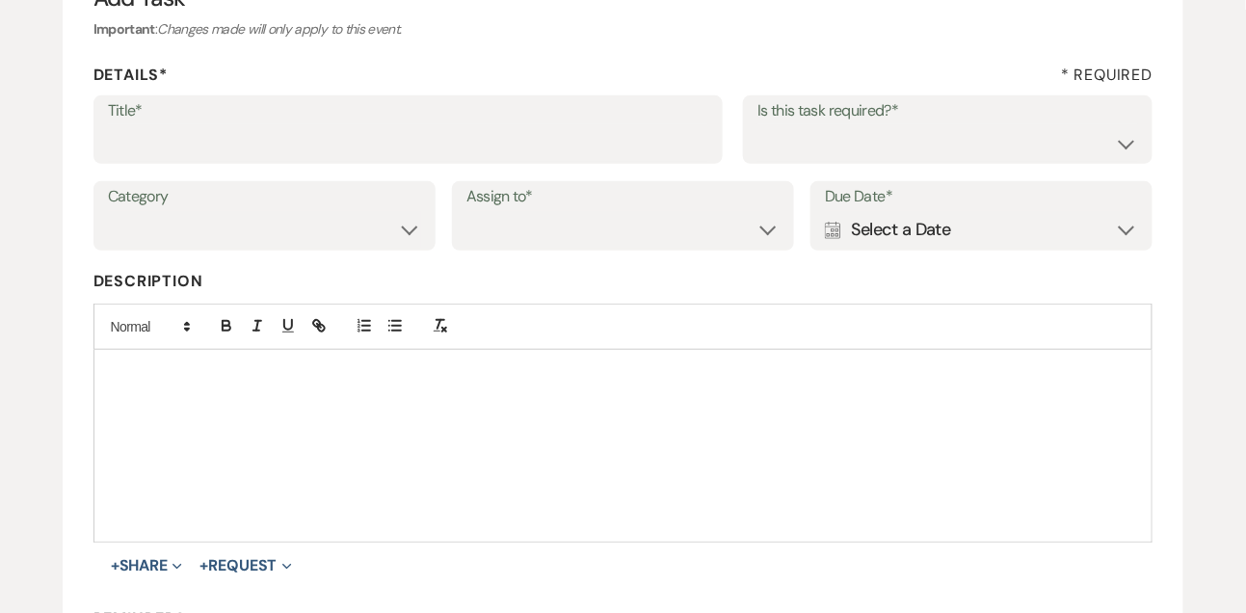
scroll to position [162, 0]
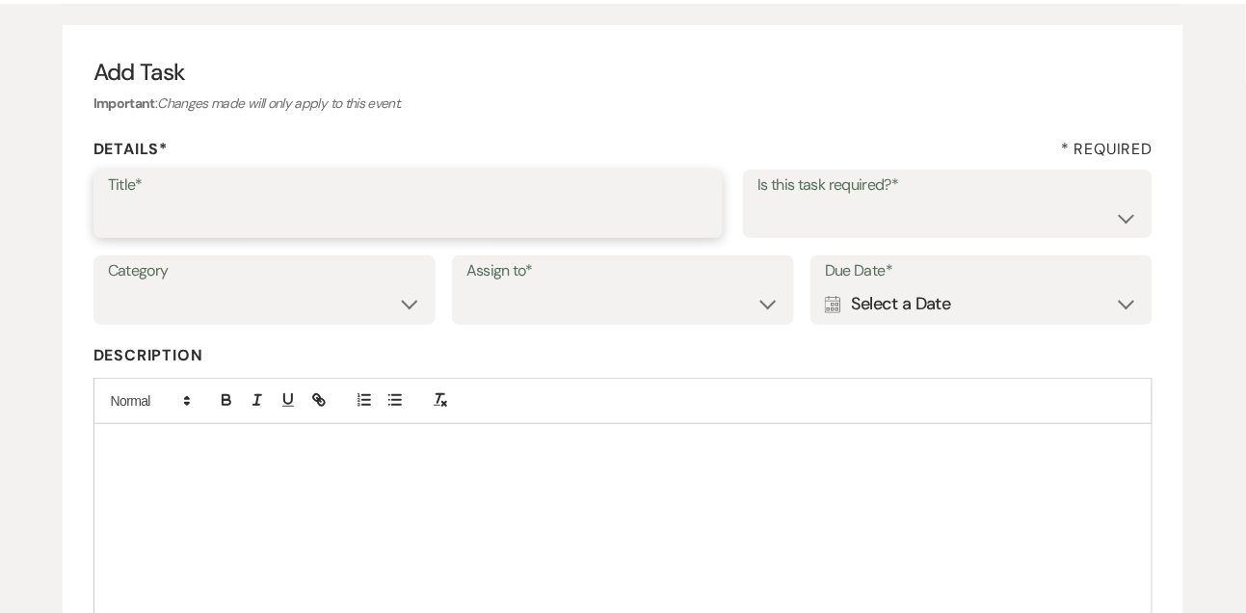
click at [563, 204] on input "Title*" at bounding box center [408, 218] width 601 height 38
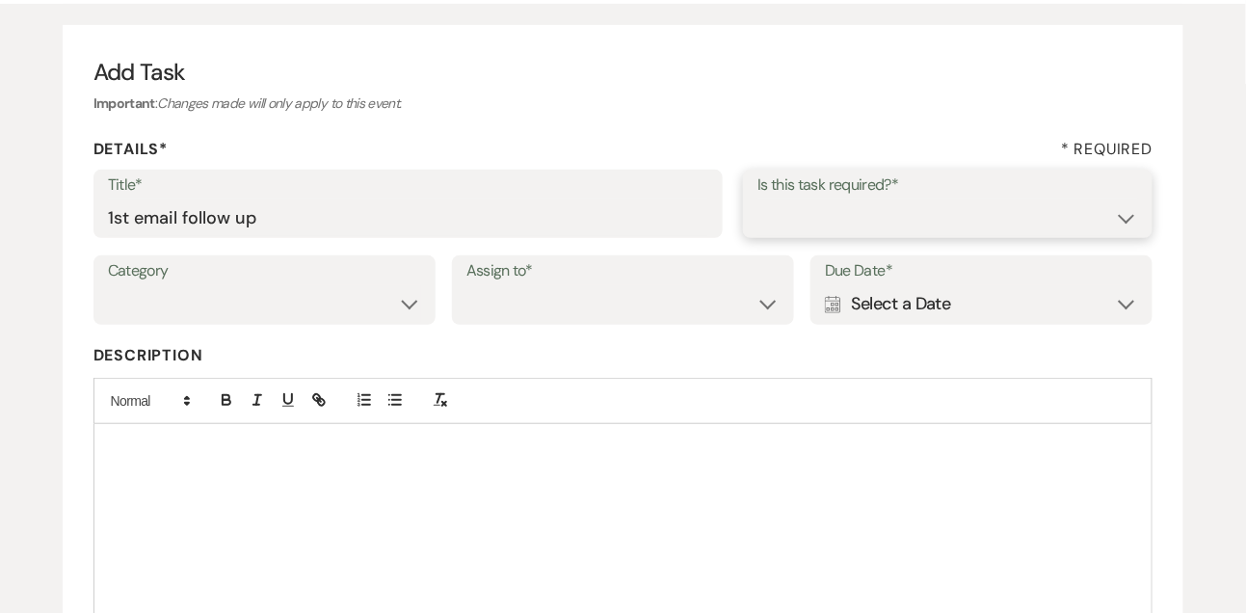
click at [888, 235] on select "Yes No" at bounding box center [947, 218] width 381 height 38
click at [757, 199] on select "Yes No" at bounding box center [947, 218] width 381 height 38
click at [276, 309] on select "Venue Vendors Guests Details Finalize & Share" at bounding box center [264, 304] width 313 height 38
click at [108, 285] on select "Venue Vendors Guests Details Finalize & Share" at bounding box center [264, 304] width 313 height 38
click at [504, 316] on select "Venue Client" at bounding box center [622, 304] width 313 height 38
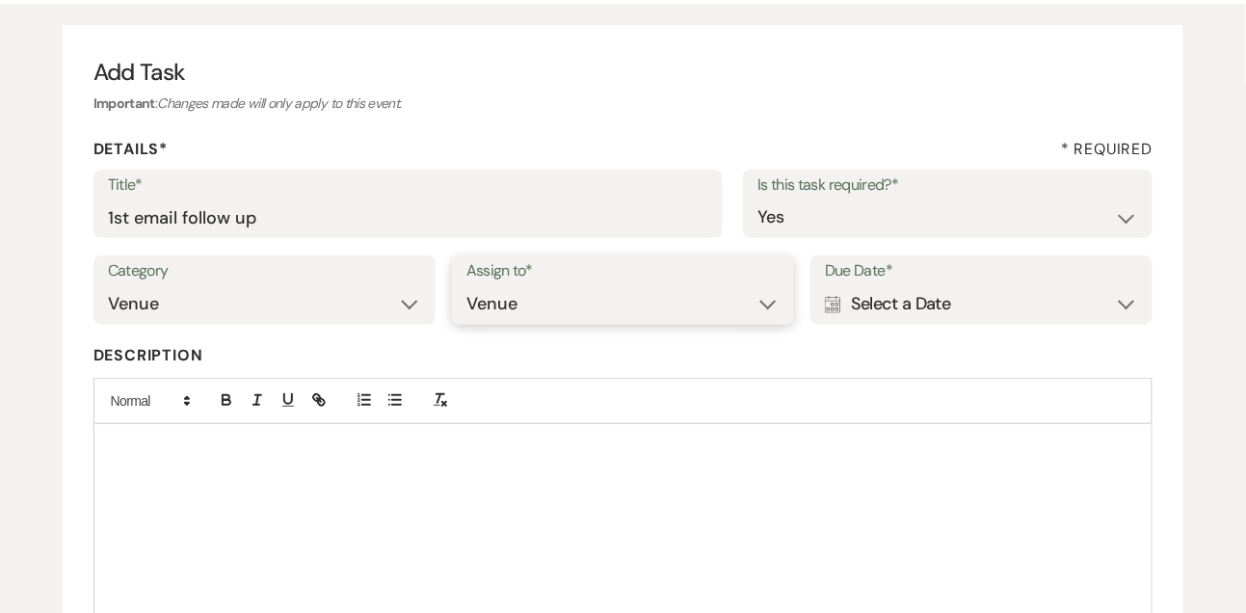
click at [466, 285] on select "Venue Client" at bounding box center [622, 304] width 313 height 38
click at [887, 316] on div "Calendar Select a Date Expand" at bounding box center [981, 304] width 313 height 38
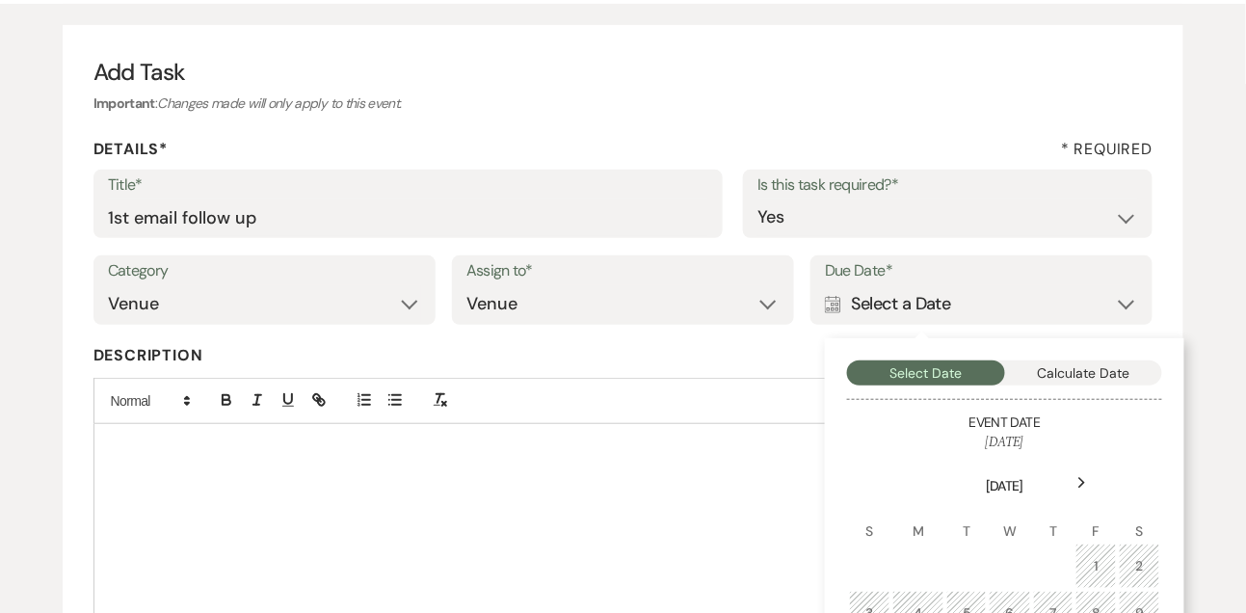
click at [1076, 467] on div "Next" at bounding box center [1082, 482] width 31 height 31
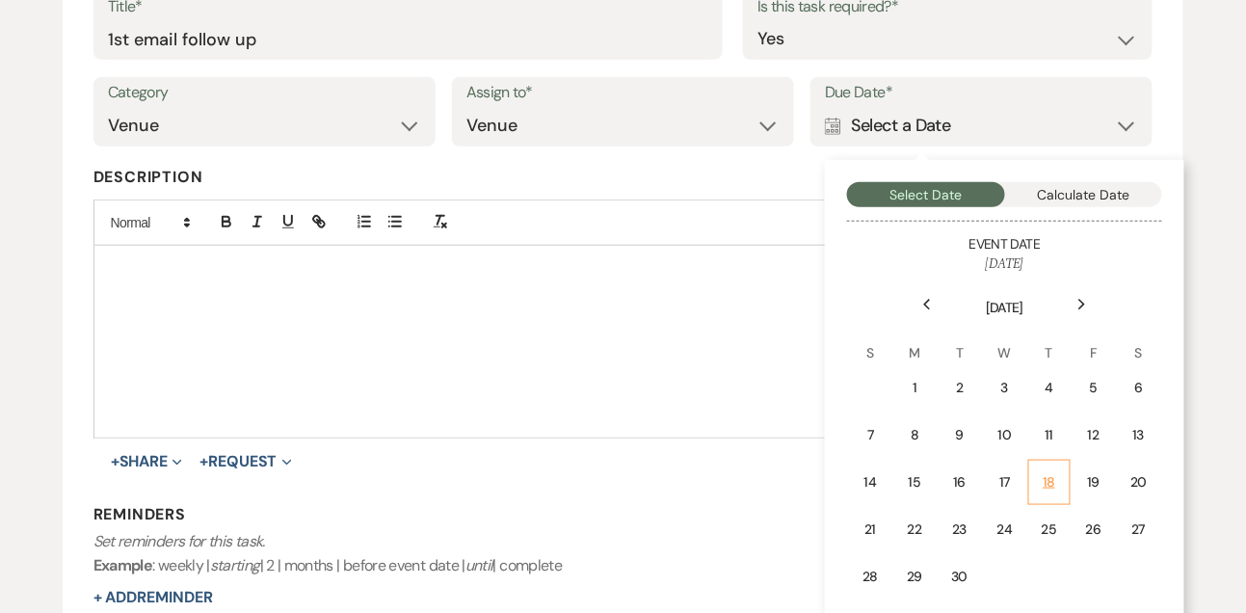
scroll to position [356, 0]
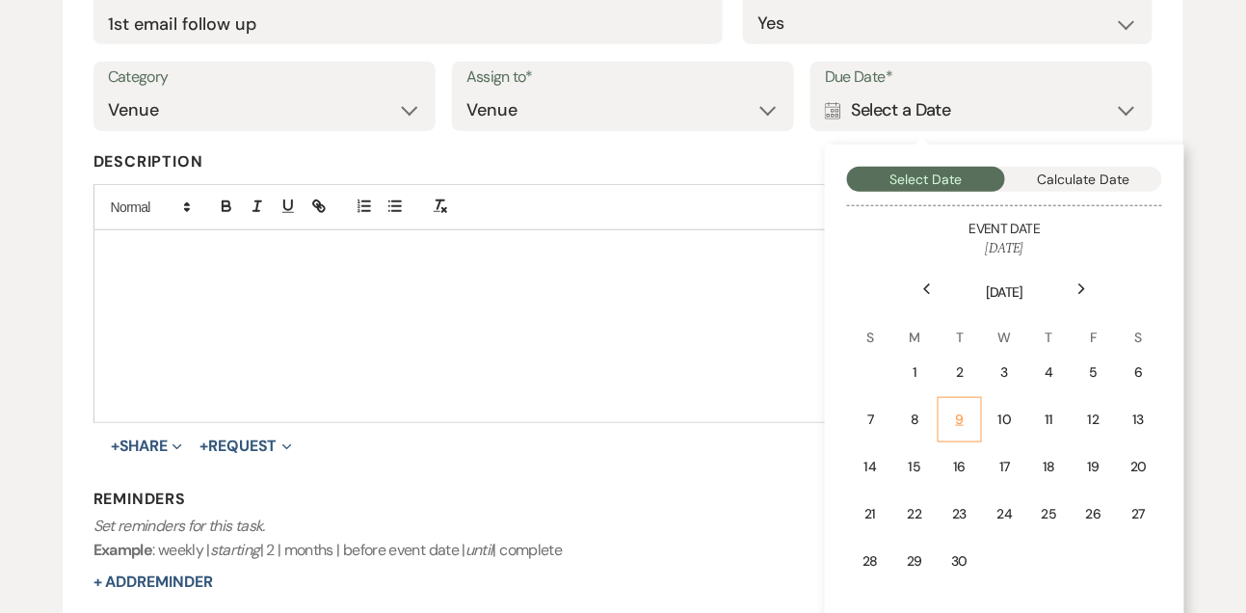
click at [952, 428] on div "9" at bounding box center [959, 420] width 18 height 20
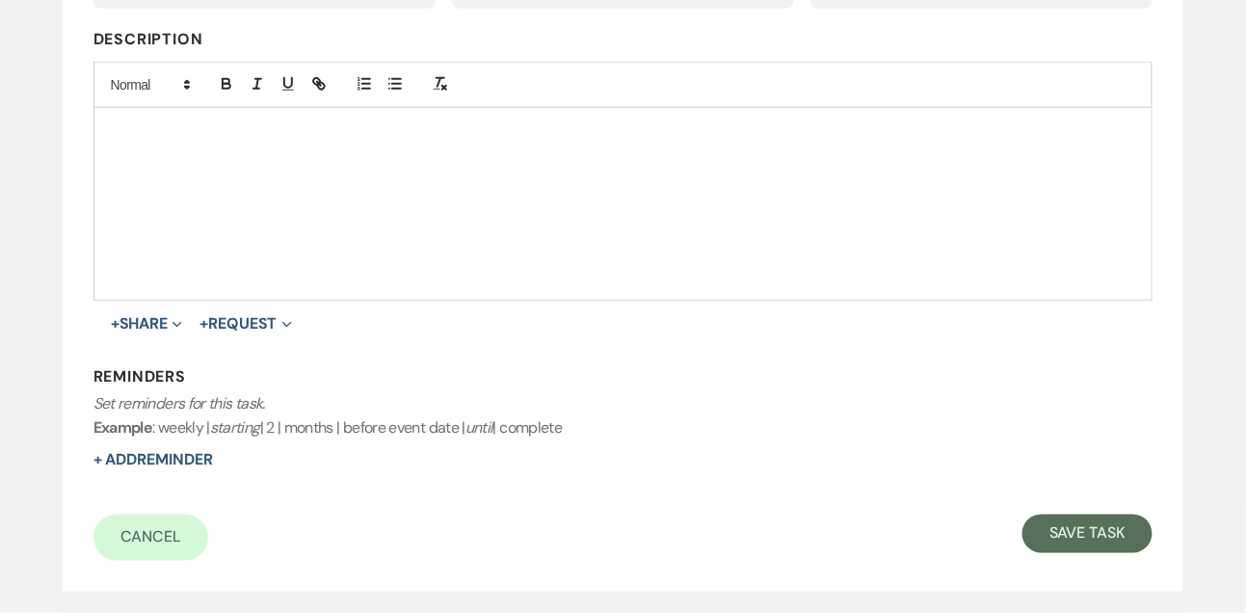
scroll to position [601, 0]
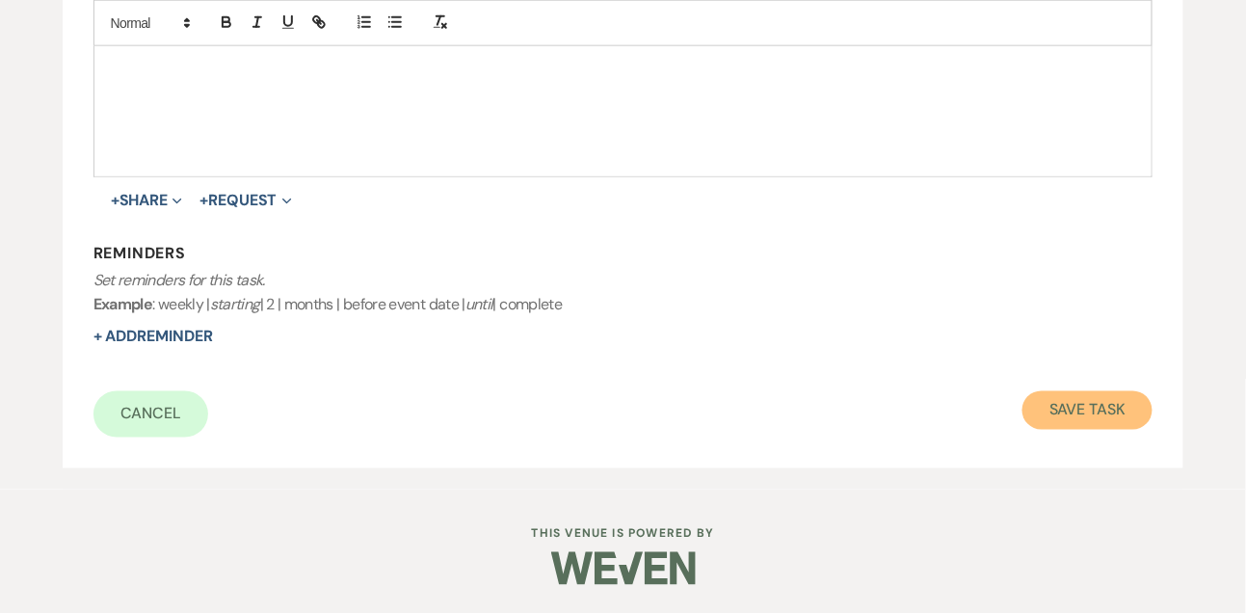
click at [1038, 417] on button "Save Task" at bounding box center [1087, 410] width 130 height 39
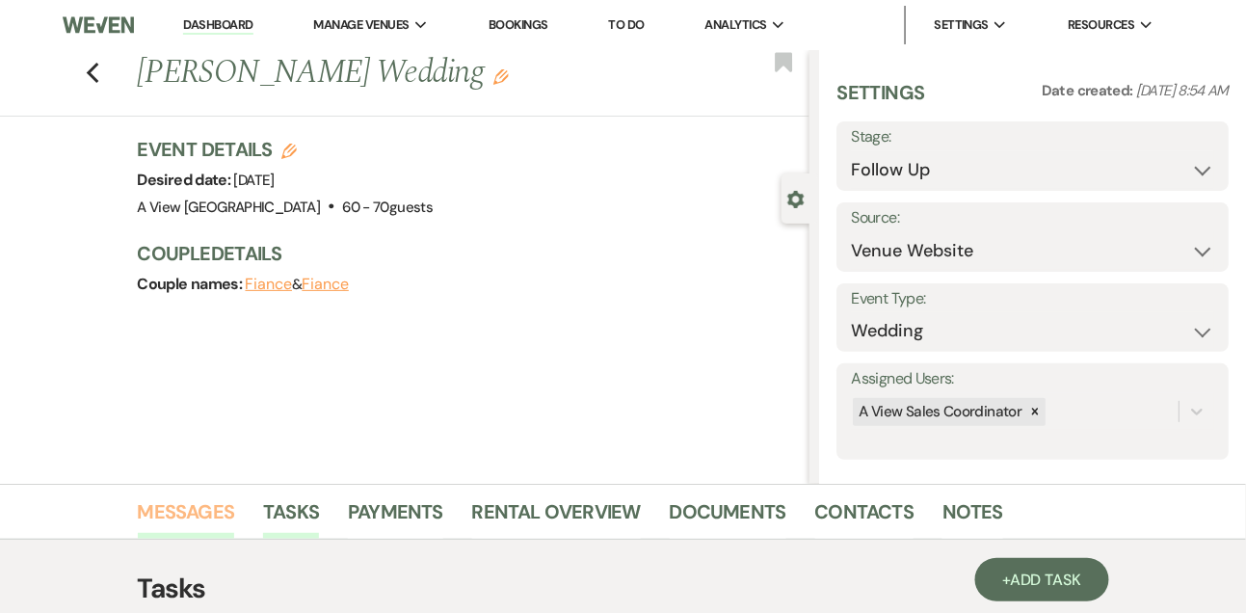
click at [159, 497] on link "Messages" at bounding box center [186, 517] width 97 height 42
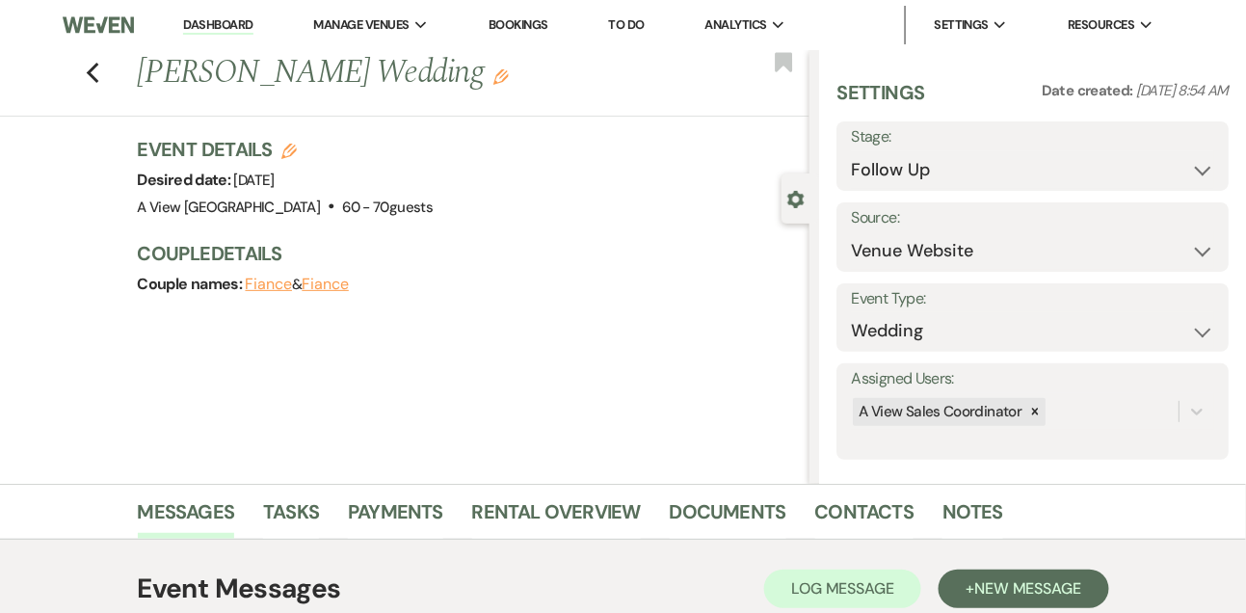
click at [240, 35] on link "Dashboard" at bounding box center [217, 25] width 69 height 18
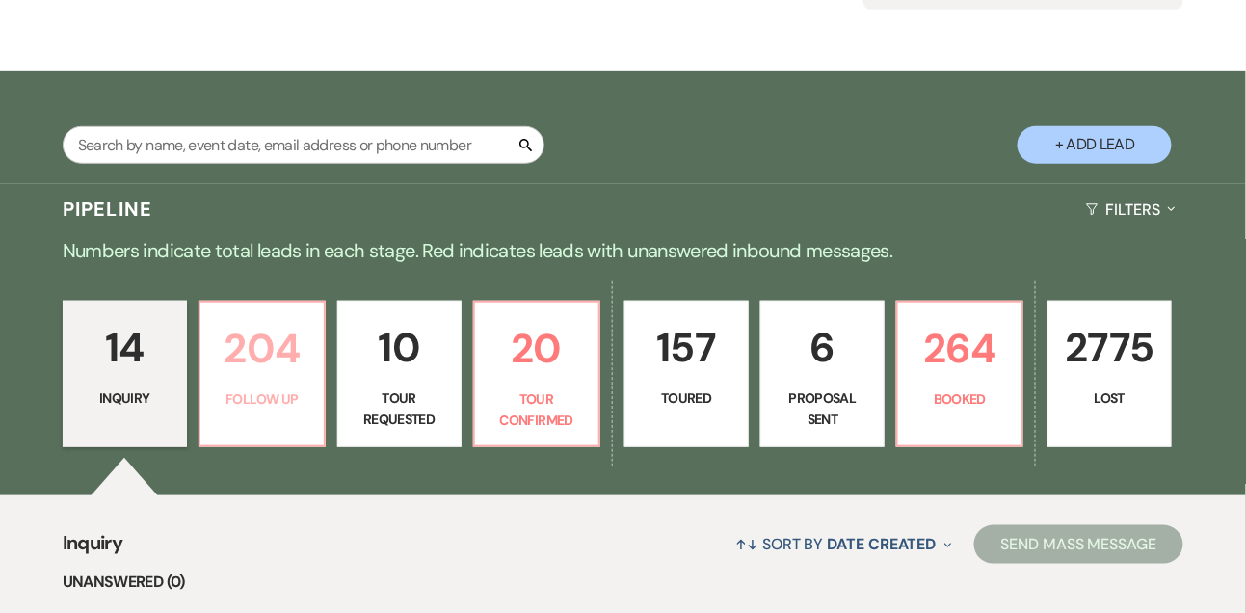
scroll to position [226, 0]
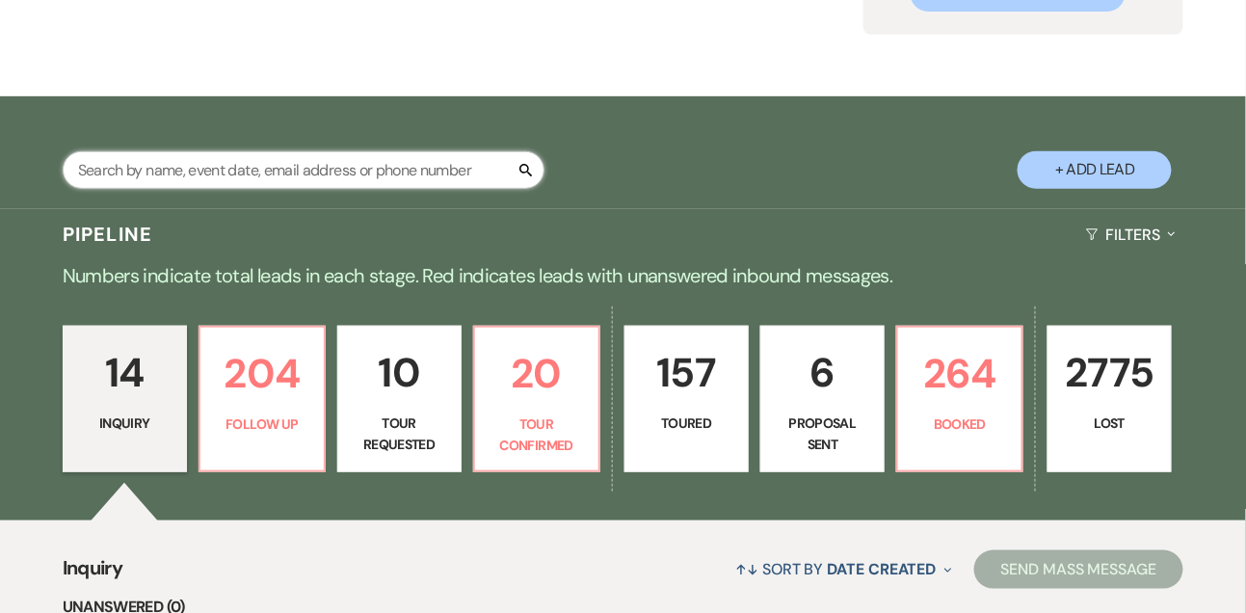
click at [279, 189] on input "text" at bounding box center [304, 170] width 482 height 38
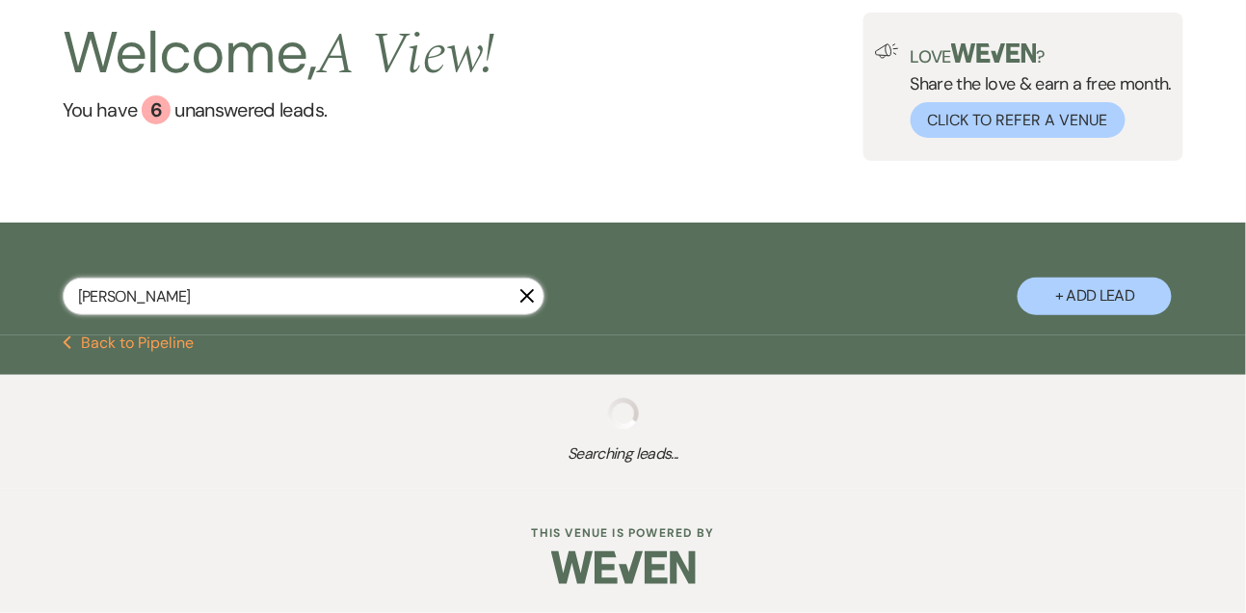
scroll to position [226, 0]
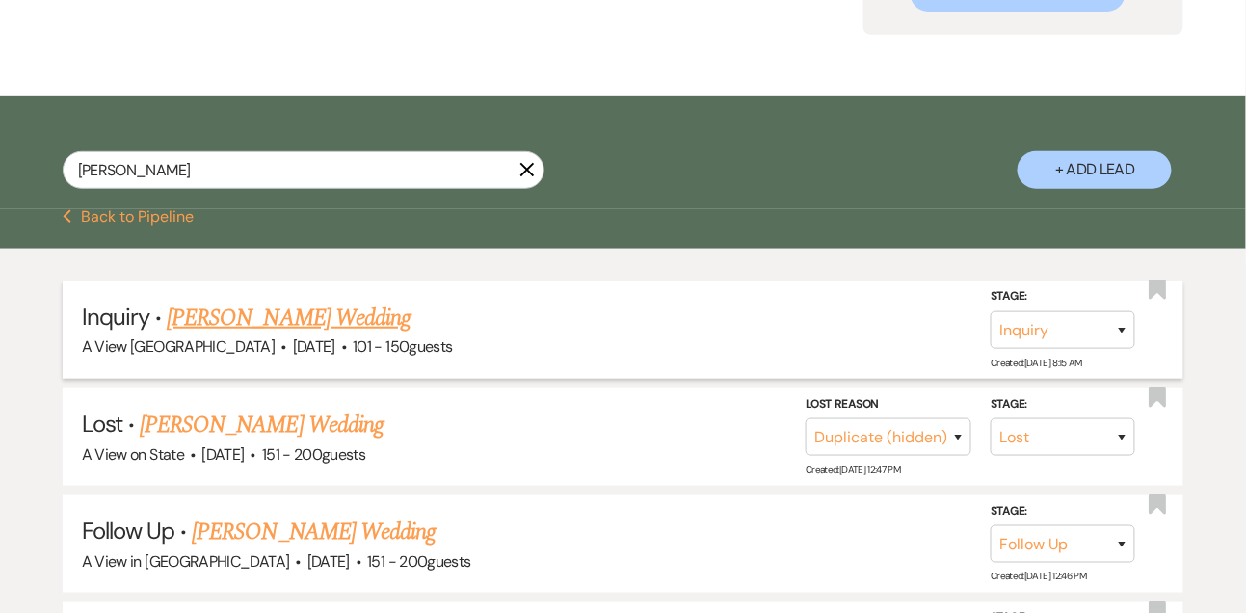
click at [293, 331] on link "[PERSON_NAME] Wedding" at bounding box center [289, 318] width 244 height 35
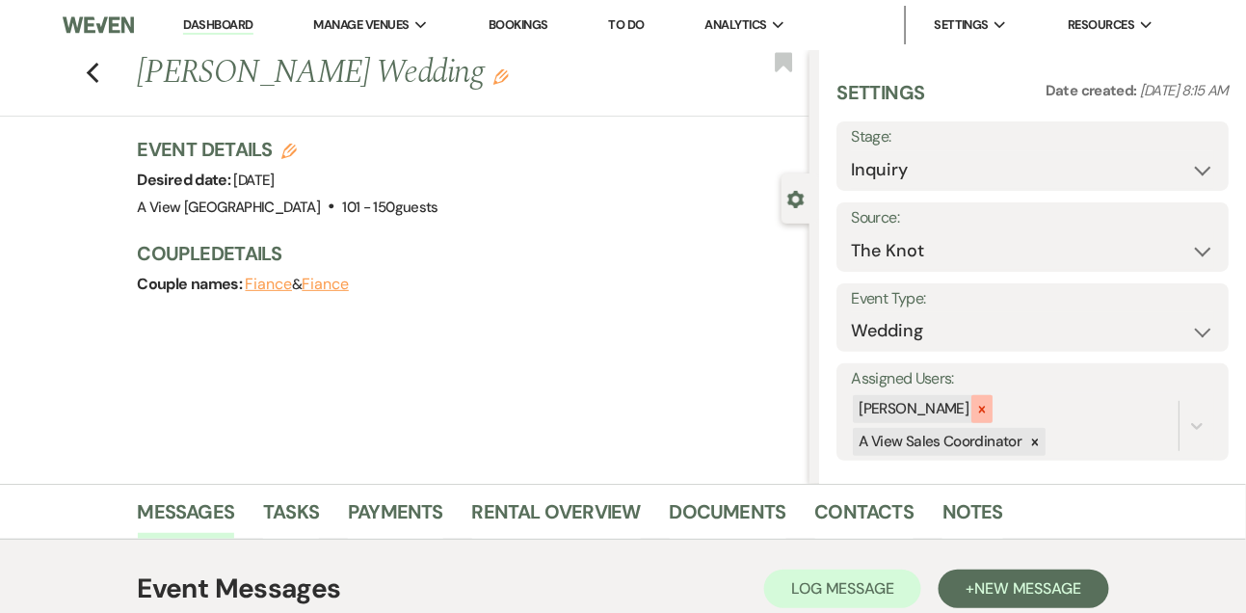
click at [993, 409] on div at bounding box center [981, 409] width 21 height 28
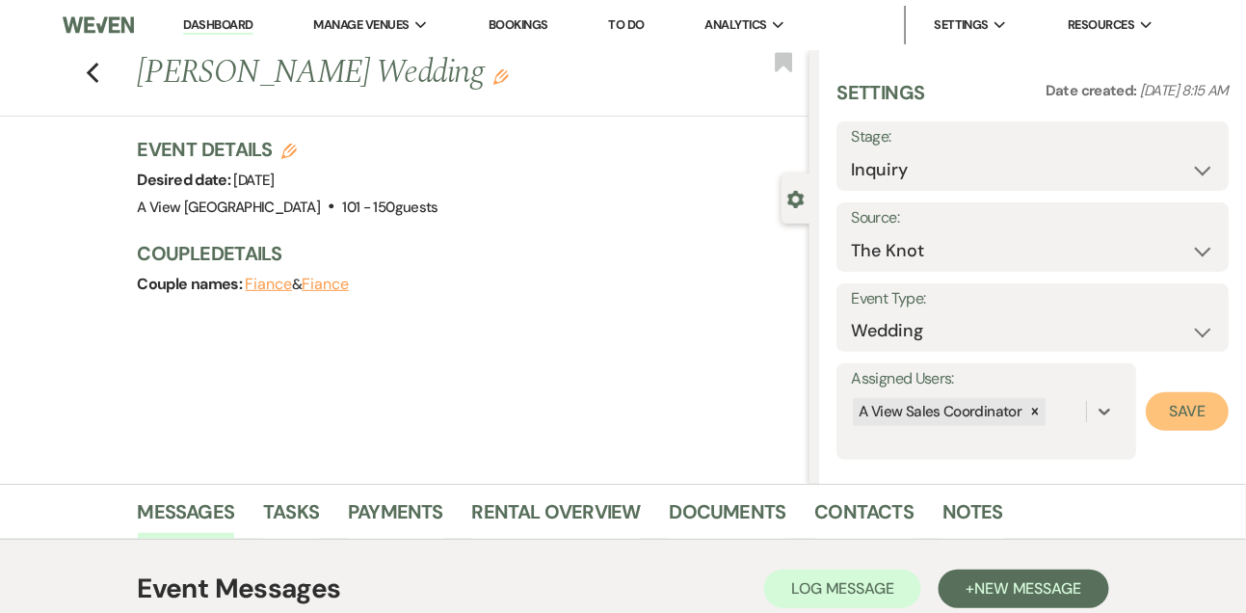
click at [1179, 426] on button "Save" at bounding box center [1187, 411] width 83 height 39
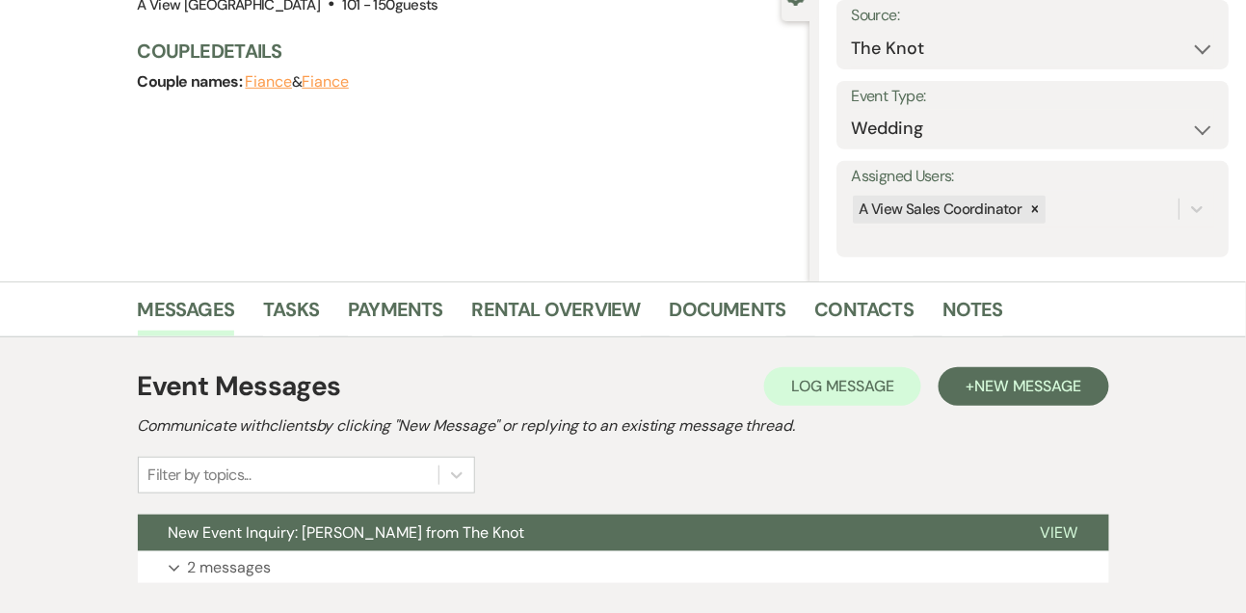
scroll to position [325, 0]
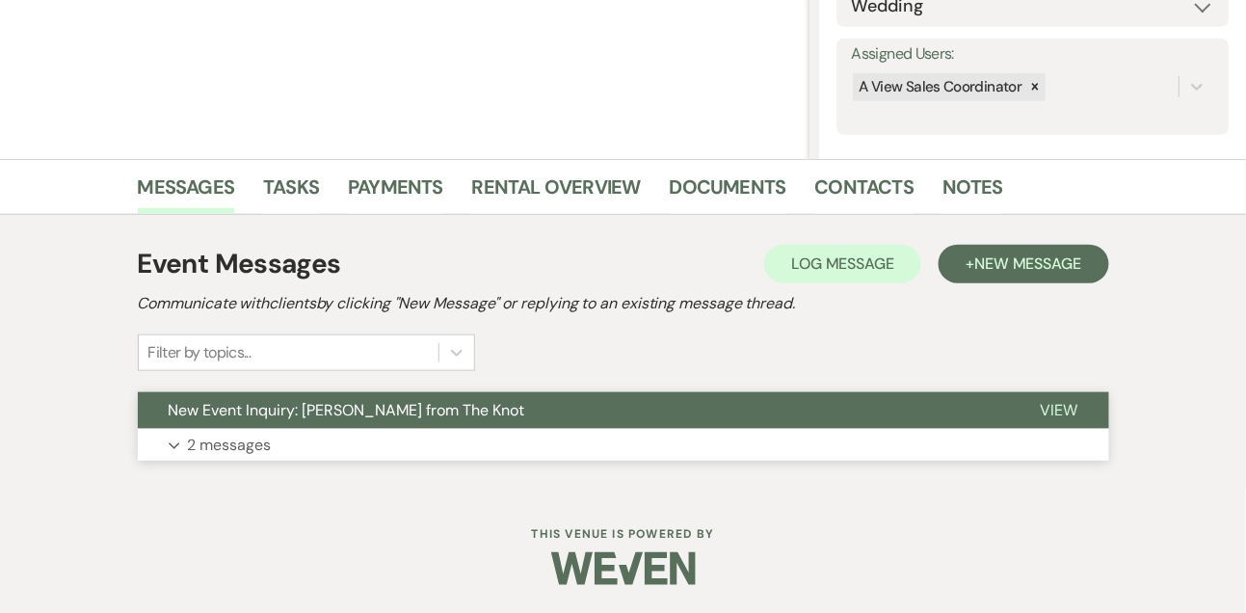
click at [229, 453] on p "2 messages" at bounding box center [230, 445] width 84 height 25
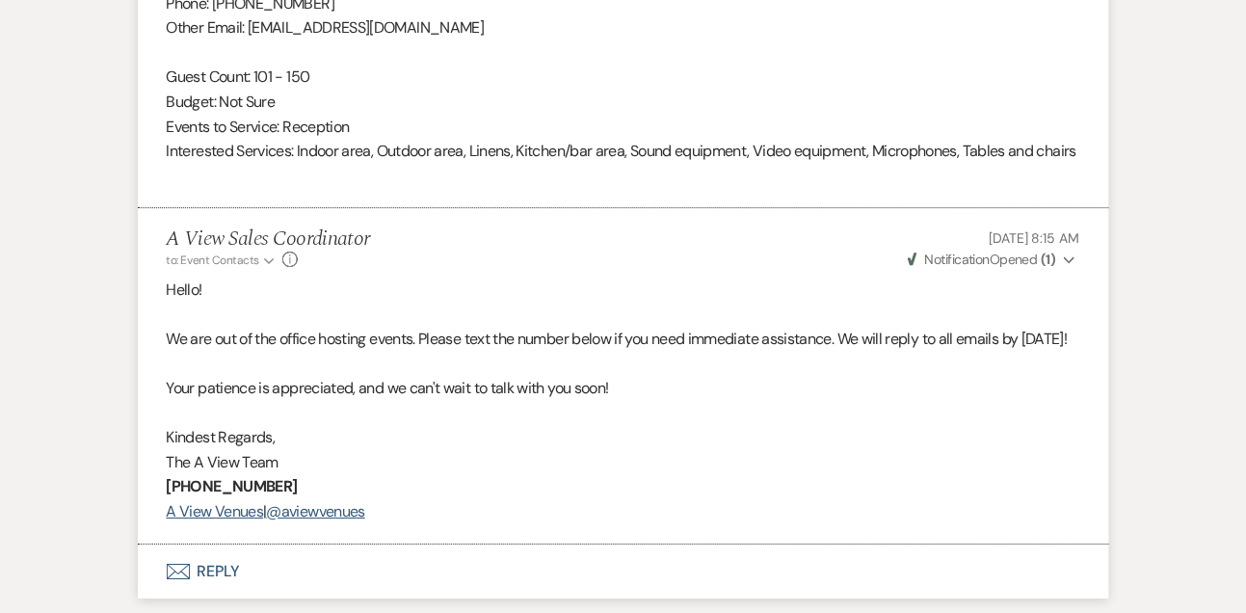
scroll to position [1715, 0]
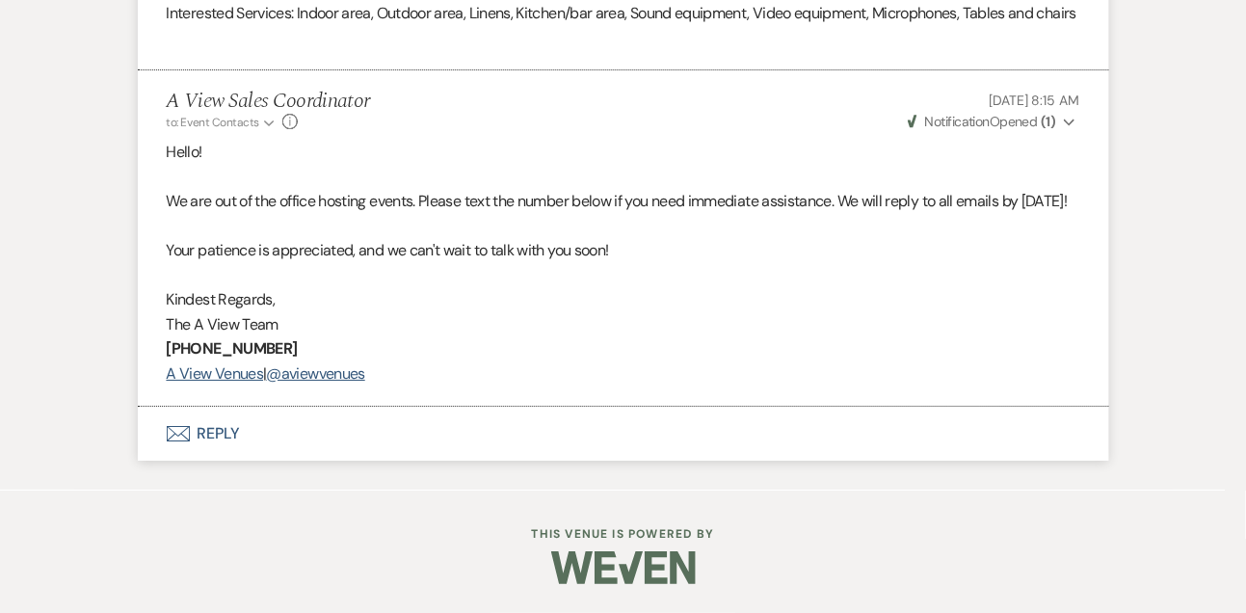
click at [220, 435] on button "Envelope Reply" at bounding box center [623, 434] width 971 height 54
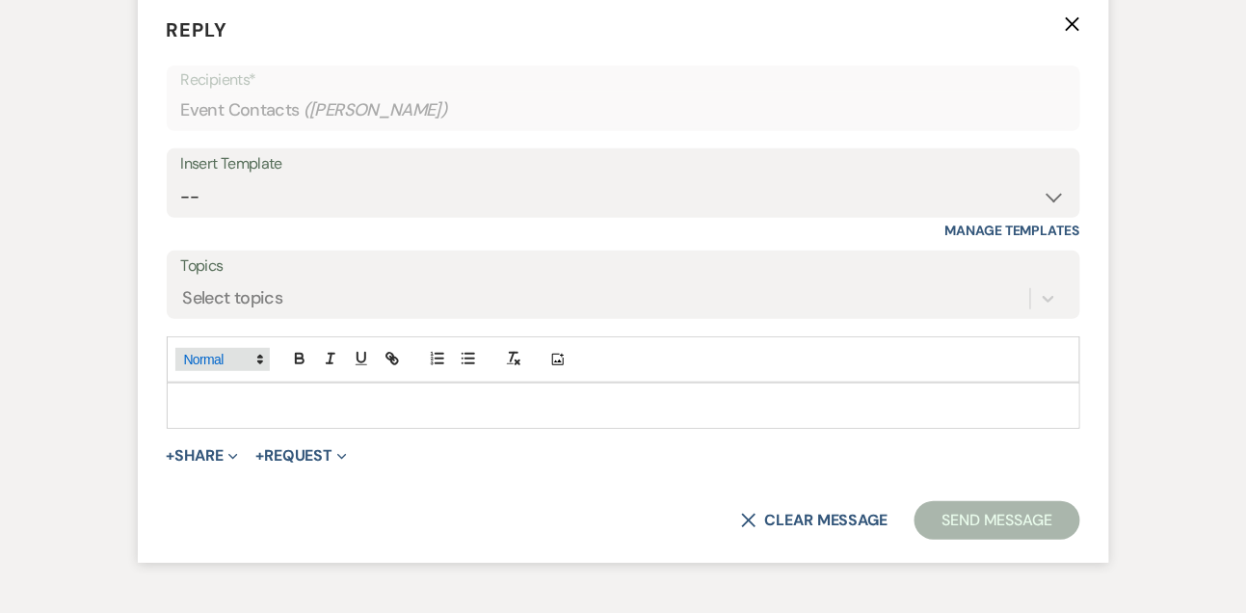
scroll to position [2100, 0]
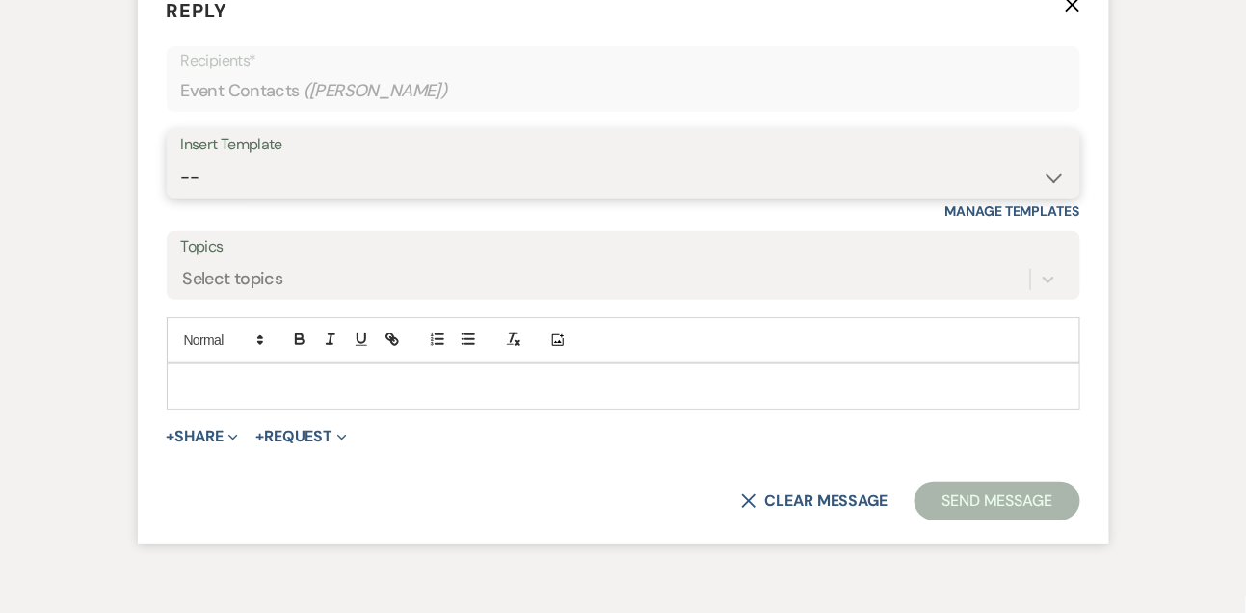
click at [286, 197] on select "-- Tour Confirmation Contract (Pre-Booked Leads) Out of office Inquiry Email Al…" at bounding box center [623, 178] width 885 height 38
click at [181, 197] on select "-- Tour Confirmation Contract (Pre-Booked Leads) Out of office Inquiry Email Al…" at bounding box center [623, 178] width 885 height 38
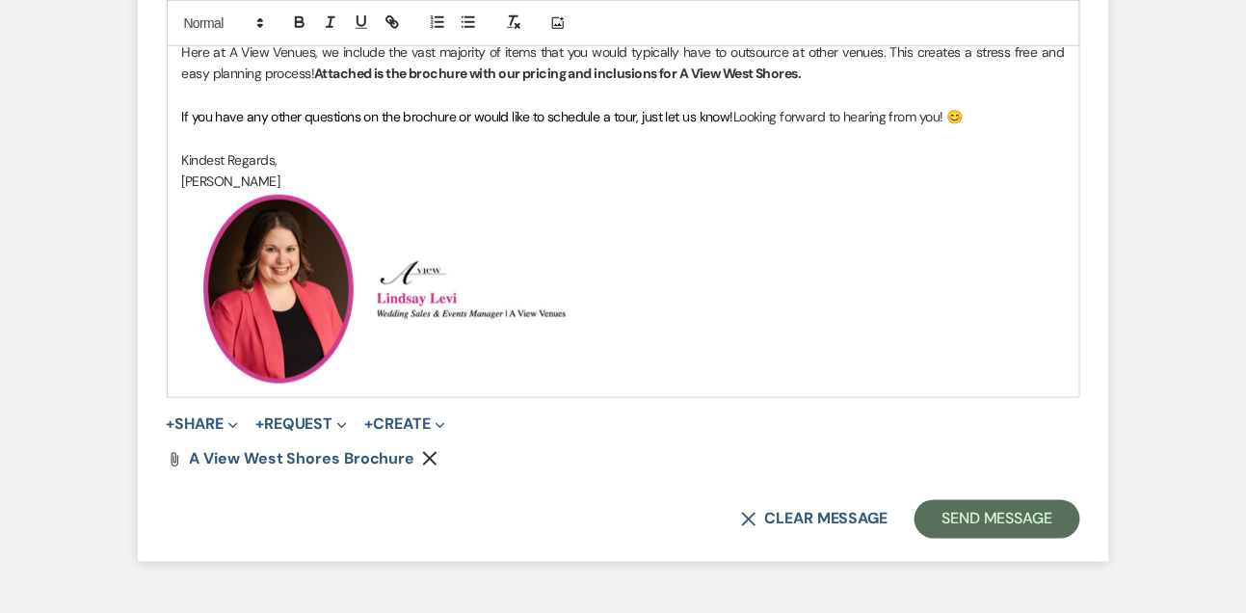
scroll to position [2715, 0]
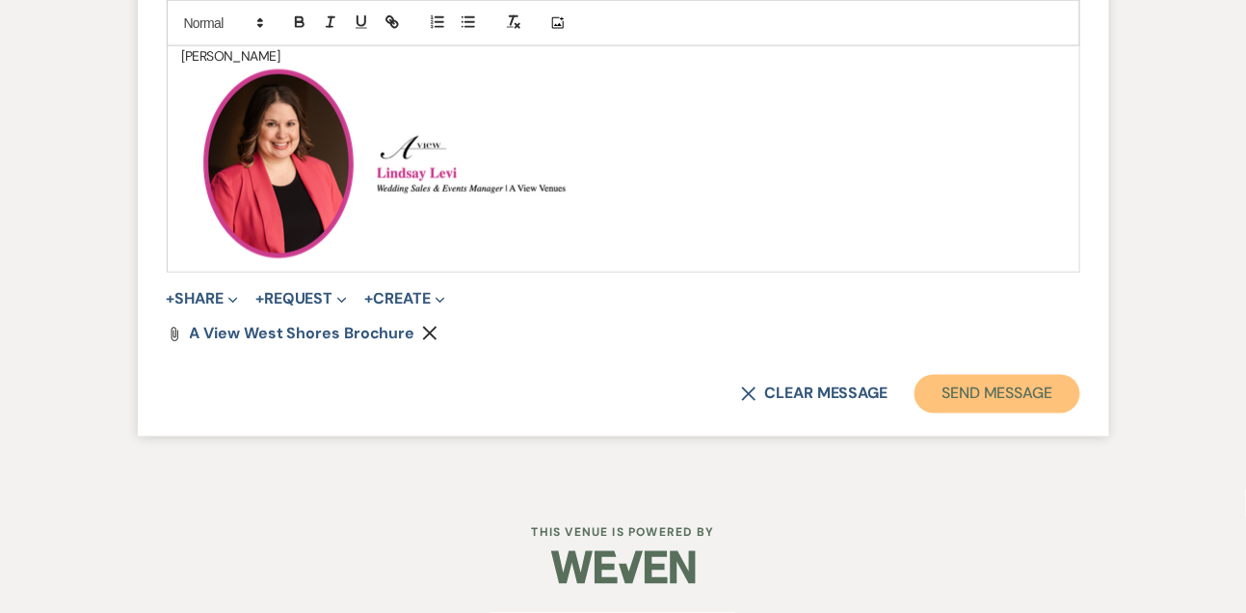
click at [991, 386] on button "Send Message" at bounding box center [997, 394] width 165 height 39
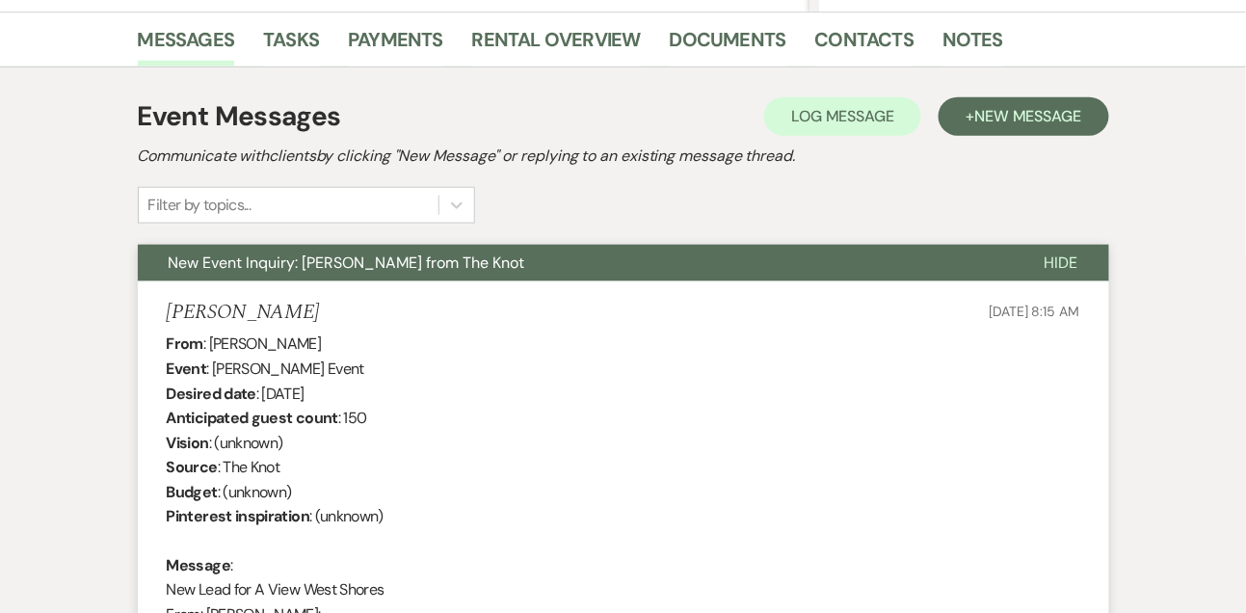
scroll to position [375, 0]
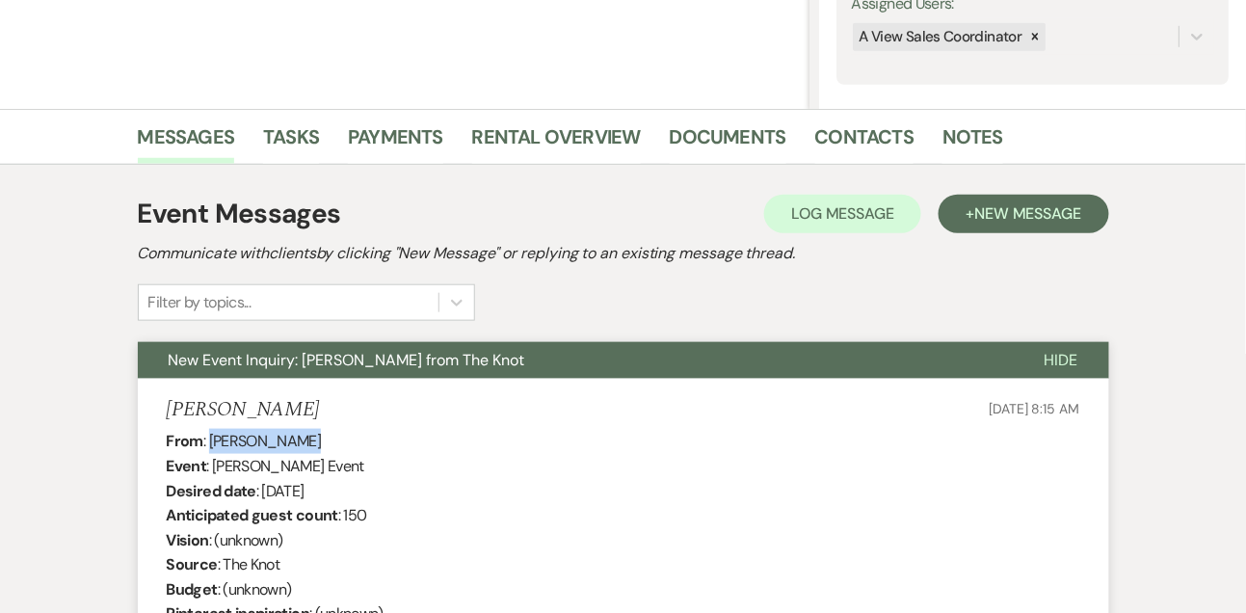
drag, startPoint x: 209, startPoint y: 434, endPoint x: 325, endPoint y: 438, distance: 115.7
drag, startPoint x: 262, startPoint y: 488, endPoint x: 386, endPoint y: 485, distance: 124.3
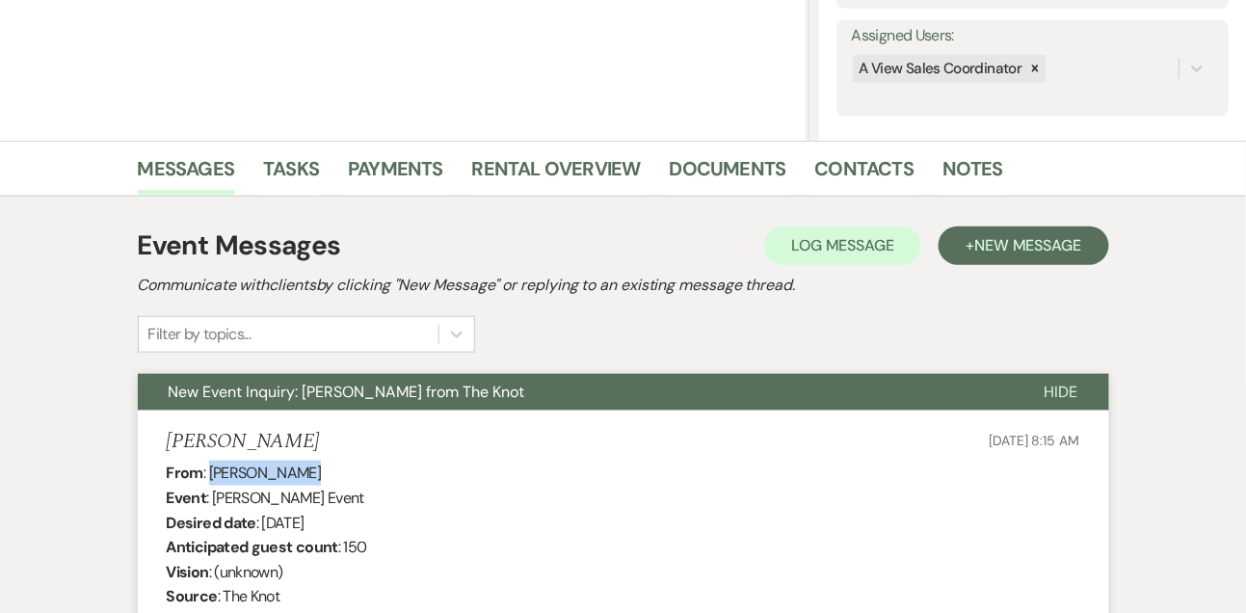
scroll to position [0, 0]
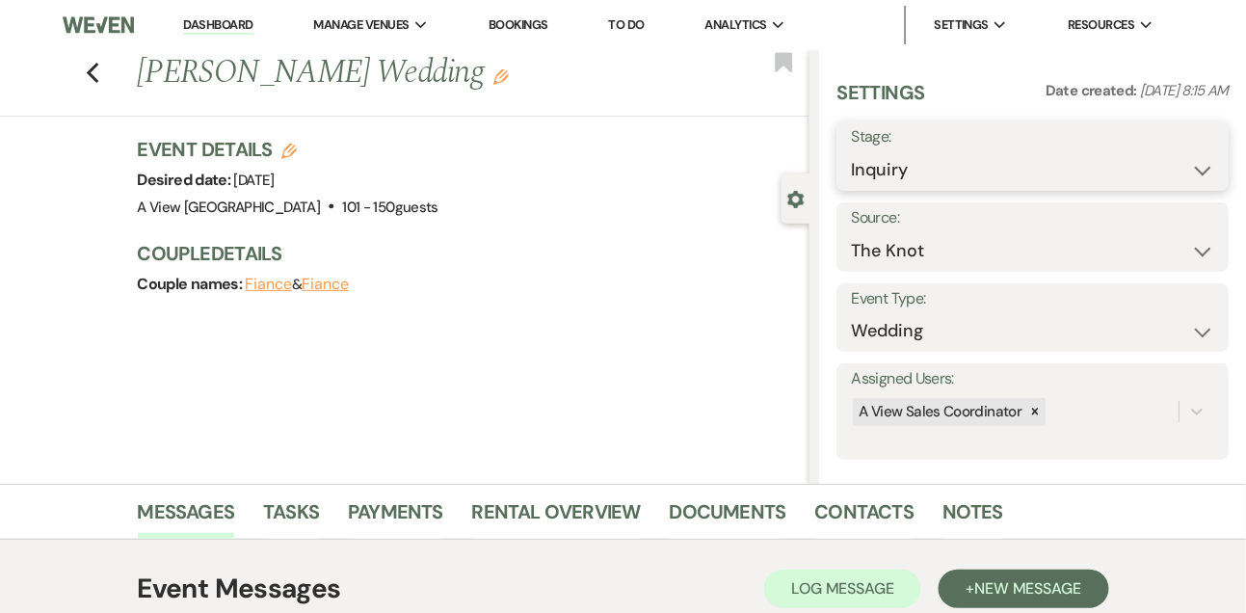
click at [870, 181] on select "Inquiry Follow Up Tour Requested Tour Confirmed Toured Proposal Sent Booked Lost" at bounding box center [1032, 170] width 363 height 38
click at [851, 151] on select "Inquiry Follow Up Tour Requested Tour Confirmed Toured Proposal Sent Booked Lost" at bounding box center [1032, 170] width 363 height 38
click at [1194, 165] on button "Save" at bounding box center [1188, 156] width 81 height 39
click at [276, 522] on link "Tasks" at bounding box center [291, 517] width 56 height 42
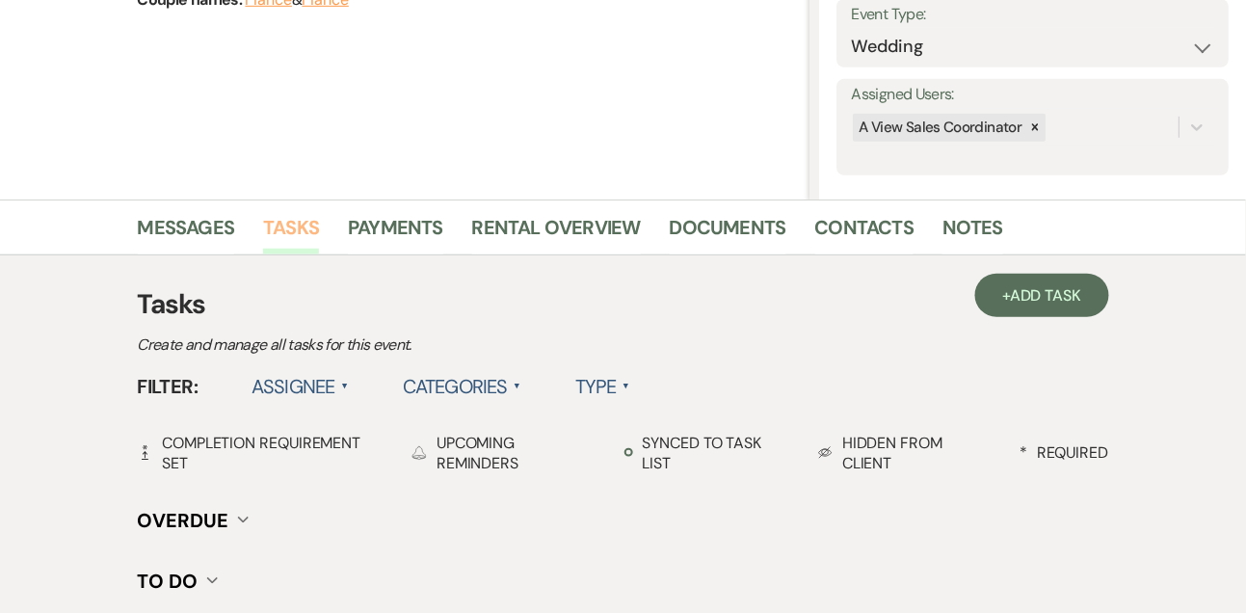
scroll to position [479, 0]
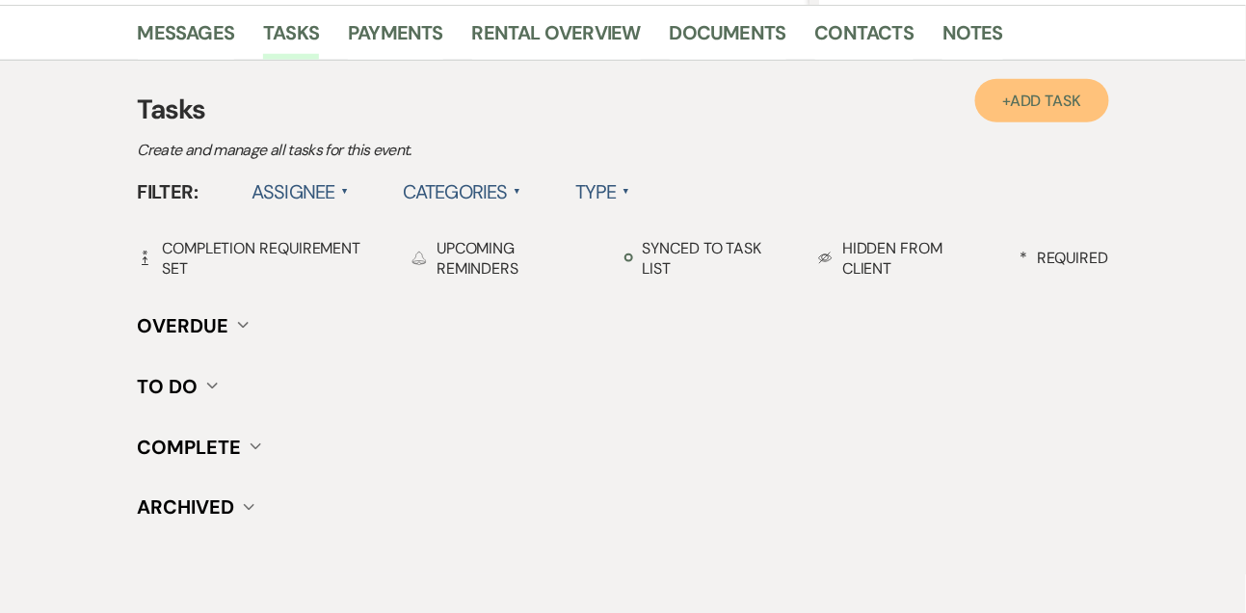
click at [1014, 102] on span "Add Task" at bounding box center [1045, 101] width 71 height 20
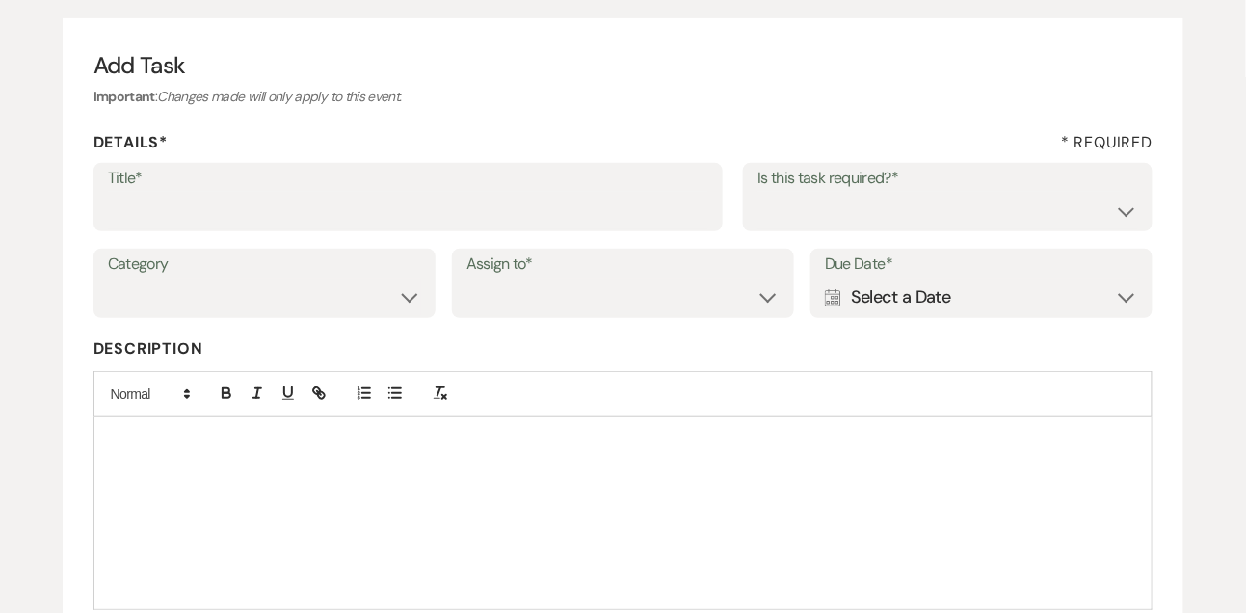
scroll to position [141, 0]
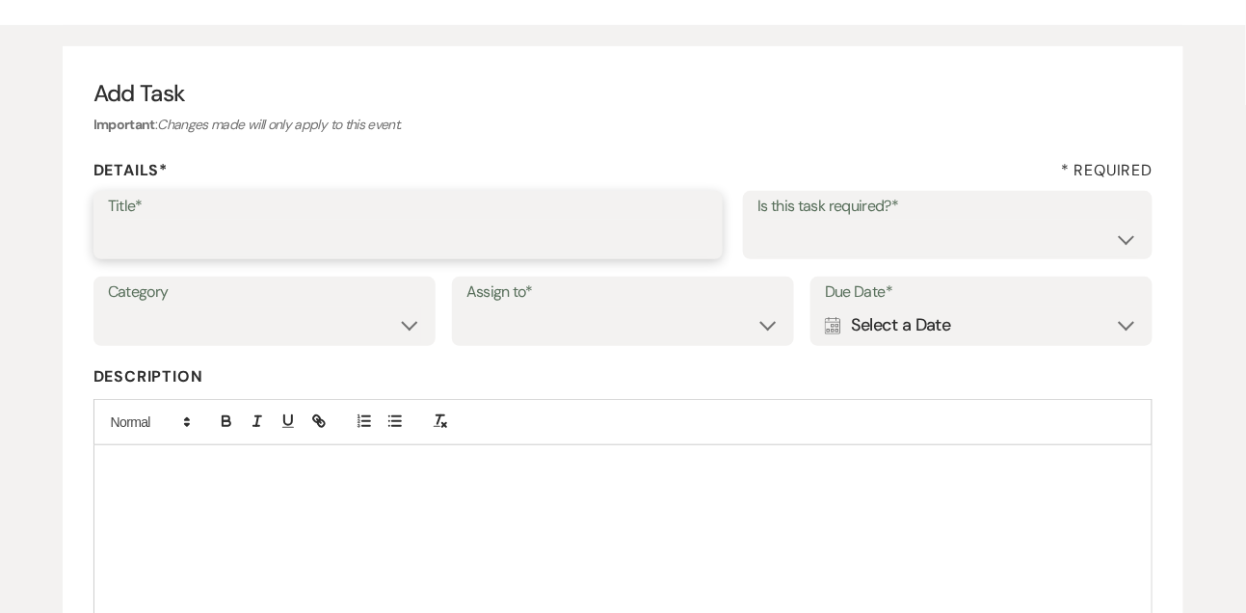
click at [357, 238] on input "Title*" at bounding box center [408, 239] width 601 height 38
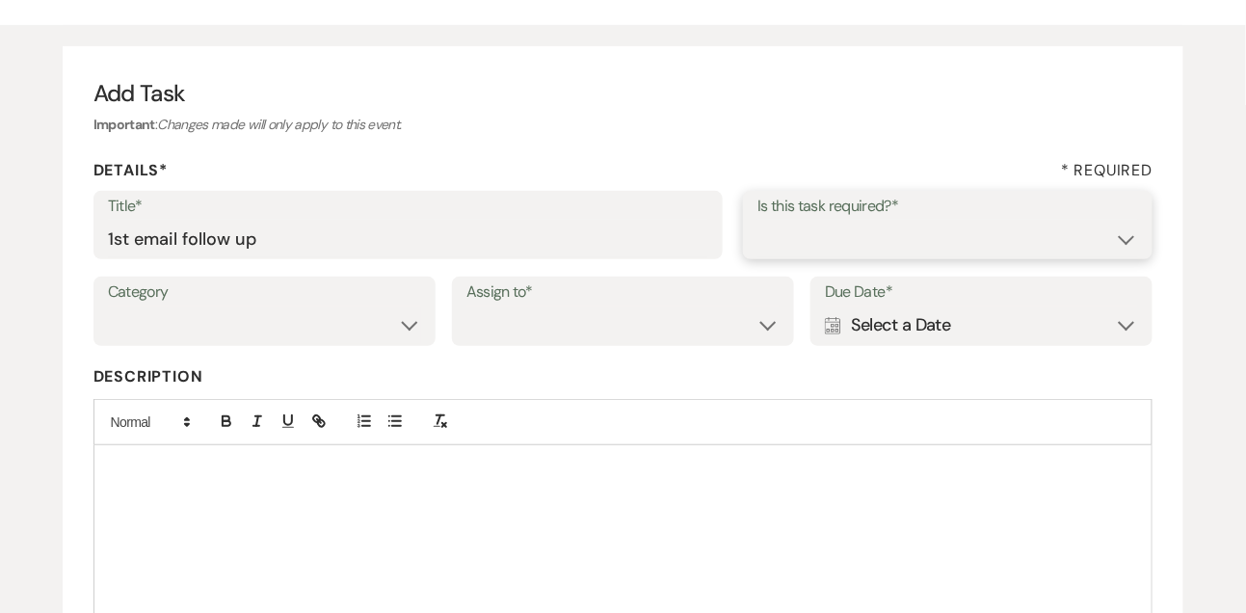
click at [841, 251] on select "Yes No" at bounding box center [947, 239] width 381 height 38
click at [757, 220] on select "Yes No" at bounding box center [947, 239] width 381 height 38
click at [347, 333] on select "Venue Vendors Guests Details Finalize & Share" at bounding box center [264, 325] width 313 height 38
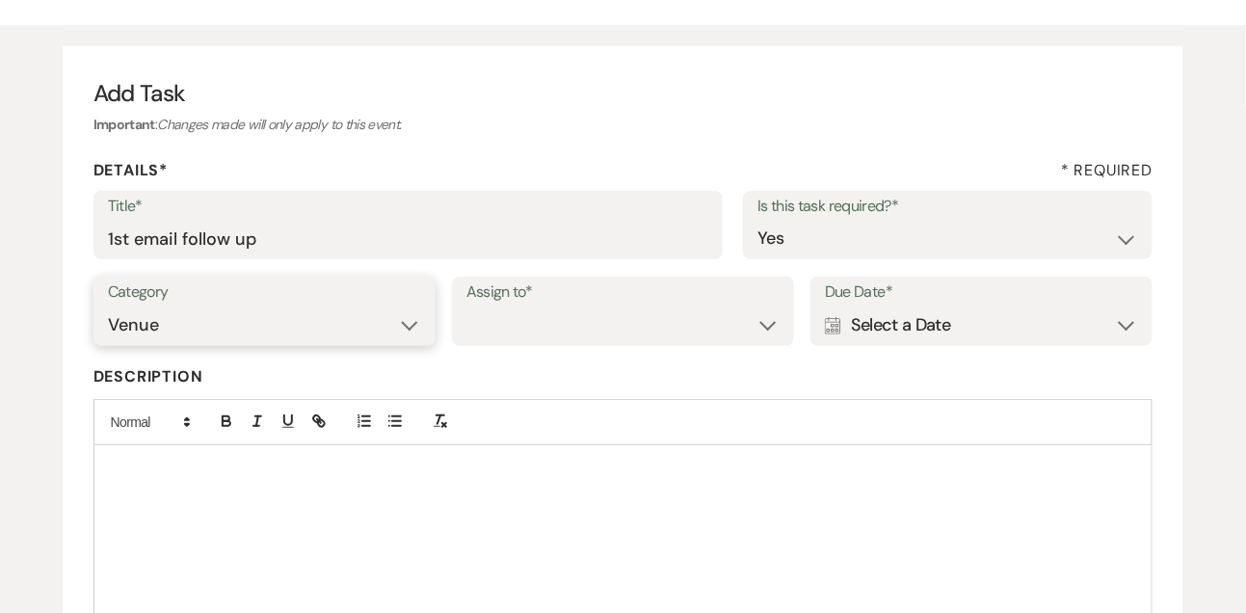
click at [108, 306] on select "Venue Vendors Guests Details Finalize & Share" at bounding box center [264, 325] width 313 height 38
click at [540, 307] on select "Venue Client" at bounding box center [622, 325] width 313 height 38
click at [466, 306] on select "Venue Client" at bounding box center [622, 325] width 313 height 38
click at [1010, 309] on div "Calendar Select a Date Expand" at bounding box center [981, 325] width 313 height 38
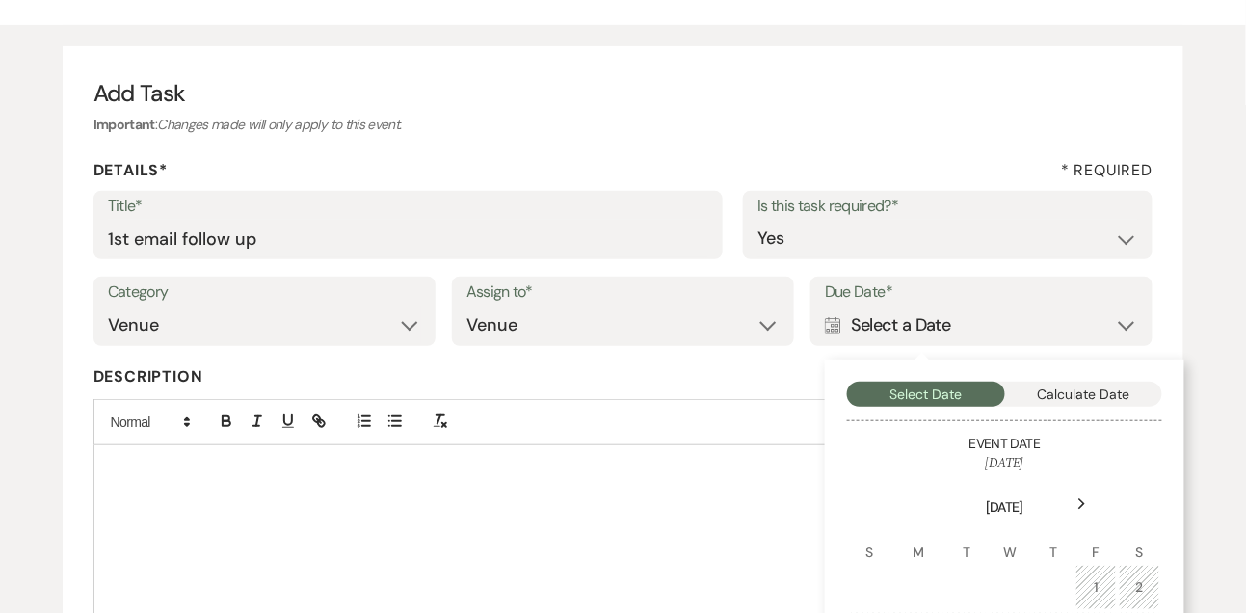
scroll to position [372, 0]
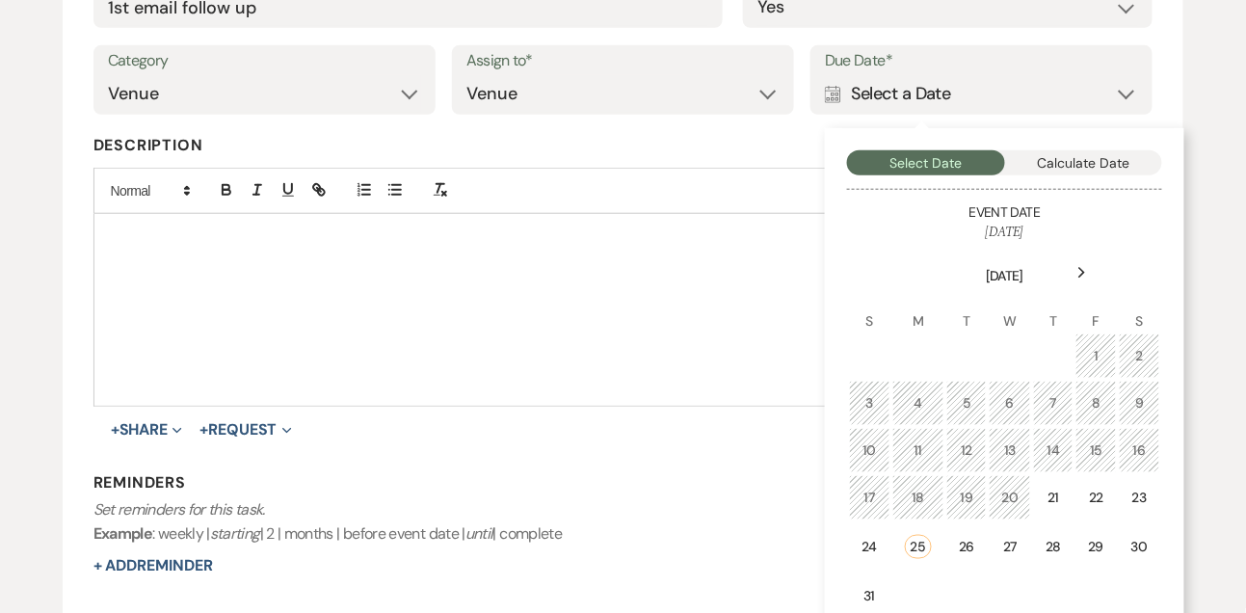
click at [1075, 266] on div "Next" at bounding box center [1082, 272] width 31 height 31
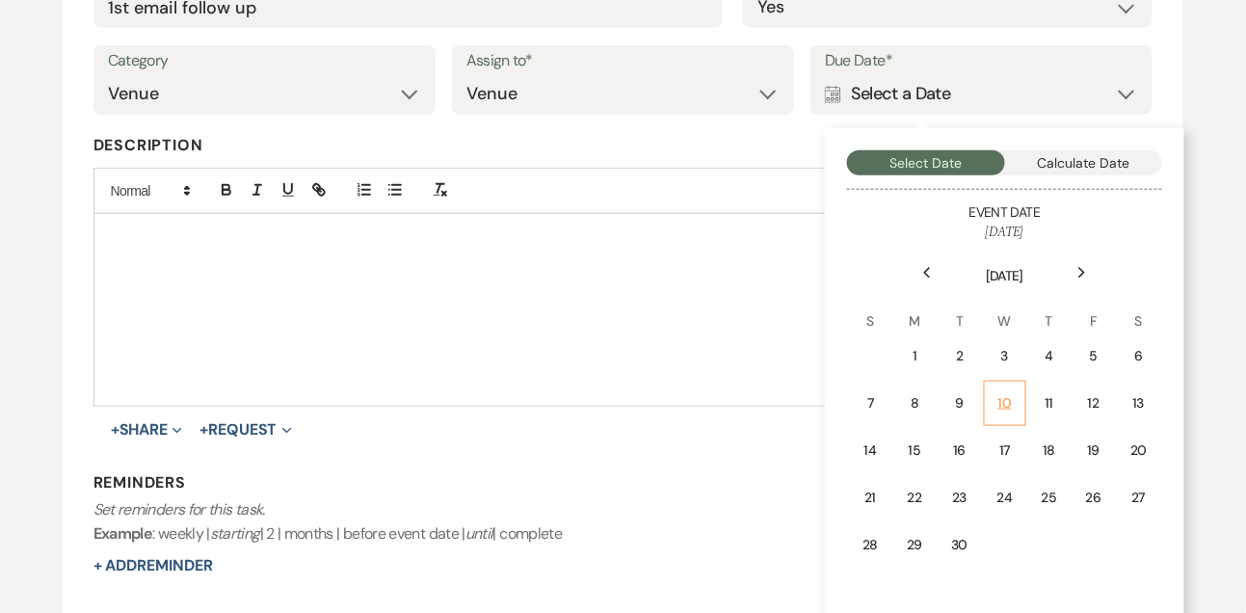
click at [985, 403] on td "10" at bounding box center [1005, 403] width 42 height 45
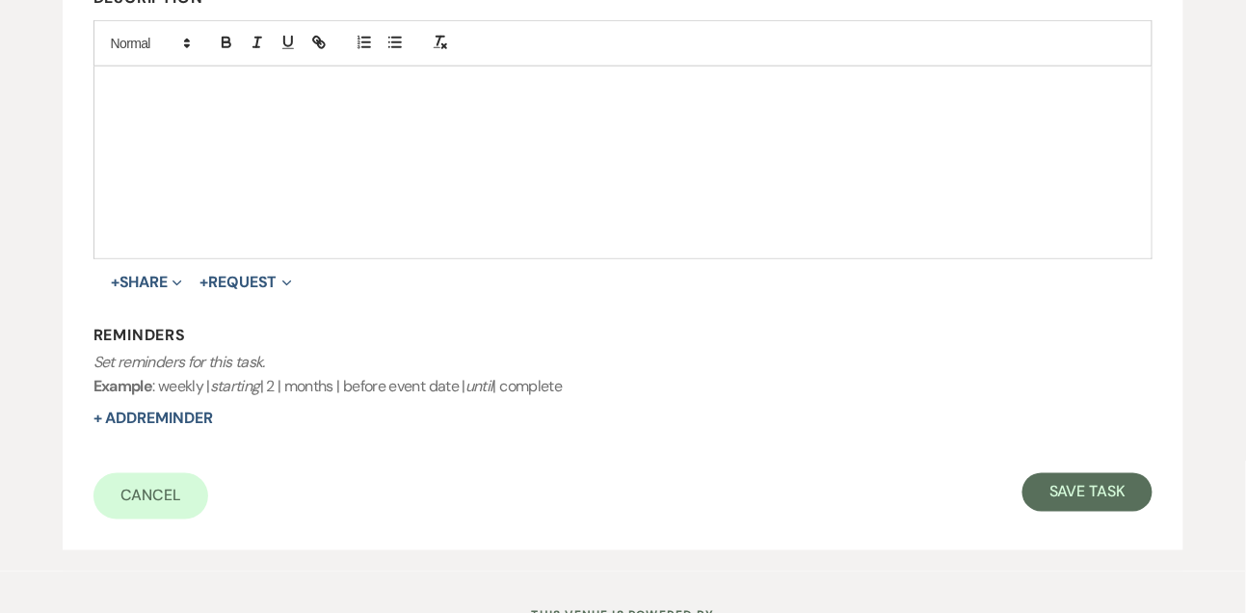
scroll to position [543, 0]
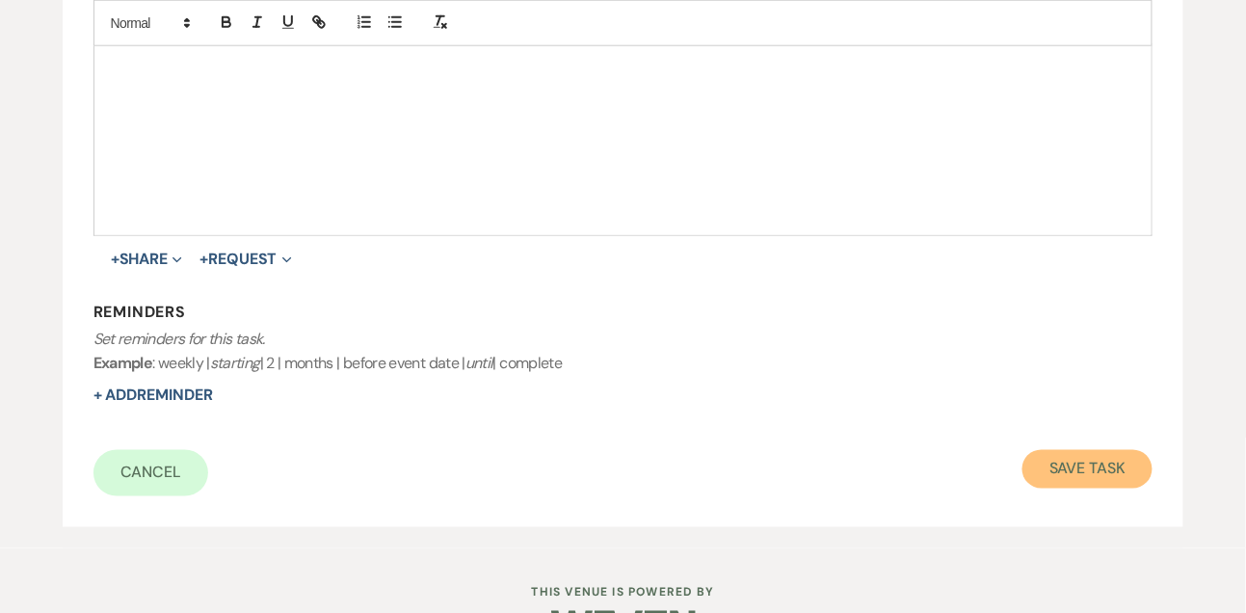
click at [1060, 479] on button "Save Task" at bounding box center [1087, 469] width 130 height 39
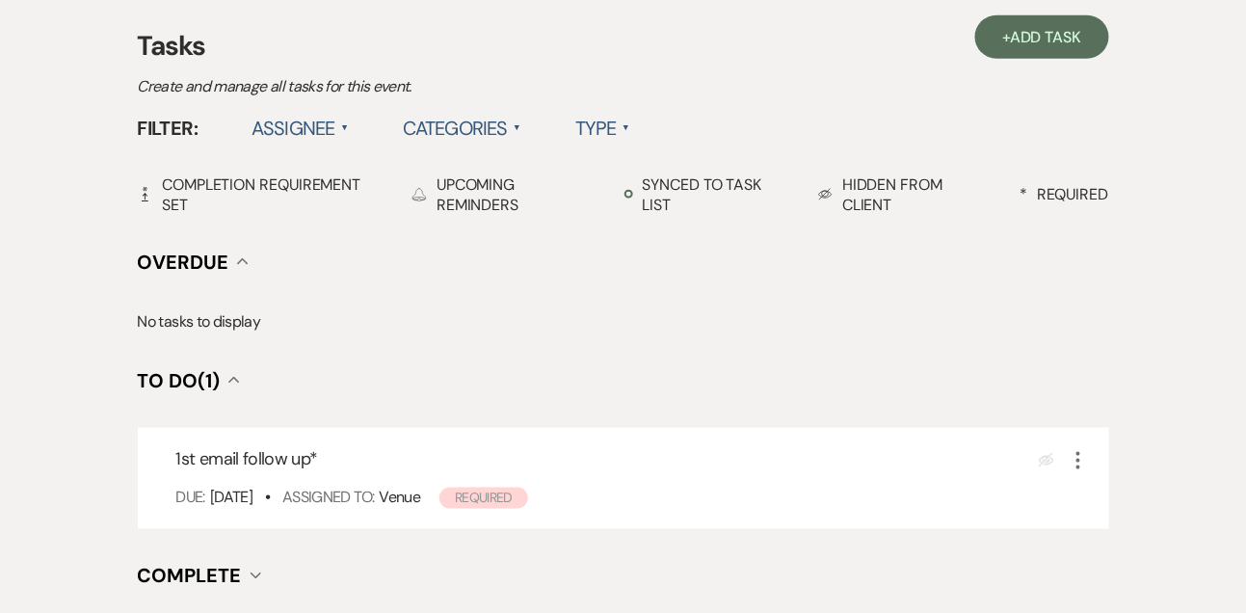
scroll to position [479, 0]
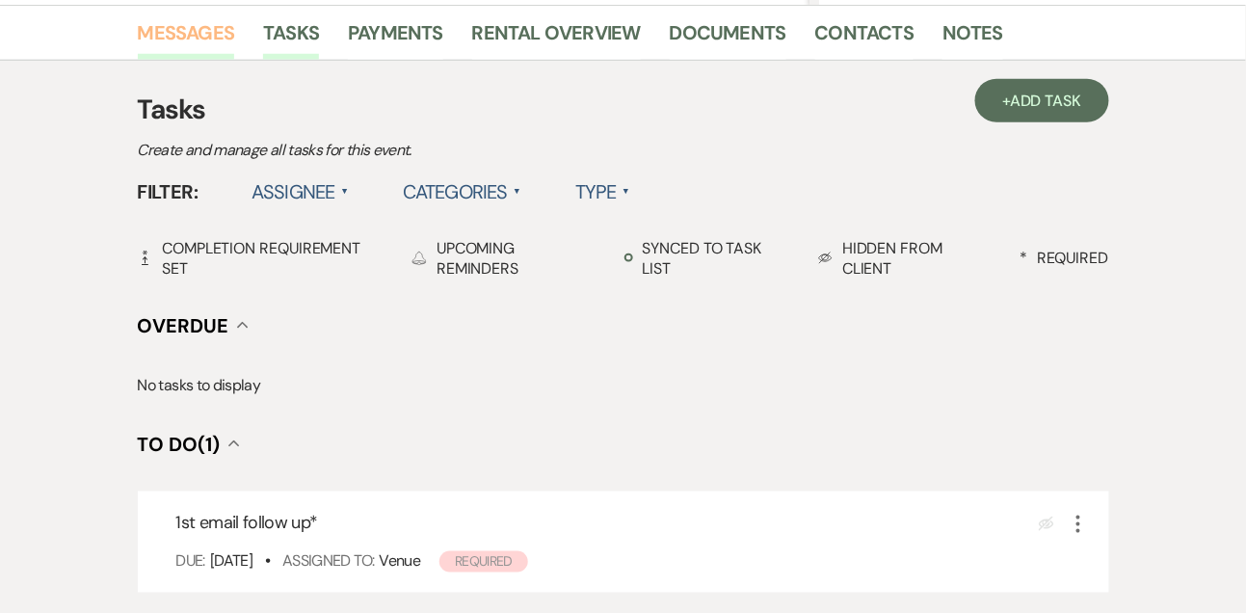
click at [193, 38] on link "Messages" at bounding box center [186, 38] width 97 height 42
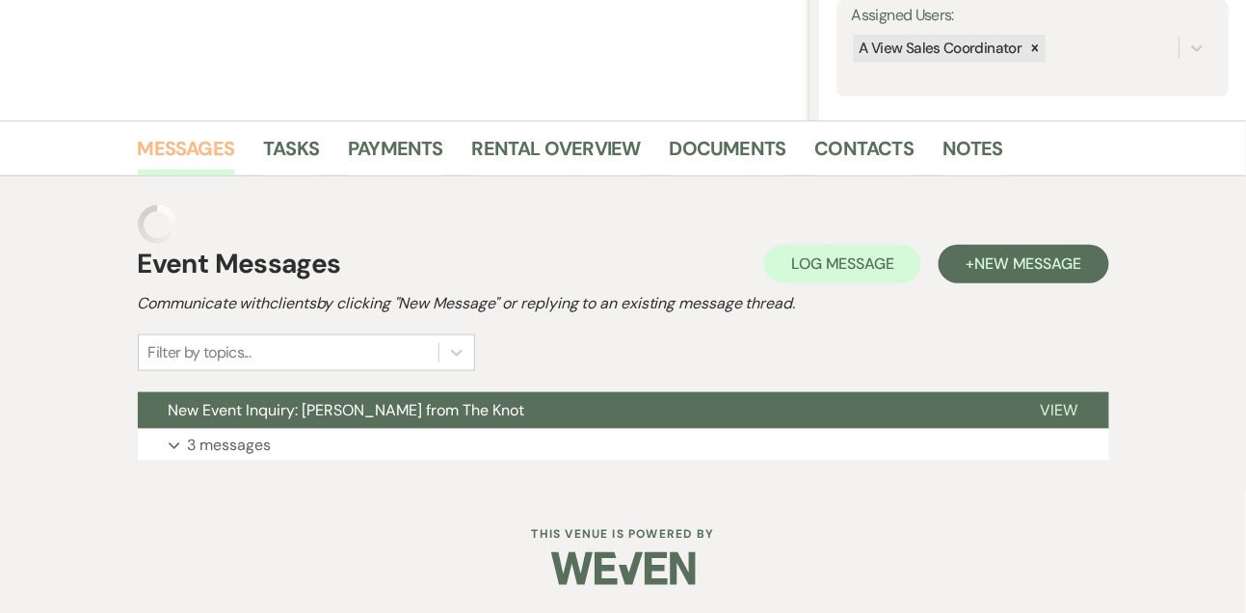
scroll to position [325, 0]
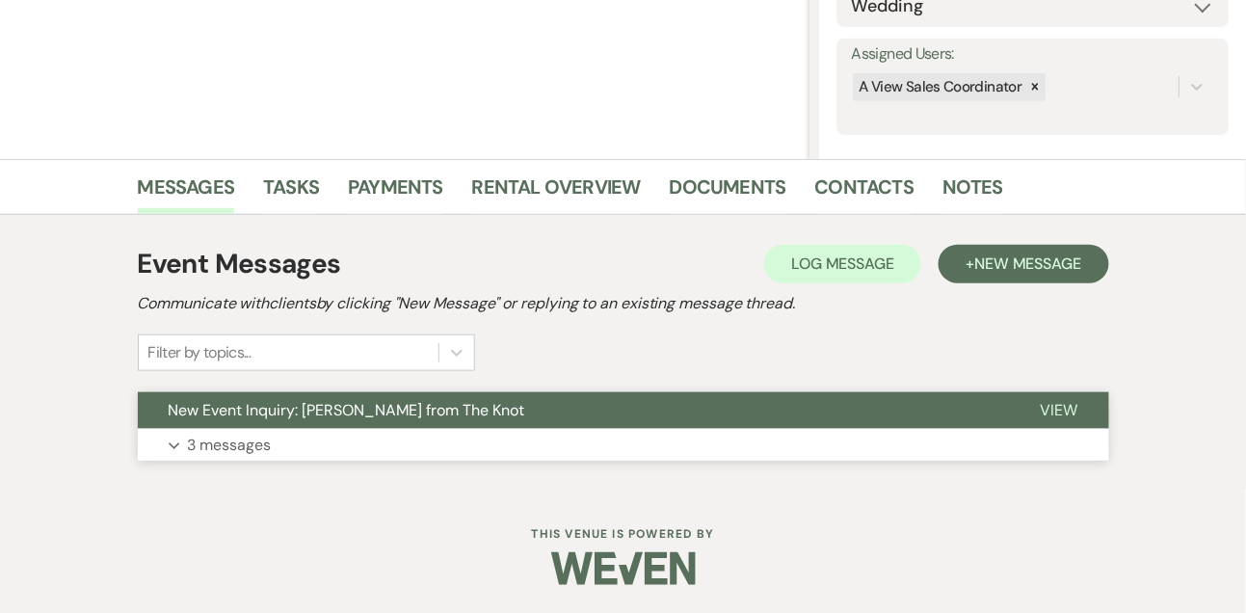
click at [224, 442] on p "3 messages" at bounding box center [230, 445] width 84 height 25
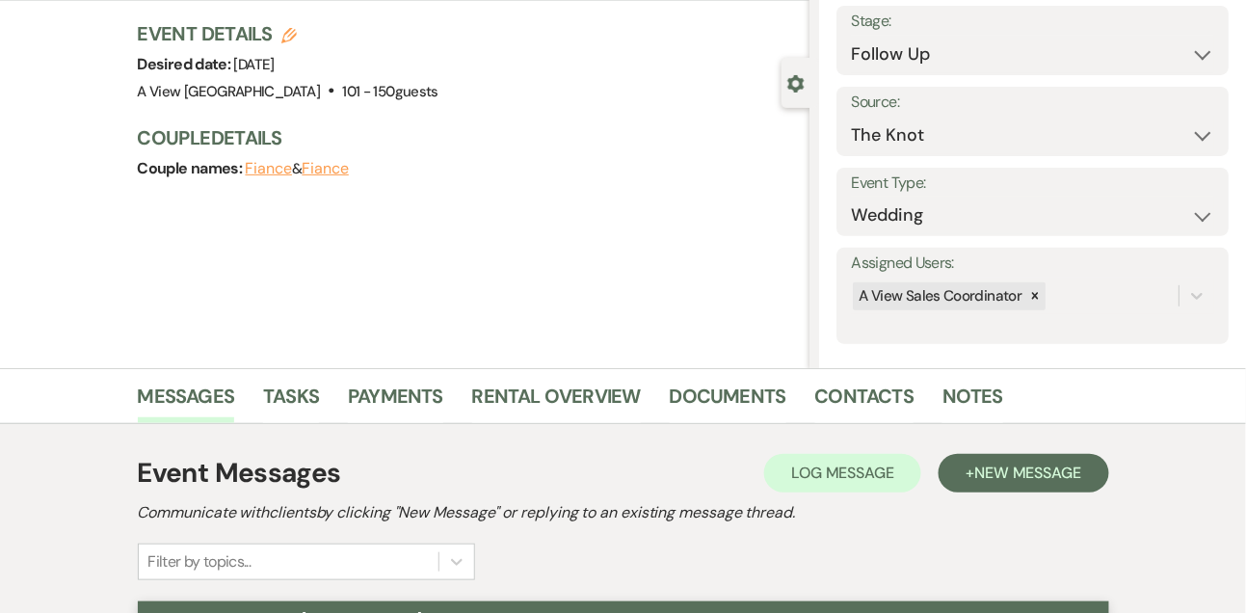
scroll to position [0, 0]
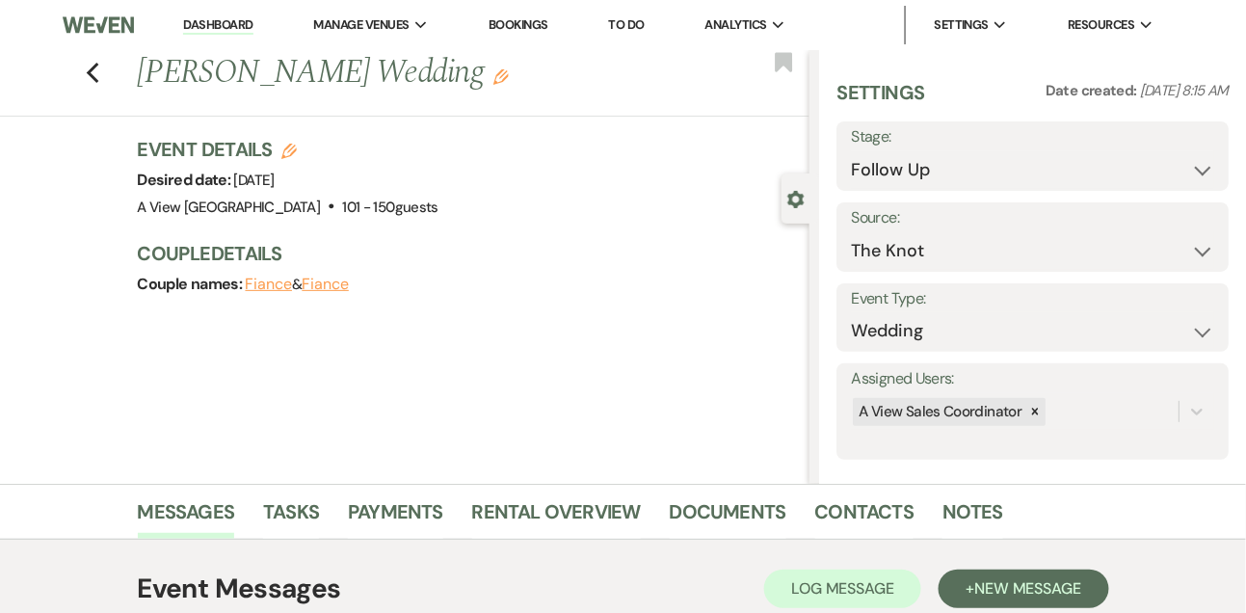
click at [229, 24] on link "Dashboard" at bounding box center [217, 25] width 69 height 18
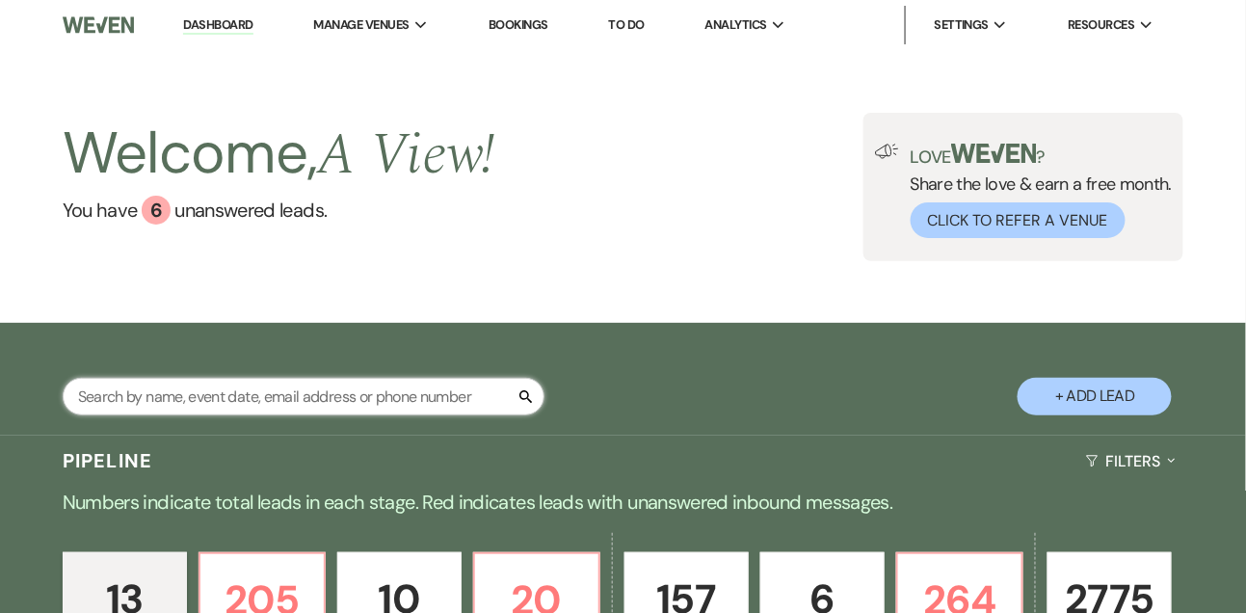
click at [292, 403] on input "text" at bounding box center [304, 397] width 482 height 38
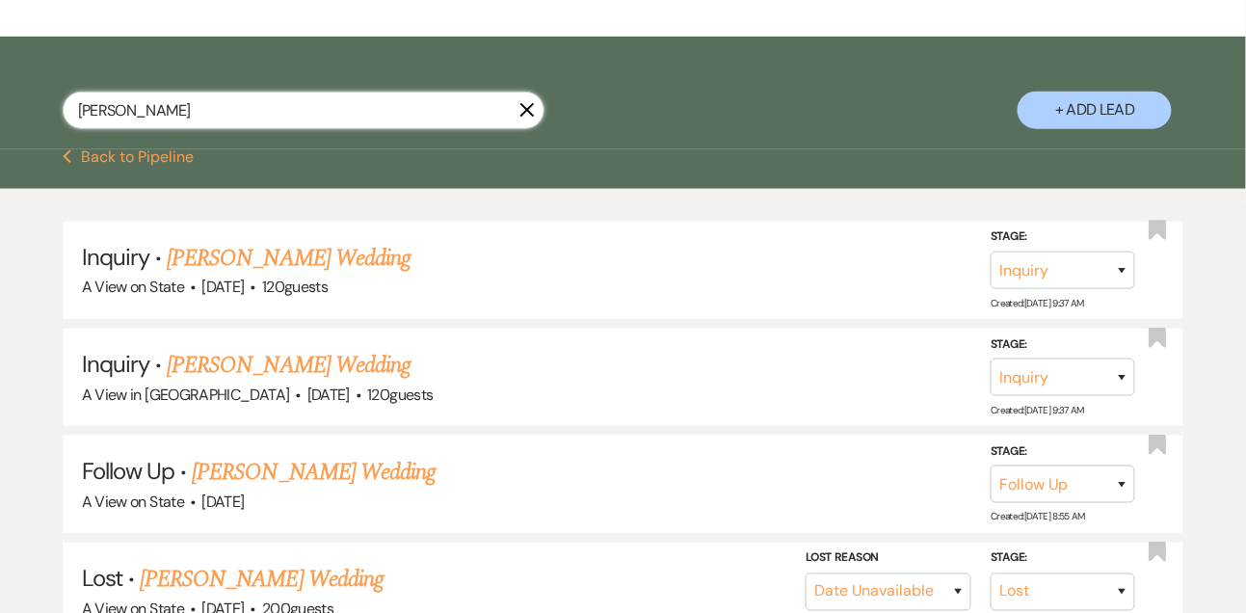
scroll to position [349, 0]
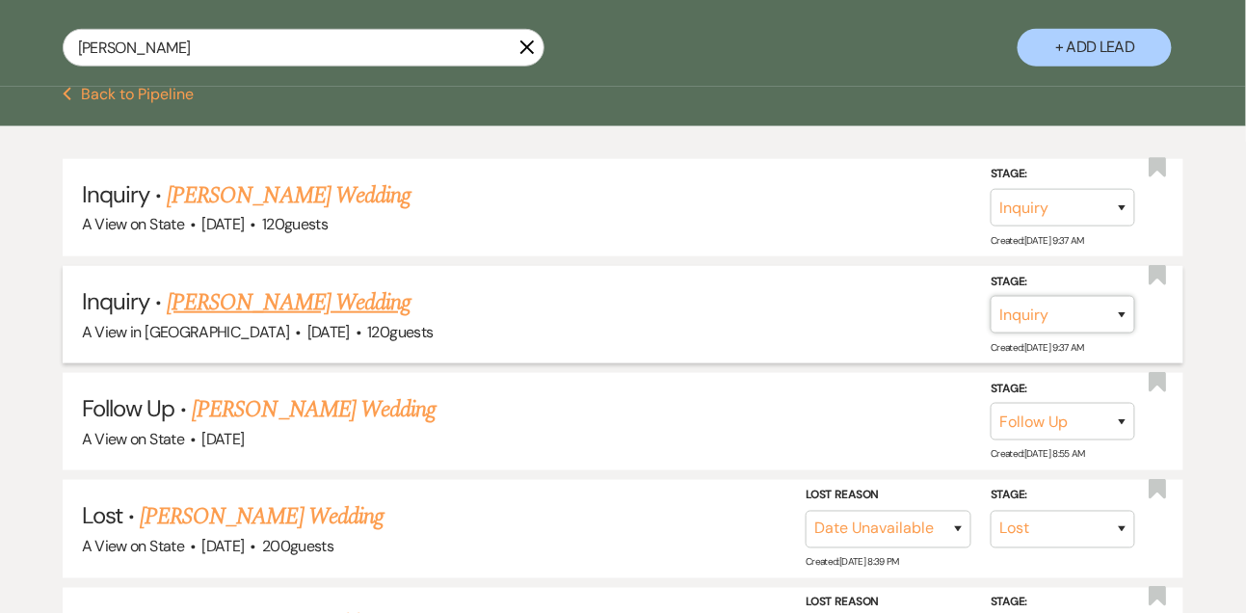
click at [1062, 318] on select "Inquiry Follow Up Tour Requested Tour Confirmed Toured Proposal Sent Booked Lost" at bounding box center [1063, 315] width 145 height 38
click at [991, 310] on select "Inquiry Follow Up Tour Requested Tour Confirmed Toured Proposal Sent Booked Lost" at bounding box center [1063, 315] width 145 height 38
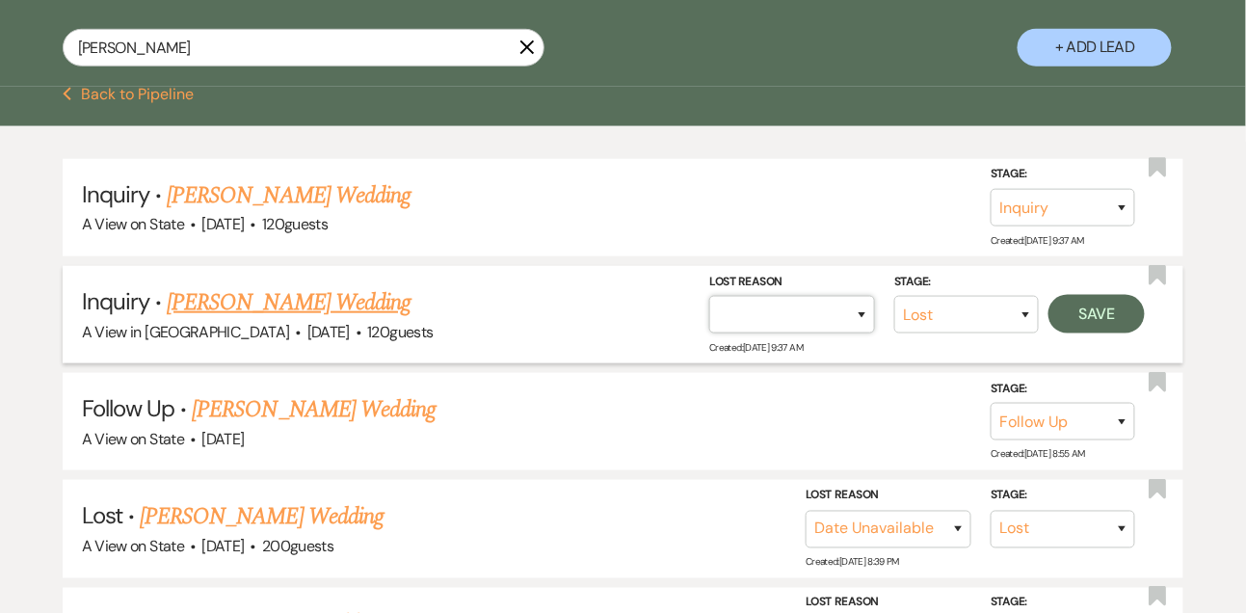
click at [785, 330] on select "Booked Elsewhere Budget Date Unavailable No Response Not a Good Match Capacity …" at bounding box center [792, 315] width 166 height 38
click at [709, 310] on select "Booked Elsewhere Budget Date Unavailable No Response Not a Good Match Capacity …" at bounding box center [792, 315] width 166 height 38
click at [1122, 333] on button "Save" at bounding box center [1096, 314] width 96 height 39
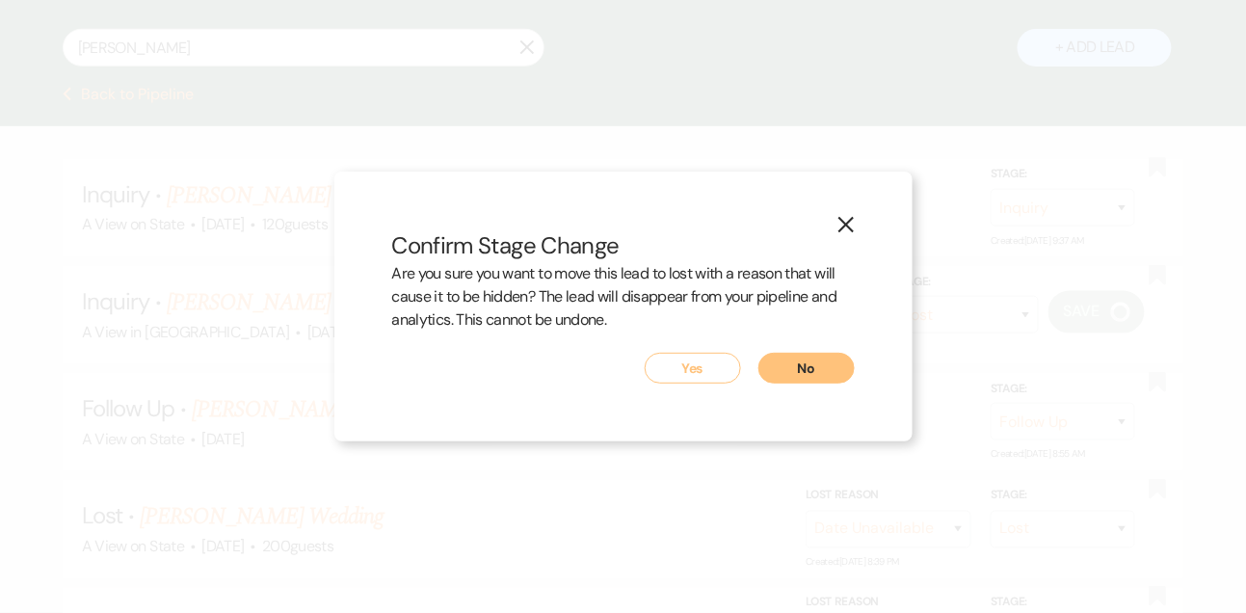
click at [695, 379] on button "Yes" at bounding box center [693, 368] width 96 height 31
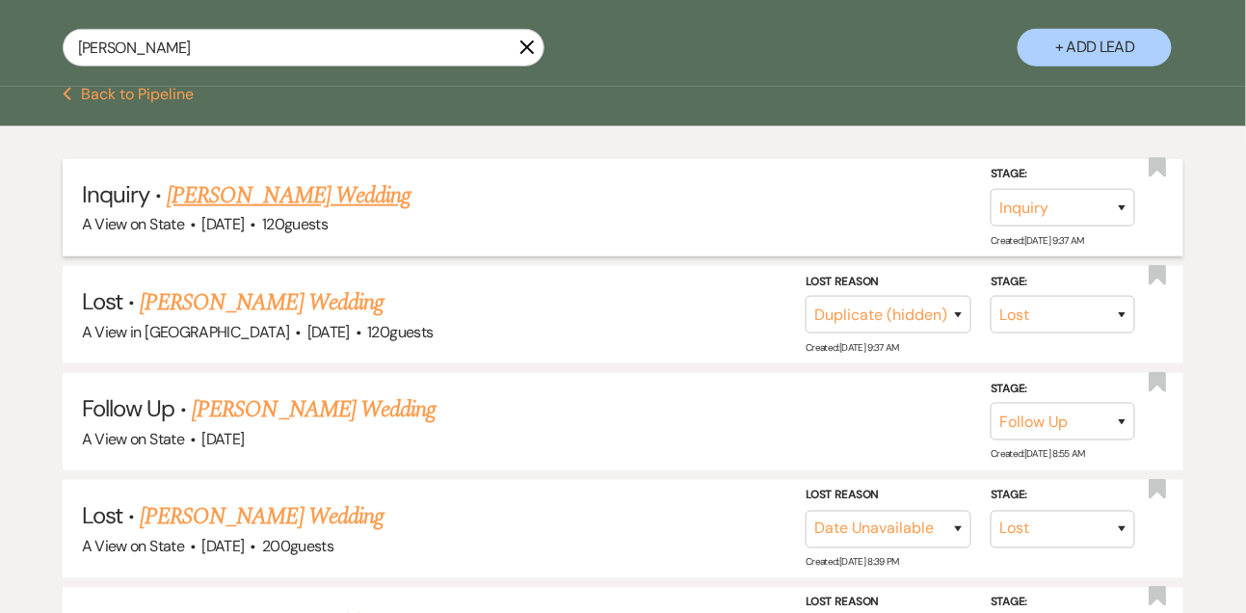
click at [284, 213] on link "[PERSON_NAME] Wedding" at bounding box center [289, 195] width 244 height 35
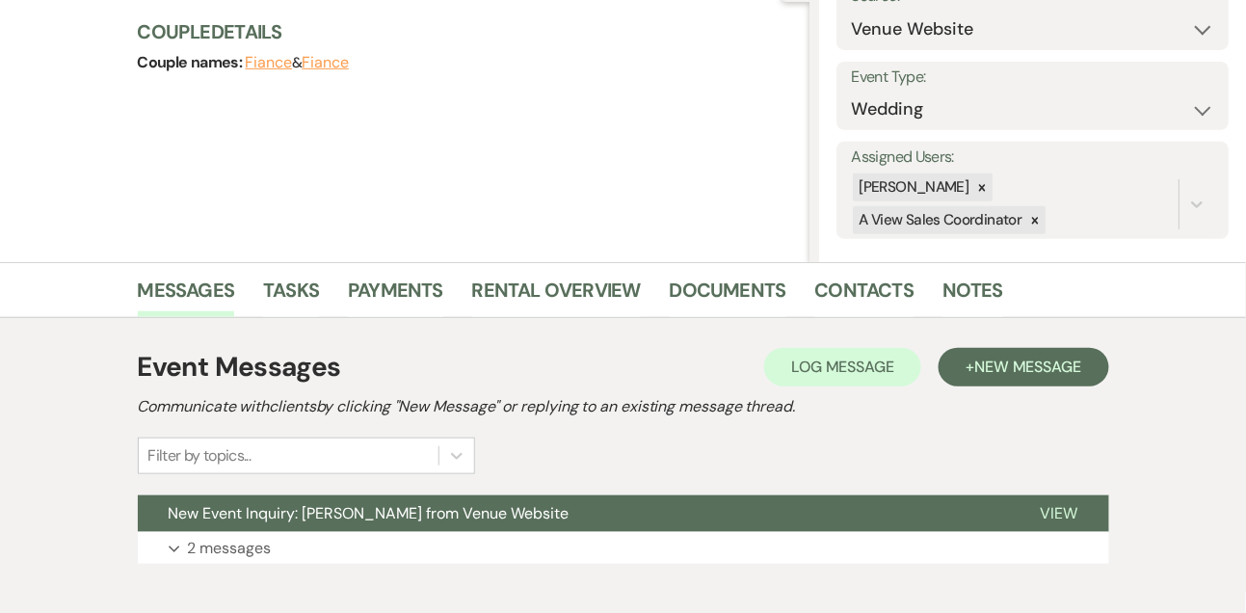
scroll to position [233, 0]
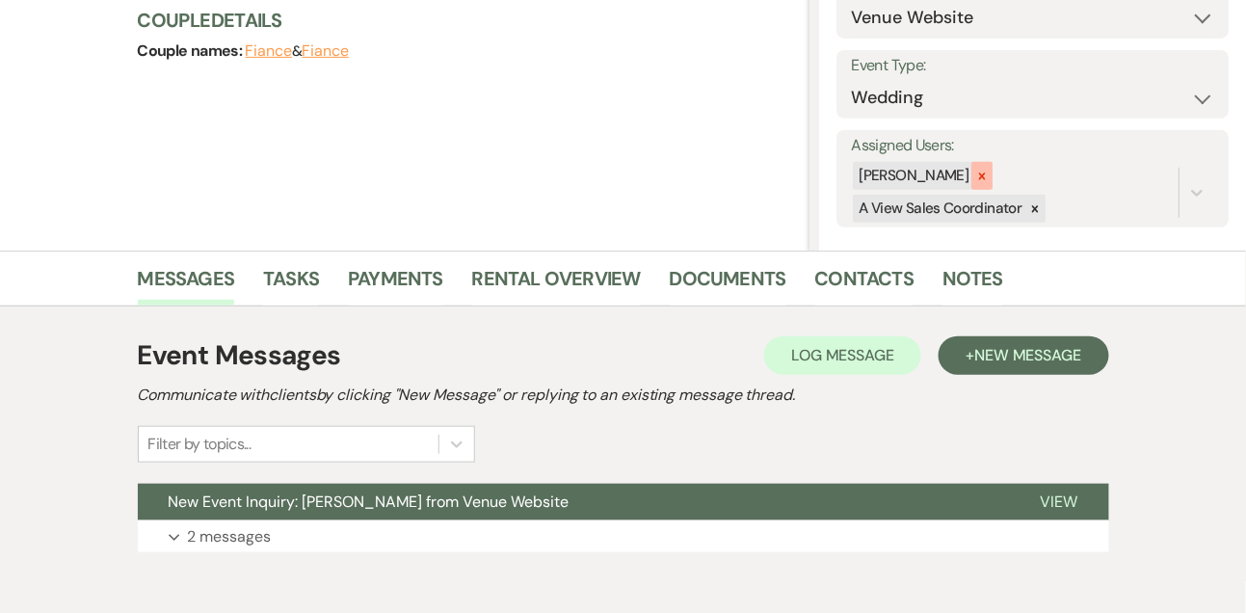
click at [989, 178] on icon at bounding box center [981, 176] width 13 height 13
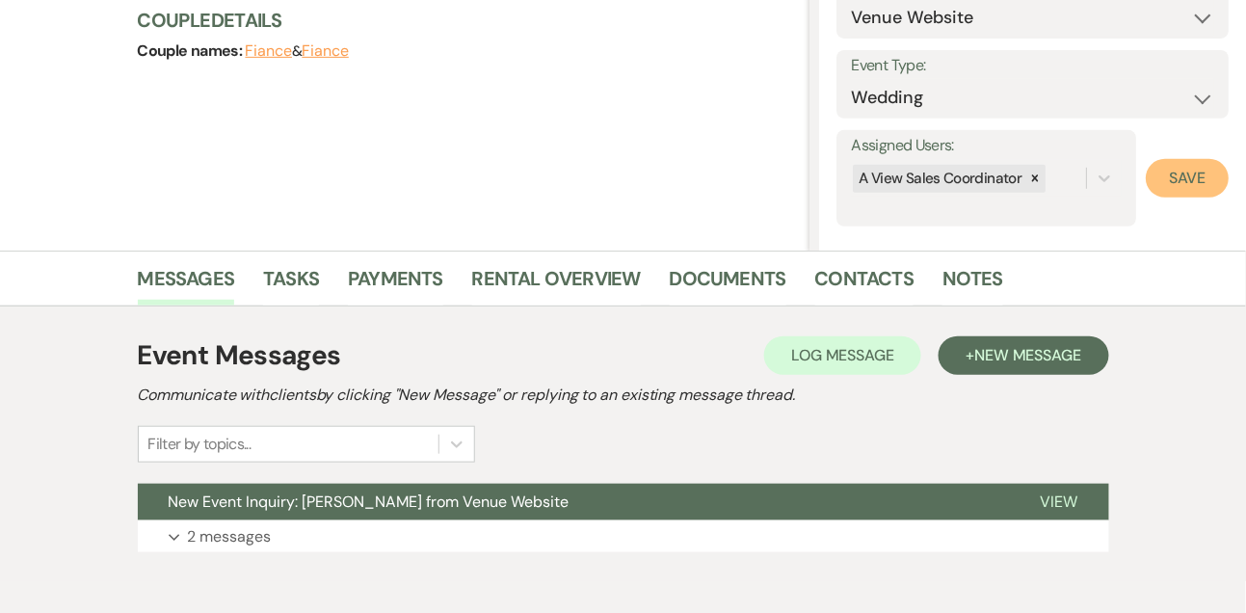
click at [1191, 180] on button "Save" at bounding box center [1187, 178] width 83 height 39
click at [240, 546] on p "2 messages" at bounding box center [230, 536] width 84 height 25
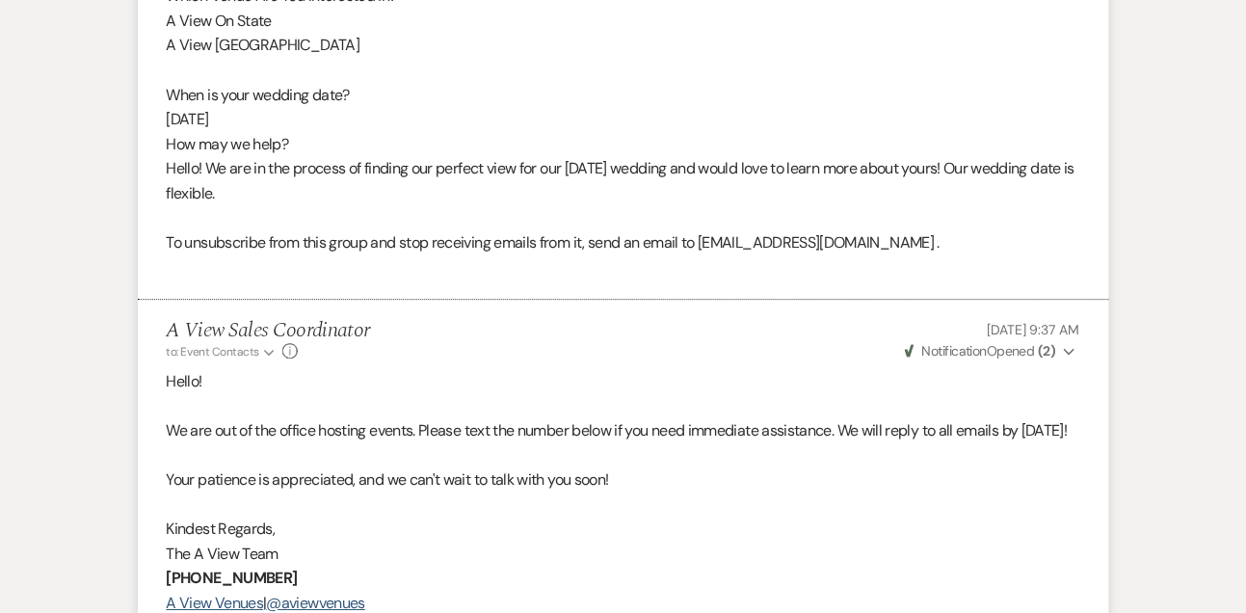
scroll to position [1524, 0]
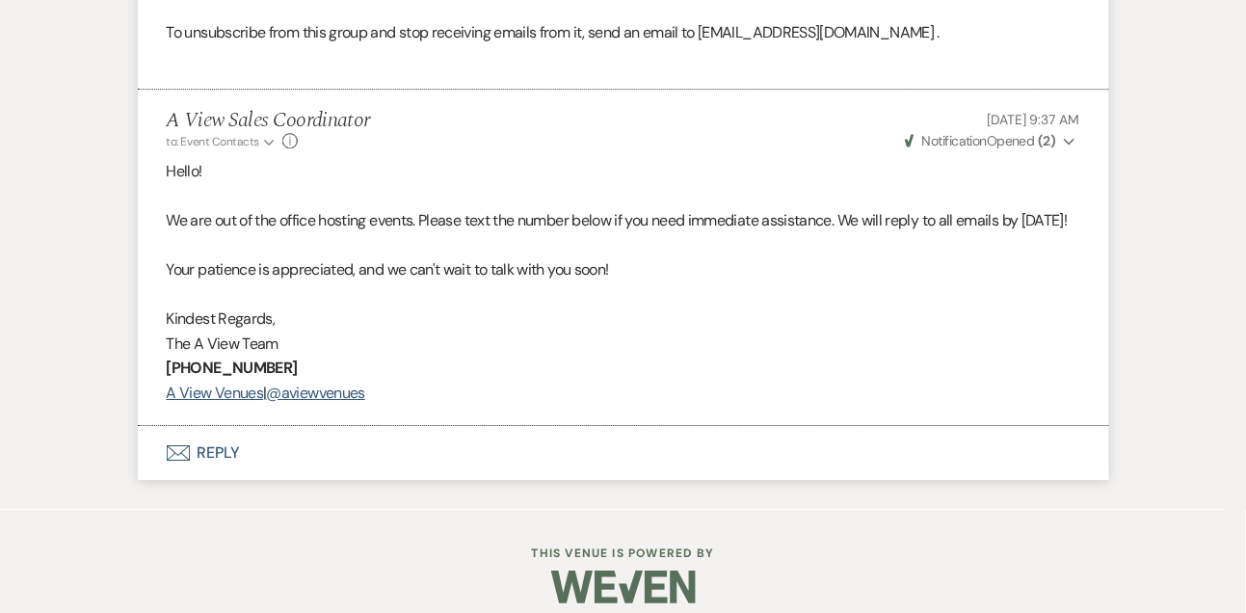
click at [227, 480] on button "Envelope Reply" at bounding box center [623, 453] width 971 height 54
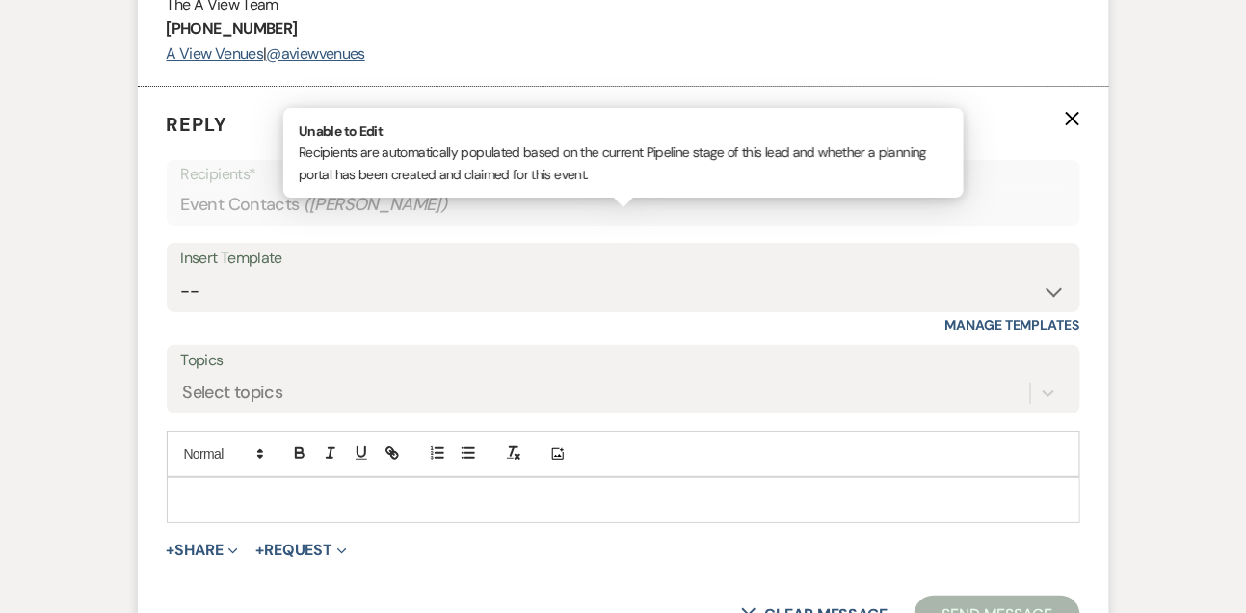
scroll to position [1977, 0]
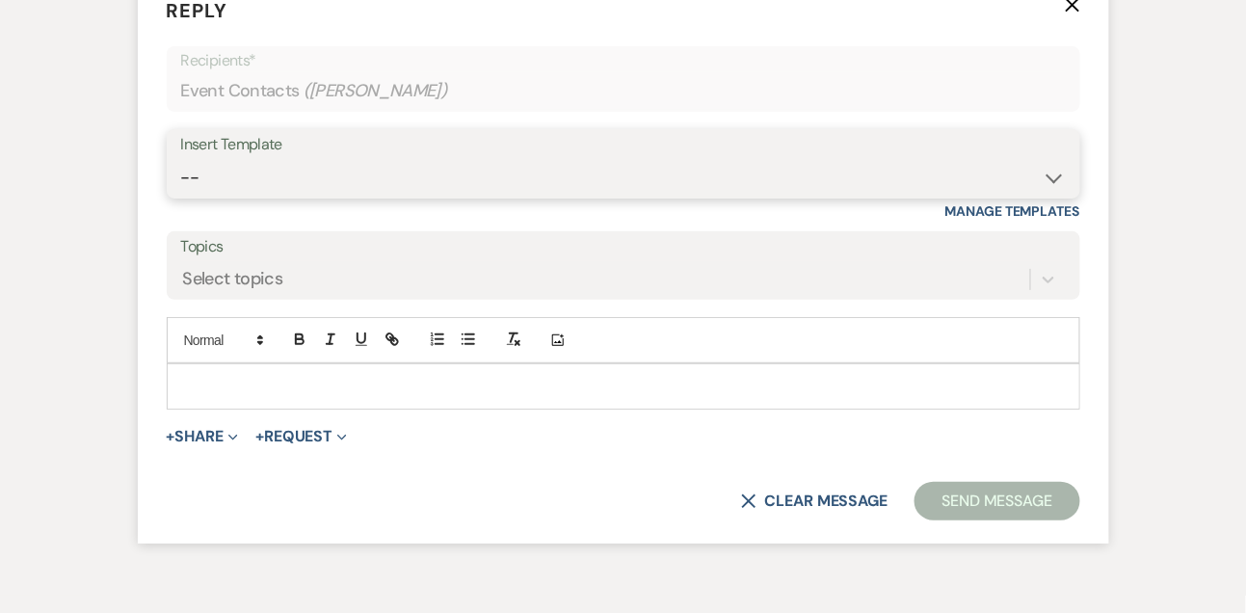
click at [305, 197] on select "-- Tour Confirmation Contract (Pre-Booked Leads) Out of office Inquiry Email Al…" at bounding box center [623, 178] width 885 height 38
click at [181, 197] on select "-- Tour Confirmation Contract (Pre-Booked Leads) Out of office Inquiry Email Al…" at bounding box center [623, 178] width 885 height 38
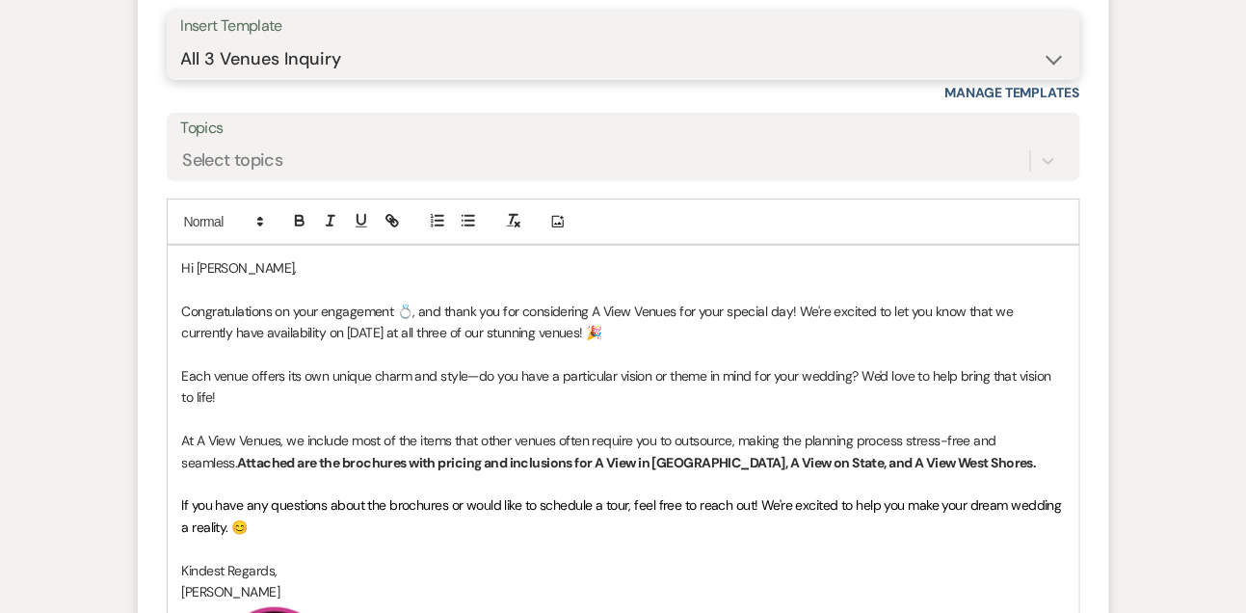
scroll to position [2096, 0]
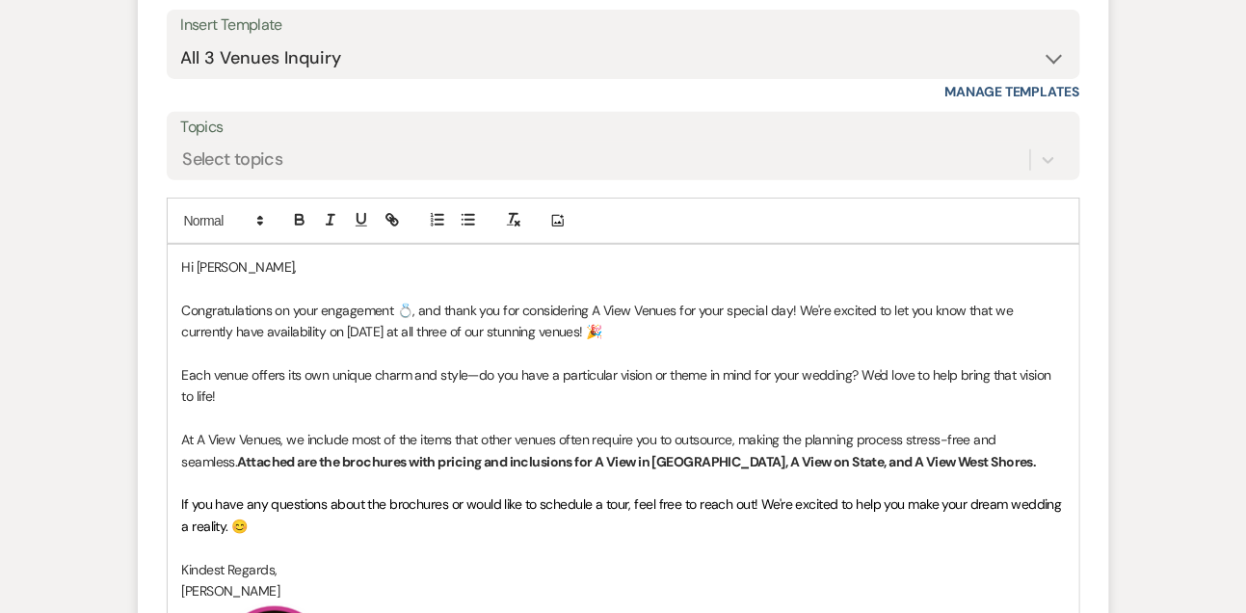
drag, startPoint x: 797, startPoint y: 355, endPoint x: 801, endPoint y: 376, distance: 21.5
click at [801, 343] on p "Congratulations on your engagement 💍, and thank you for considering A View Venu…" at bounding box center [623, 321] width 883 height 43
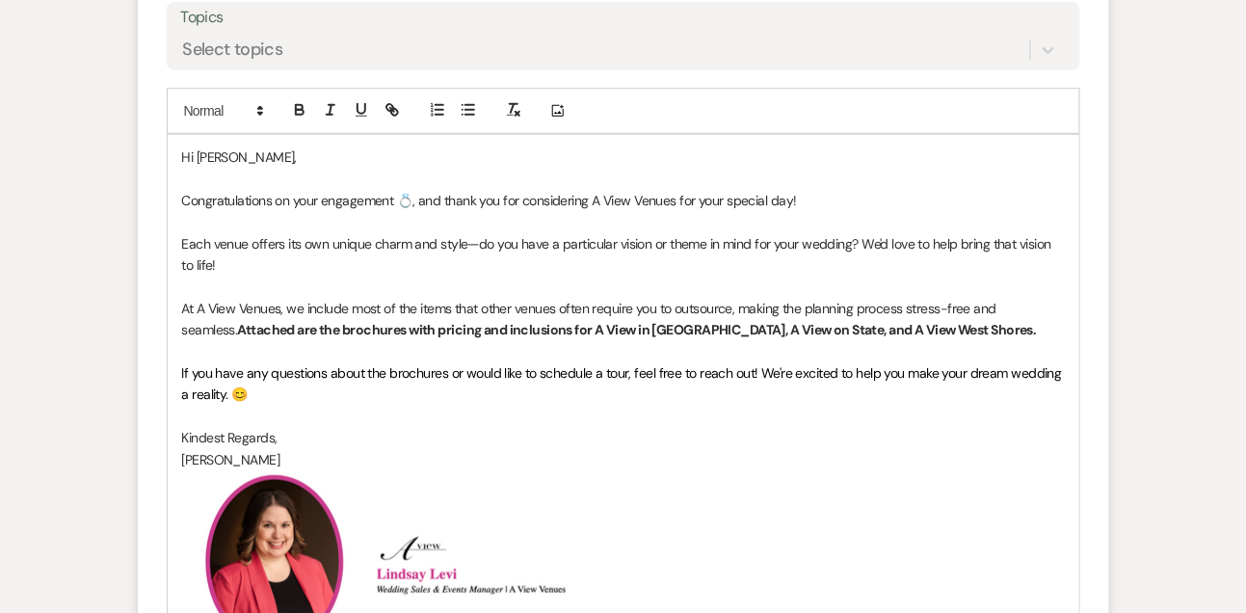
scroll to position [2247, 0]
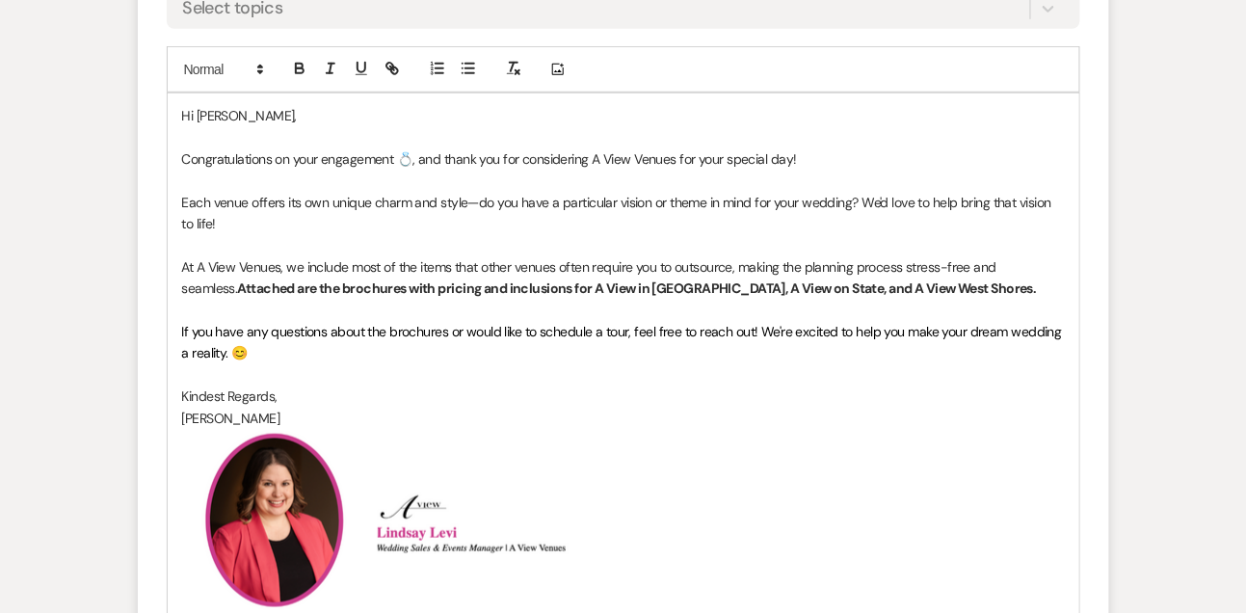
click at [690, 297] on strong "Attached are the brochures with pricing and inclusions for A View in [GEOGRAPHI…" at bounding box center [636, 287] width 799 height 17
drag, startPoint x: 812, startPoint y: 335, endPoint x: 965, endPoint y: 332, distance: 152.3
click at [965, 297] on strong "Attached are the brochures with pricing and inclusions for A View in [GEOGRAPHI…" at bounding box center [648, 287] width 823 height 17
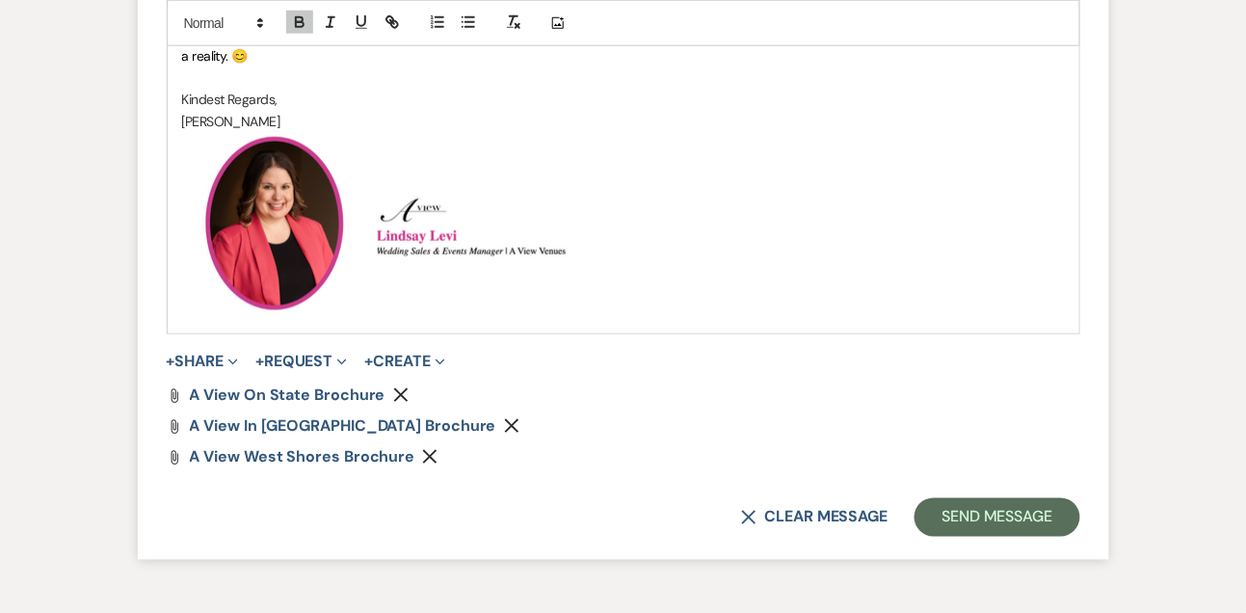
scroll to position [2590, 0]
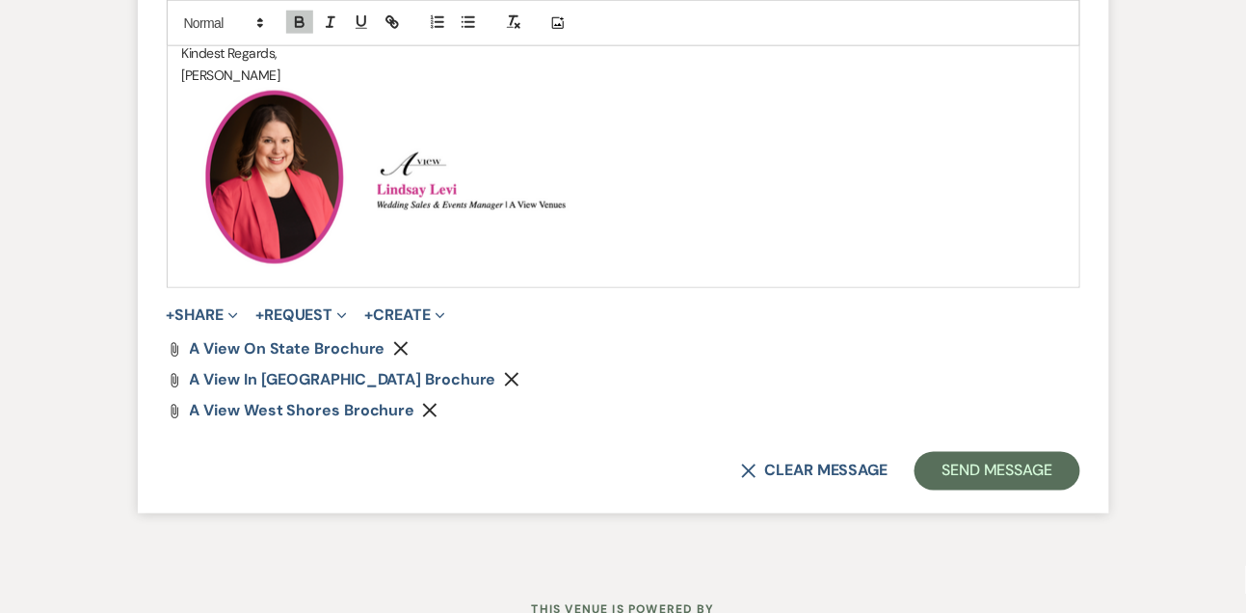
click at [430, 418] on icon "Remove" at bounding box center [429, 410] width 15 height 15
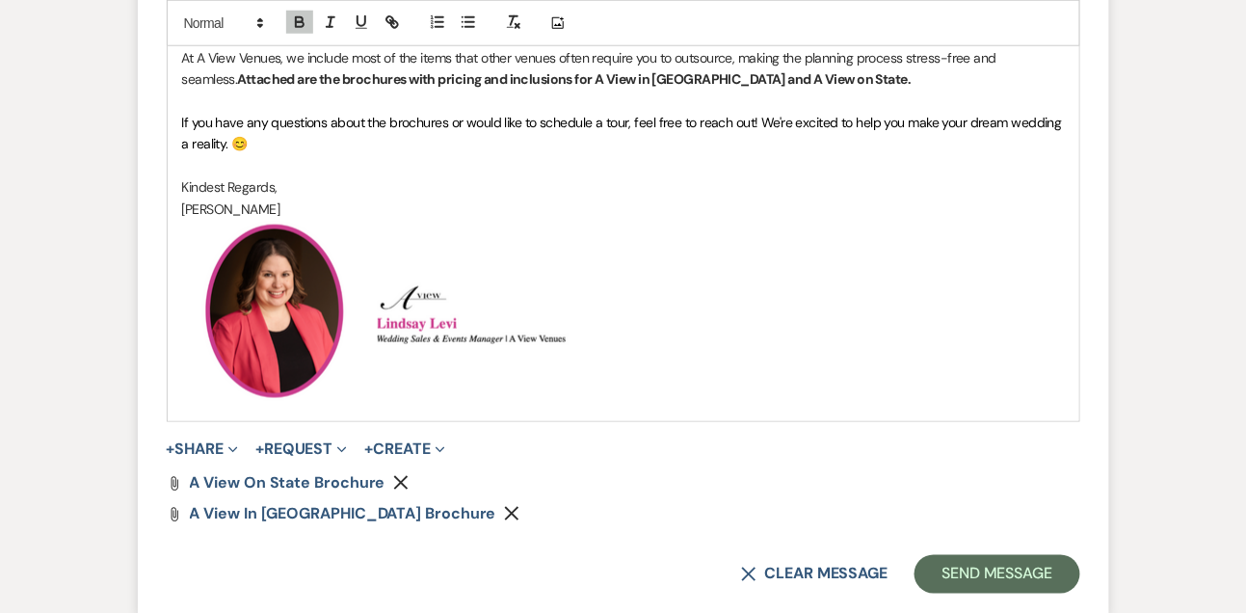
scroll to position [2684, 0]
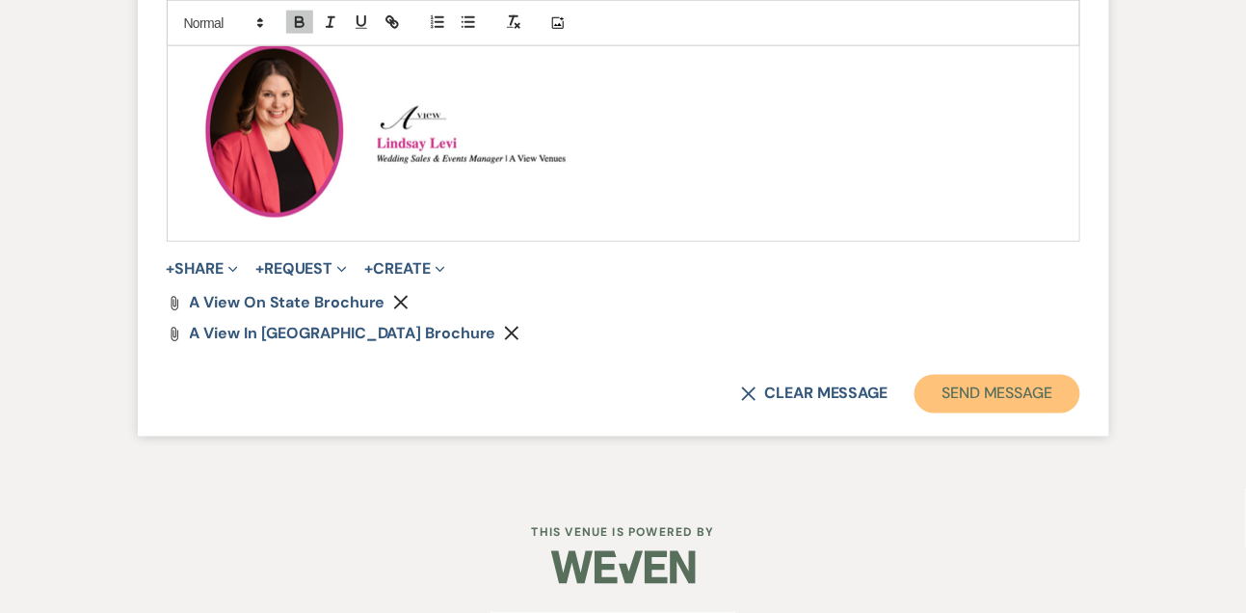
click at [960, 383] on button "Send Message" at bounding box center [997, 394] width 165 height 39
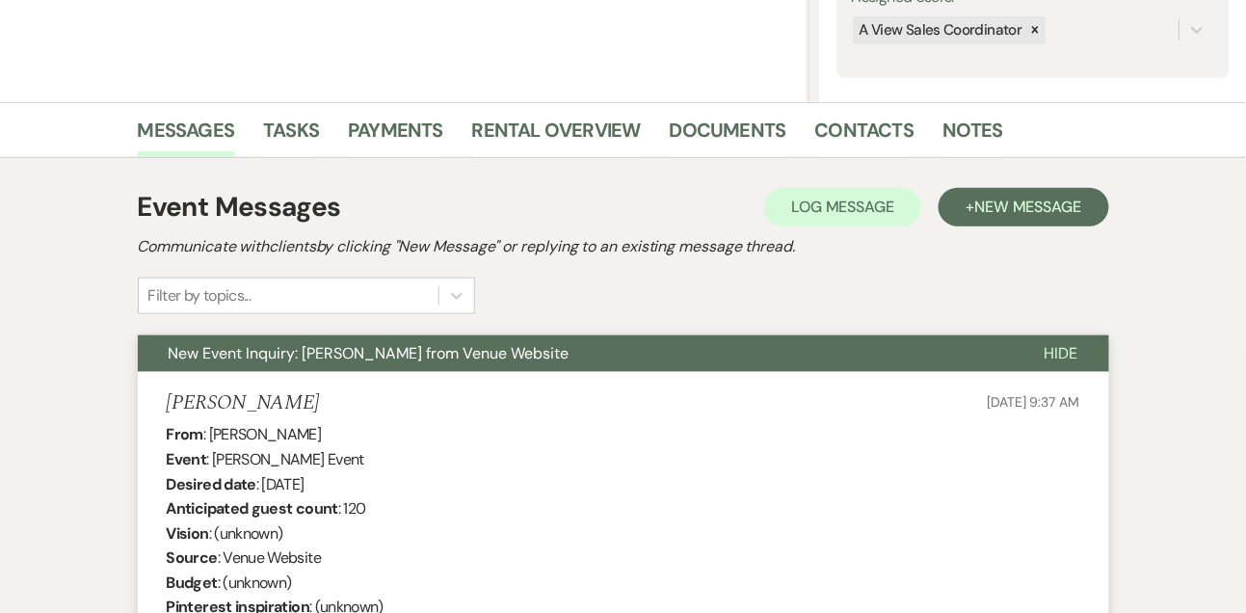
scroll to position [377, 0]
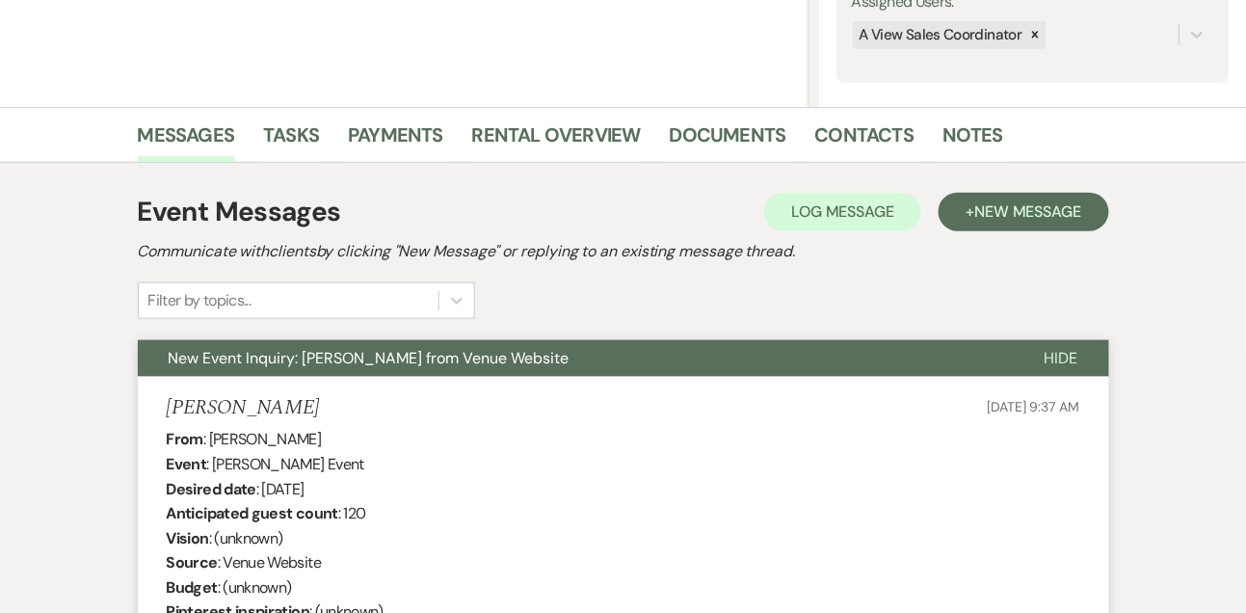
drag, startPoint x: 207, startPoint y: 442, endPoint x: 369, endPoint y: 443, distance: 161.9
drag, startPoint x: 265, startPoint y: 485, endPoint x: 414, endPoint y: 482, distance: 149.4
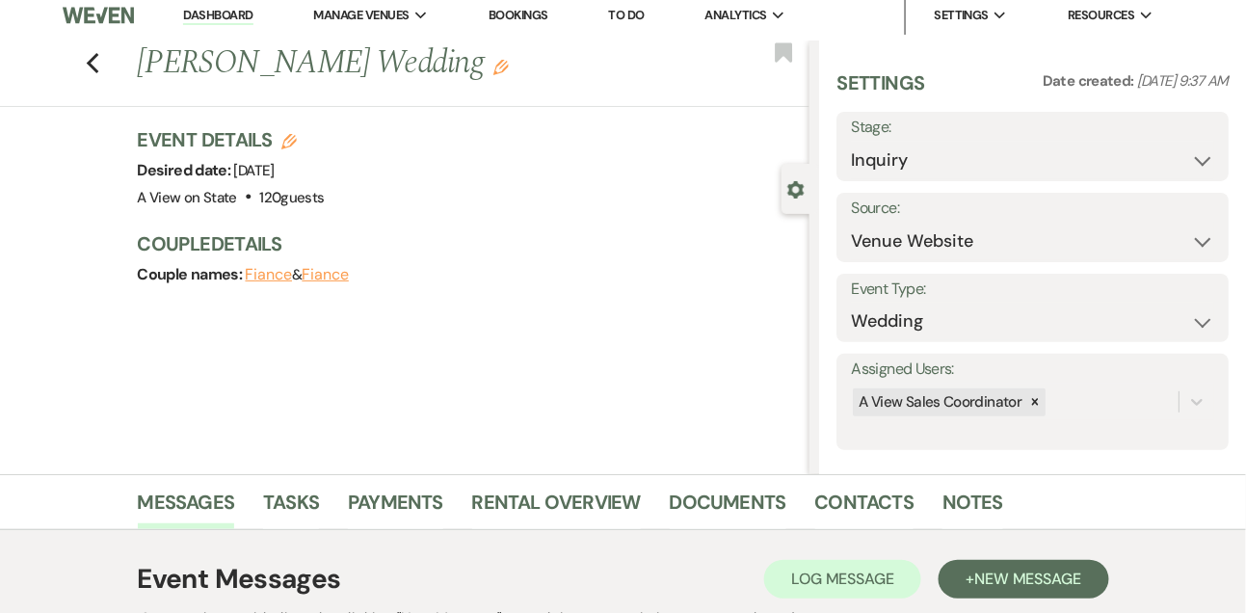
scroll to position [0, 0]
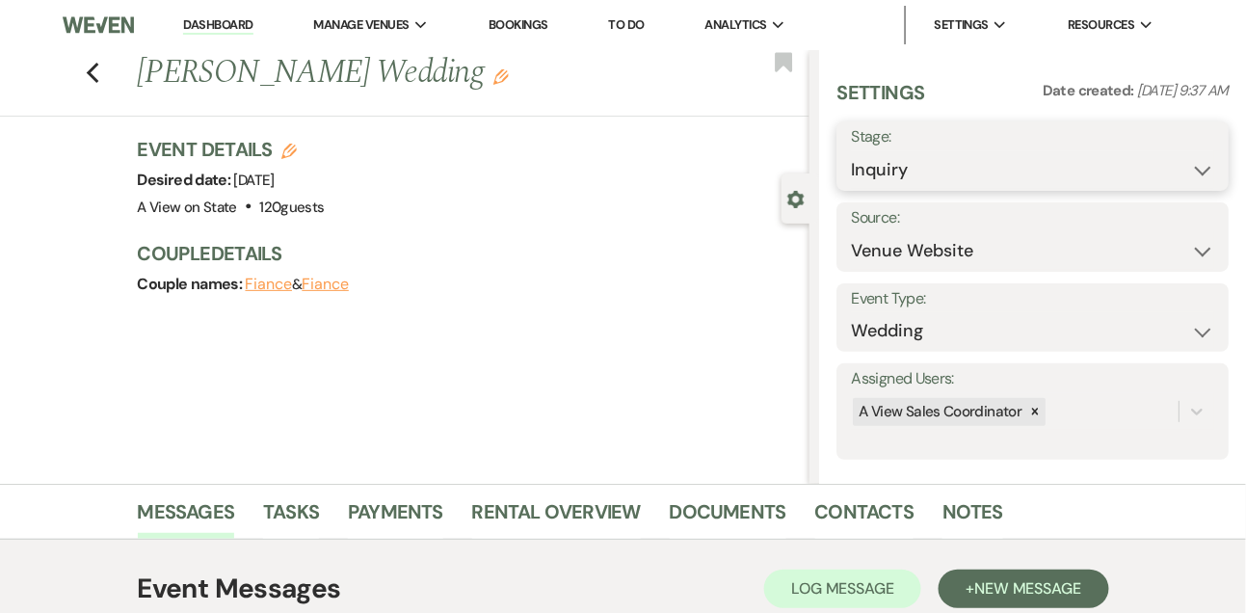
click at [923, 178] on select "Inquiry Follow Up Tour Requested Tour Confirmed Toured Proposal Sent Booked Lost" at bounding box center [1032, 170] width 363 height 38
click at [851, 151] on select "Inquiry Follow Up Tour Requested Tour Confirmed Toured Proposal Sent Booked Lost" at bounding box center [1032, 170] width 363 height 38
click at [1198, 157] on button "Save" at bounding box center [1188, 156] width 81 height 39
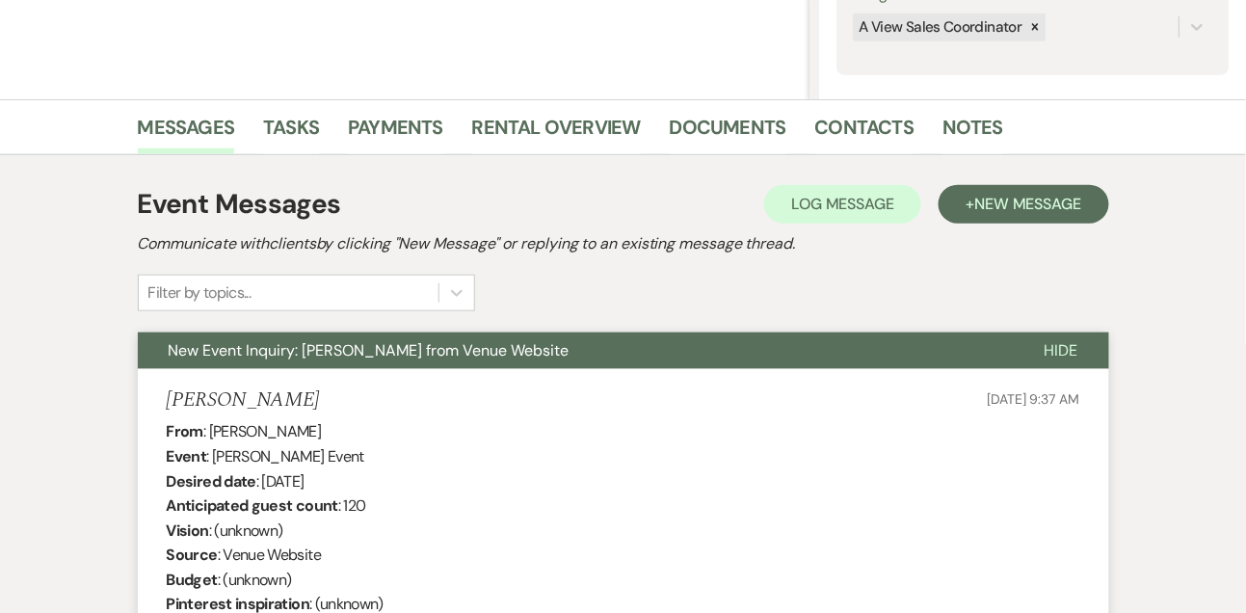
scroll to position [162, 0]
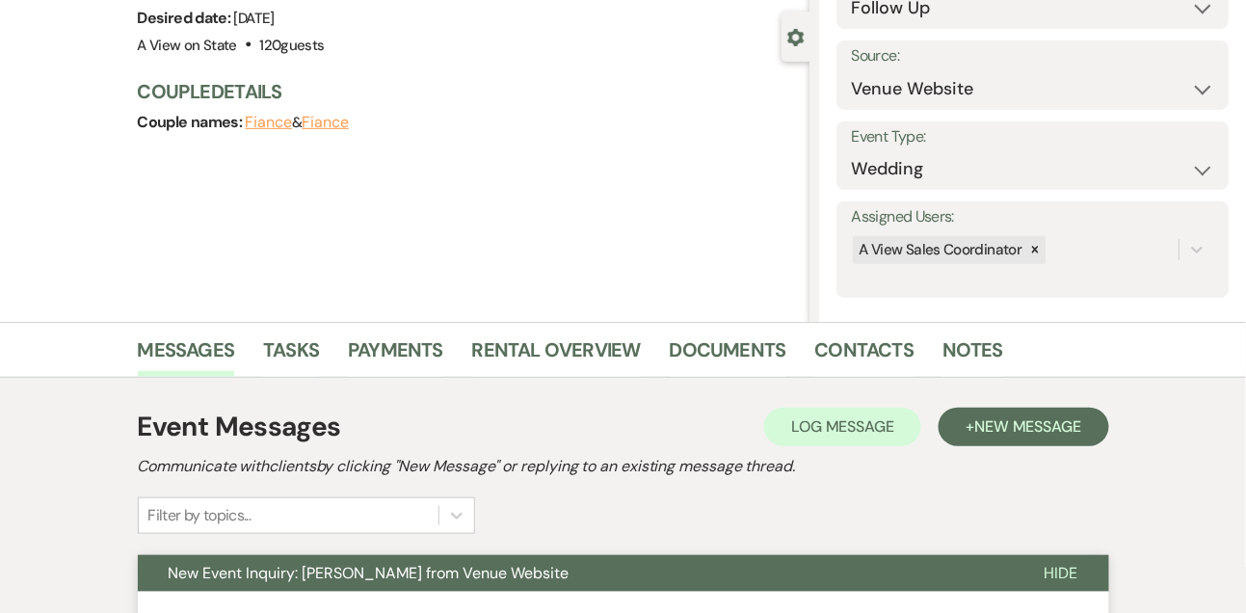
click at [296, 329] on div "Messages Tasks Payments Rental Overview Documents Contacts Notes" at bounding box center [623, 350] width 1246 height 56
click at [296, 334] on link "Tasks" at bounding box center [291, 355] width 56 height 42
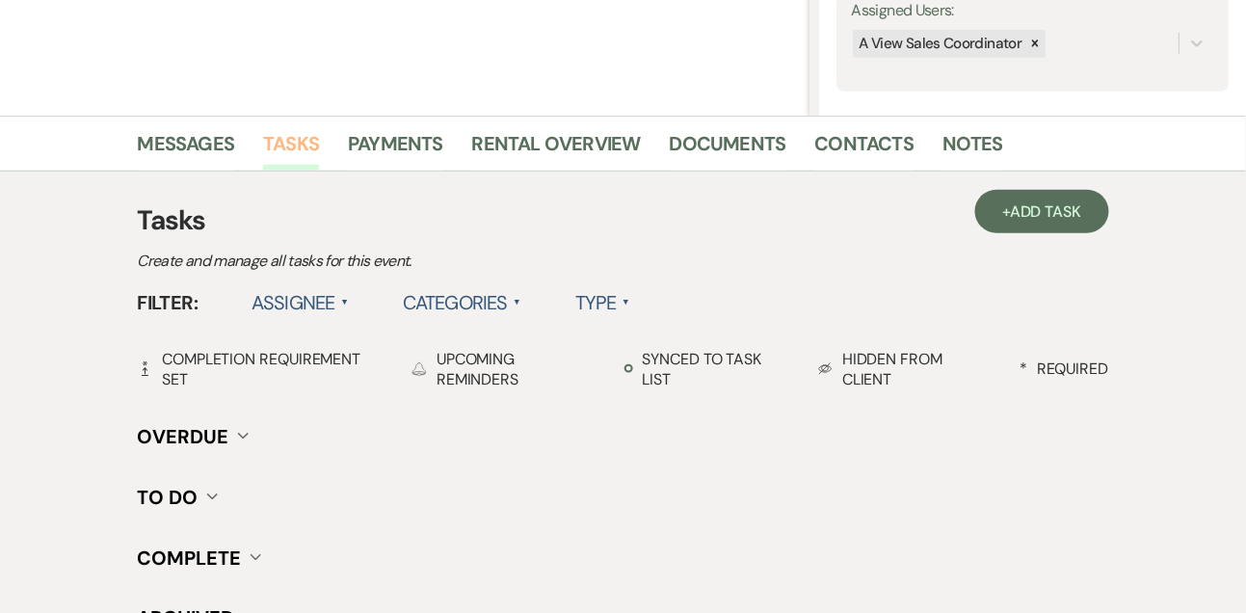
scroll to position [281, 0]
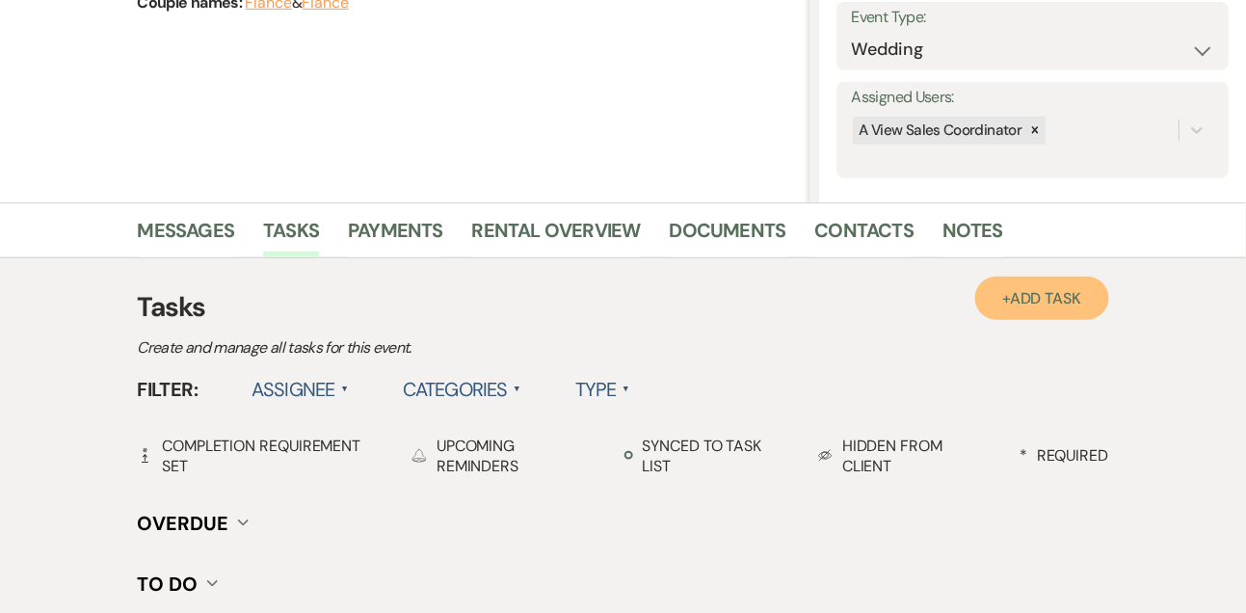
click at [1031, 297] on span "Add Task" at bounding box center [1045, 298] width 71 height 20
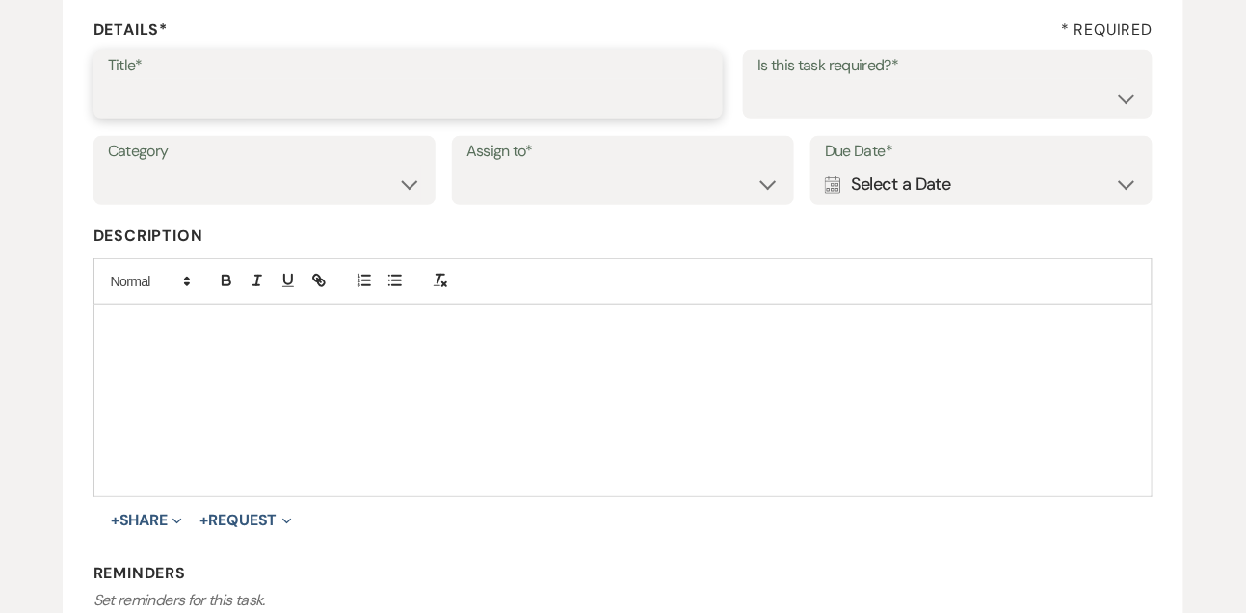
click at [424, 108] on input "Title*" at bounding box center [408, 98] width 601 height 38
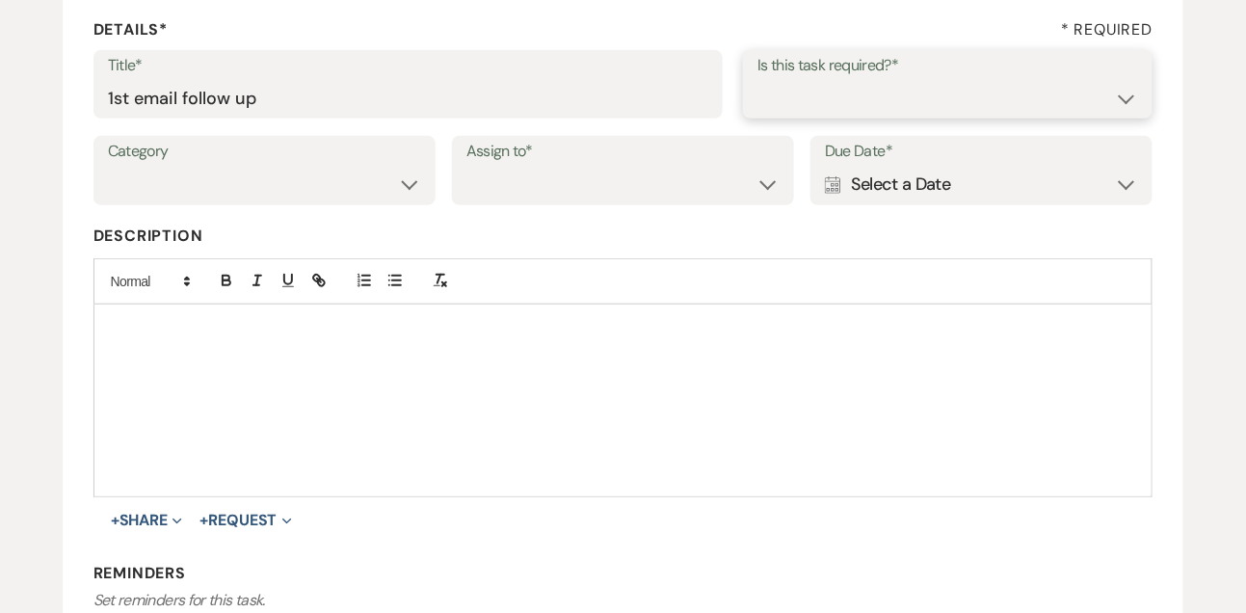
click at [782, 107] on select "Yes No" at bounding box center [947, 98] width 381 height 38
click at [757, 79] on select "Yes No" at bounding box center [947, 98] width 381 height 38
click at [322, 193] on select "Venue Vendors Guests Details Finalize & Share" at bounding box center [264, 185] width 313 height 38
click at [108, 166] on select "Venue Vendors Guests Details Finalize & Share" at bounding box center [264, 185] width 313 height 38
click at [512, 204] on div "Assign to* Venue Client" at bounding box center [623, 170] width 342 height 69
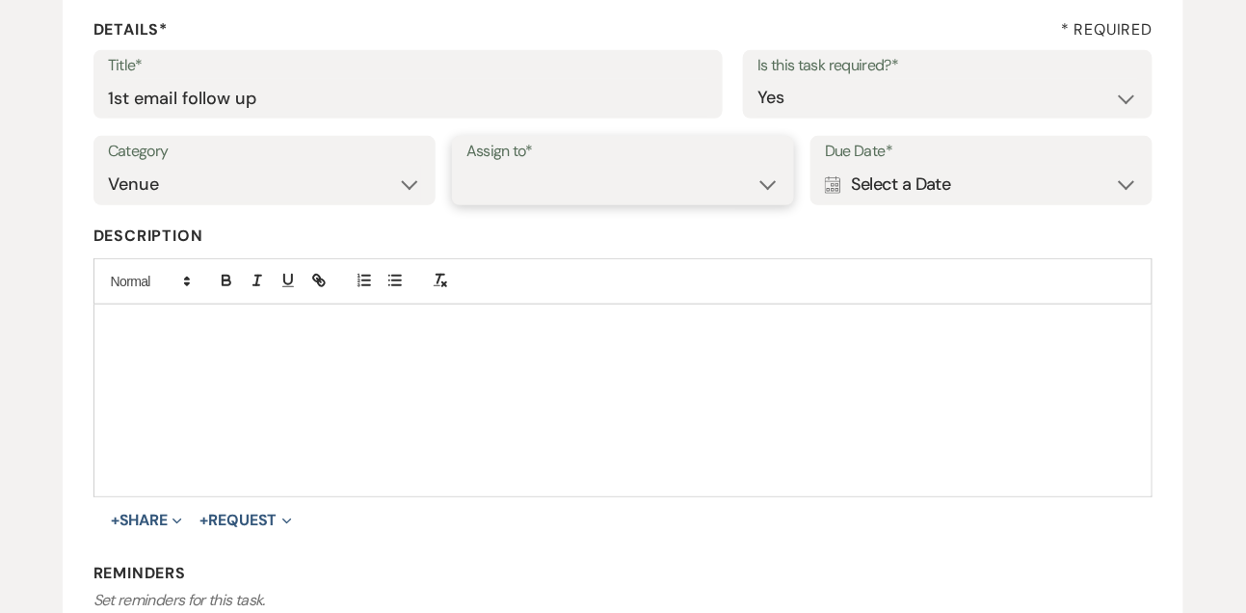
click at [512, 192] on select "Venue Client" at bounding box center [622, 185] width 313 height 38
click at [466, 166] on select "Venue Client" at bounding box center [622, 185] width 313 height 38
click at [888, 186] on div "Calendar Select a Date Expand" at bounding box center [981, 185] width 313 height 38
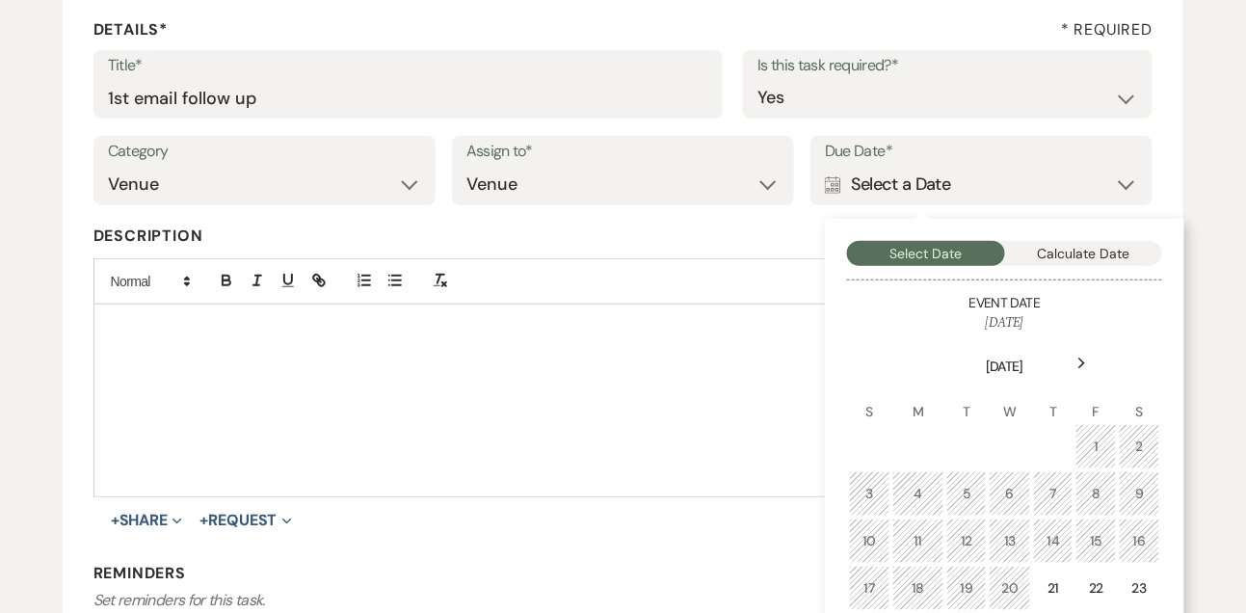
click at [1087, 368] on icon "Next" at bounding box center [1082, 364] width 10 height 12
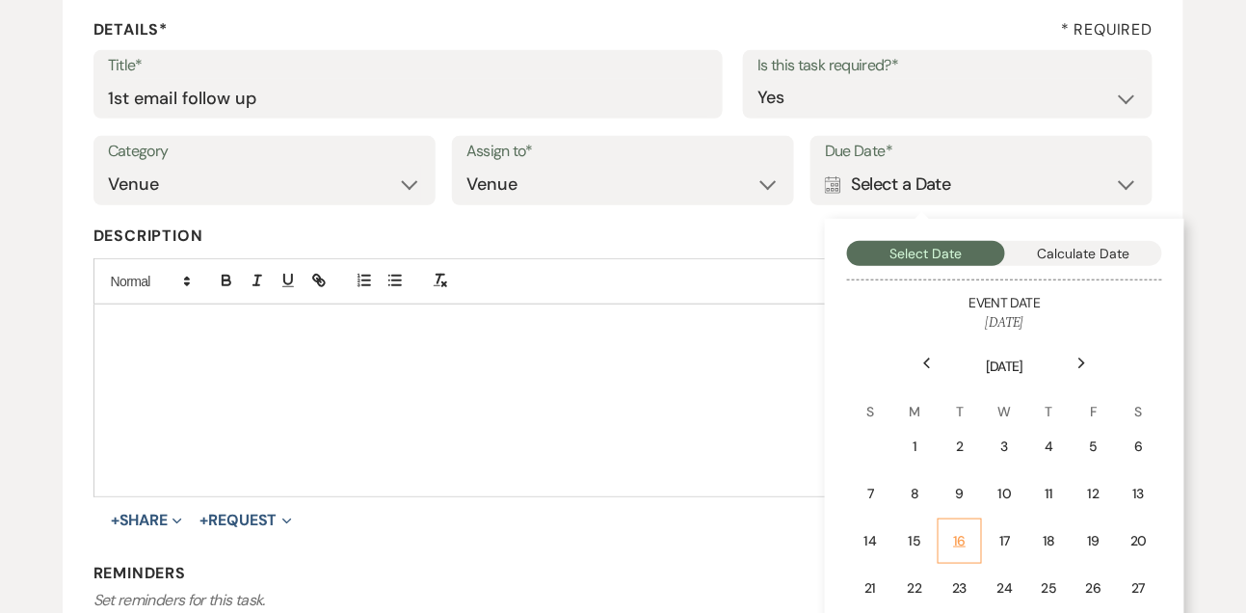
click at [963, 534] on div "16" at bounding box center [959, 541] width 18 height 20
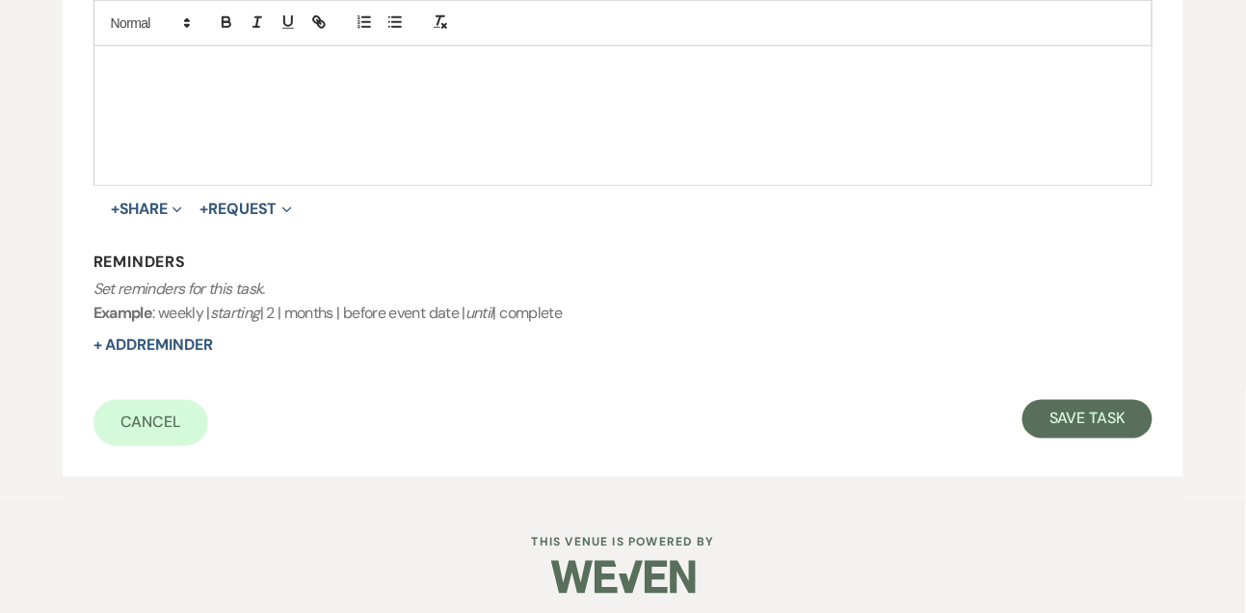
scroll to position [601, 0]
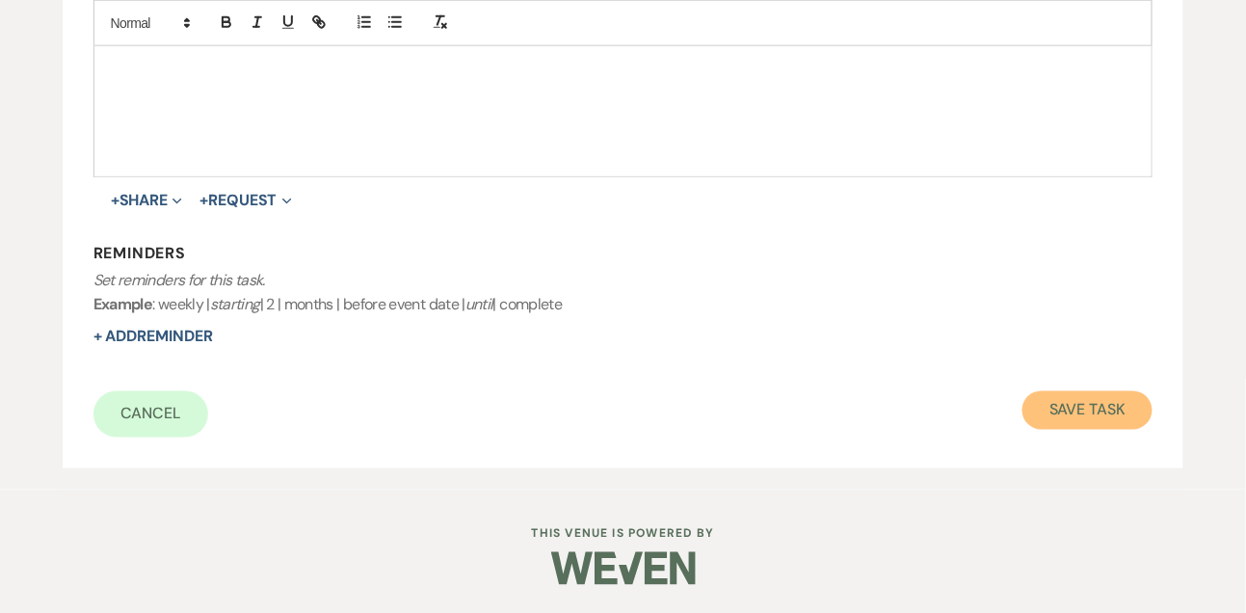
click at [1144, 402] on button "Save Task" at bounding box center [1087, 410] width 130 height 39
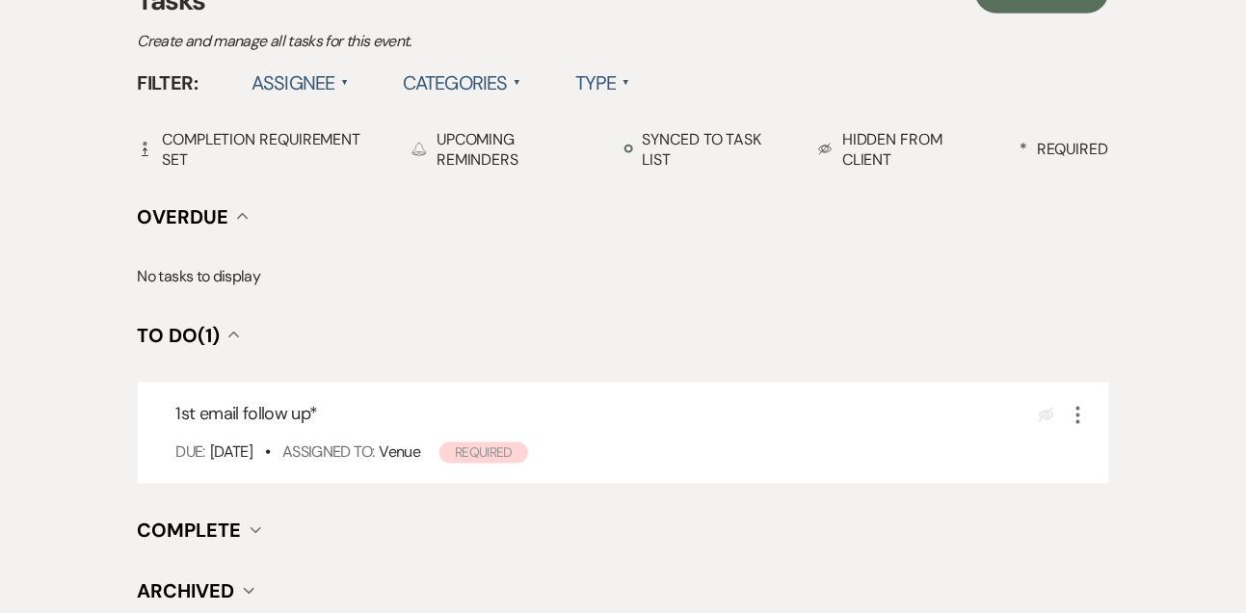
scroll to position [451, 0]
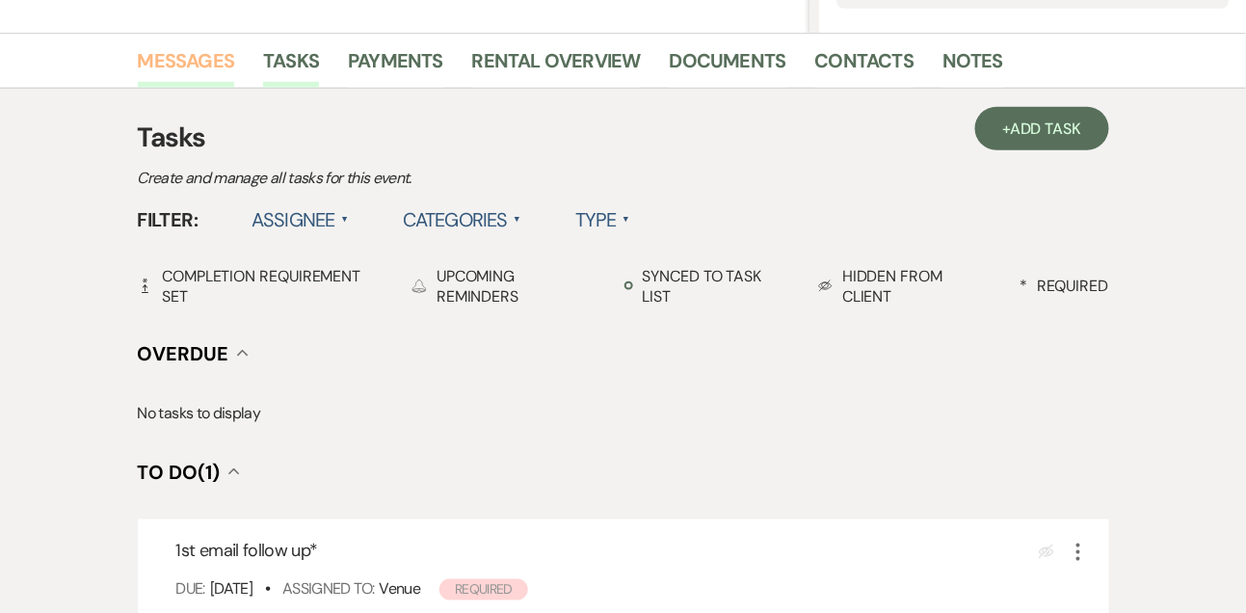
click at [190, 73] on link "Messages" at bounding box center [186, 66] width 97 height 42
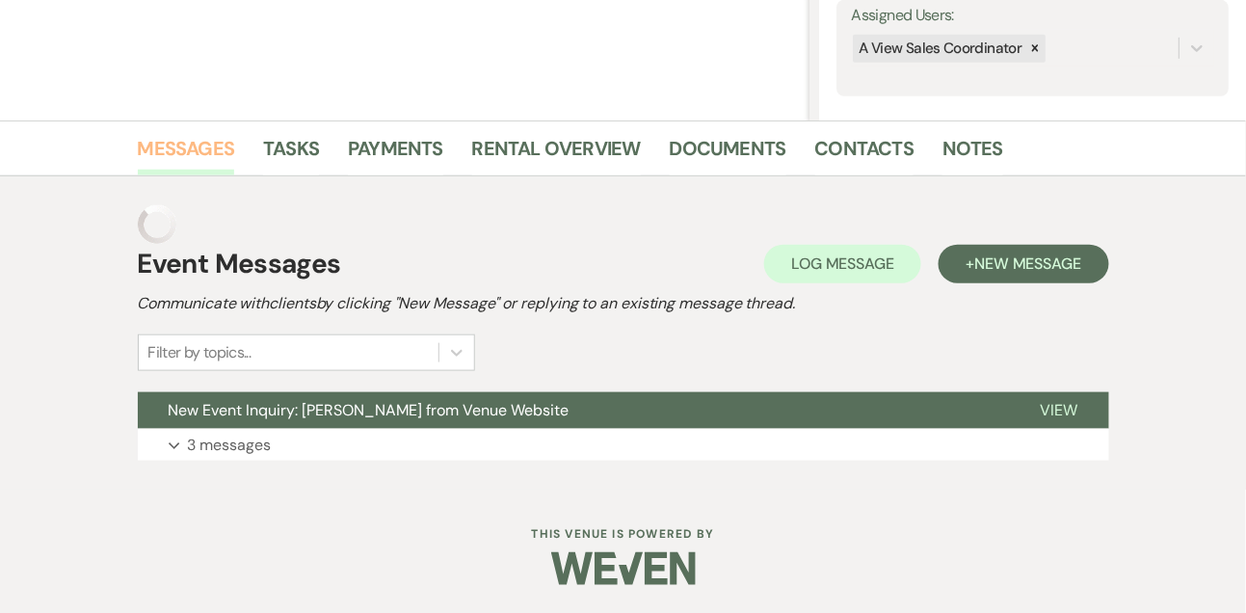
scroll to position [325, 0]
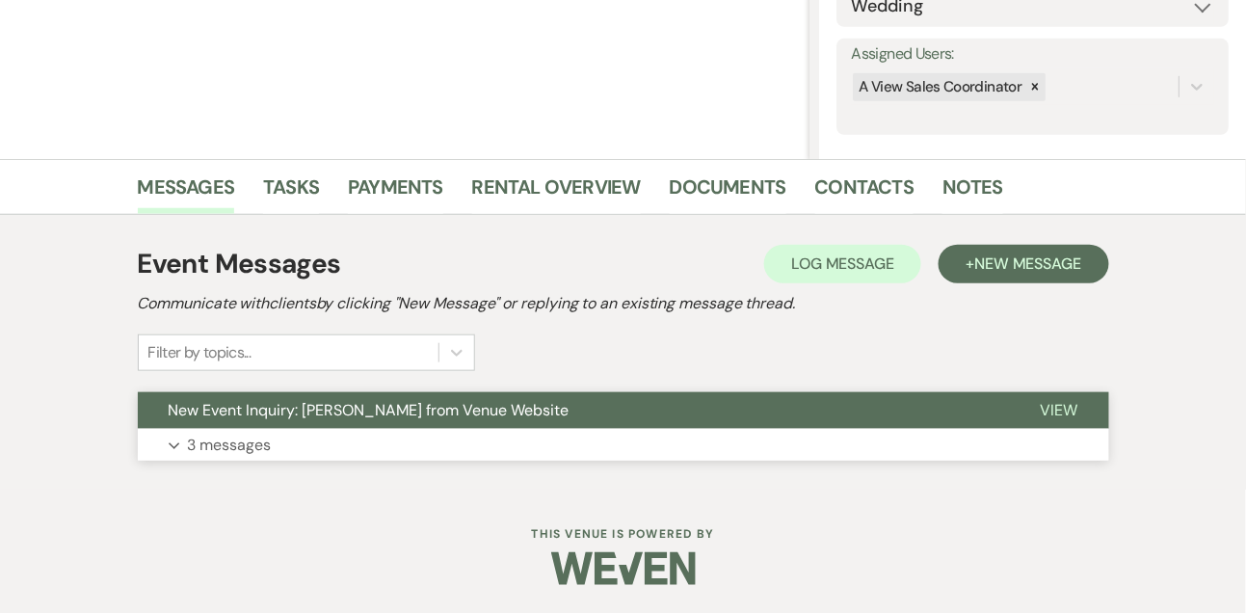
click at [241, 438] on p "3 messages" at bounding box center [230, 445] width 84 height 25
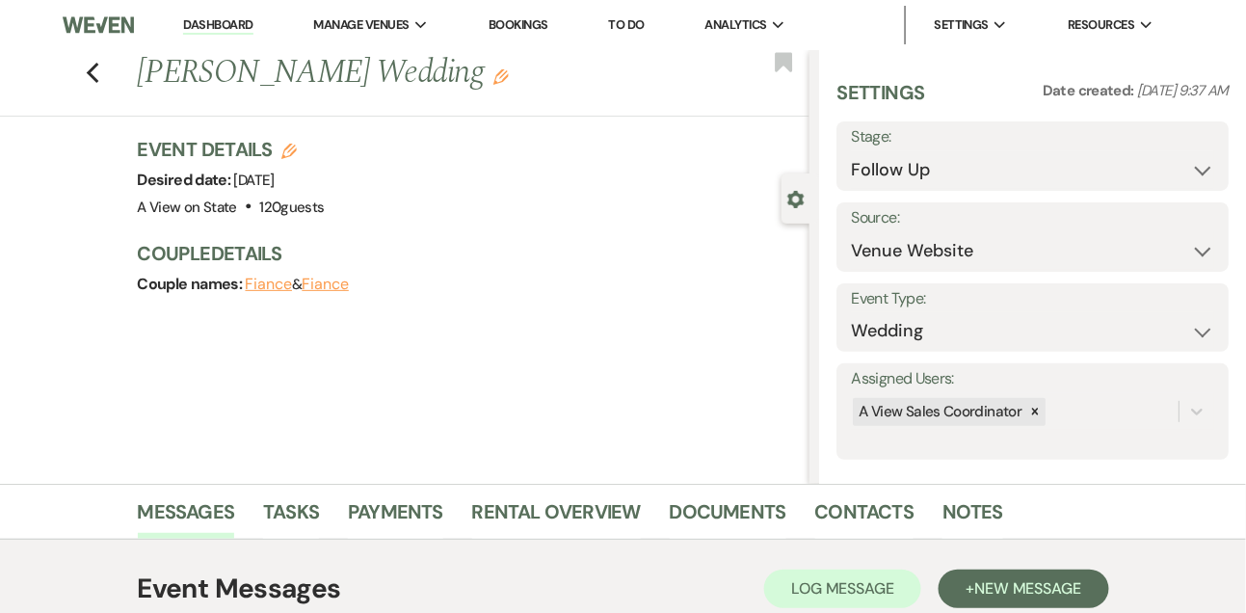
scroll to position [59, 0]
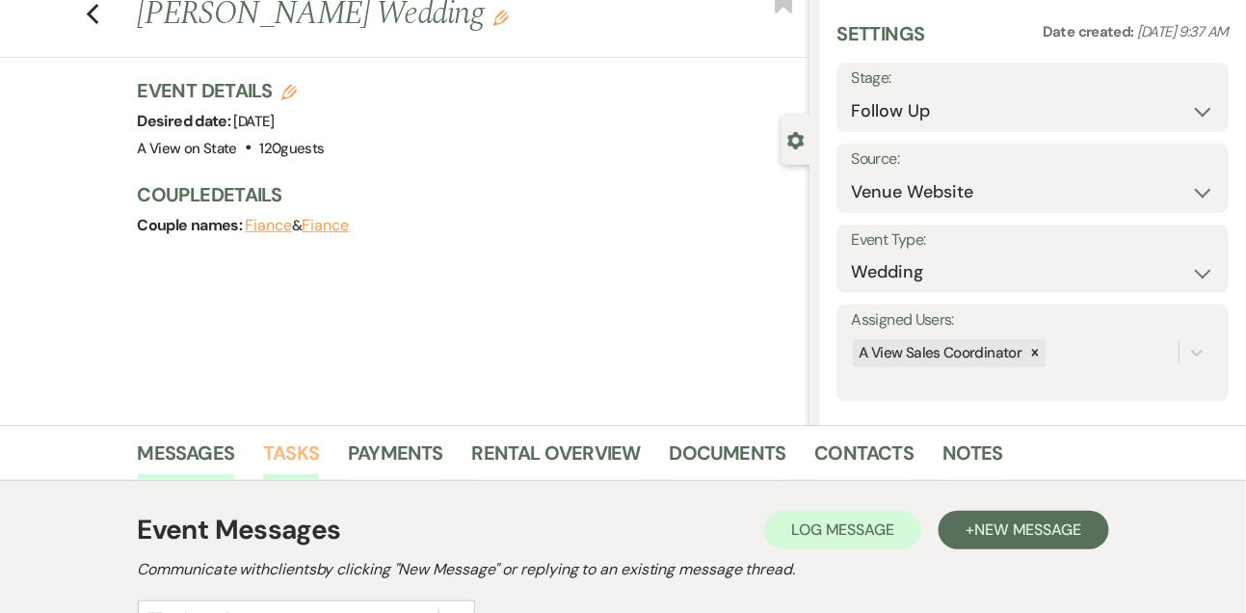
click at [289, 469] on link "Tasks" at bounding box center [291, 459] width 56 height 42
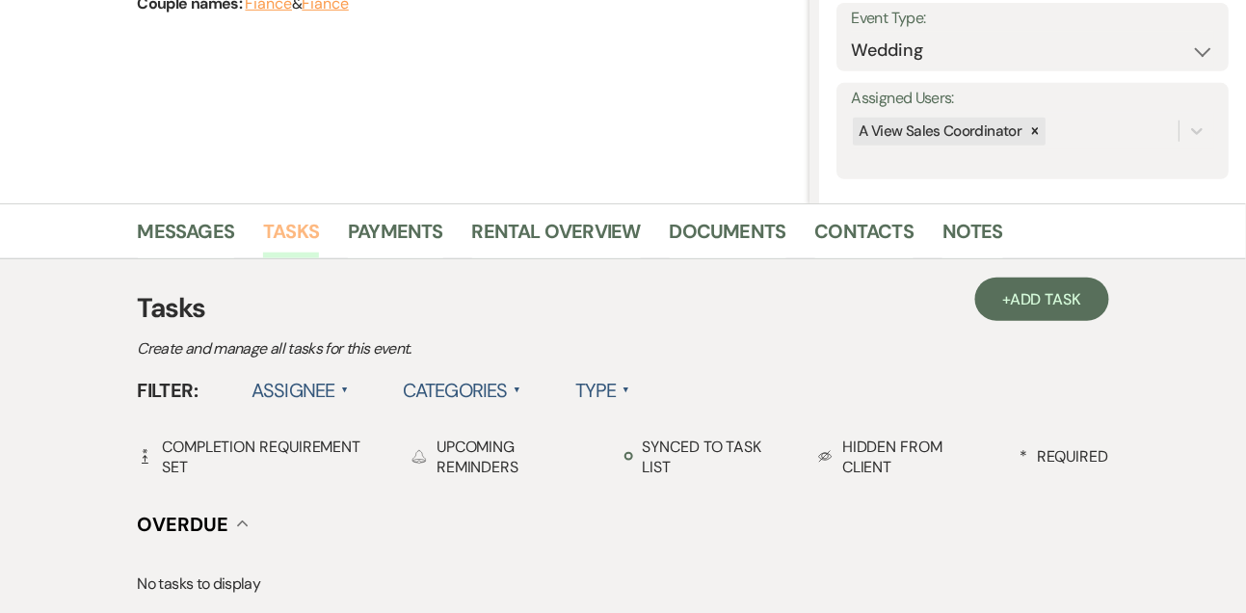
scroll to position [240, 0]
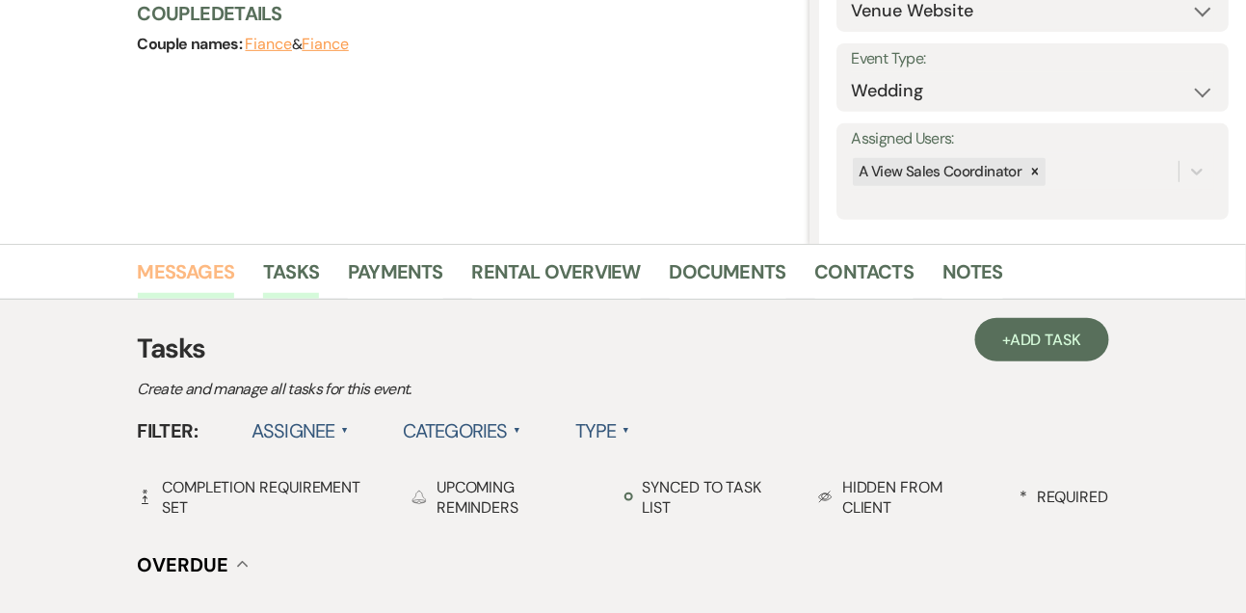
click at [214, 262] on link "Messages" at bounding box center [186, 277] width 97 height 42
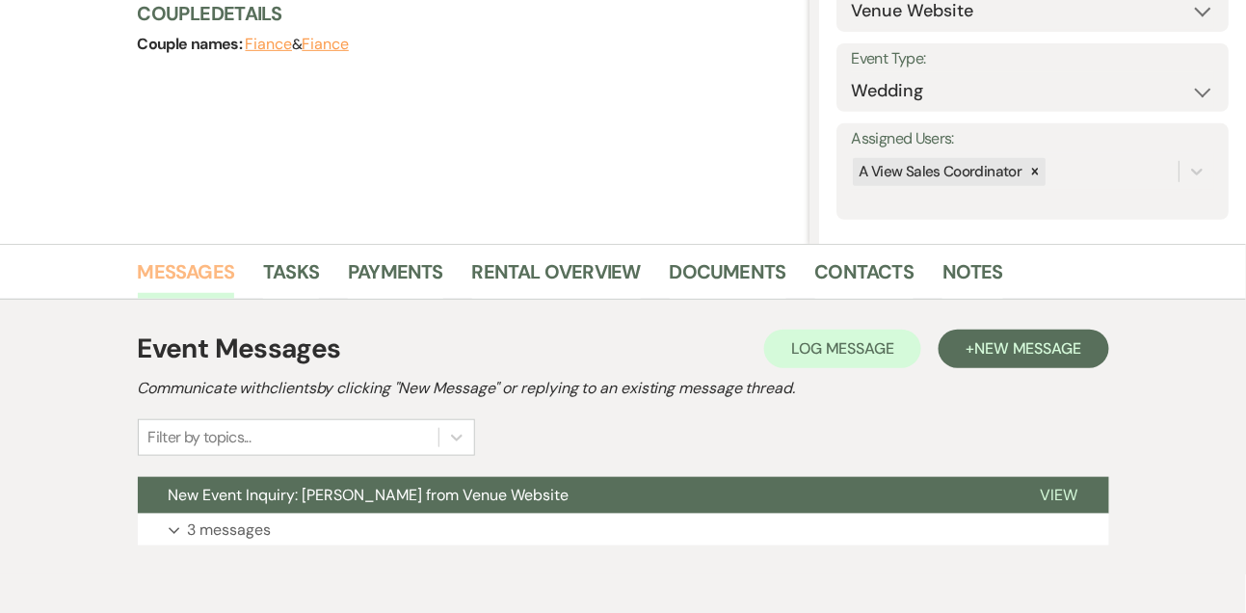
scroll to position [325, 0]
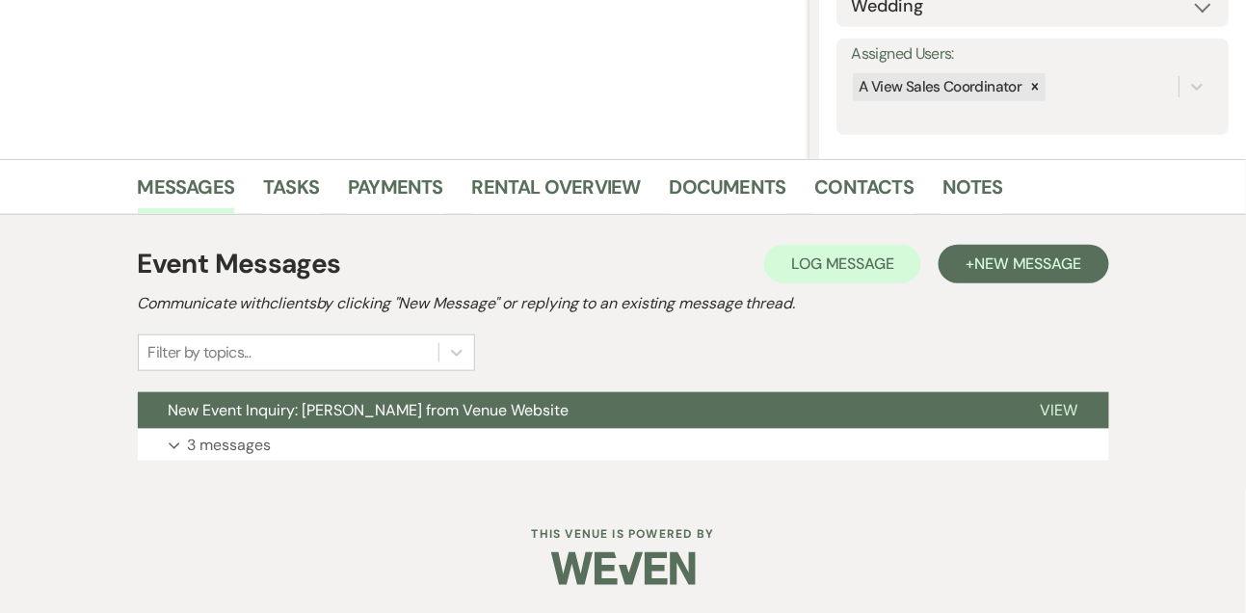
click at [237, 464] on div "Event Messages Log Log Message + New Message Communicate with clients by clicki…" at bounding box center [623, 352] width 971 height 236
click at [237, 451] on p "3 messages" at bounding box center [230, 445] width 84 height 25
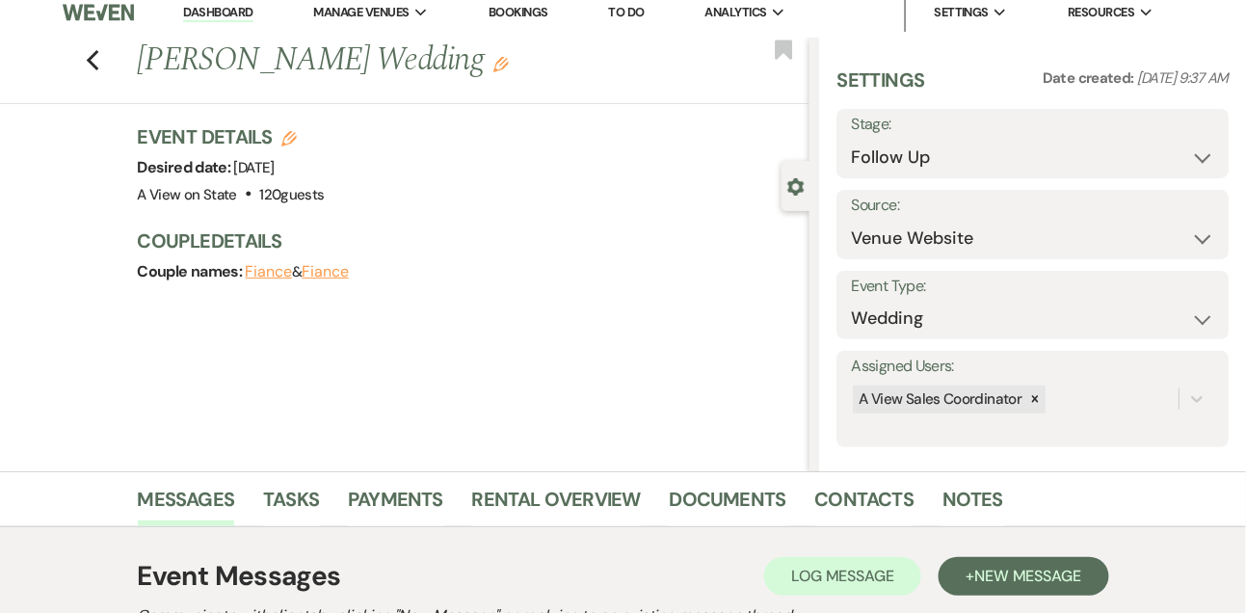
scroll to position [295, 0]
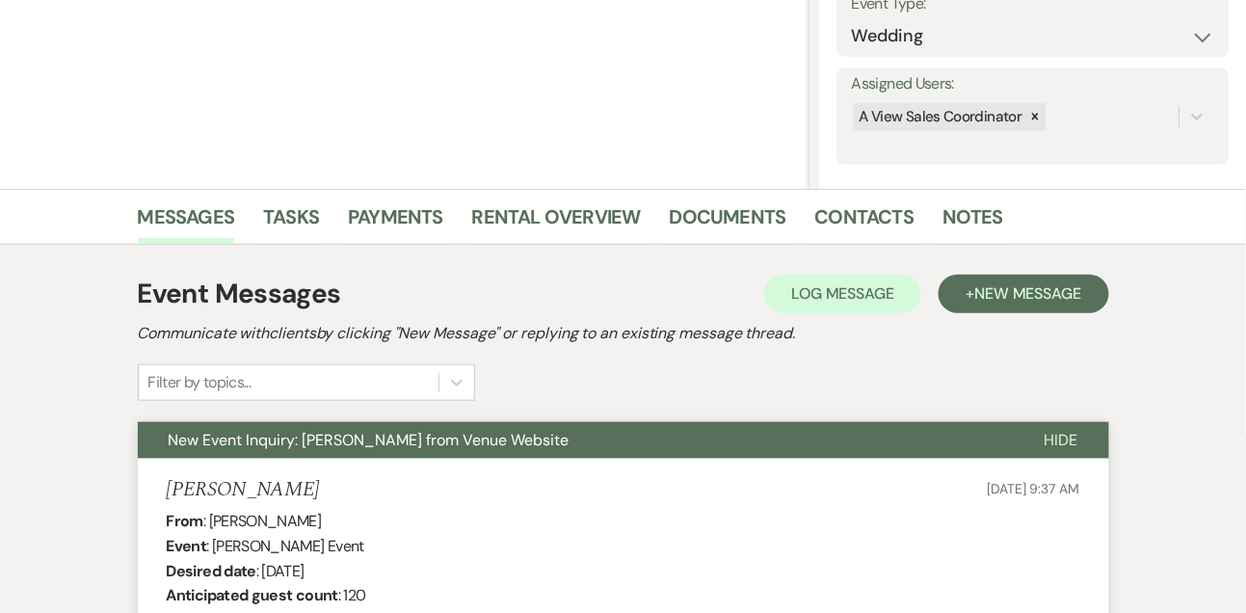
click at [883, 198] on li "Contacts" at bounding box center [879, 221] width 128 height 46
click at [877, 212] on link "Contacts" at bounding box center [864, 222] width 99 height 42
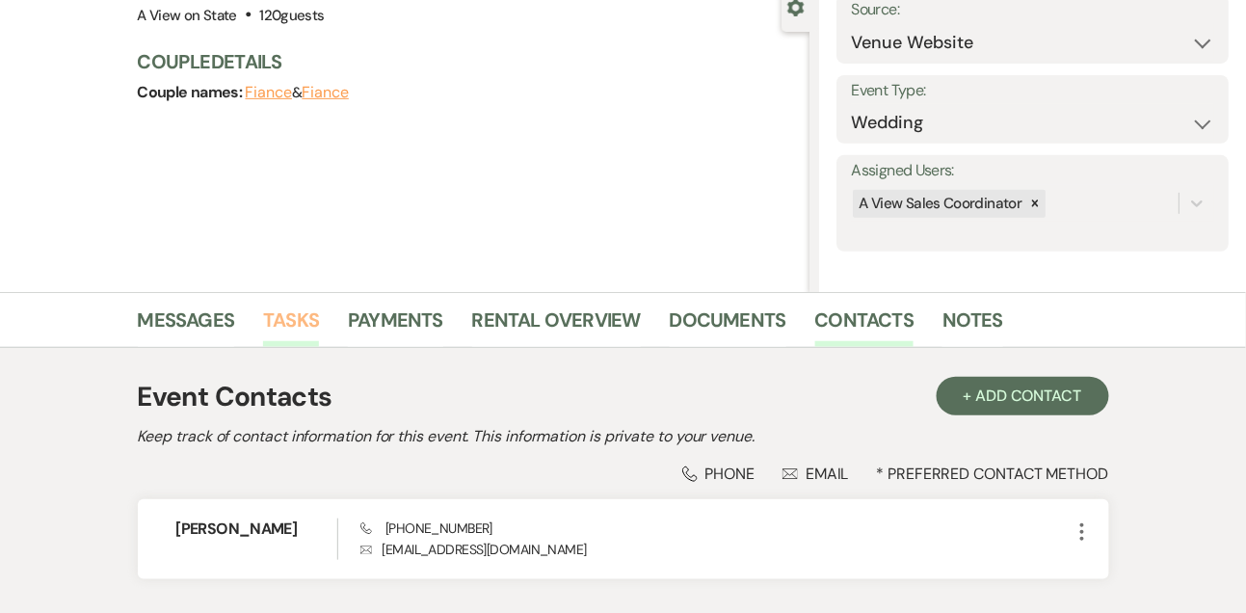
click at [307, 326] on link "Tasks" at bounding box center [291, 326] width 56 height 42
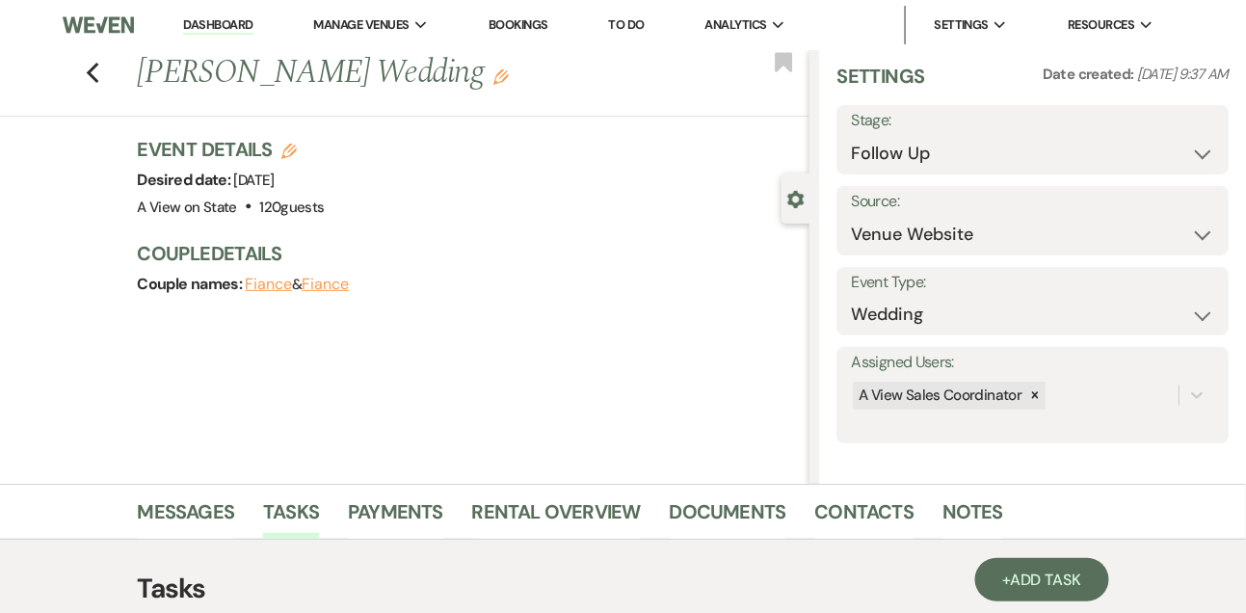
click at [211, 32] on link "Dashboard" at bounding box center [217, 25] width 69 height 18
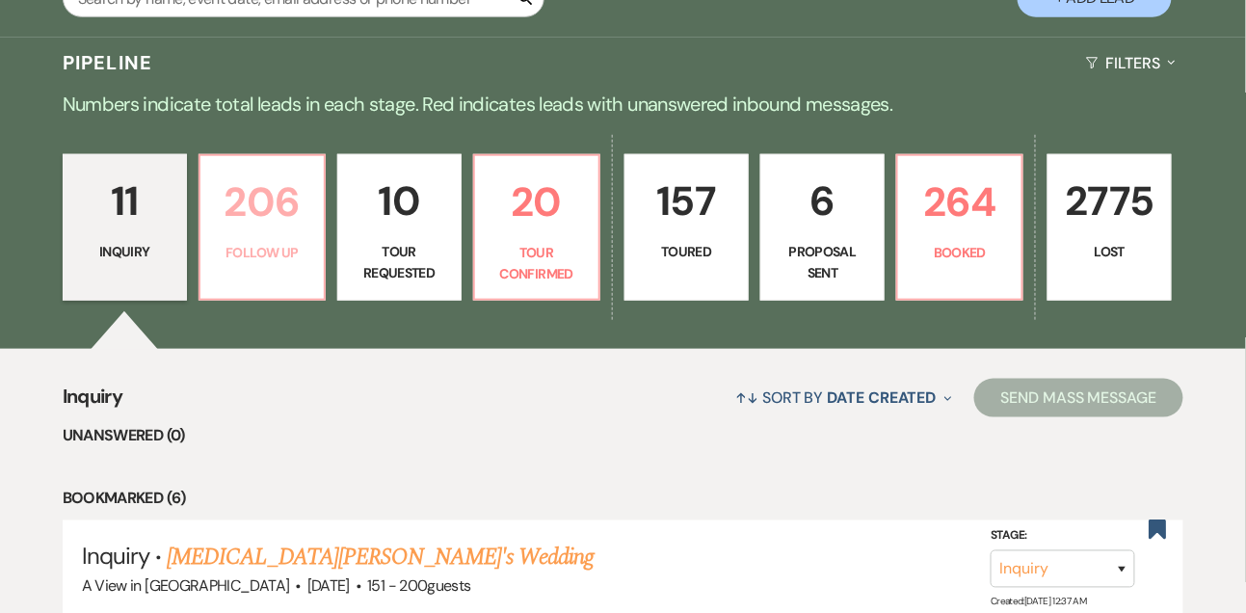
scroll to position [296, 0]
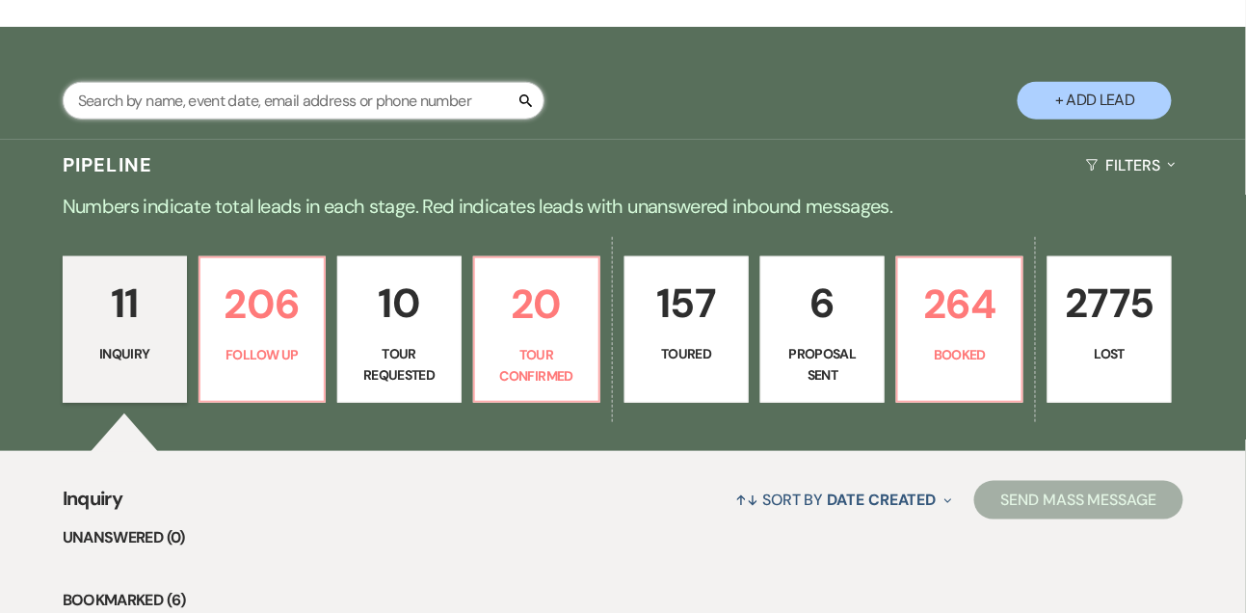
click at [283, 119] on input "text" at bounding box center [304, 101] width 482 height 38
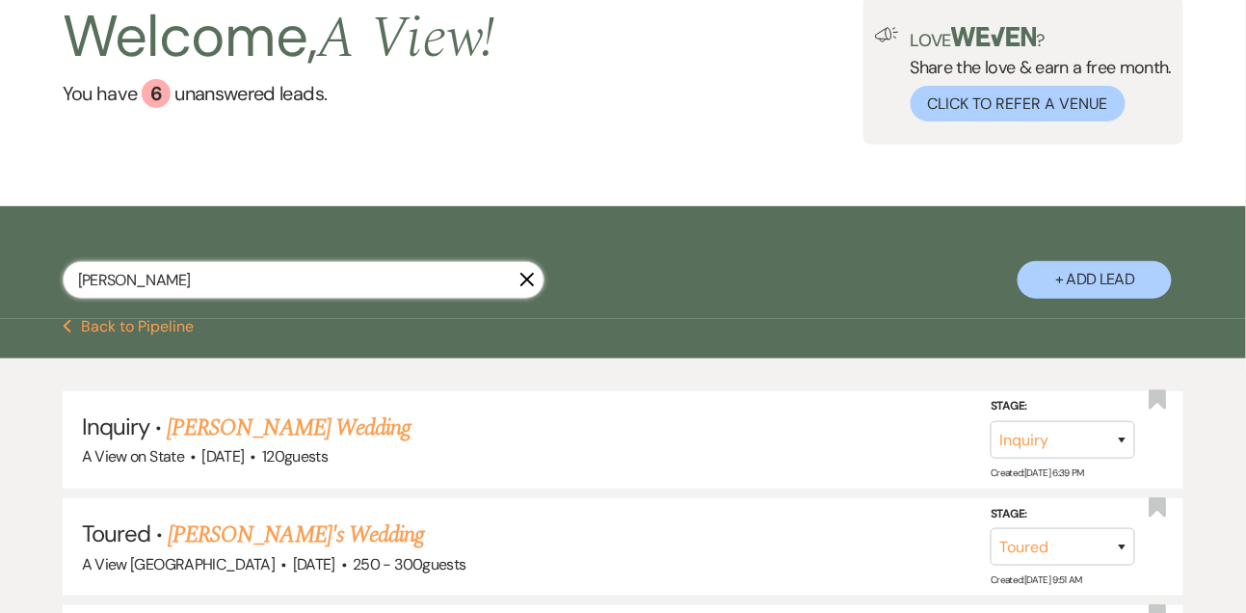
scroll to position [296, 0]
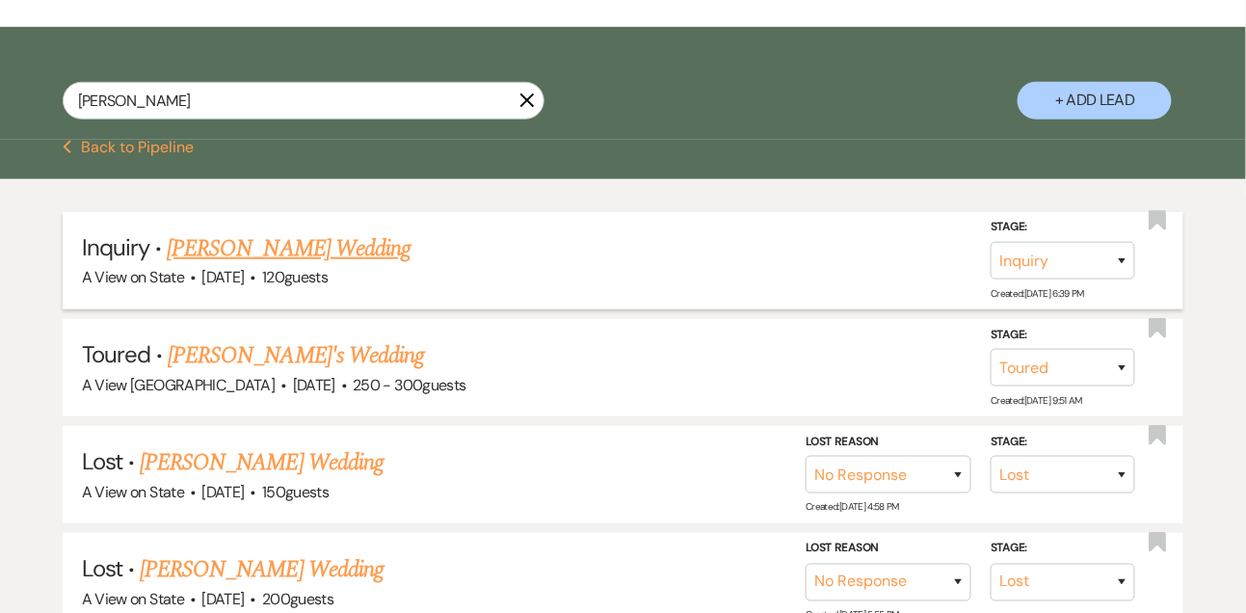
click at [262, 266] on link "[PERSON_NAME] Wedding" at bounding box center [289, 248] width 244 height 35
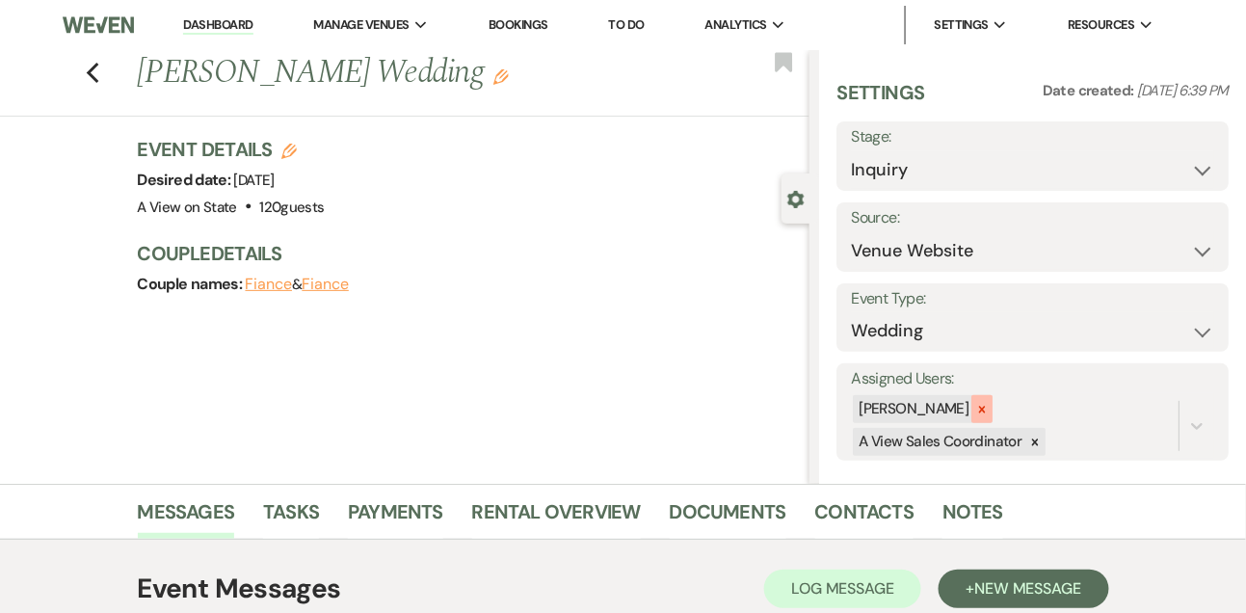
click at [993, 417] on div at bounding box center [981, 409] width 21 height 28
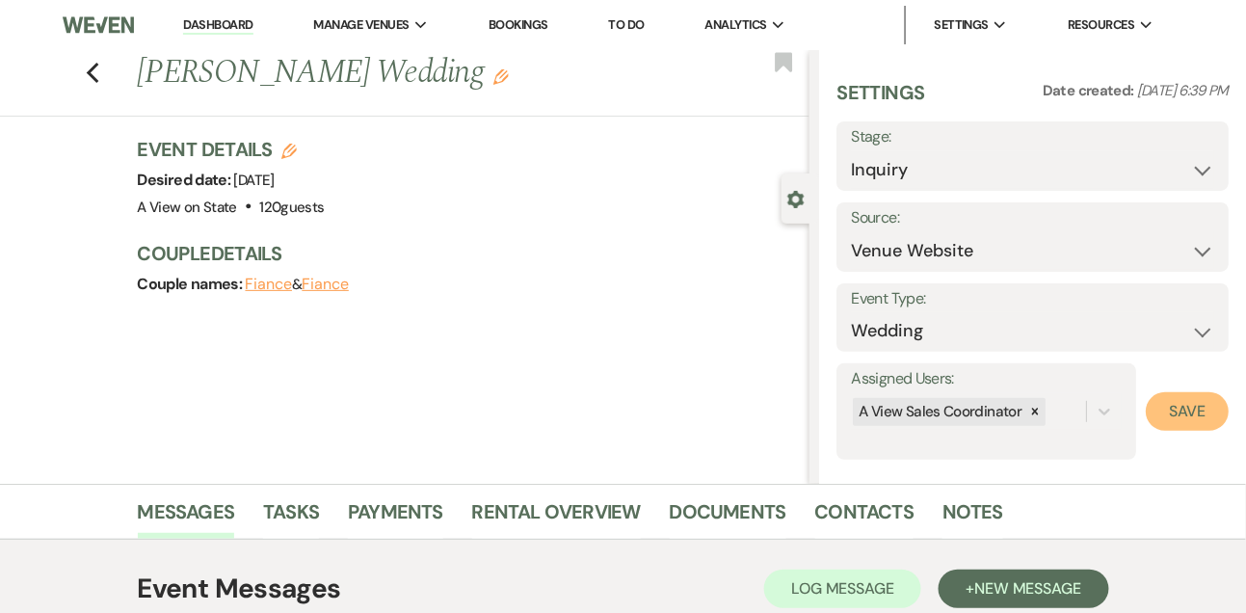
click at [1200, 411] on button "Save" at bounding box center [1187, 411] width 83 height 39
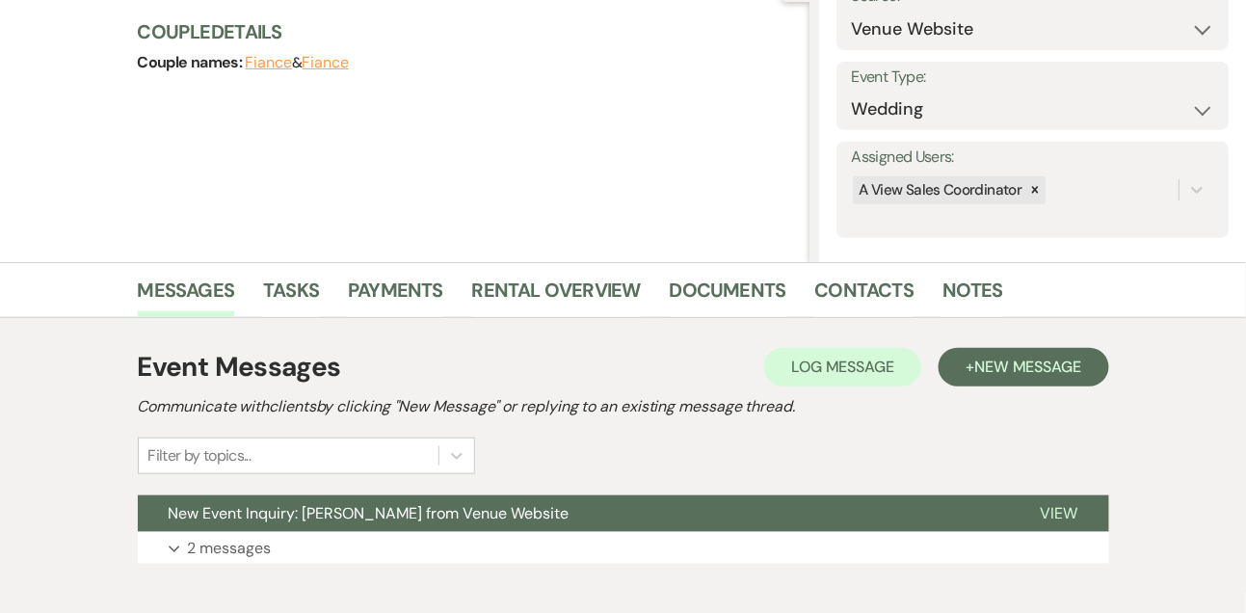
scroll to position [325, 0]
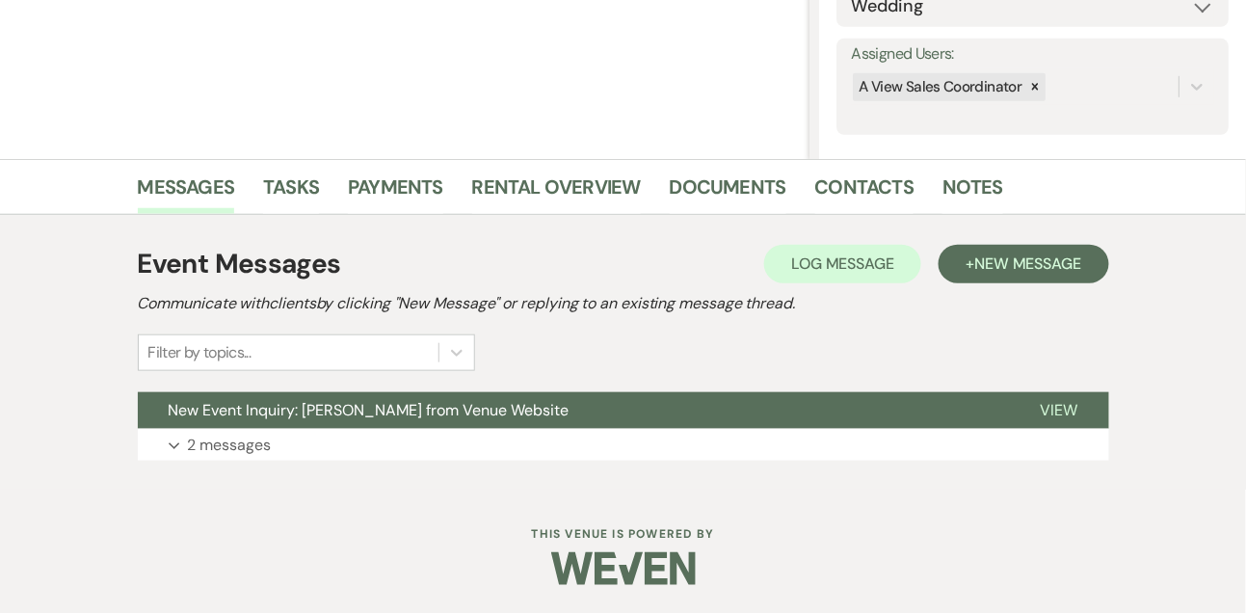
click at [447, 472] on div "Event Messages Log Log Message + New Message Communicate with clients by clicki…" at bounding box center [623, 352] width 1099 height 275
click at [444, 464] on div "Event Messages Log Log Message + New Message Communicate with clients by clicki…" at bounding box center [623, 352] width 971 height 236
click at [438, 433] on button "Expand 2 messages" at bounding box center [623, 445] width 971 height 33
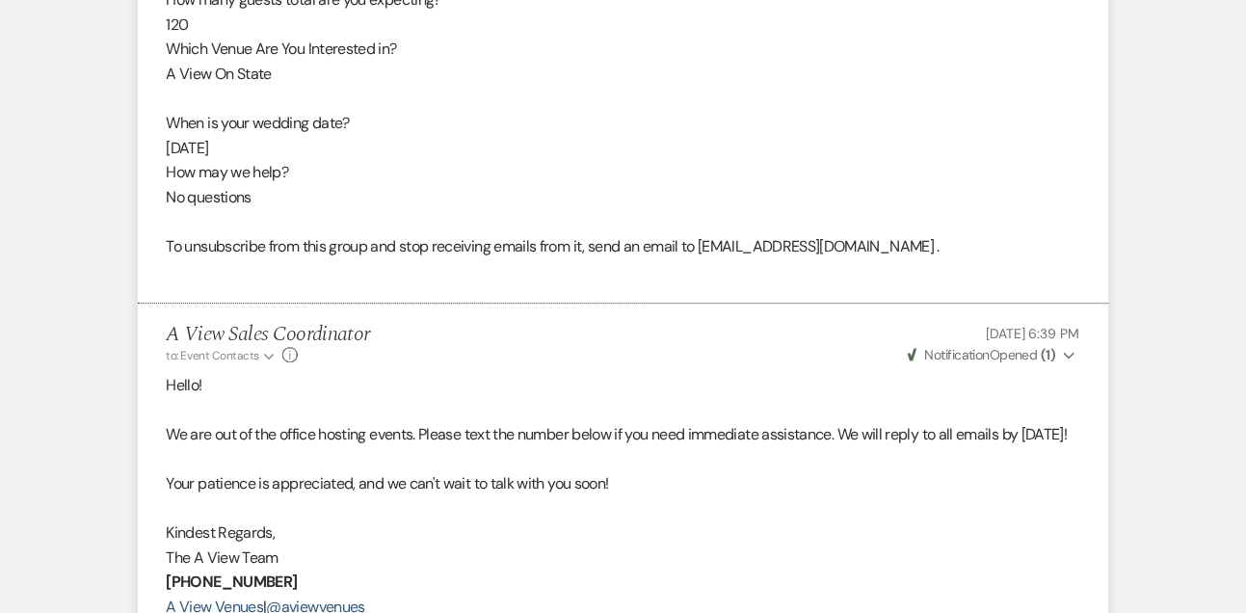
scroll to position [1542, 0]
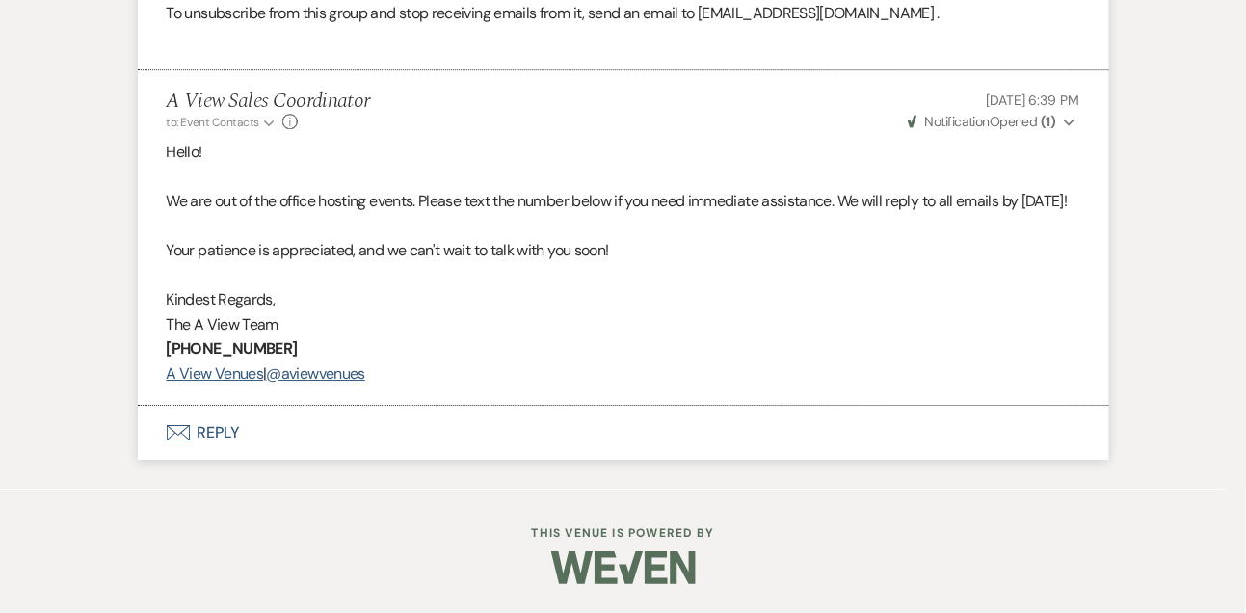
click at [232, 430] on button "Envelope Reply" at bounding box center [623, 433] width 971 height 54
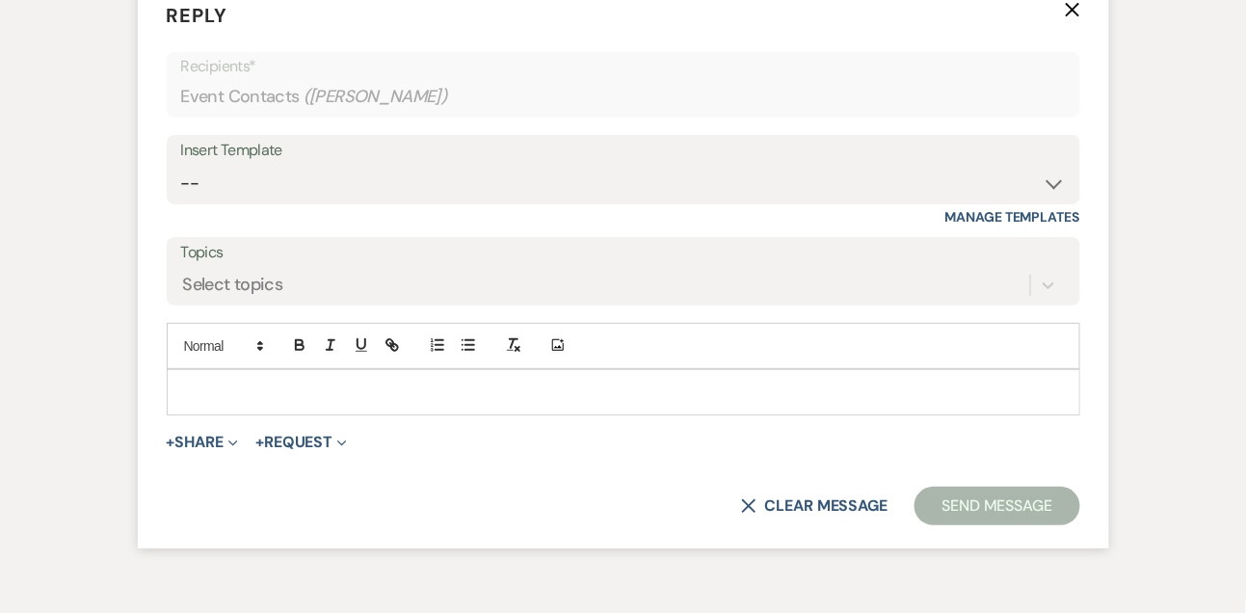
scroll to position [1927, 0]
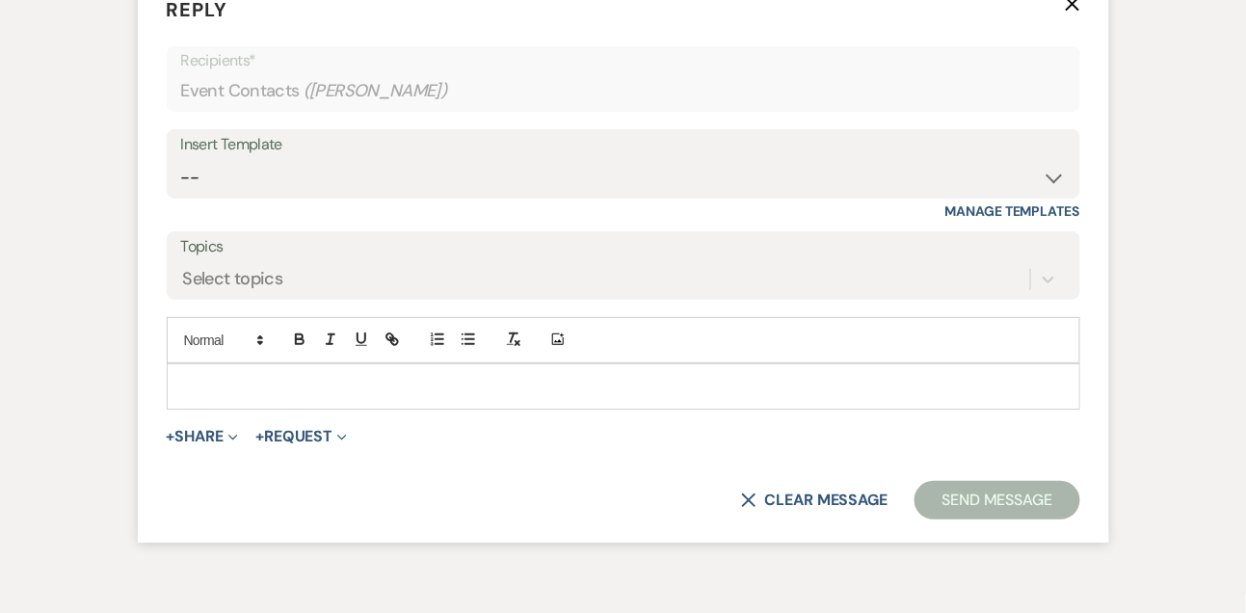
click at [252, 199] on div "Insert Template -- Tour Confirmation Contract (Pre-Booked Leads) Out of office …" at bounding box center [624, 163] width 914 height 69
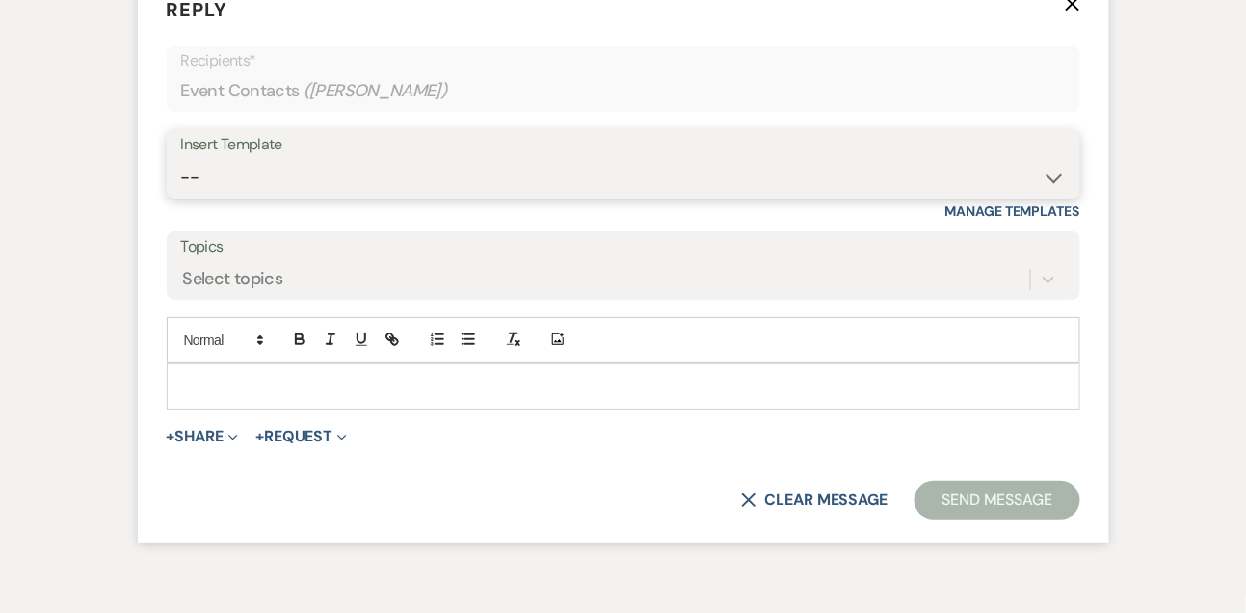
click at [249, 197] on select "-- Tour Confirmation Contract (Pre-Booked Leads) Out of office Inquiry Email Al…" at bounding box center [623, 178] width 885 height 38
click at [181, 197] on select "-- Tour Confirmation Contract (Pre-Booked Leads) Out of office Inquiry Email Al…" at bounding box center [623, 178] width 885 height 38
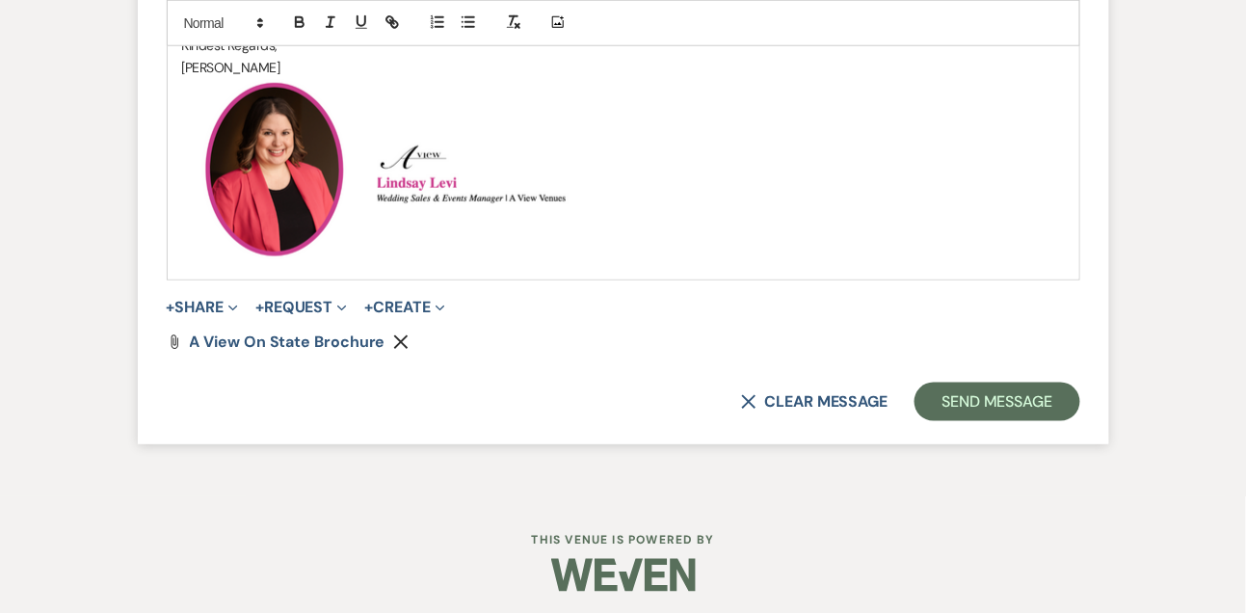
scroll to position [2539, 0]
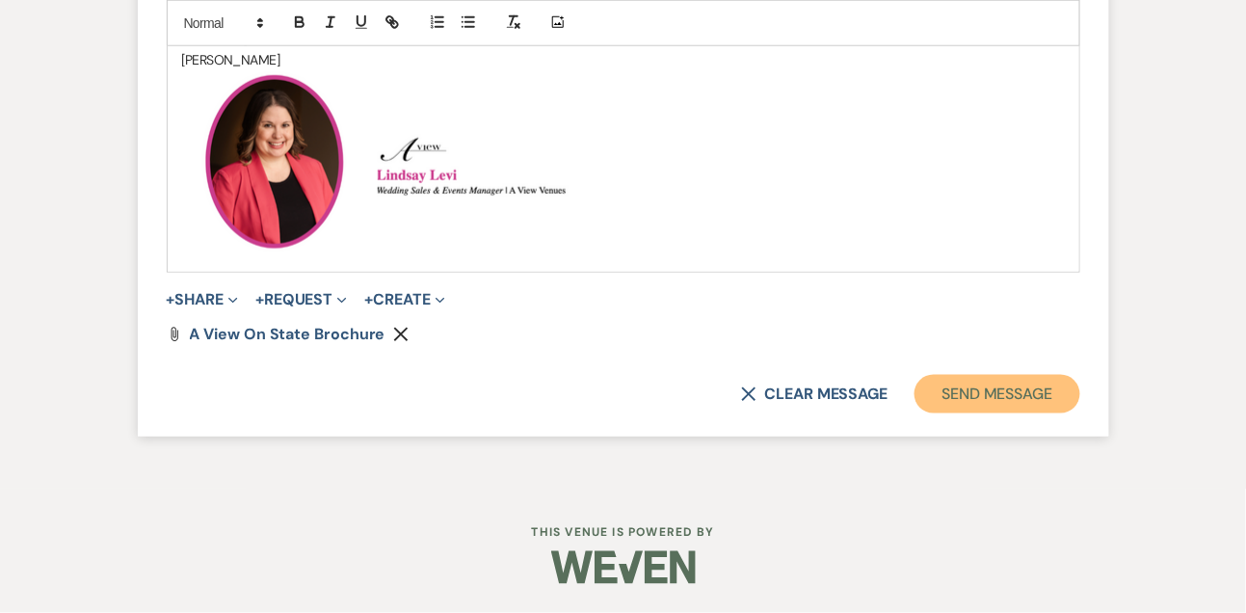
click at [982, 385] on button "Send Message" at bounding box center [997, 394] width 165 height 39
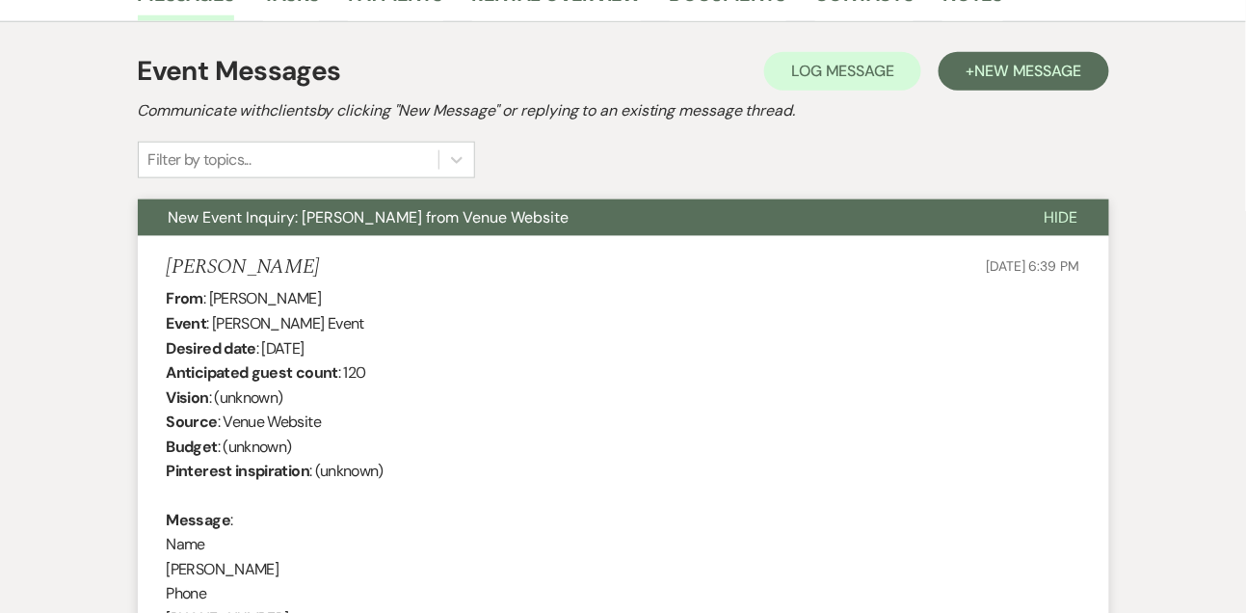
scroll to position [501, 0]
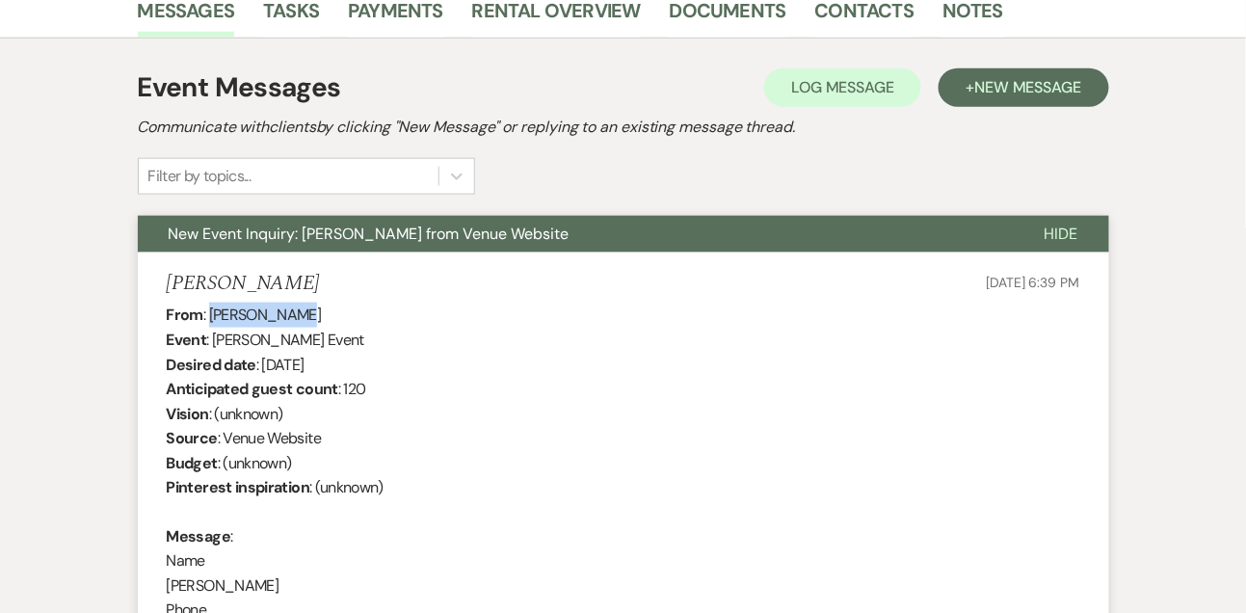
drag, startPoint x: 212, startPoint y: 312, endPoint x: 329, endPoint y: 313, distance: 116.6
drag, startPoint x: 261, startPoint y: 366, endPoint x: 429, endPoint y: 362, distance: 167.7
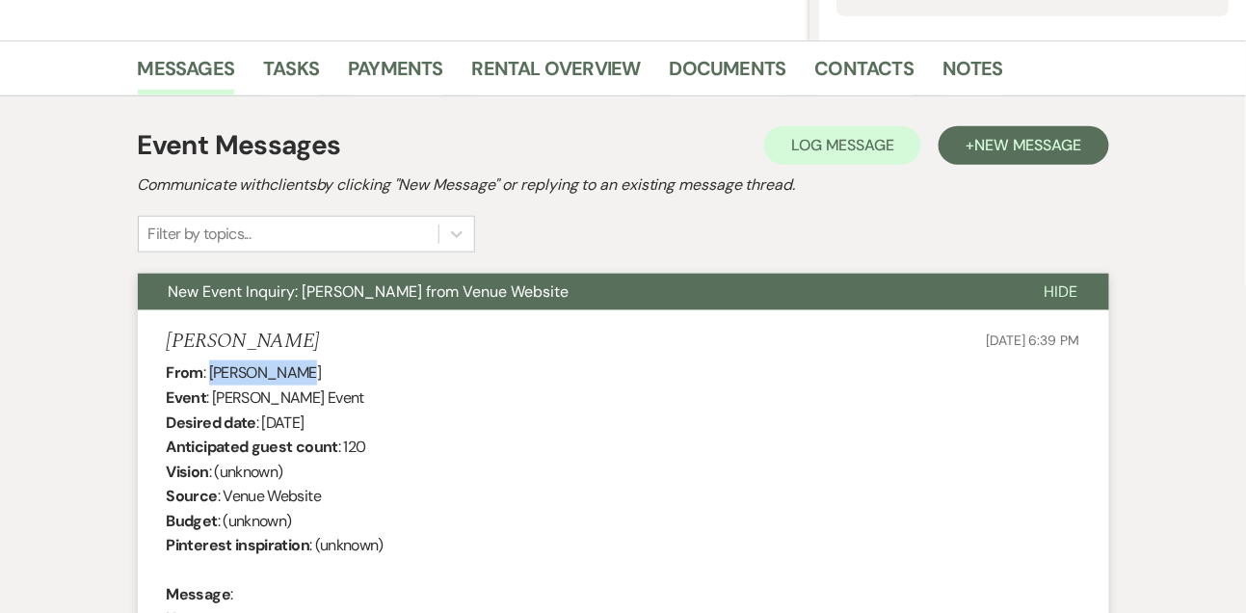
scroll to position [0, 0]
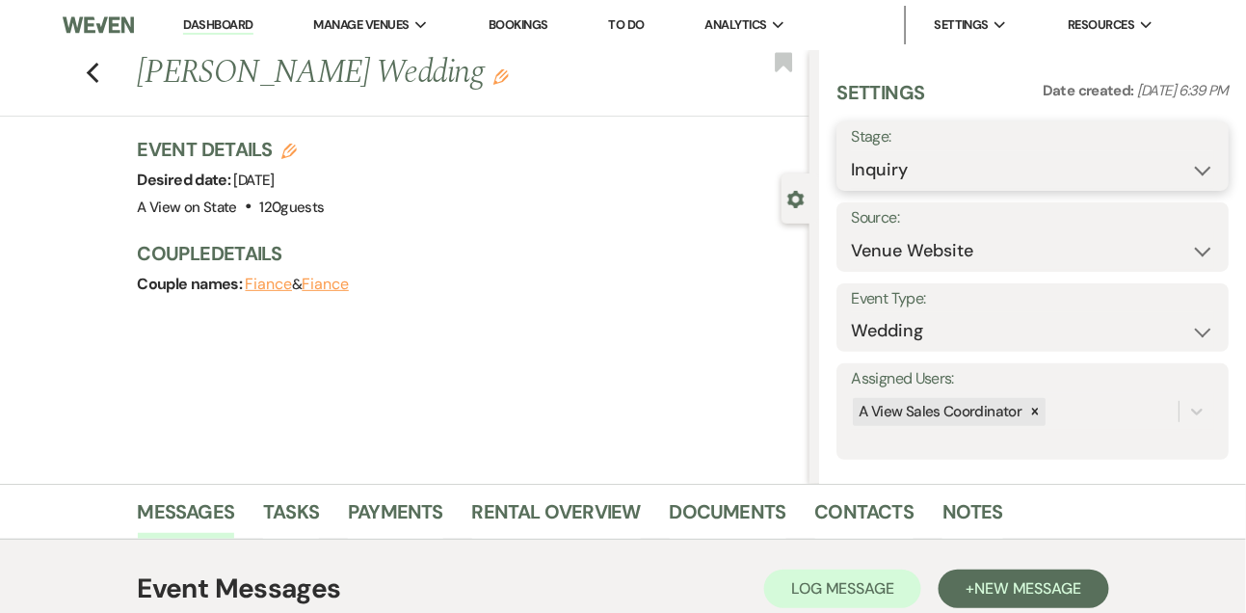
click at [921, 166] on select "Inquiry Follow Up Tour Requested Tour Confirmed Toured Proposal Sent Booked Lost" at bounding box center [1032, 170] width 363 height 38
click at [851, 151] on select "Inquiry Follow Up Tour Requested Tour Confirmed Toured Proposal Sent Booked Lost" at bounding box center [1032, 170] width 363 height 38
click at [1219, 148] on button "Save" at bounding box center [1188, 156] width 81 height 39
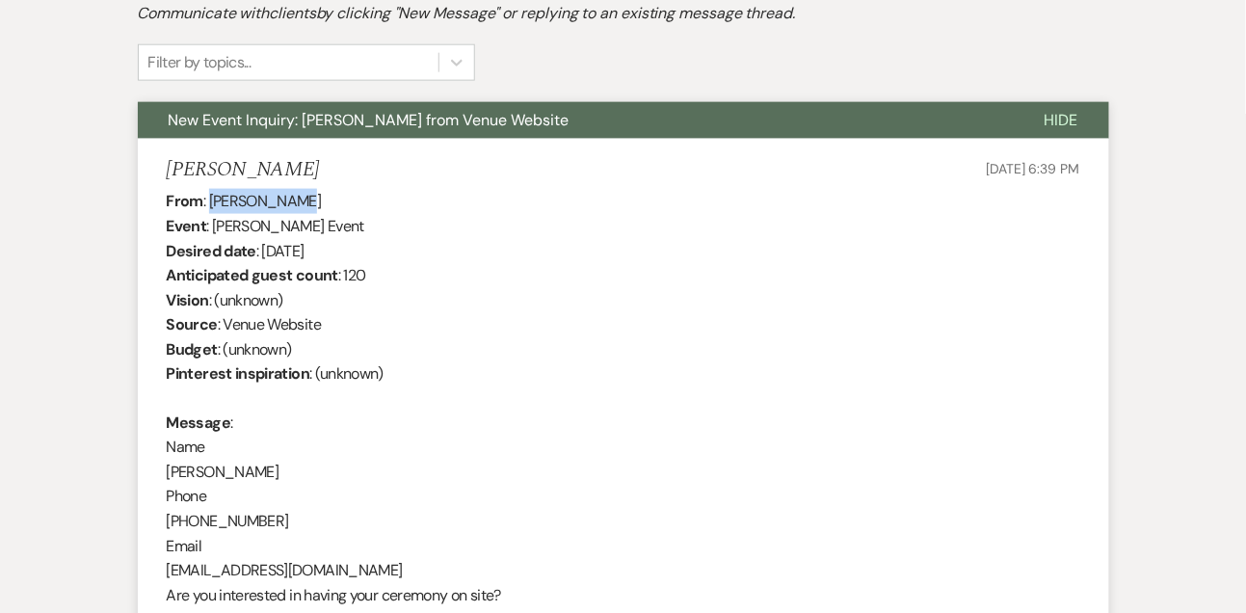
scroll to position [310, 0]
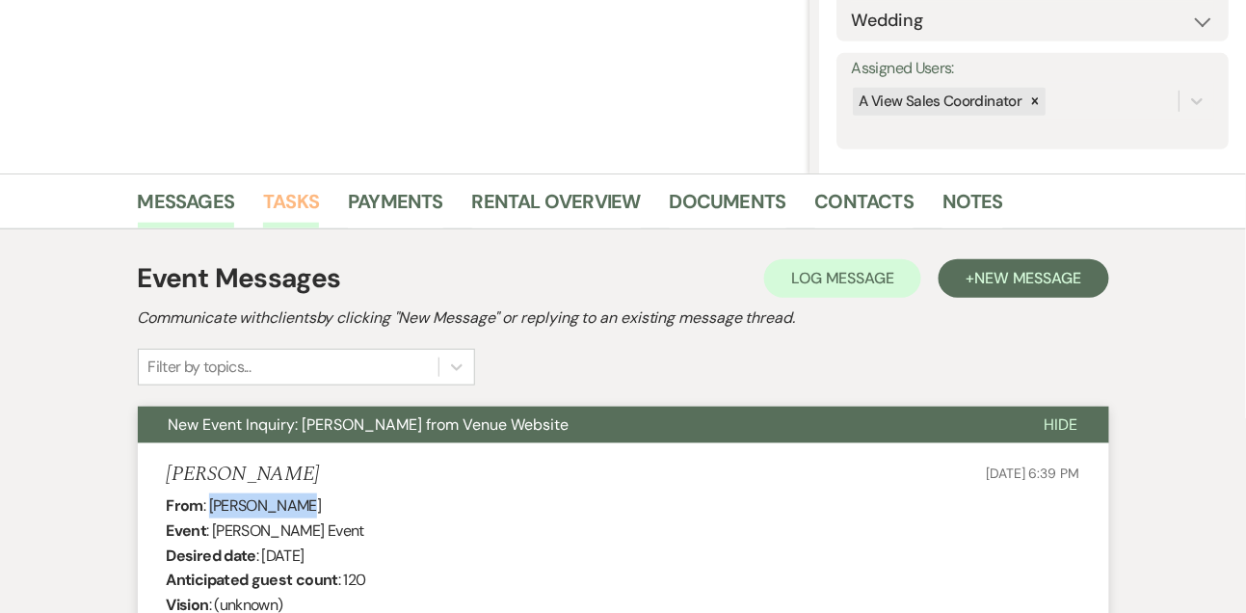
click at [313, 191] on link "Tasks" at bounding box center [291, 207] width 56 height 42
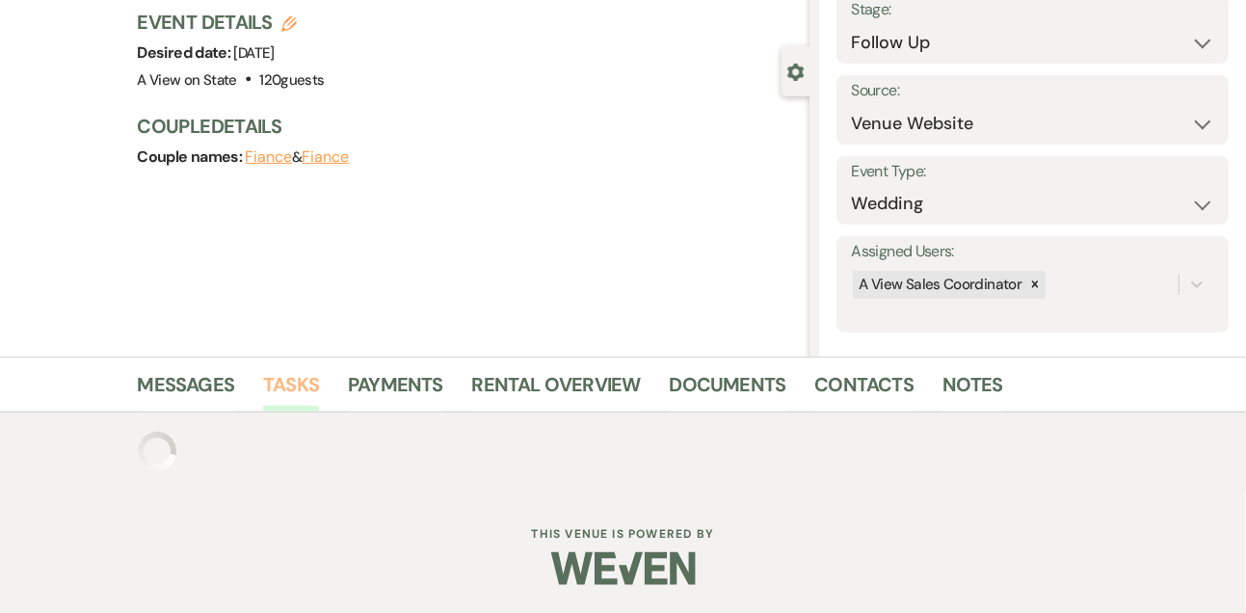
scroll to position [310, 0]
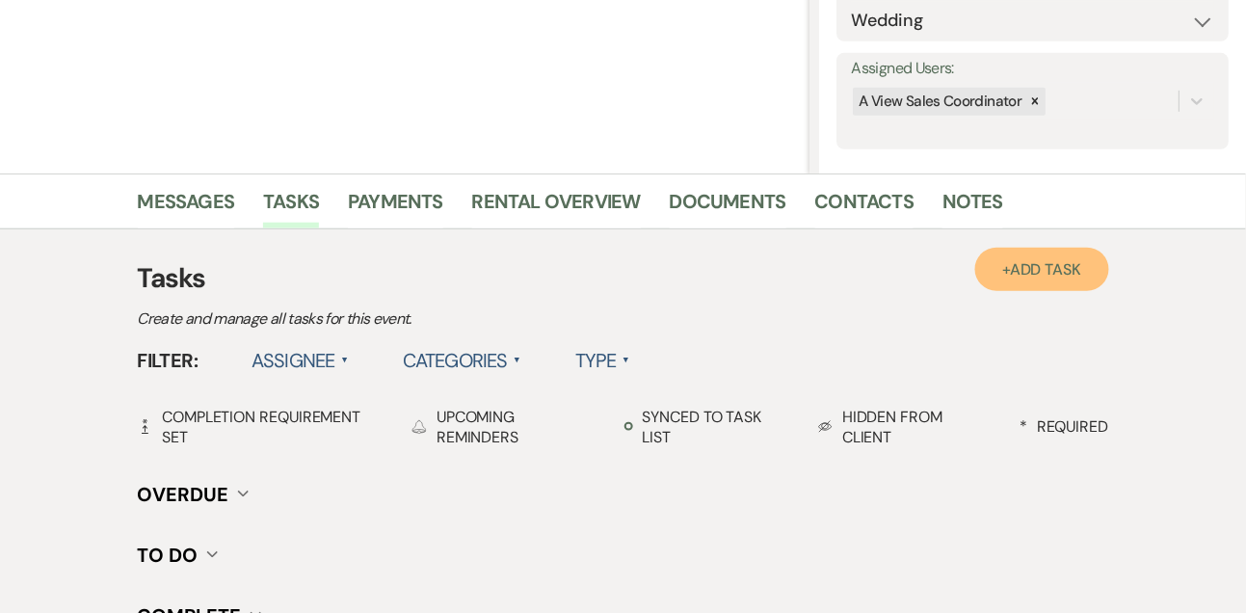
click at [1029, 279] on link "+ Add Task" at bounding box center [1041, 269] width 133 height 43
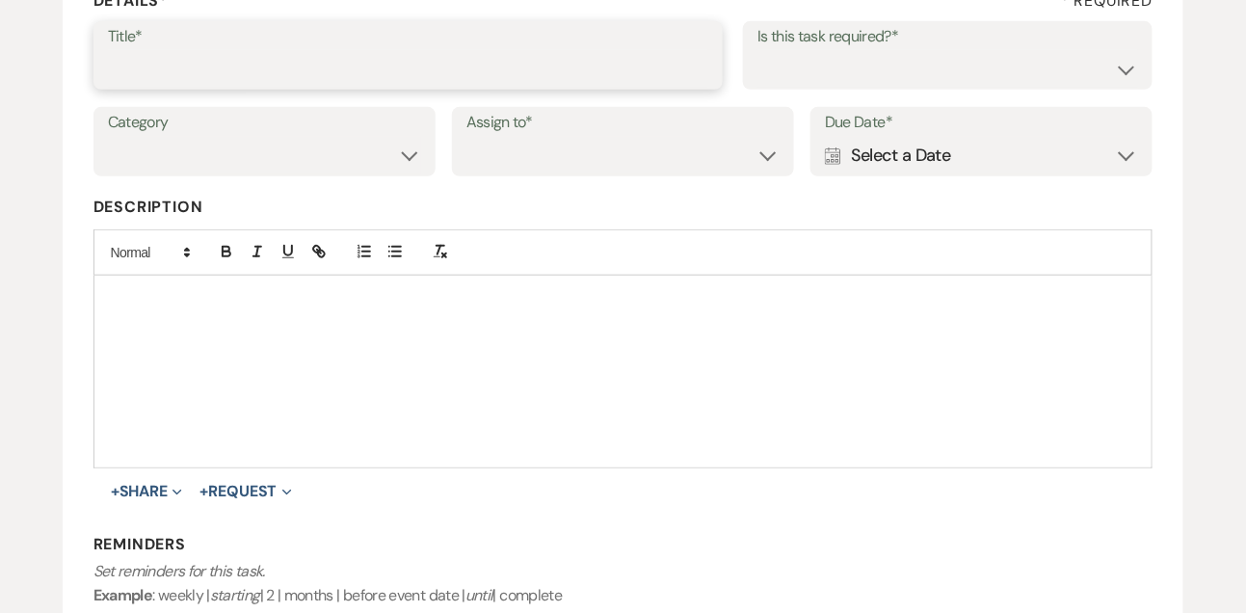
click at [494, 77] on input "Title*" at bounding box center [408, 69] width 601 height 38
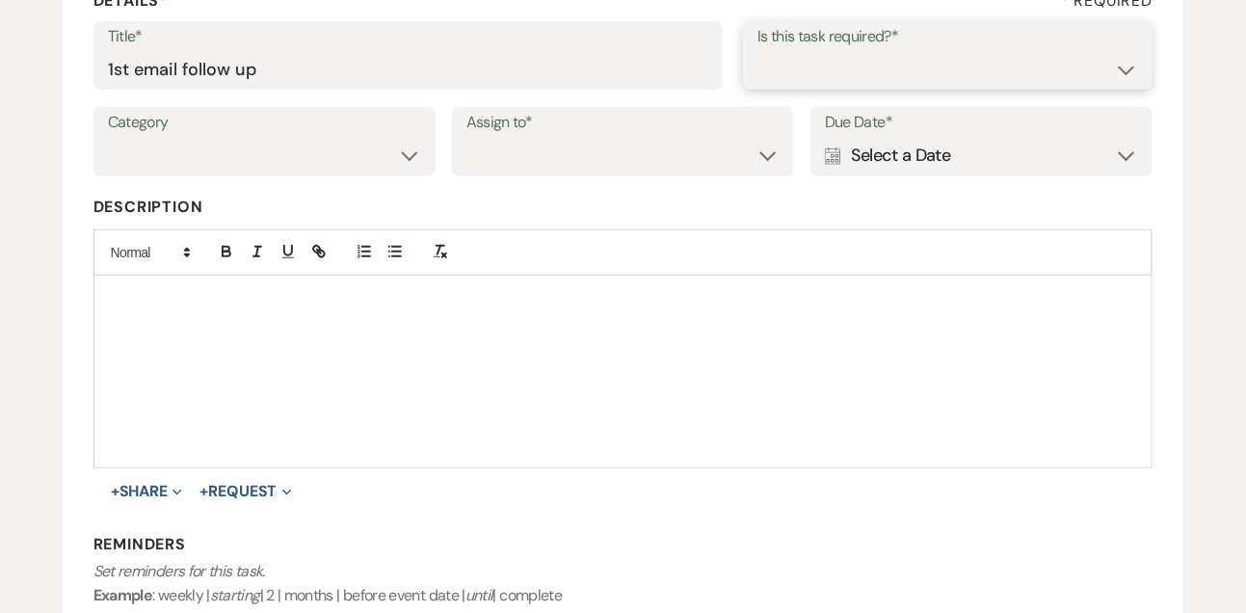
click at [804, 70] on select "Yes No" at bounding box center [947, 69] width 381 height 38
click at [757, 50] on select "Yes No" at bounding box center [947, 69] width 381 height 38
click at [329, 164] on select "Venue Vendors Guests Details Finalize & Share" at bounding box center [264, 156] width 313 height 38
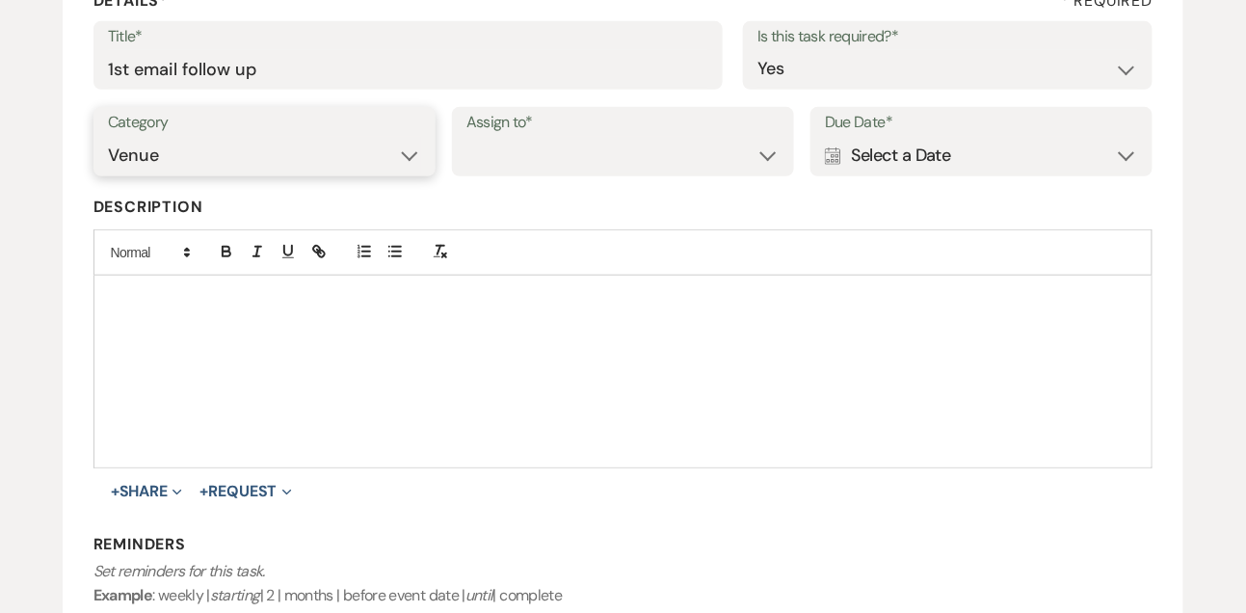
click at [108, 137] on select "Venue Vendors Guests Details Finalize & Share" at bounding box center [264, 156] width 313 height 38
click at [568, 165] on select "Venue Client" at bounding box center [622, 156] width 313 height 38
click at [466, 137] on select "Venue Client" at bounding box center [622, 156] width 313 height 38
click at [873, 152] on div "Calendar Select a Date Expand" at bounding box center [981, 156] width 313 height 38
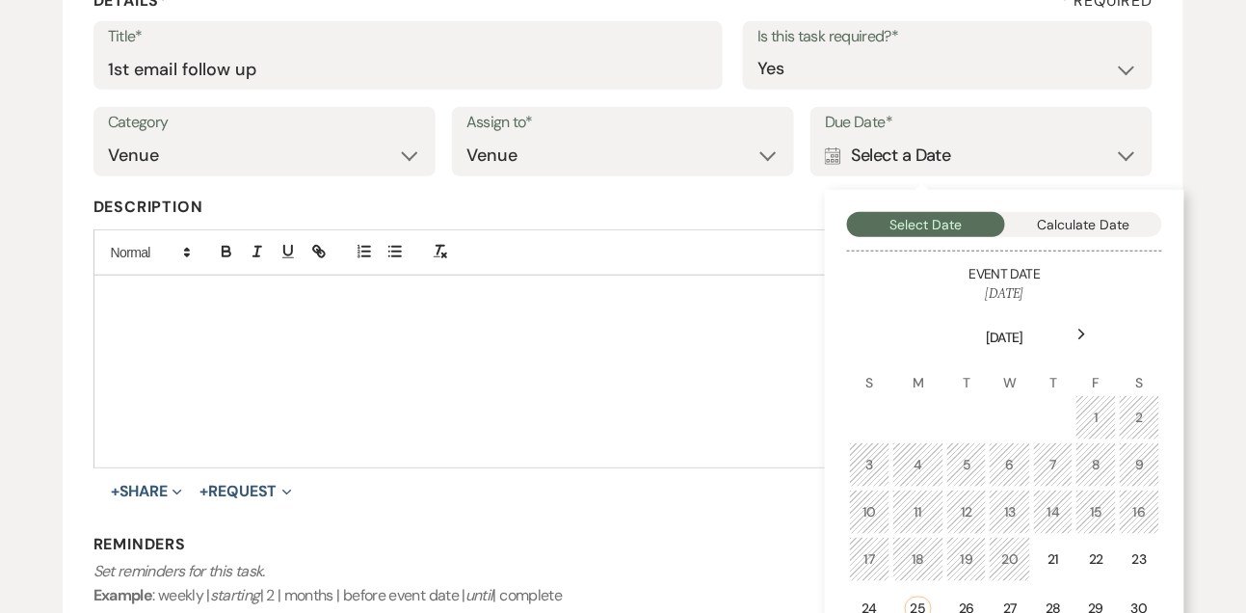
click at [1082, 332] on icon "Next" at bounding box center [1082, 335] width 10 height 12
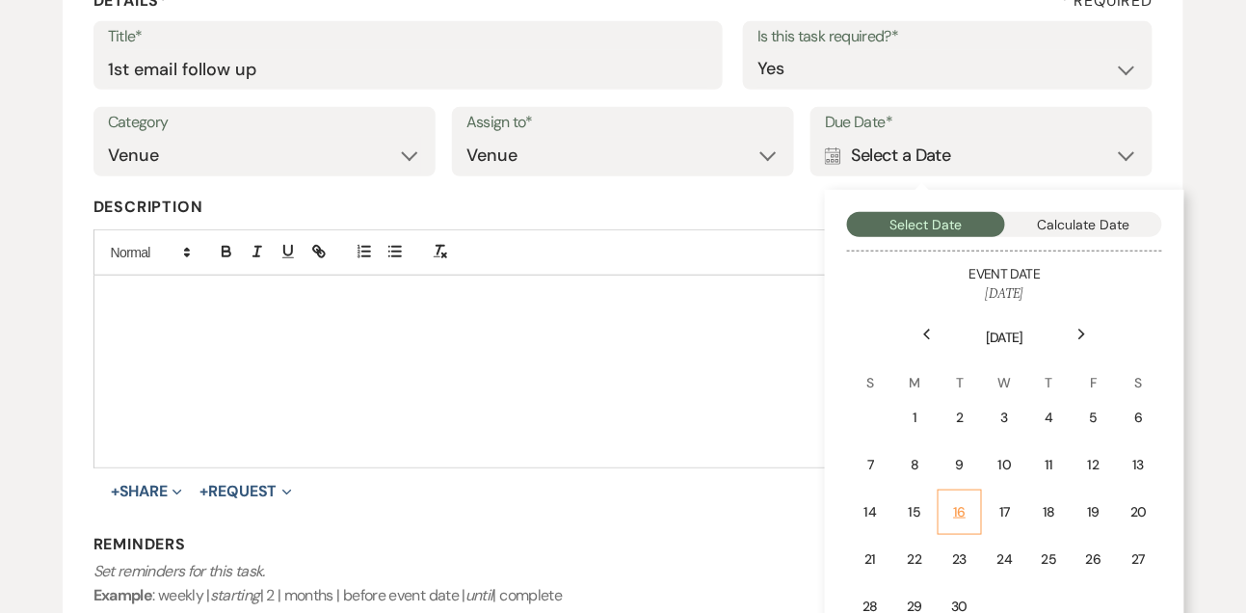
click at [958, 516] on div "16" at bounding box center [959, 512] width 18 height 20
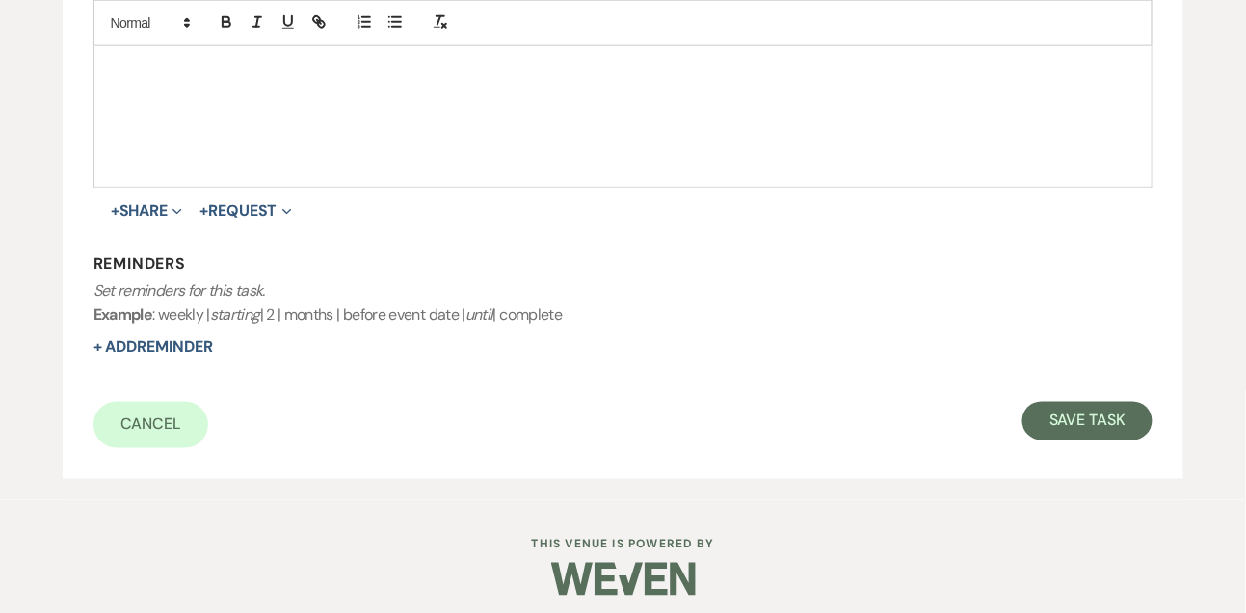
scroll to position [601, 0]
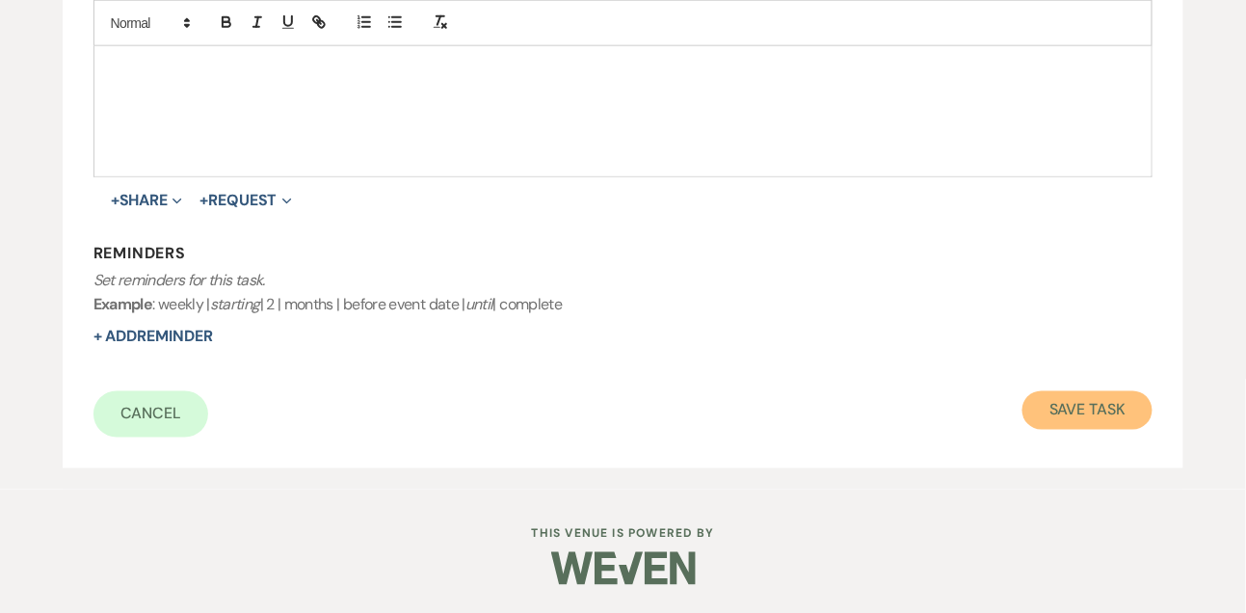
click at [1056, 417] on button "Save Task" at bounding box center [1087, 410] width 130 height 39
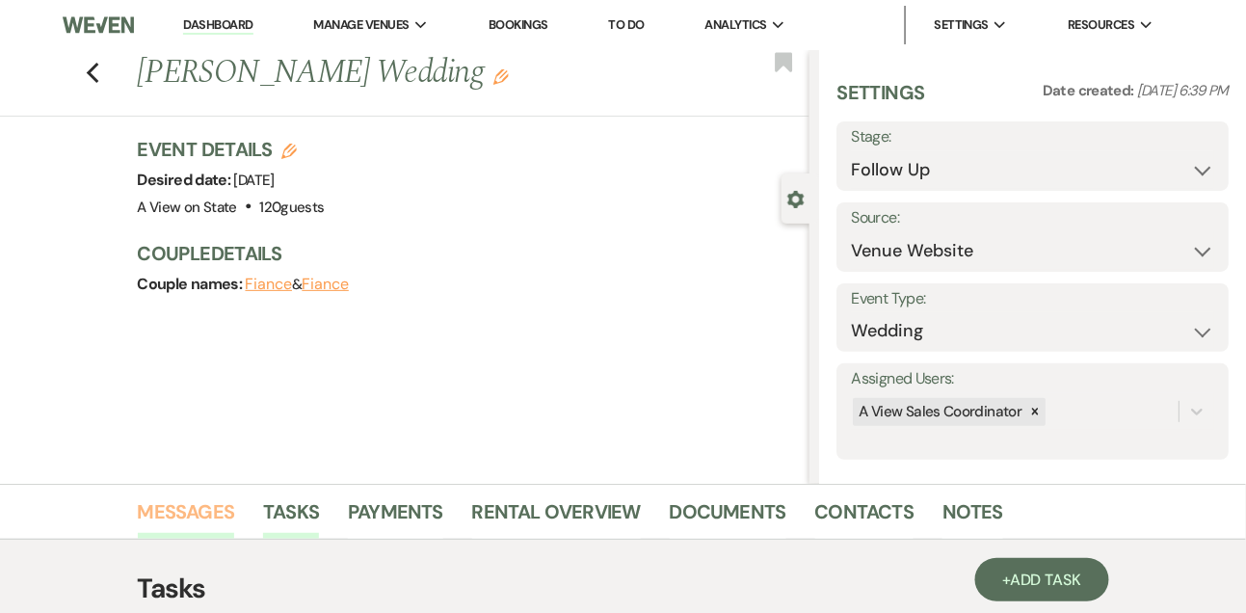
click at [169, 503] on link "Messages" at bounding box center [186, 517] width 97 height 42
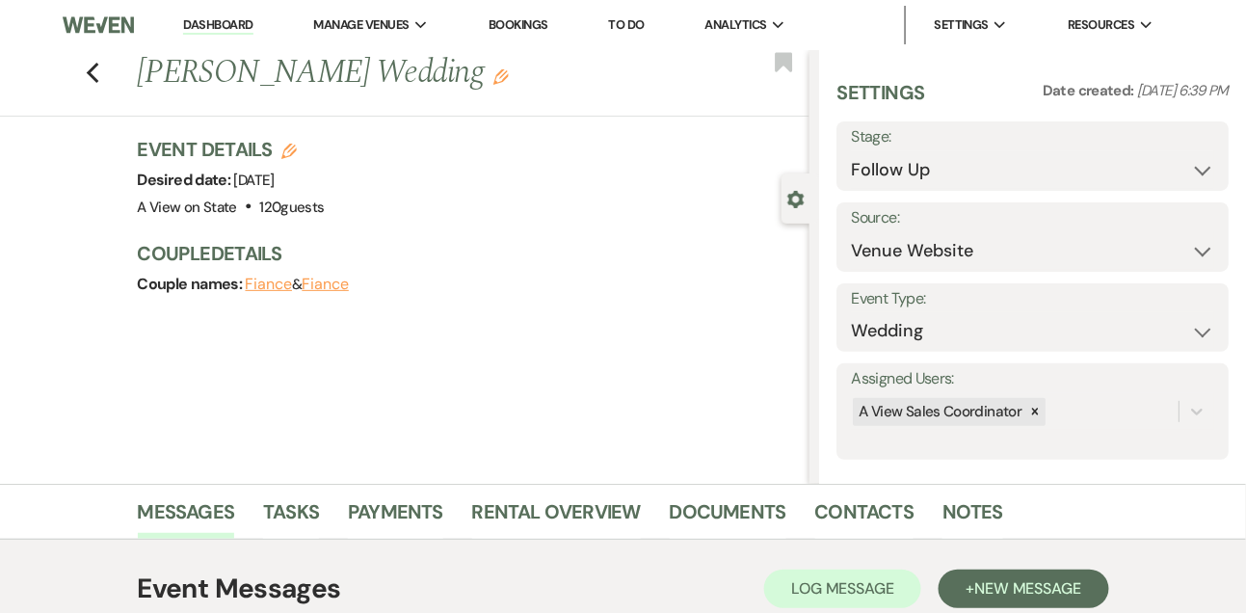
click at [233, 29] on link "Dashboard" at bounding box center [217, 25] width 69 height 18
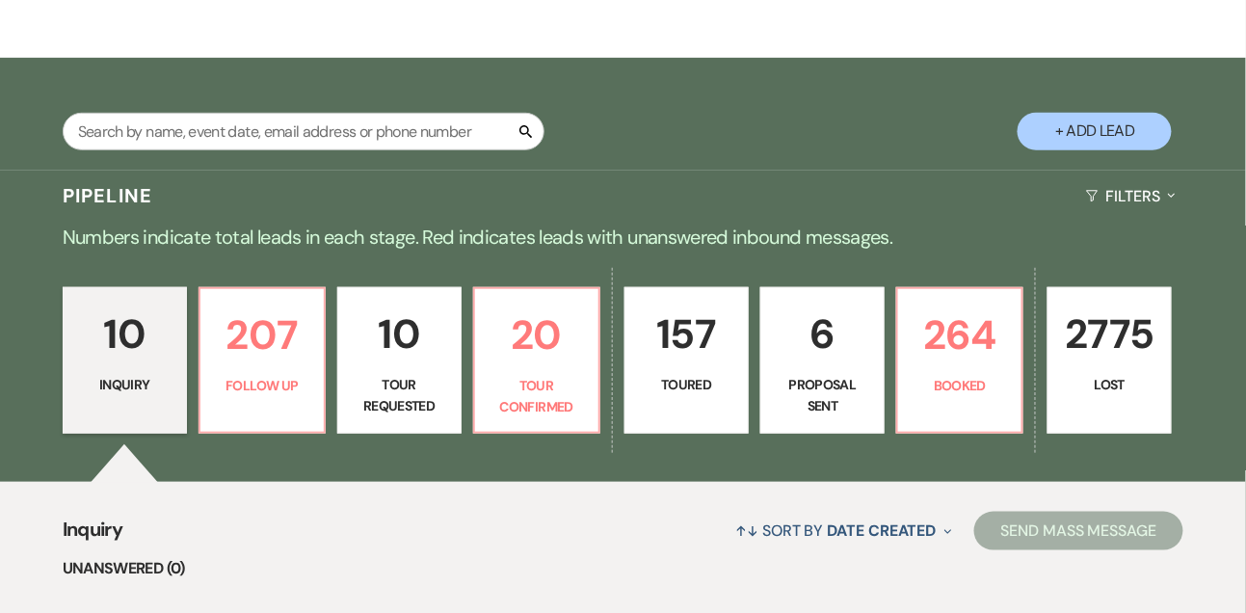
scroll to position [352, 0]
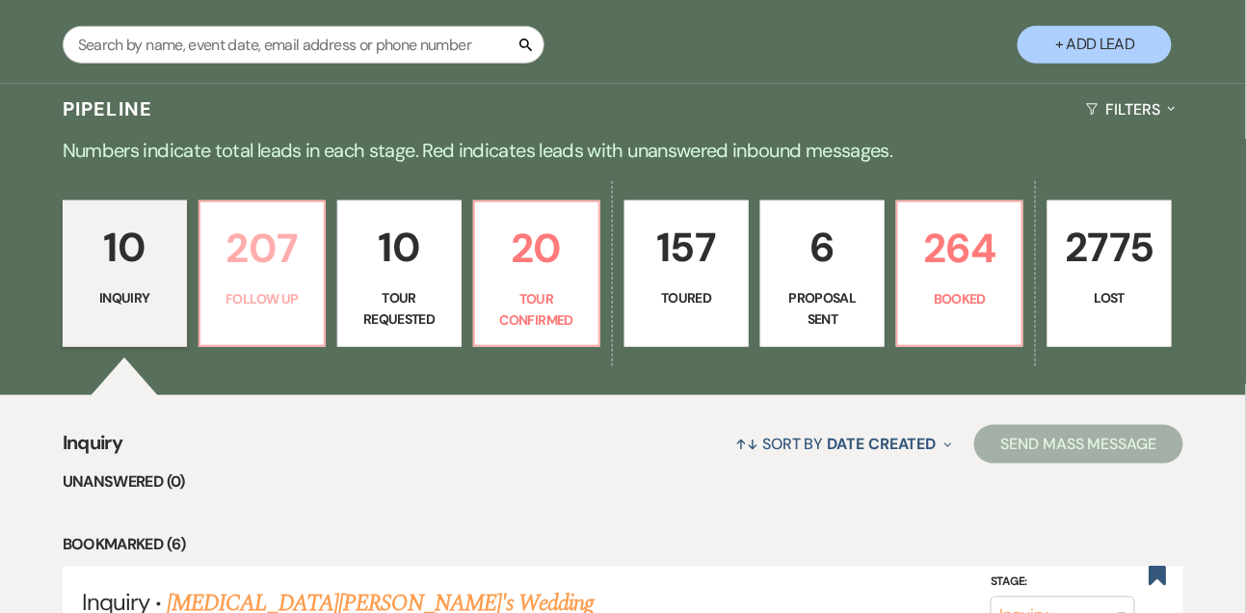
click at [265, 264] on p "207" at bounding box center [261, 248] width 99 height 65
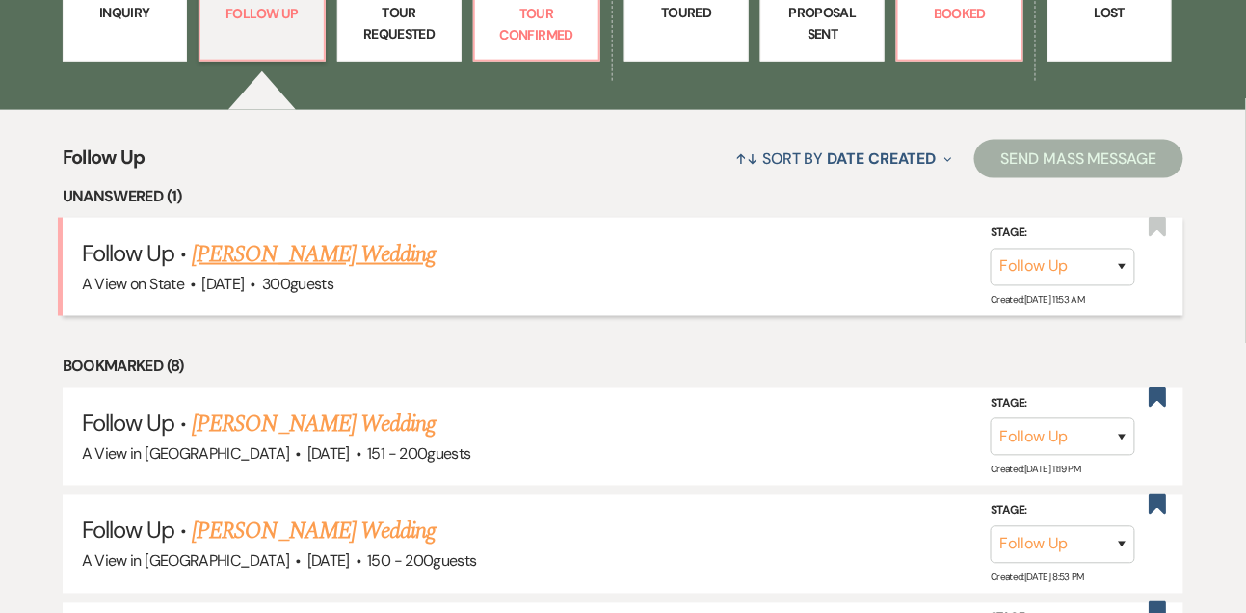
click at [279, 268] on link "[PERSON_NAME] Wedding" at bounding box center [314, 254] width 244 height 35
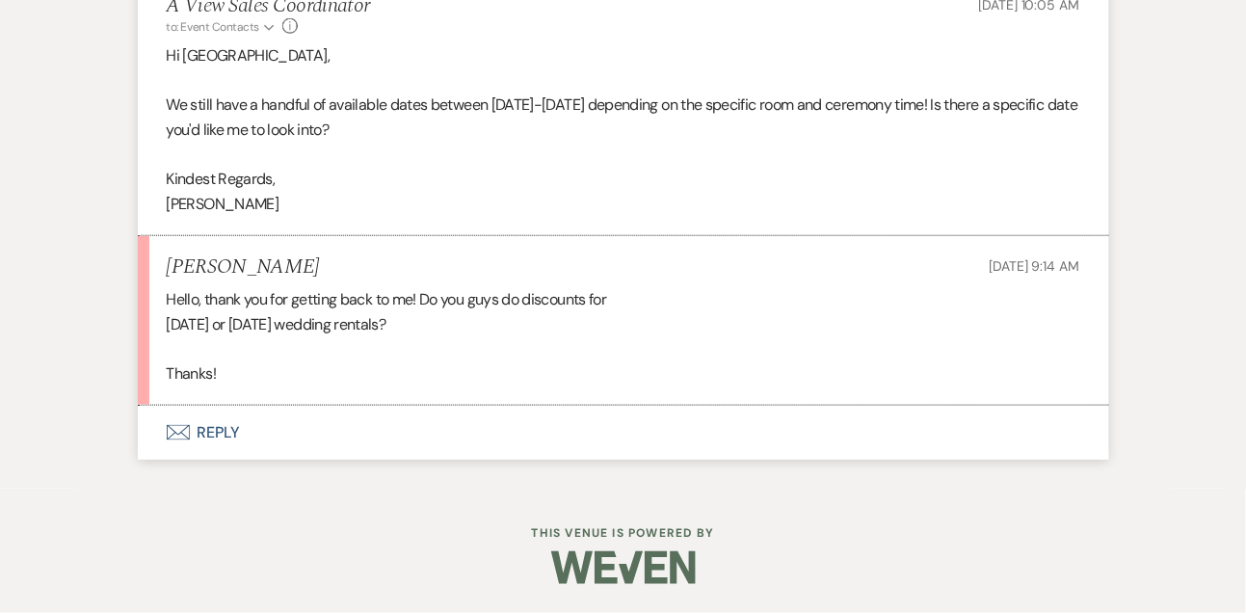
scroll to position [2330, 0]
click at [221, 438] on button "Envelope Reply" at bounding box center [623, 434] width 971 height 54
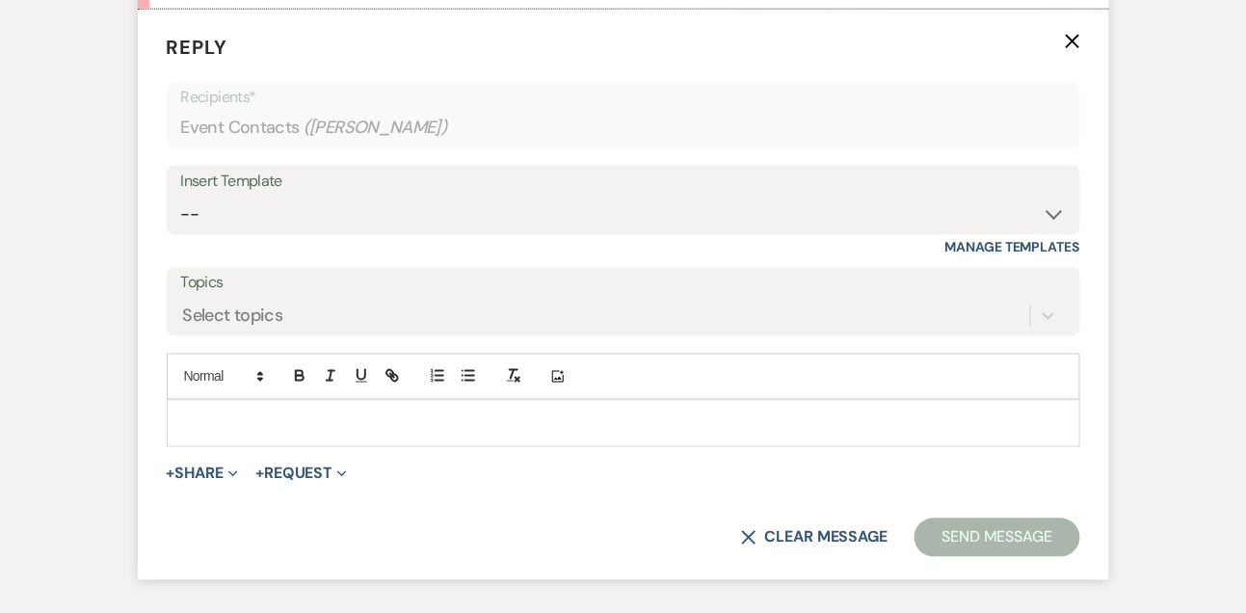
scroll to position [2715, 0]
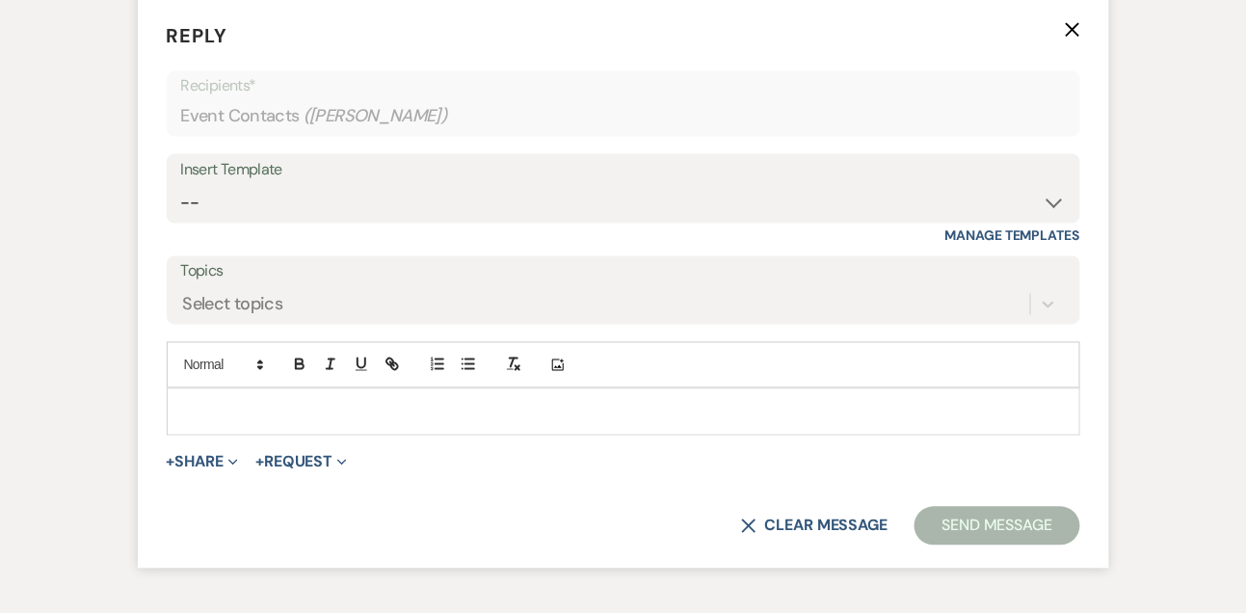
click at [221, 422] on p at bounding box center [623, 411] width 883 height 21
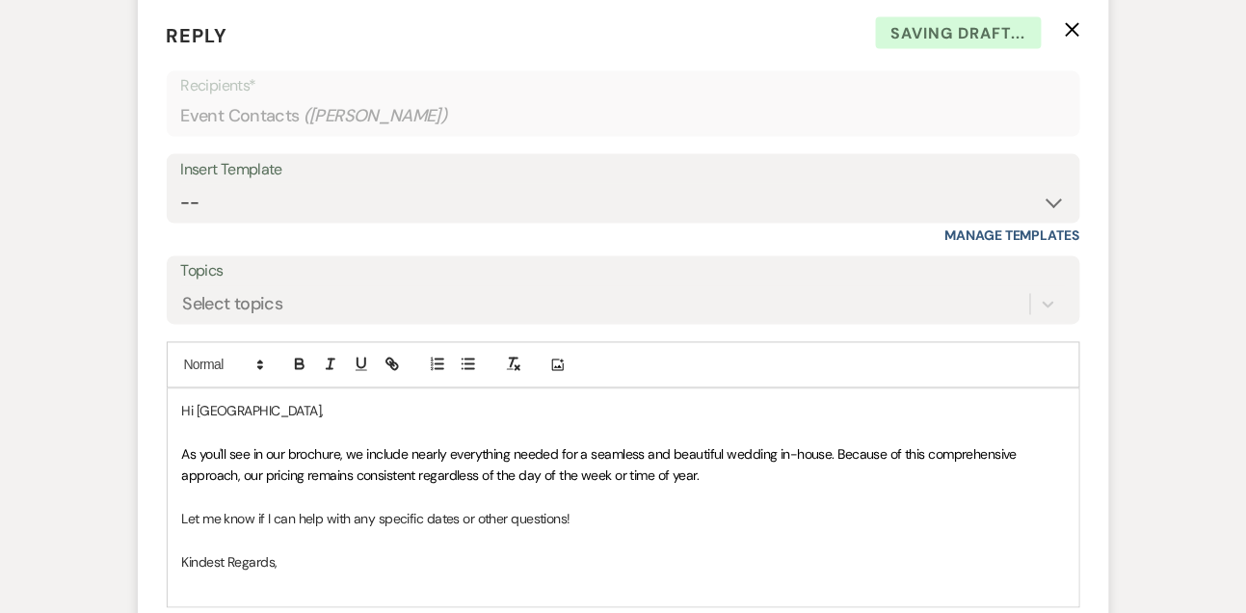
scroll to position [2718, 0]
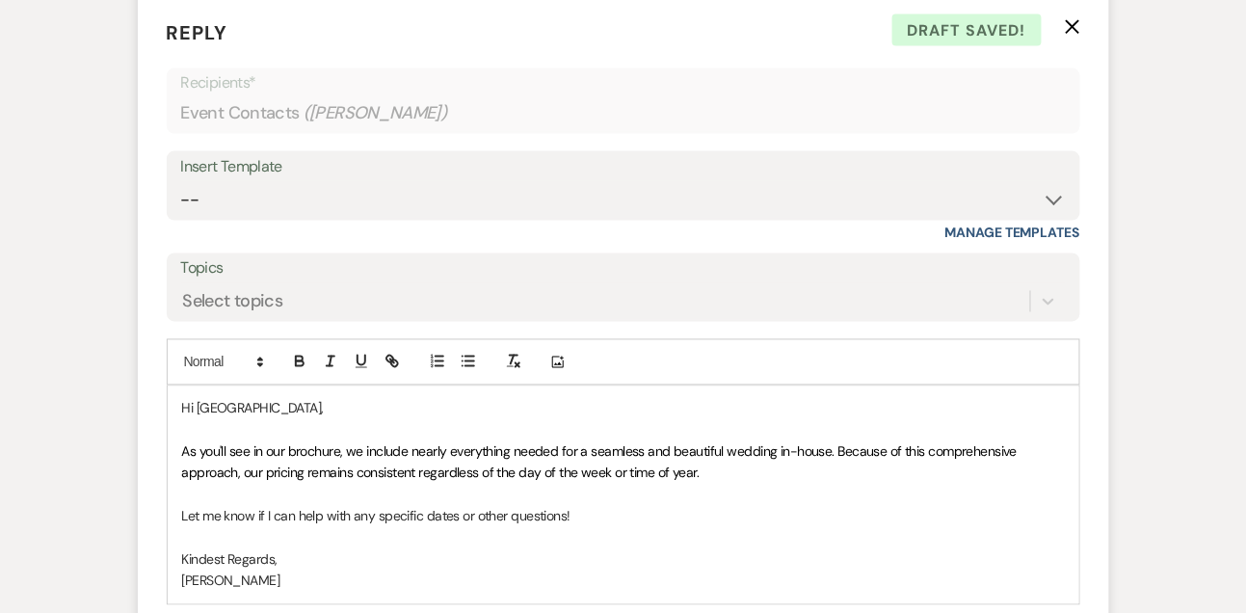
click at [187, 465] on span "As you'll see in our brochure, we include nearly everything needed for a seamle…" at bounding box center [601, 462] width 838 height 39
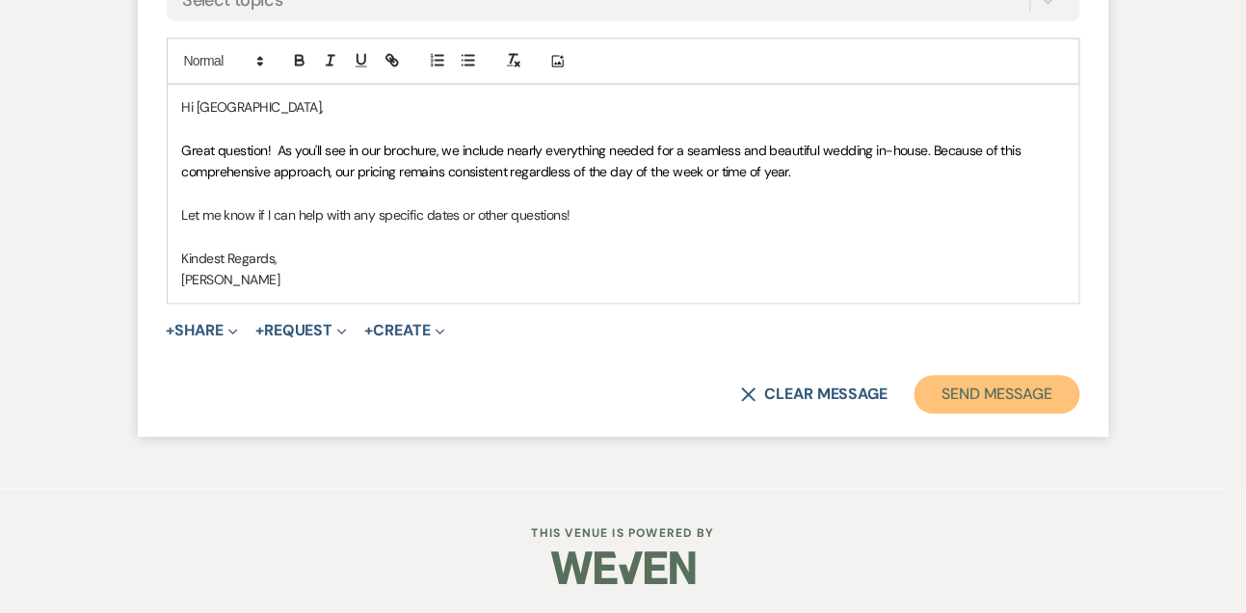
click at [1017, 398] on button "Send Message" at bounding box center [997, 394] width 165 height 39
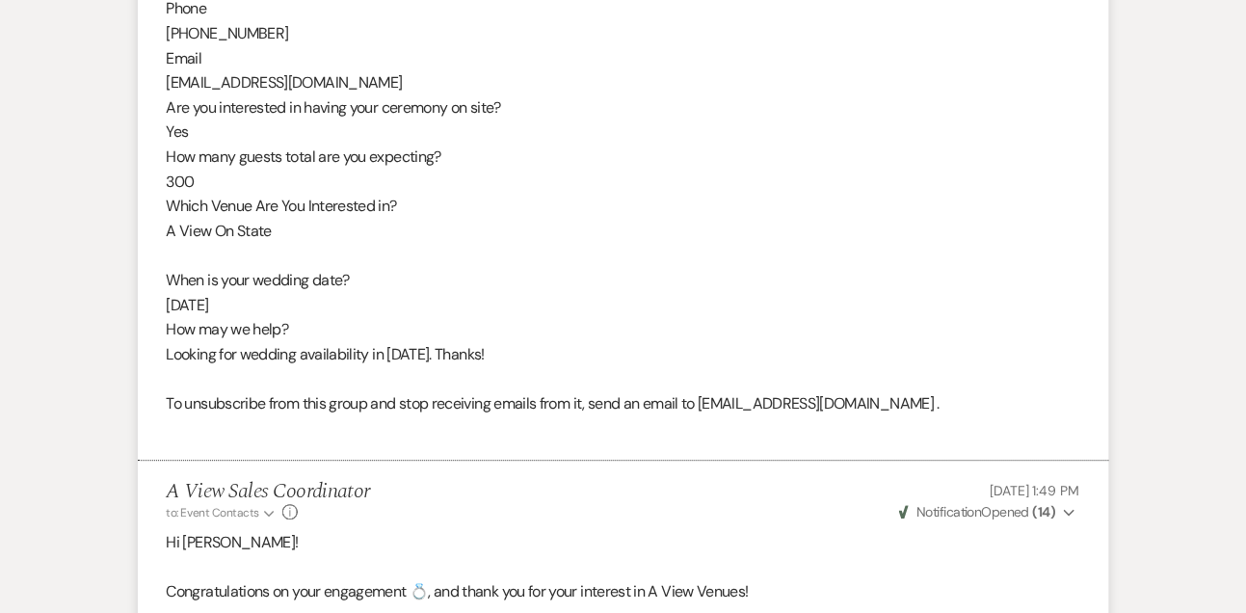
scroll to position [0, 0]
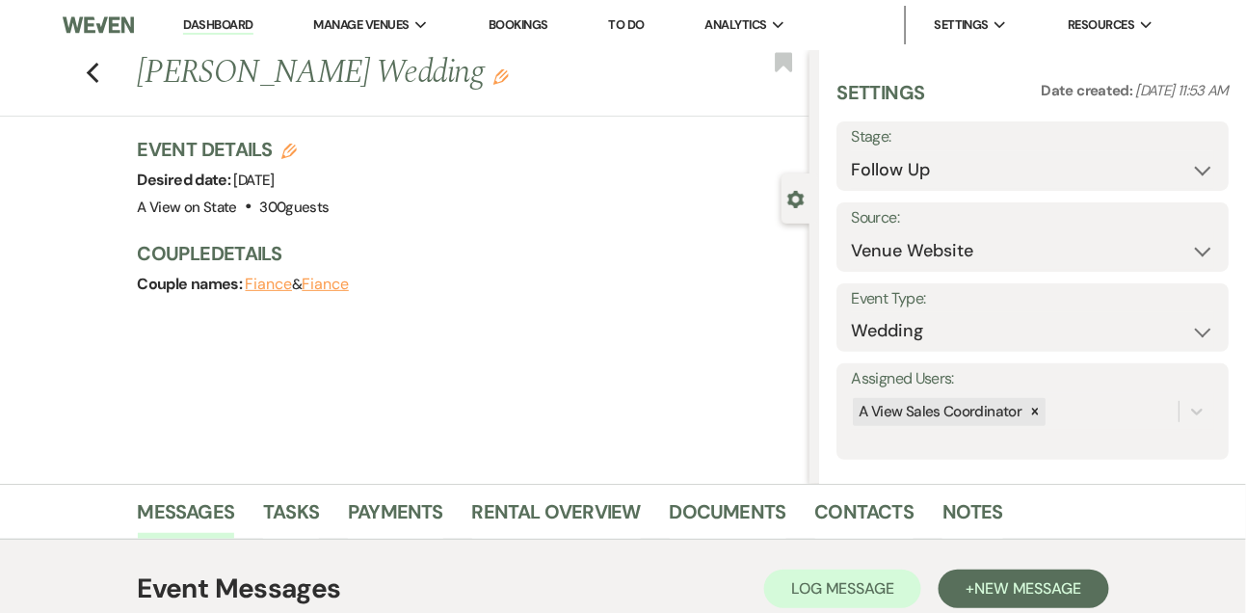
click at [239, 24] on link "Dashboard" at bounding box center [217, 25] width 69 height 18
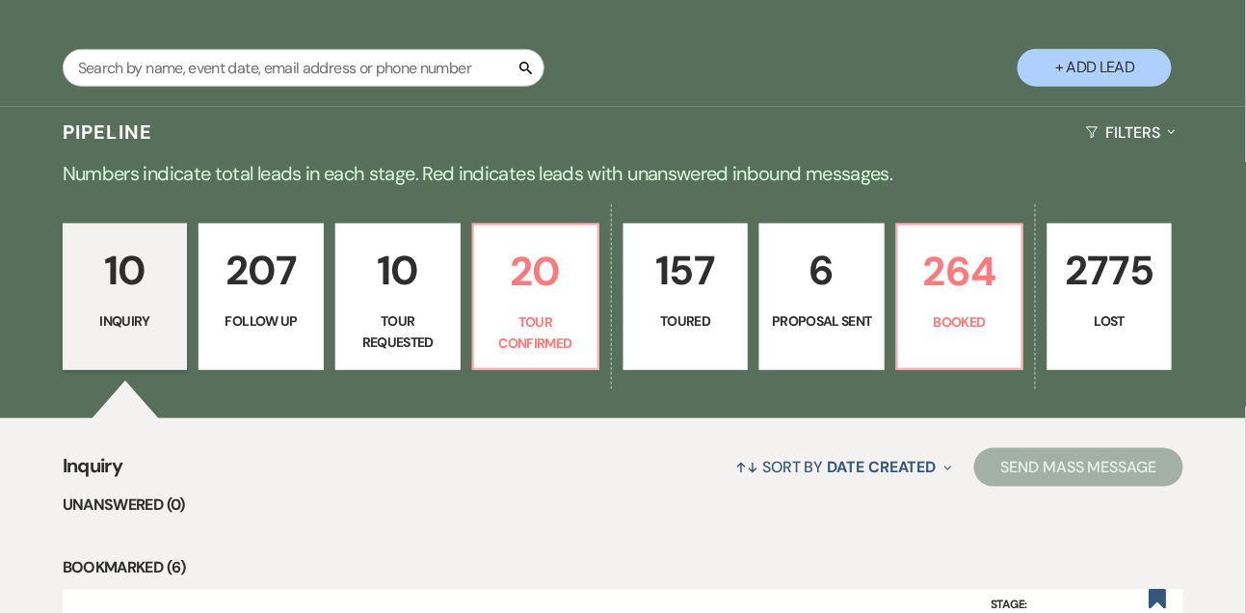
scroll to position [382, 0]
